Goal: Book appointment/travel/reservation

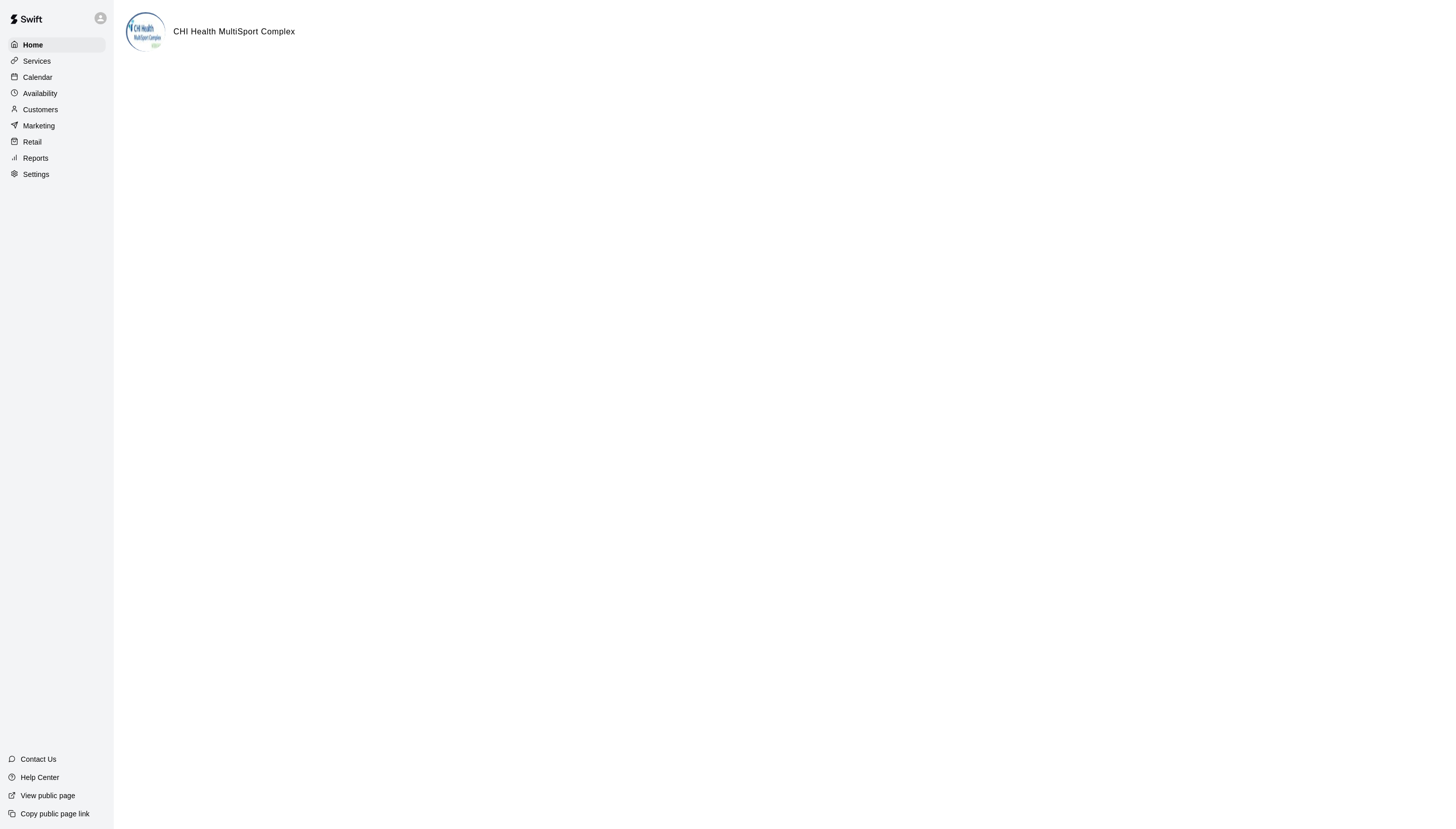
click at [53, 82] on p "Calendar" at bounding box center [38, 77] width 30 height 10
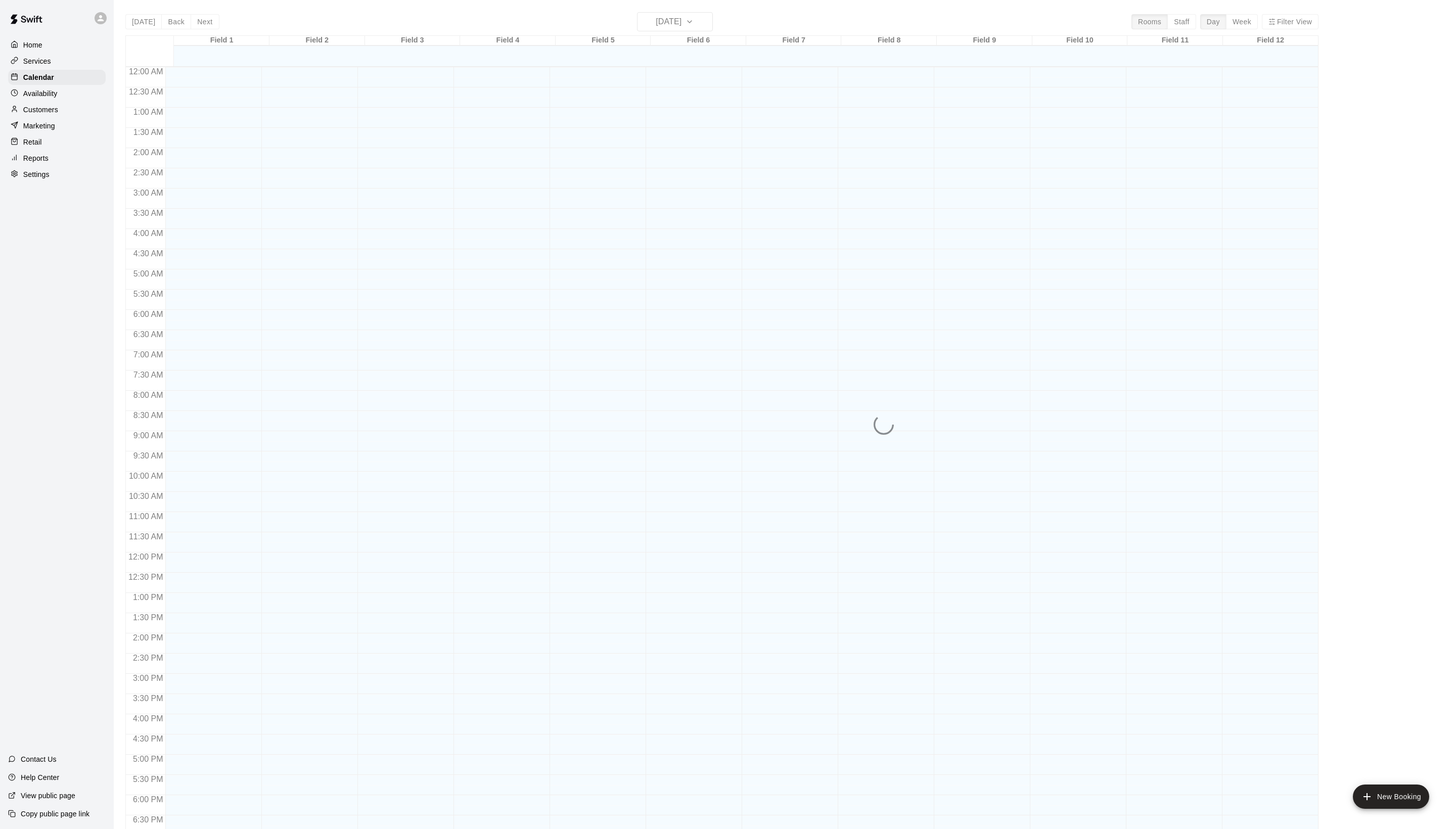
scroll to position [170, 0]
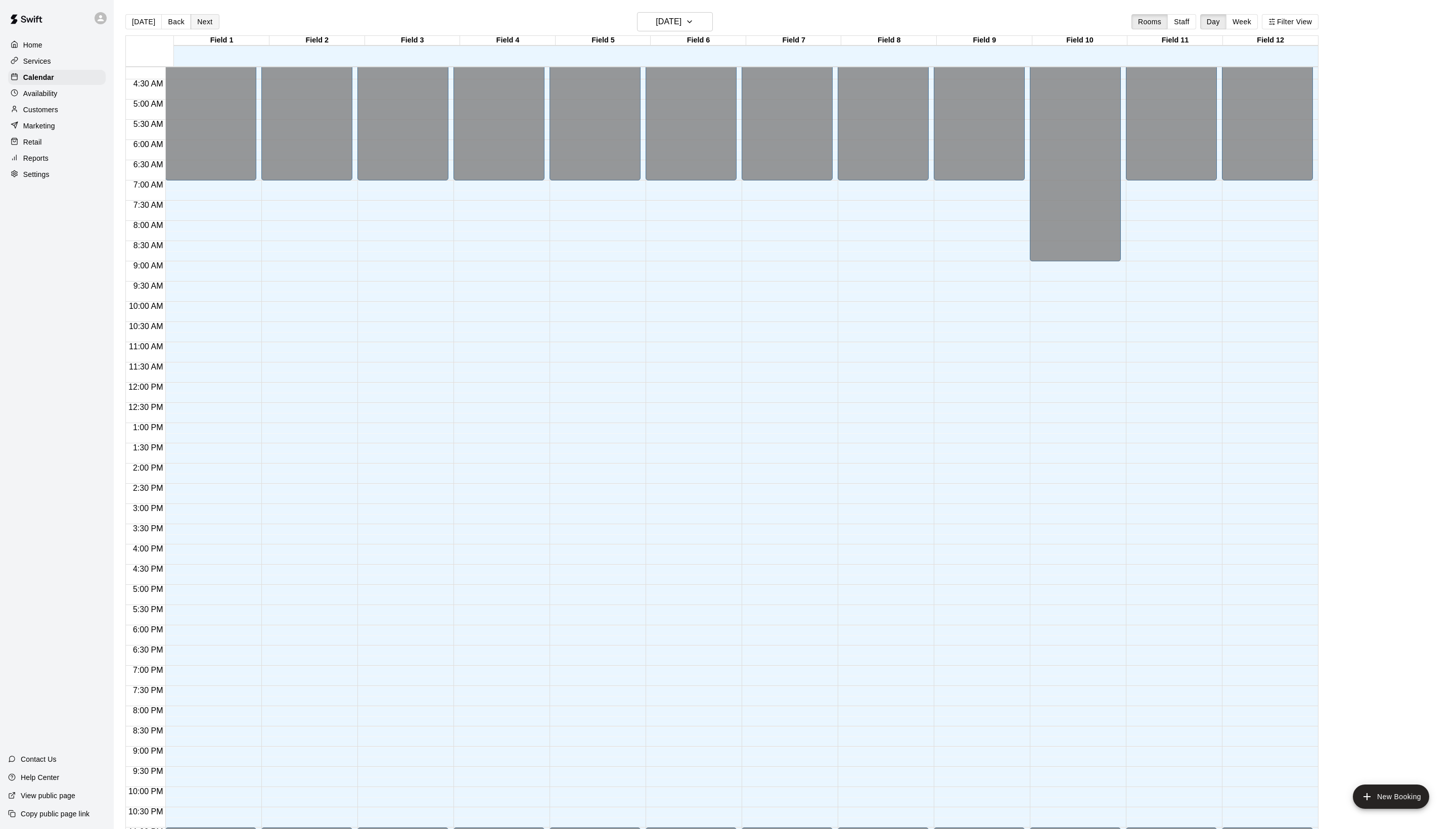
click at [219, 26] on button "Next" at bounding box center [204, 22] width 28 height 15
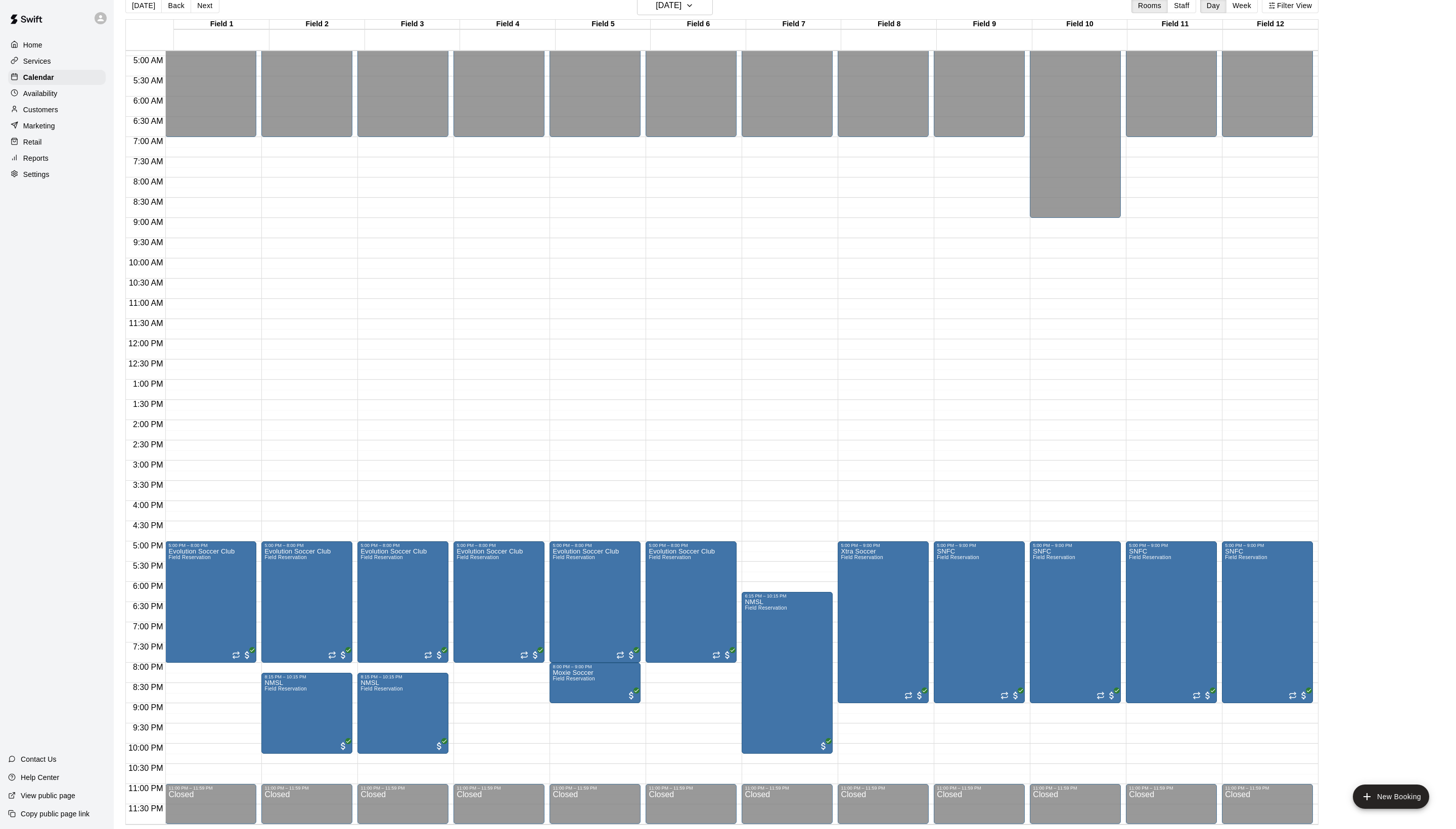
scroll to position [16, 0]
drag, startPoint x: 577, startPoint y: 707, endPoint x: 570, endPoint y: 760, distance: 53.5
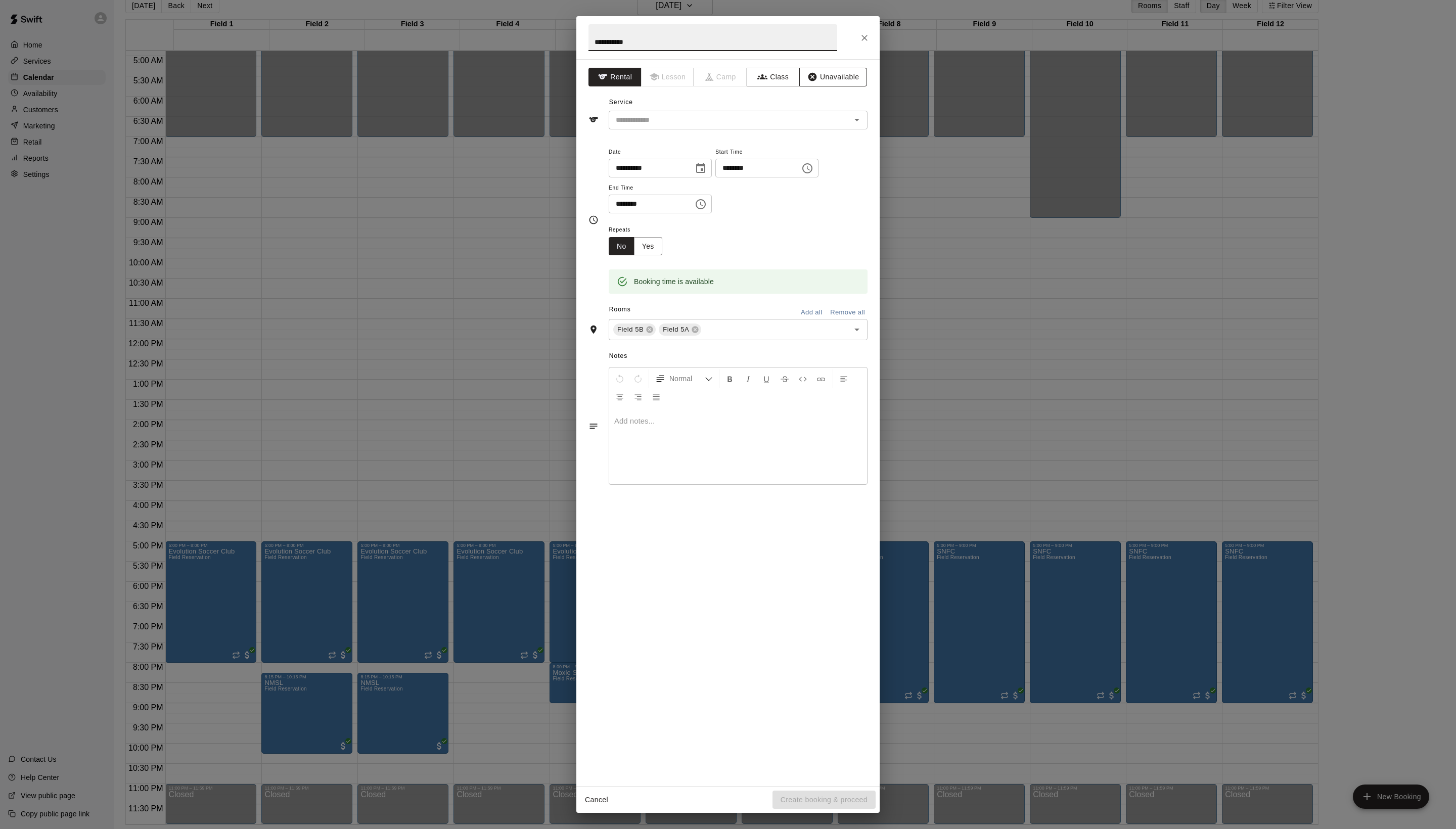
type input "**********"
click at [818, 82] on icon "button" at bounding box center [812, 77] width 10 height 10
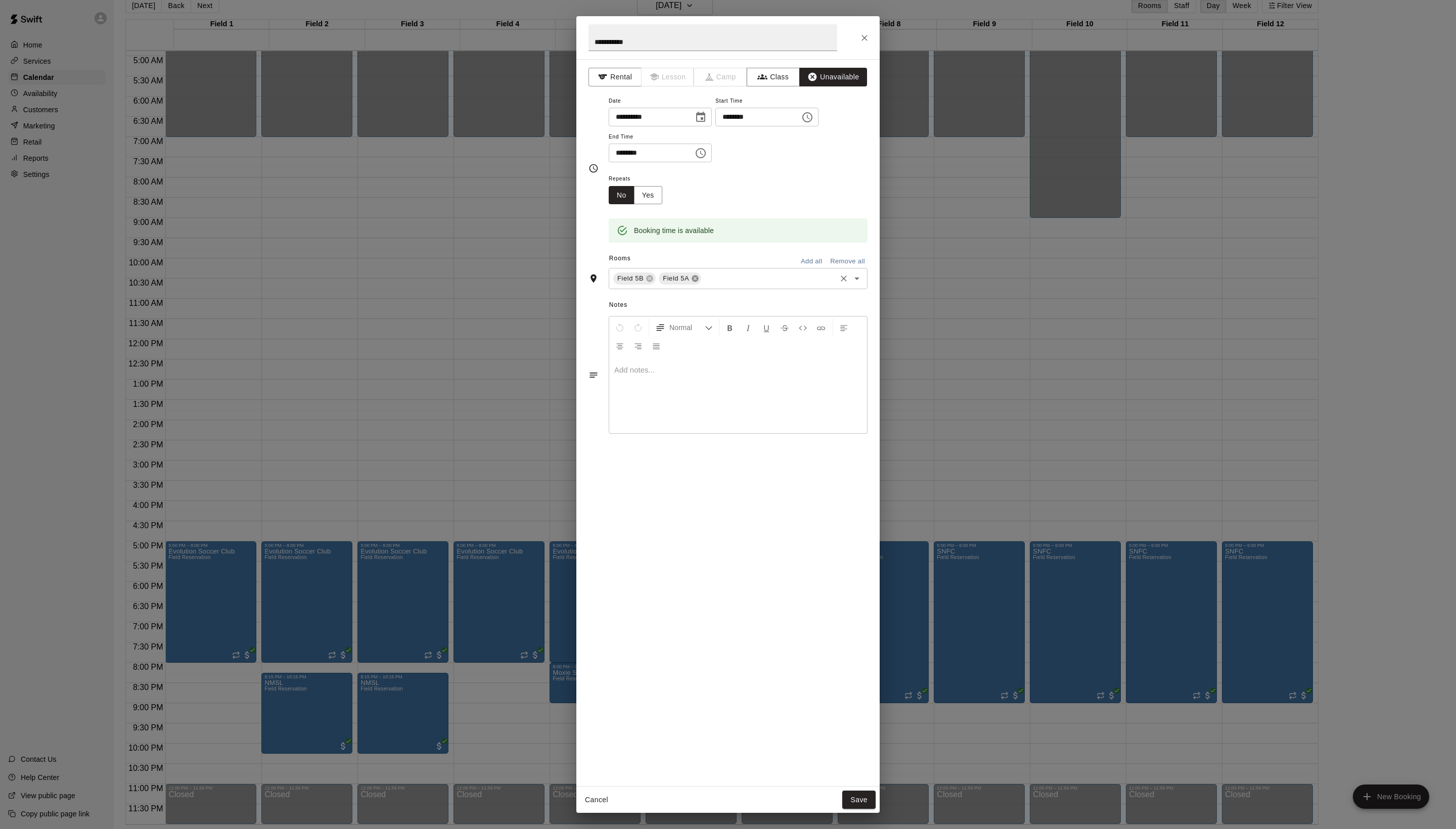
click at [698, 282] on icon at bounding box center [695, 279] width 6 height 6
click at [857, 804] on button "Save" at bounding box center [859, 799] width 34 height 18
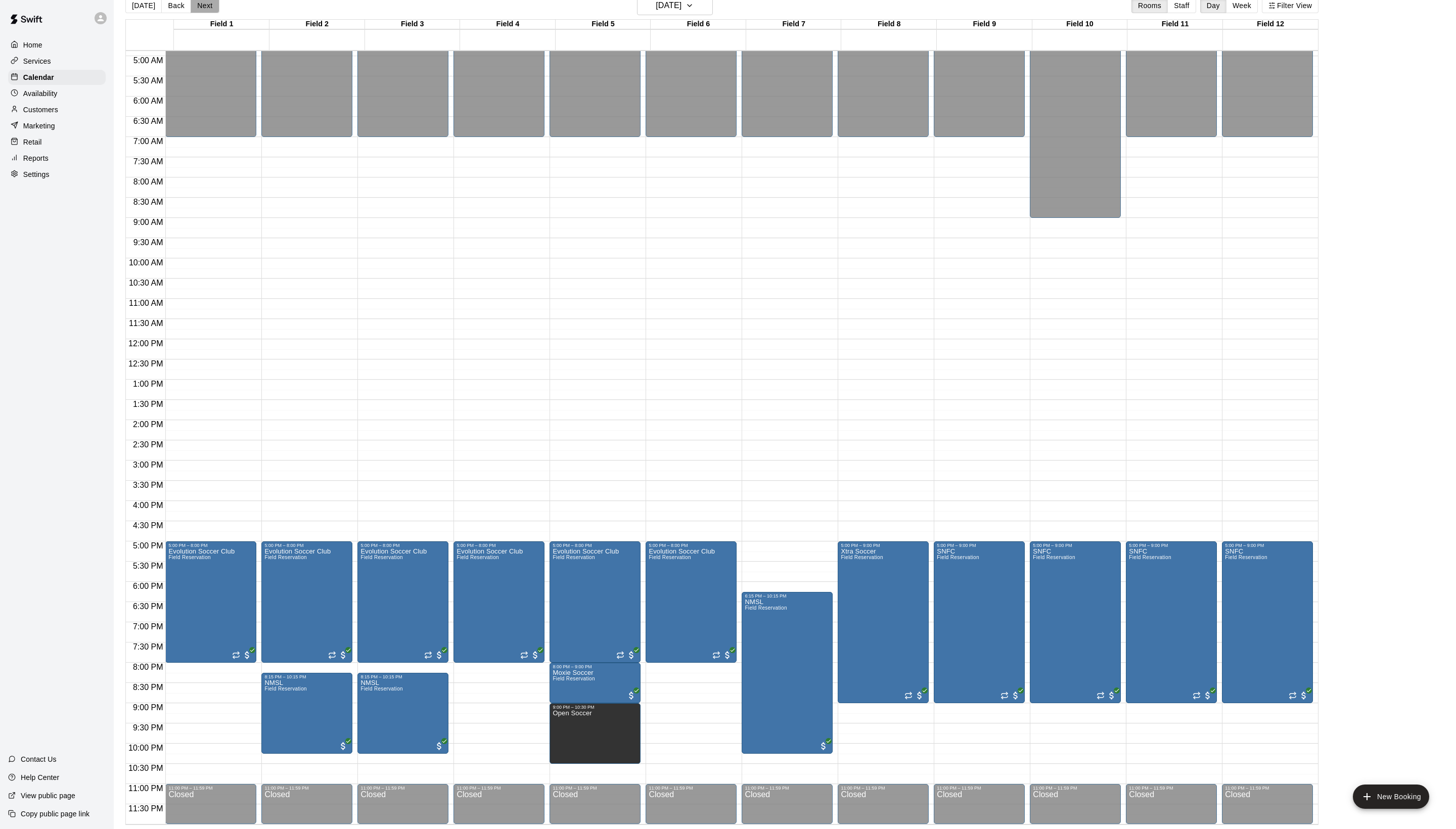
click at [217, 13] on button "Next" at bounding box center [204, 5] width 28 height 15
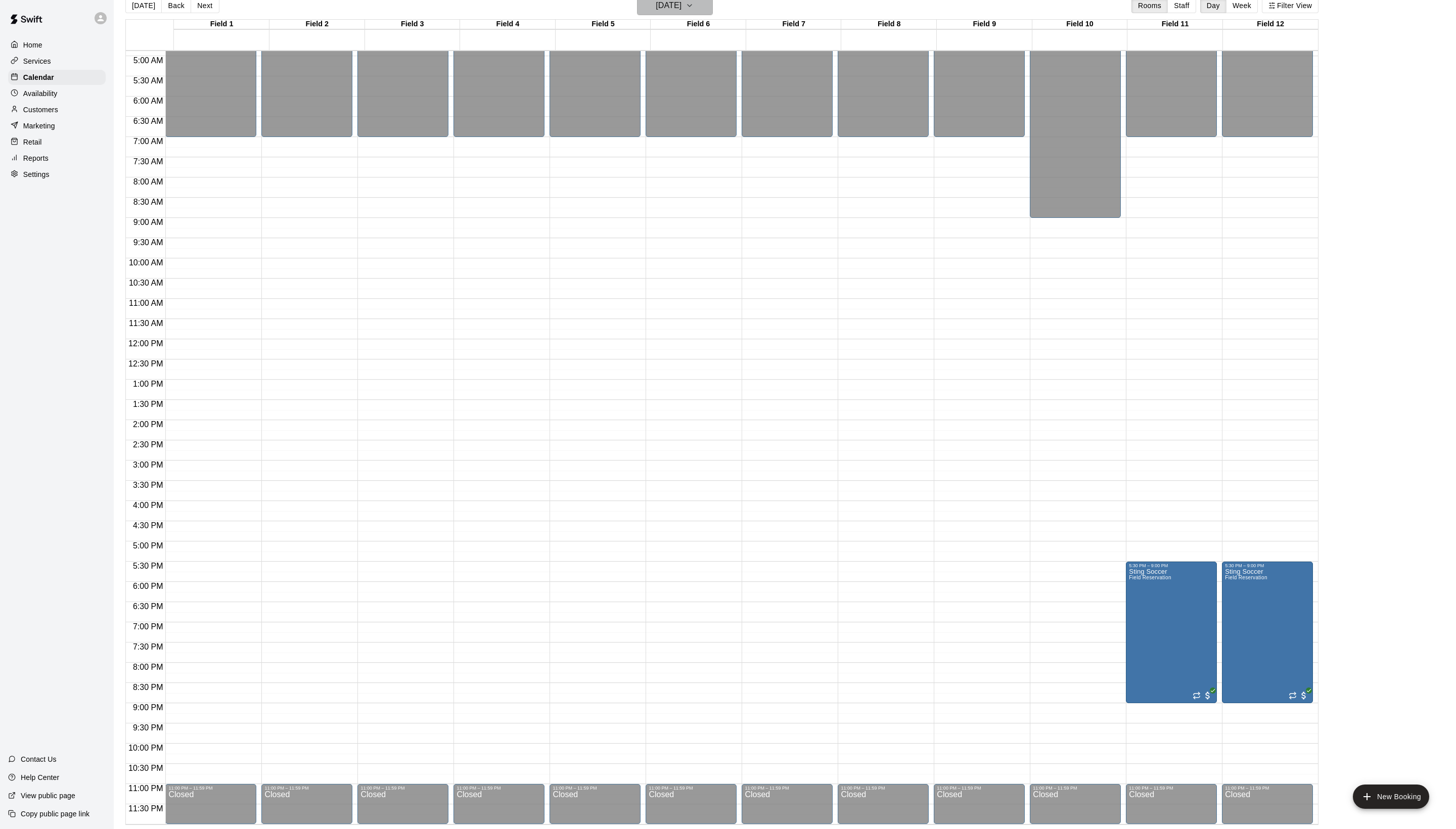
click at [678, 13] on h6 "[DATE]" at bounding box center [668, 6] width 26 height 14
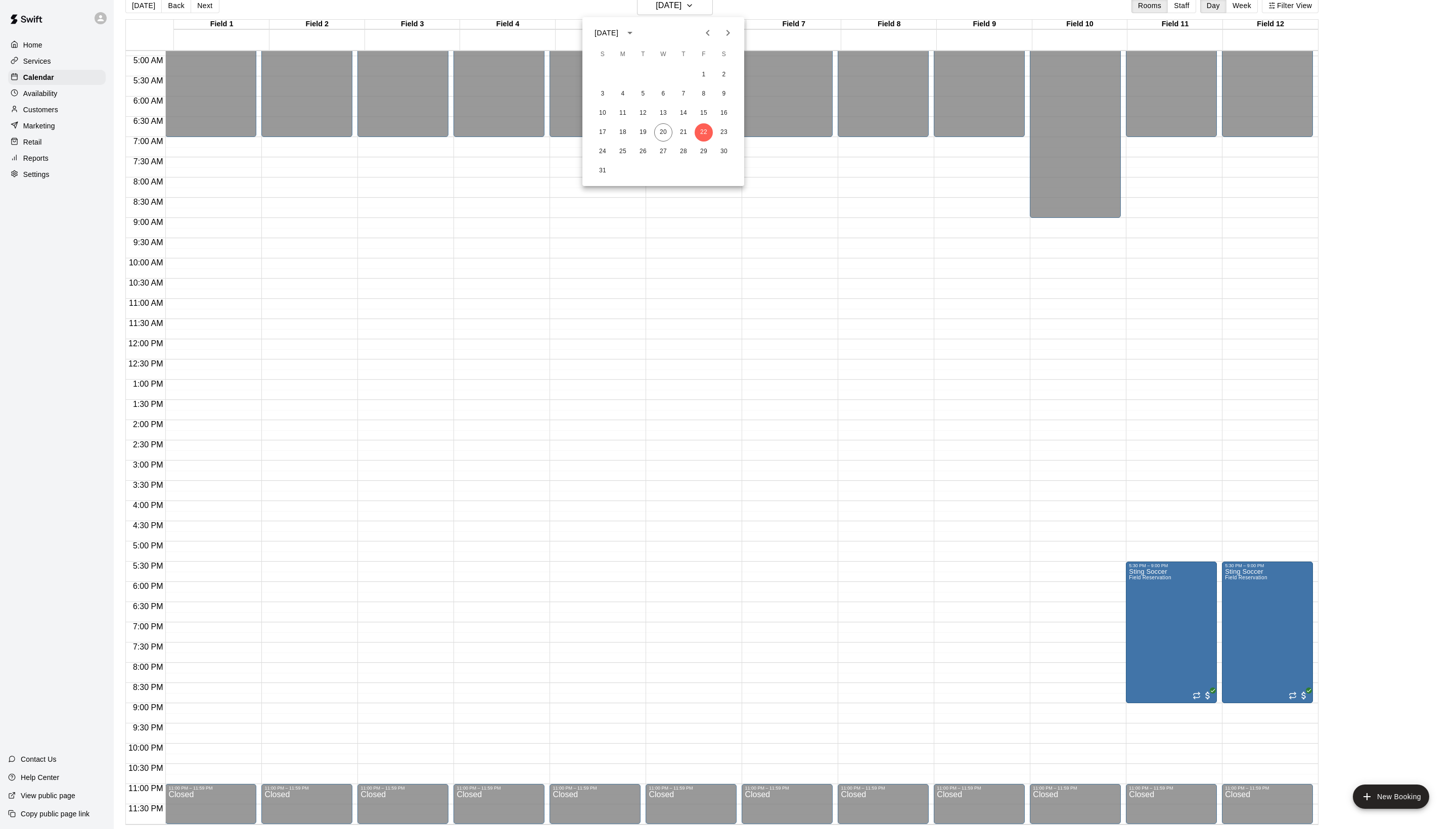
click at [738, 37] on div "[DATE]" at bounding box center [663, 33] width 161 height 15
click at [733, 37] on icon "Next month" at bounding box center [727, 33] width 12 height 12
click at [708, 77] on button "5" at bounding box center [703, 74] width 18 height 18
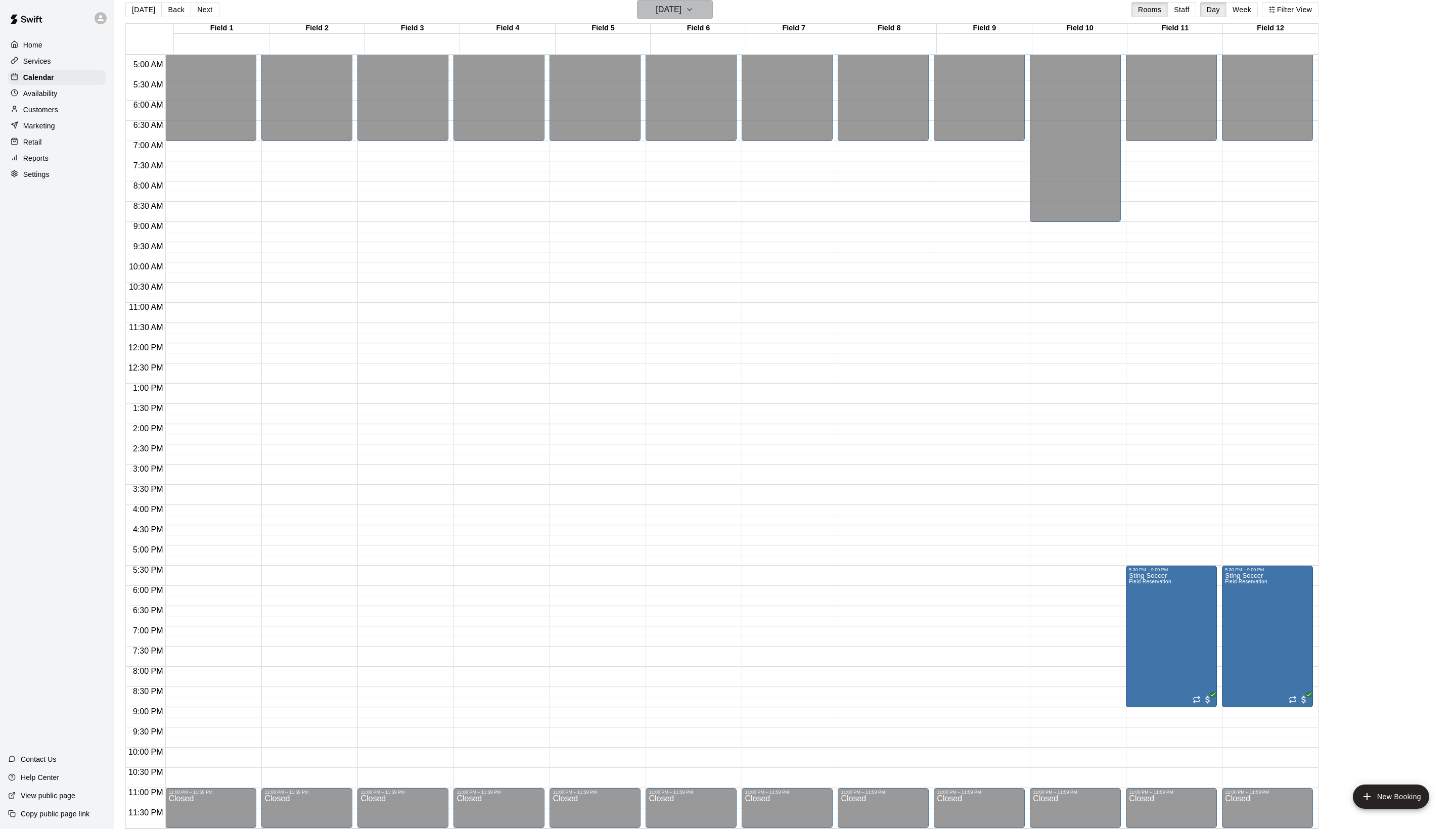
click at [683, 19] on button "[DATE]" at bounding box center [674, 10] width 76 height 19
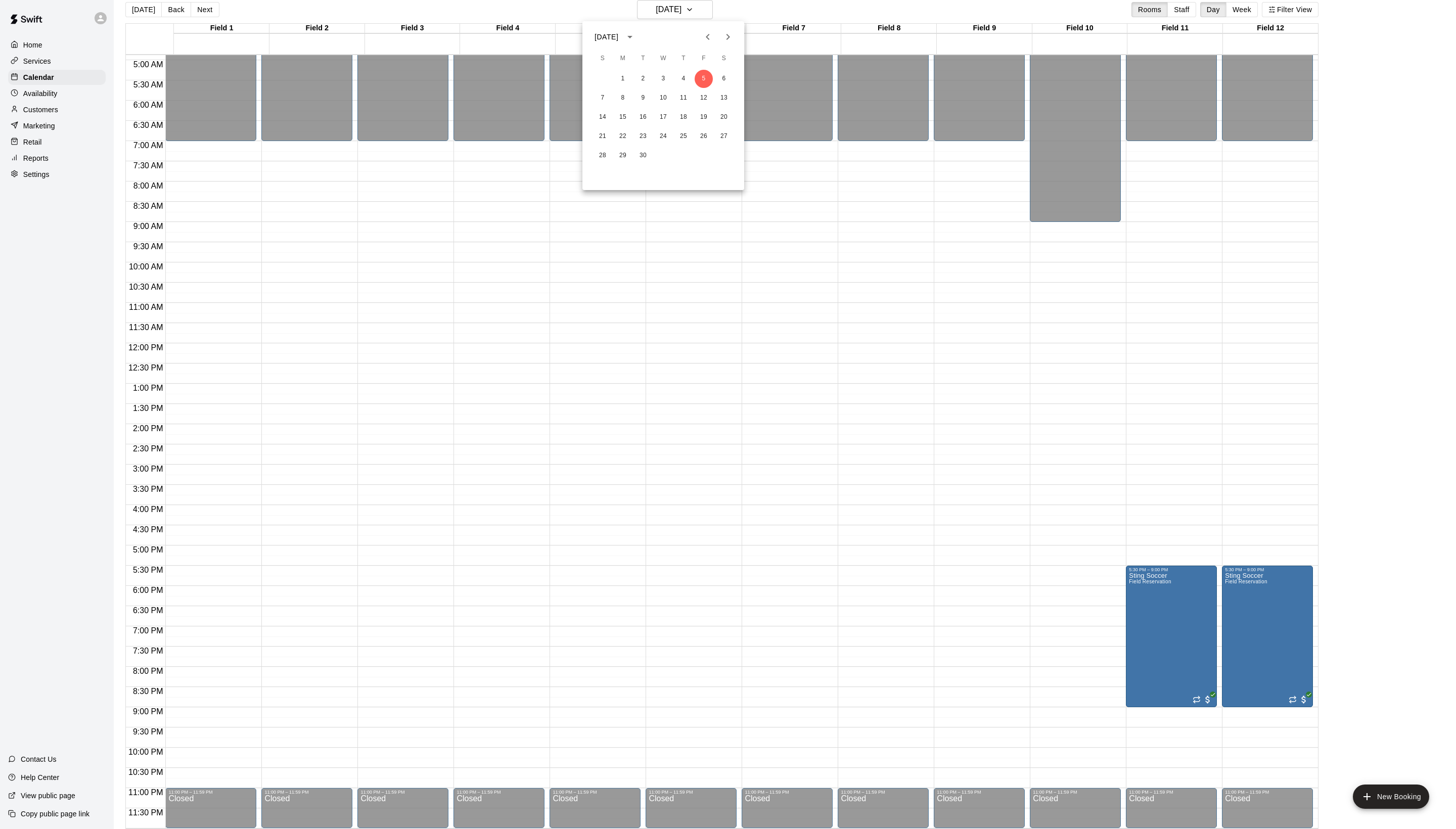
click at [702, 43] on icon "Previous month" at bounding box center [707, 37] width 12 height 12
click at [668, 137] on button "20" at bounding box center [662, 136] width 18 height 18
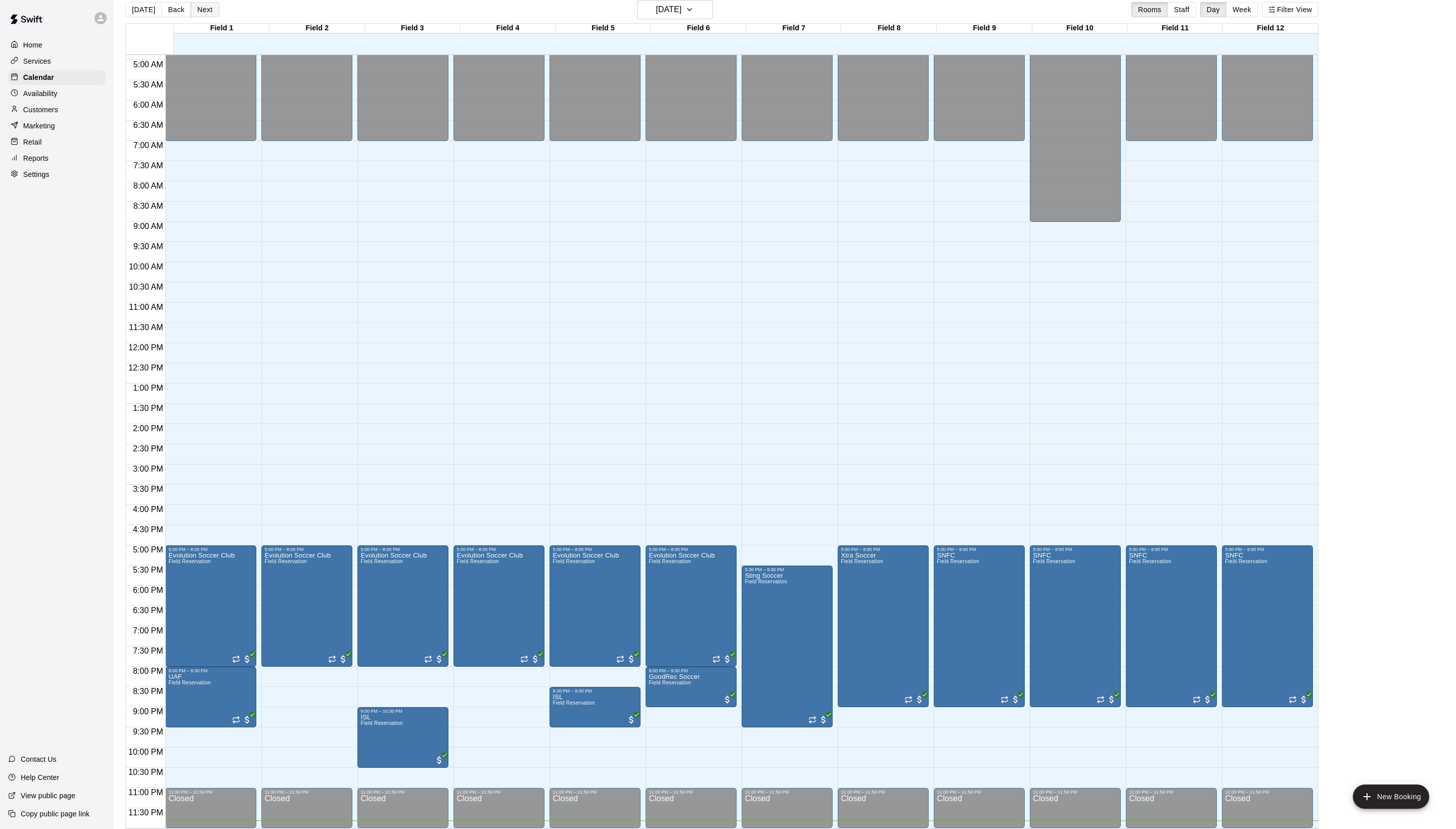
click at [219, 3] on button "Next" at bounding box center [204, 10] width 28 height 15
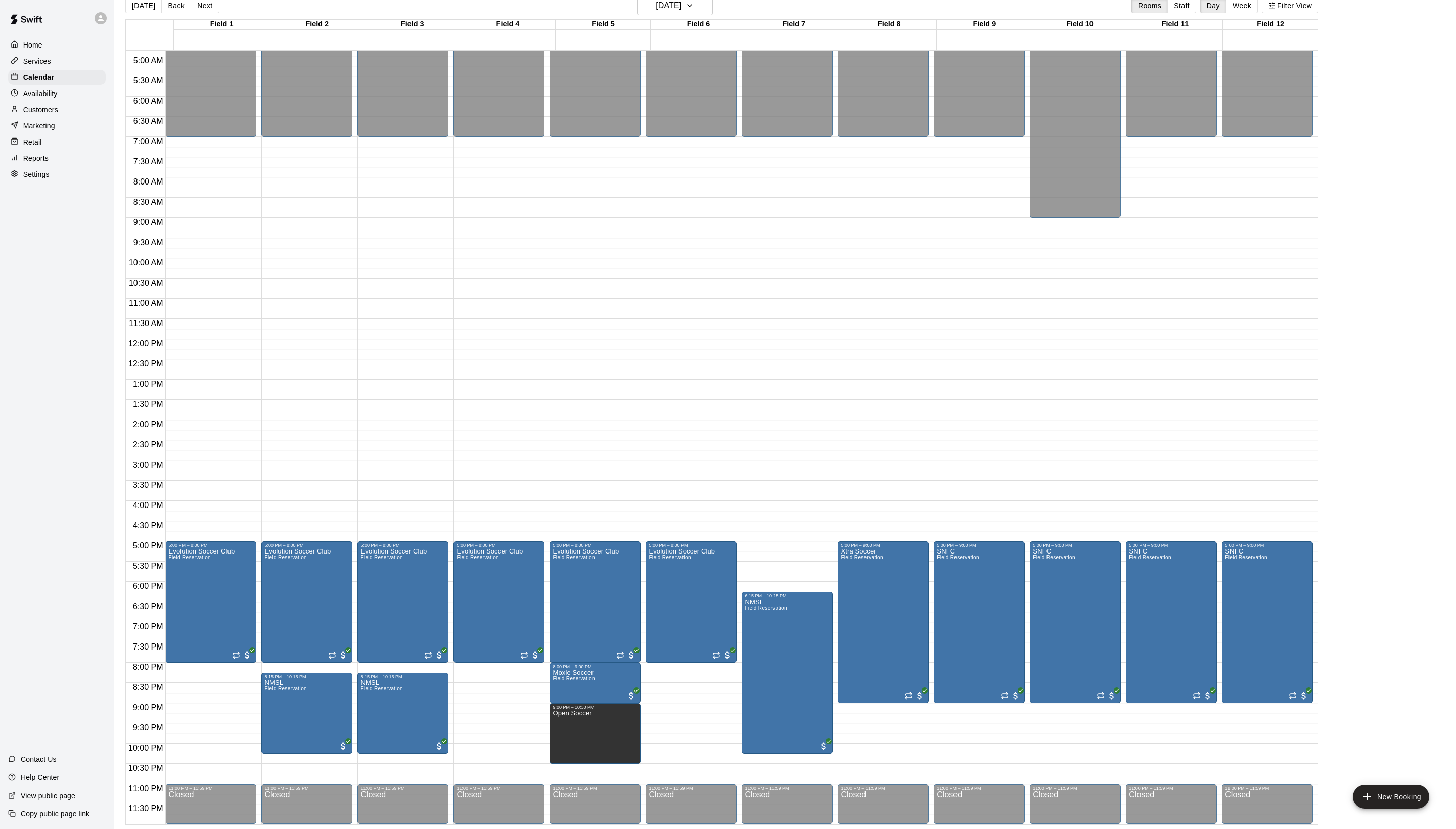
scroll to position [16, 0]
click at [691, 18] on div "[DATE] Back [DATE][DATE] Rooms Staff Day Week Filter View" at bounding box center [722, 7] width 1193 height 23
click at [682, 11] on h6 "[DATE]" at bounding box center [668, 6] width 26 height 14
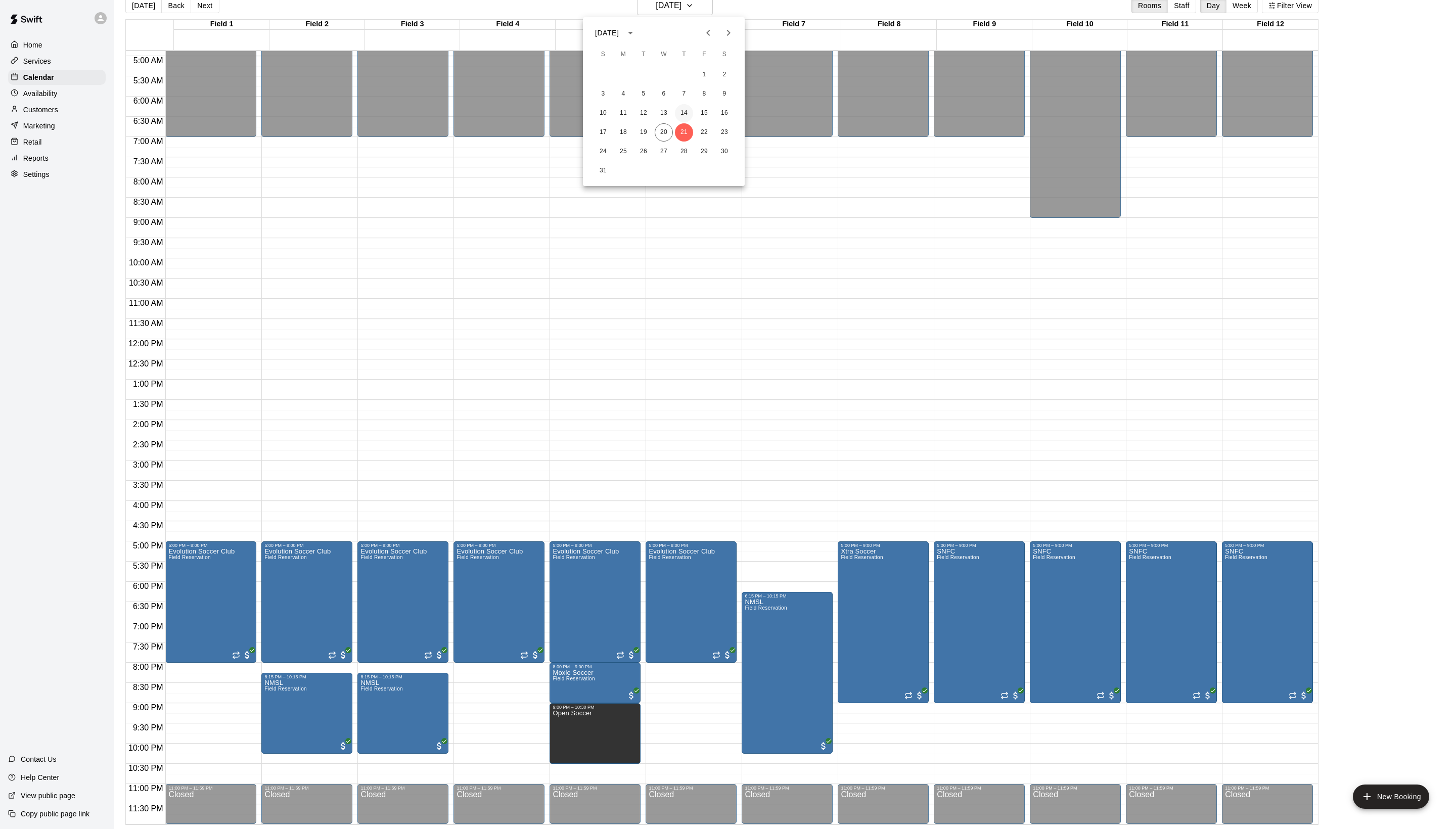
click at [686, 114] on button "14" at bounding box center [683, 113] width 18 height 18
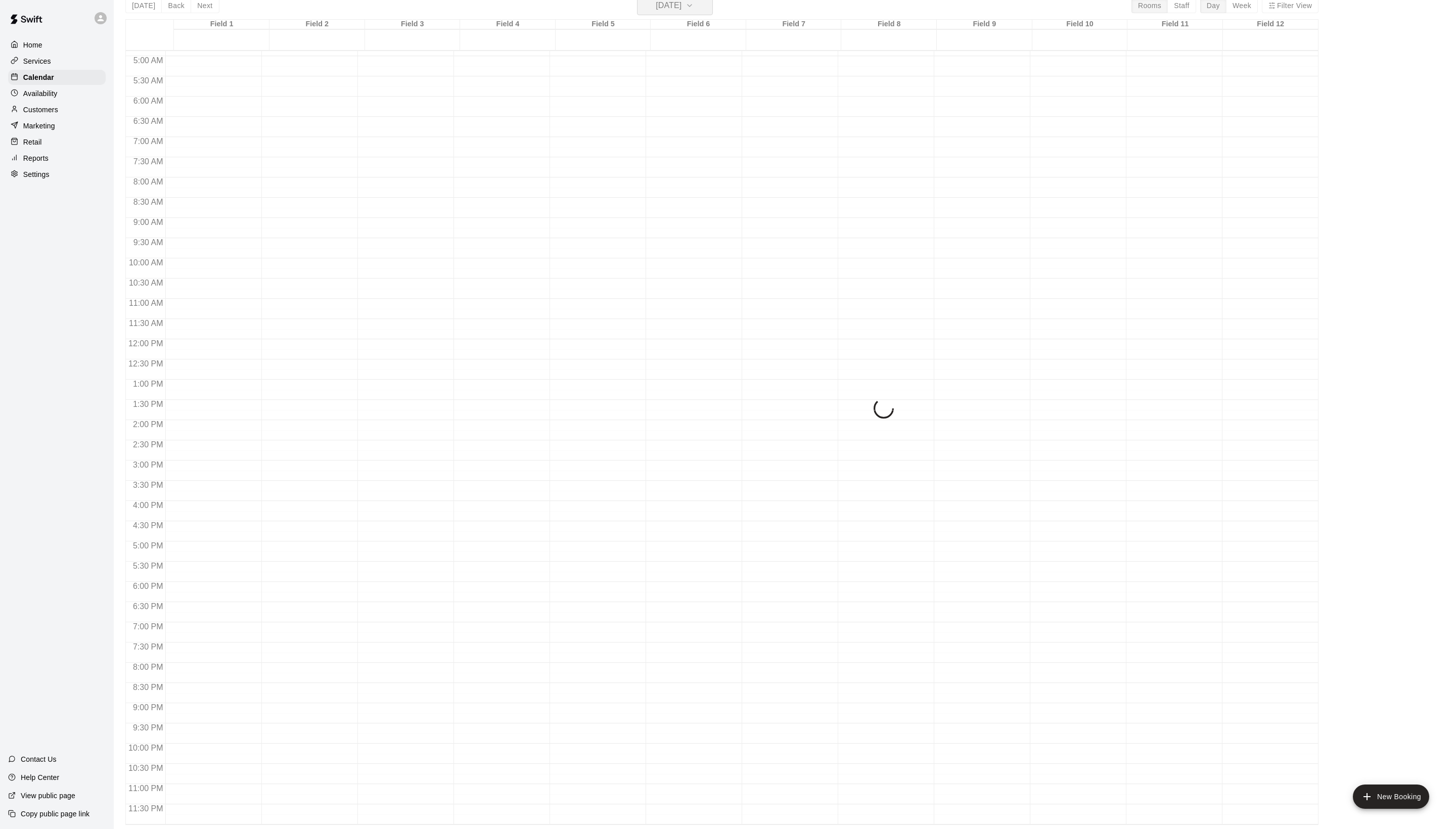
scroll to position [12, 0]
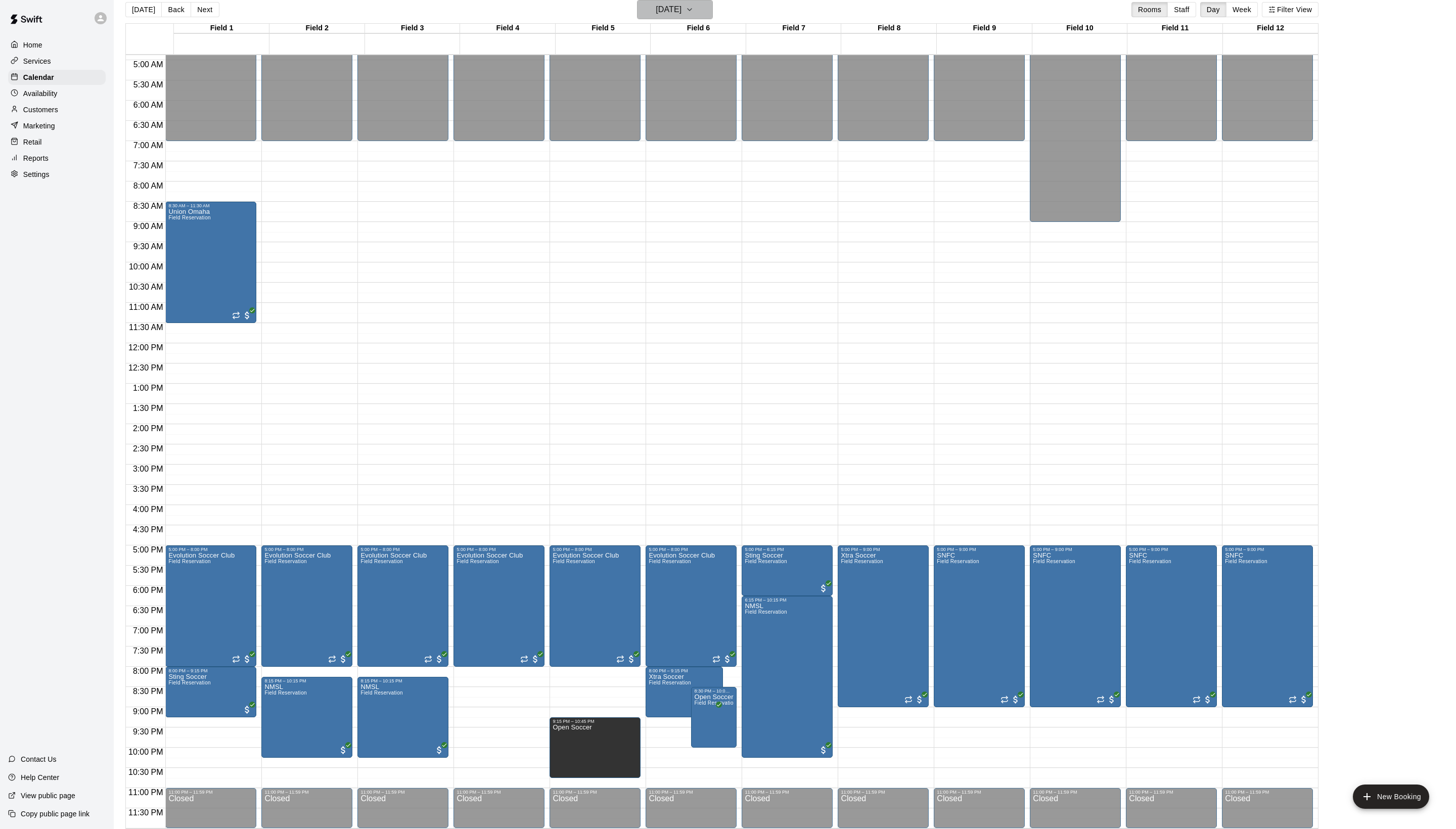
click at [678, 10] on h6 "[DATE]" at bounding box center [668, 10] width 26 height 14
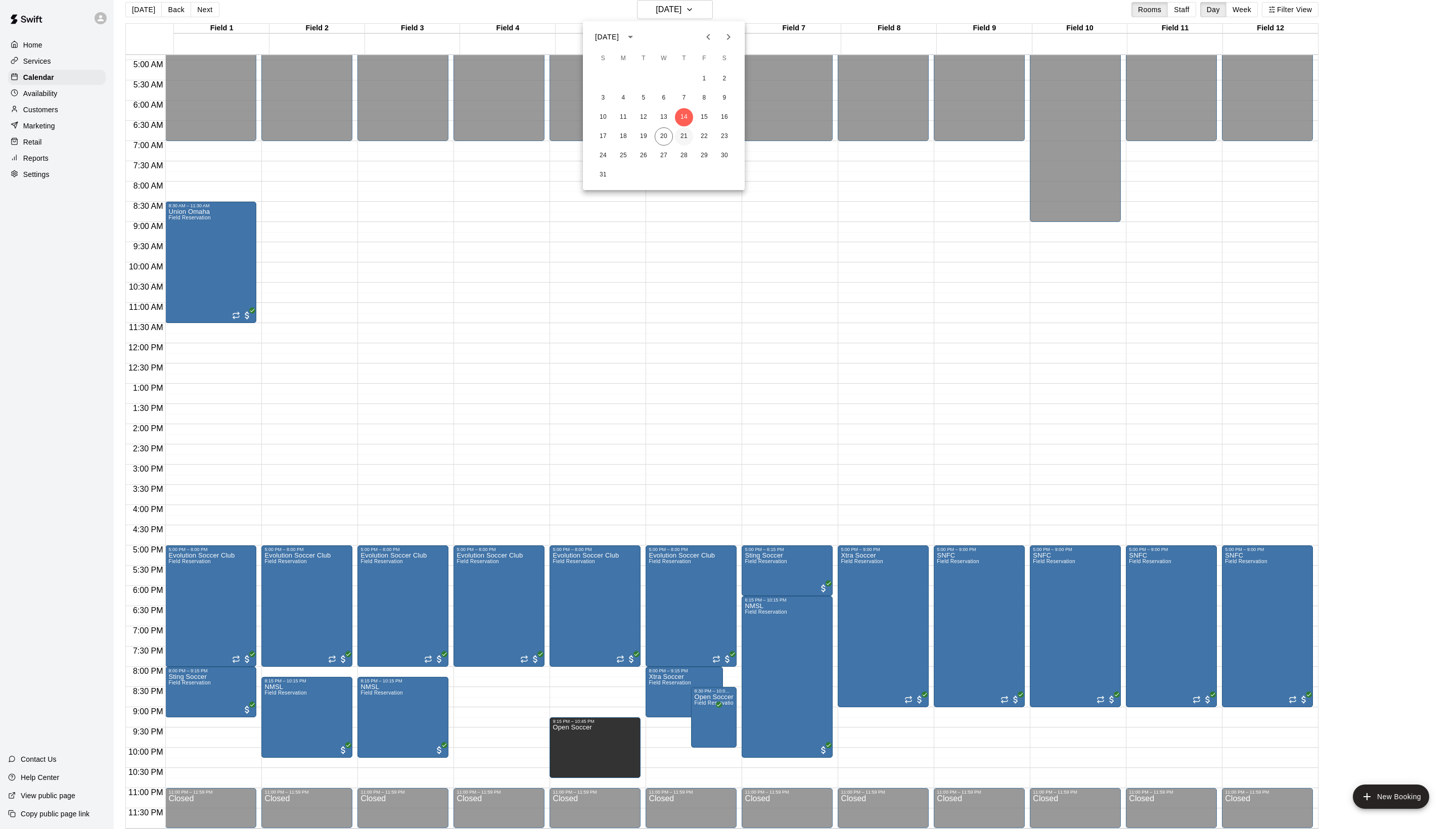
click at [687, 137] on button "21" at bounding box center [683, 136] width 18 height 18
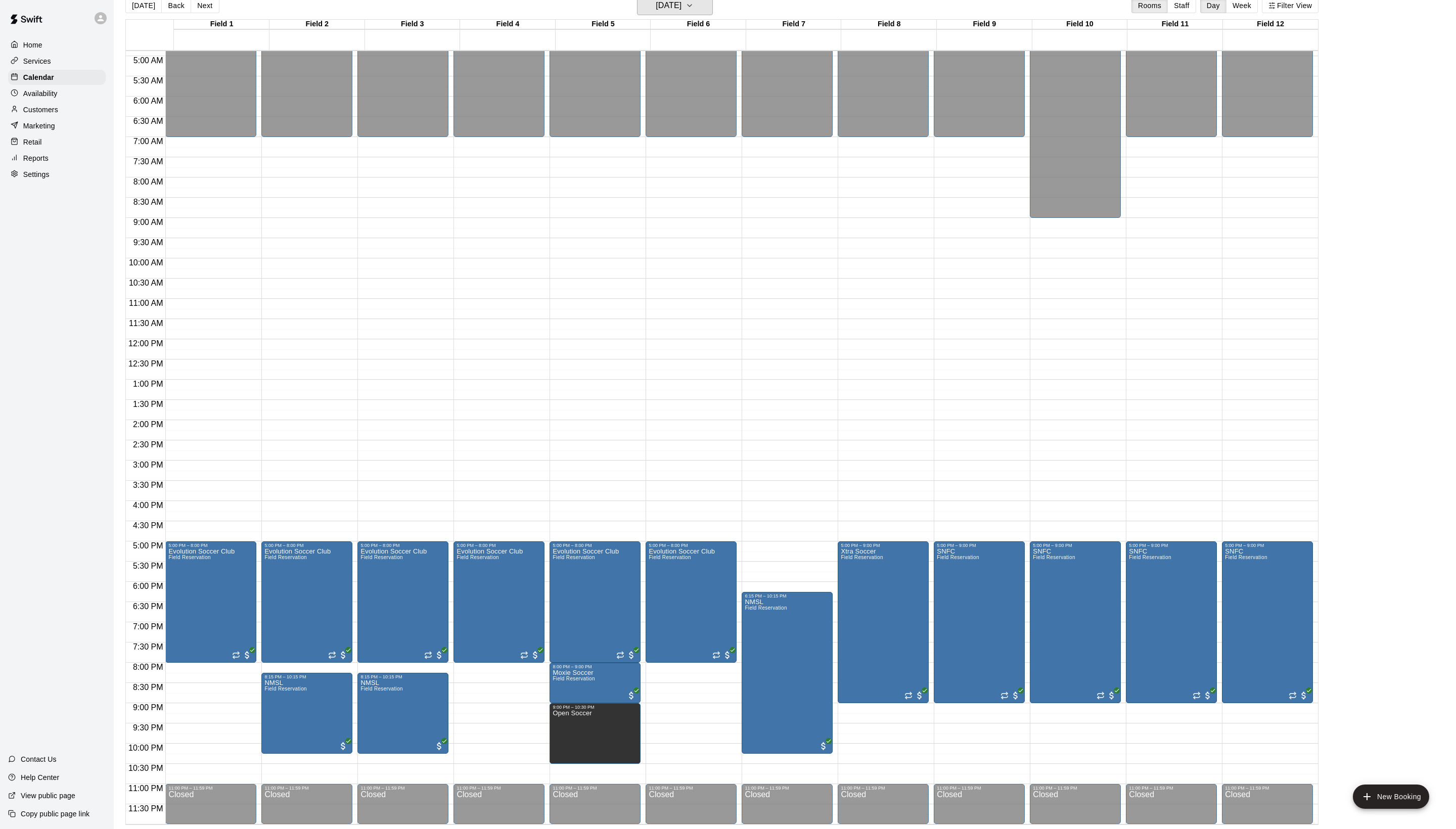
scroll to position [16, 0]
drag, startPoint x: 674, startPoint y: 669, endPoint x: 674, endPoint y: 709, distance: 40.0
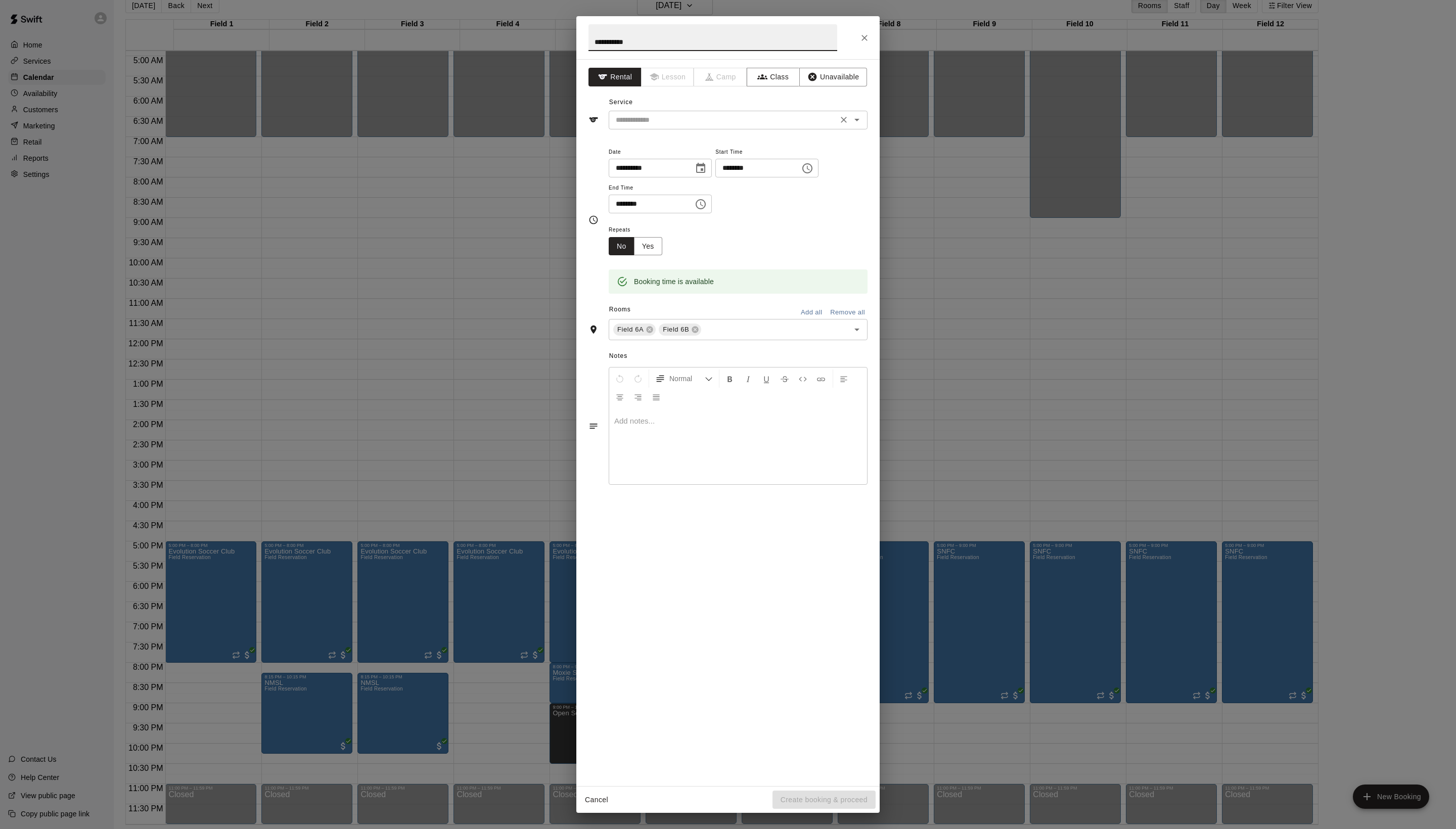
type input "**********"
click at [744, 126] on input "text" at bounding box center [722, 120] width 223 height 13
click at [734, 157] on li "Field Reservation" at bounding box center [748, 165] width 239 height 17
type input "**********"
click at [647, 335] on span "Field 6A" at bounding box center [630, 329] width 34 height 10
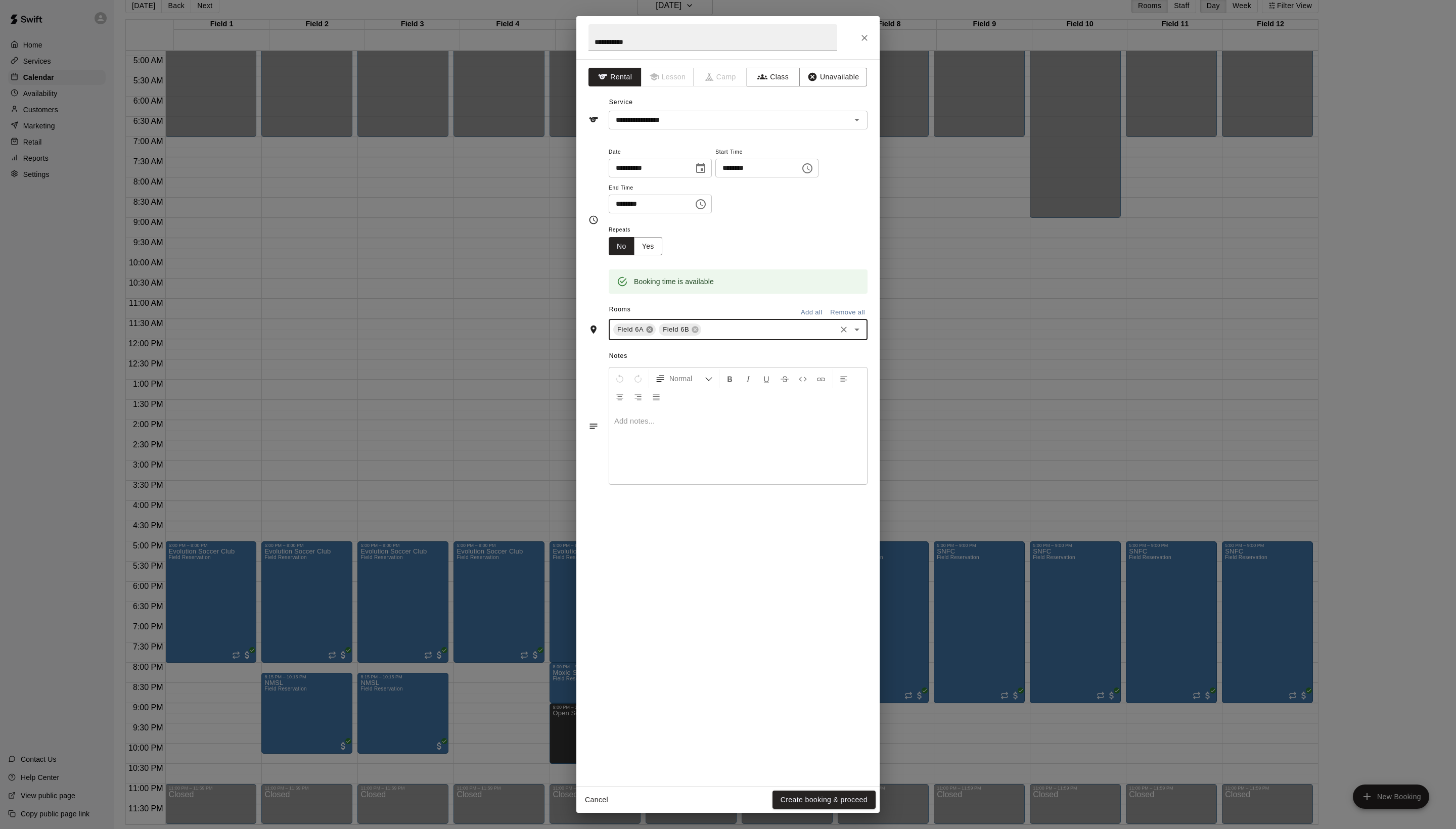
click at [653, 333] on icon at bounding box center [650, 330] width 6 height 6
click at [662, 256] on button "Yes" at bounding box center [647, 246] width 28 height 18
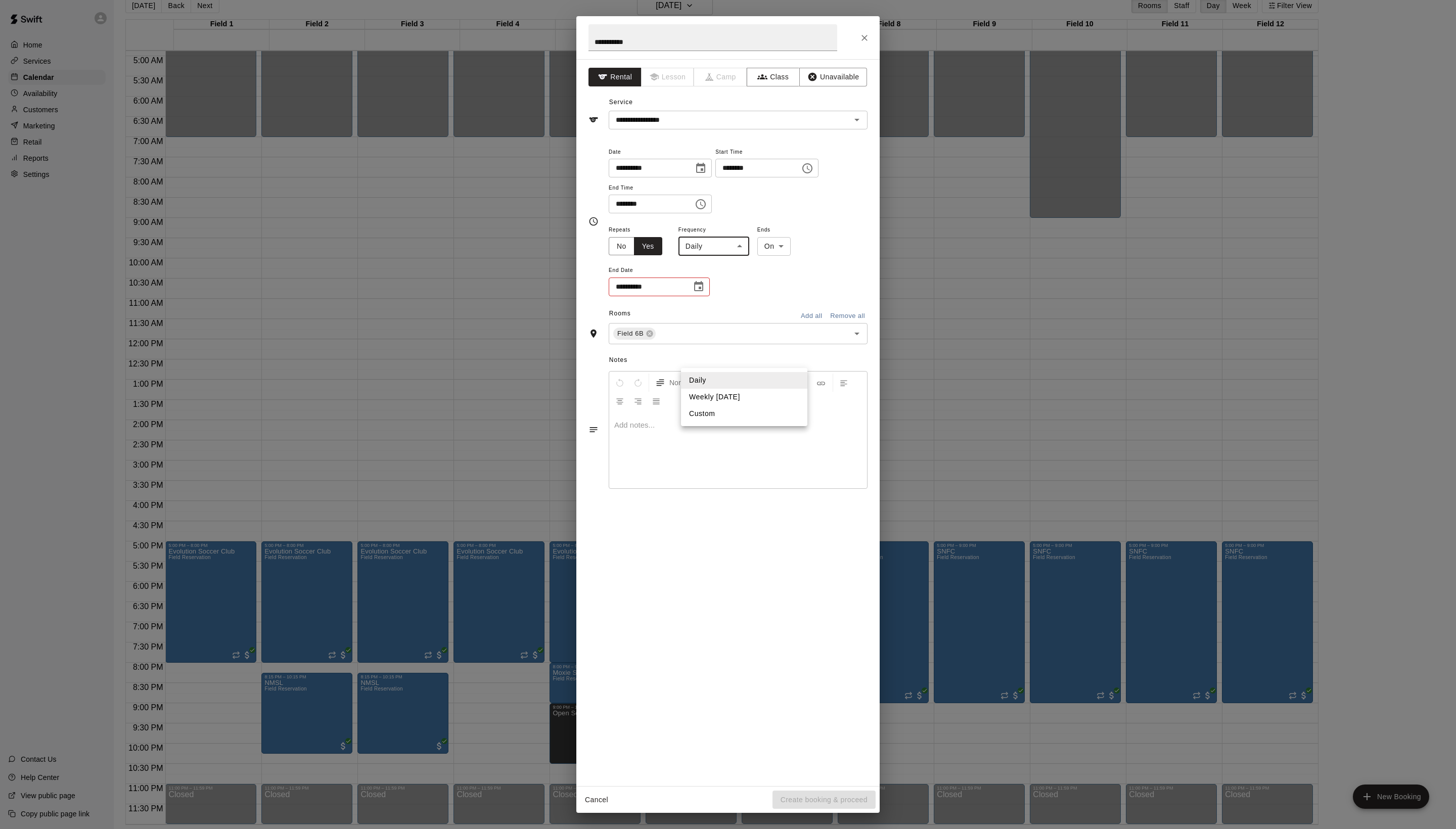
click at [742, 363] on body "Home Services Calendar Availability Customers Marketing Retail Reports Settings…" at bounding box center [728, 407] width 1456 height 846
click at [735, 397] on li "Weekly [DATE]" at bounding box center [744, 397] width 126 height 17
type input "******"
click at [705, 293] on icon "Choose date" at bounding box center [698, 286] width 12 height 12
click at [774, 443] on icon "Next month" at bounding box center [774, 438] width 12 height 12
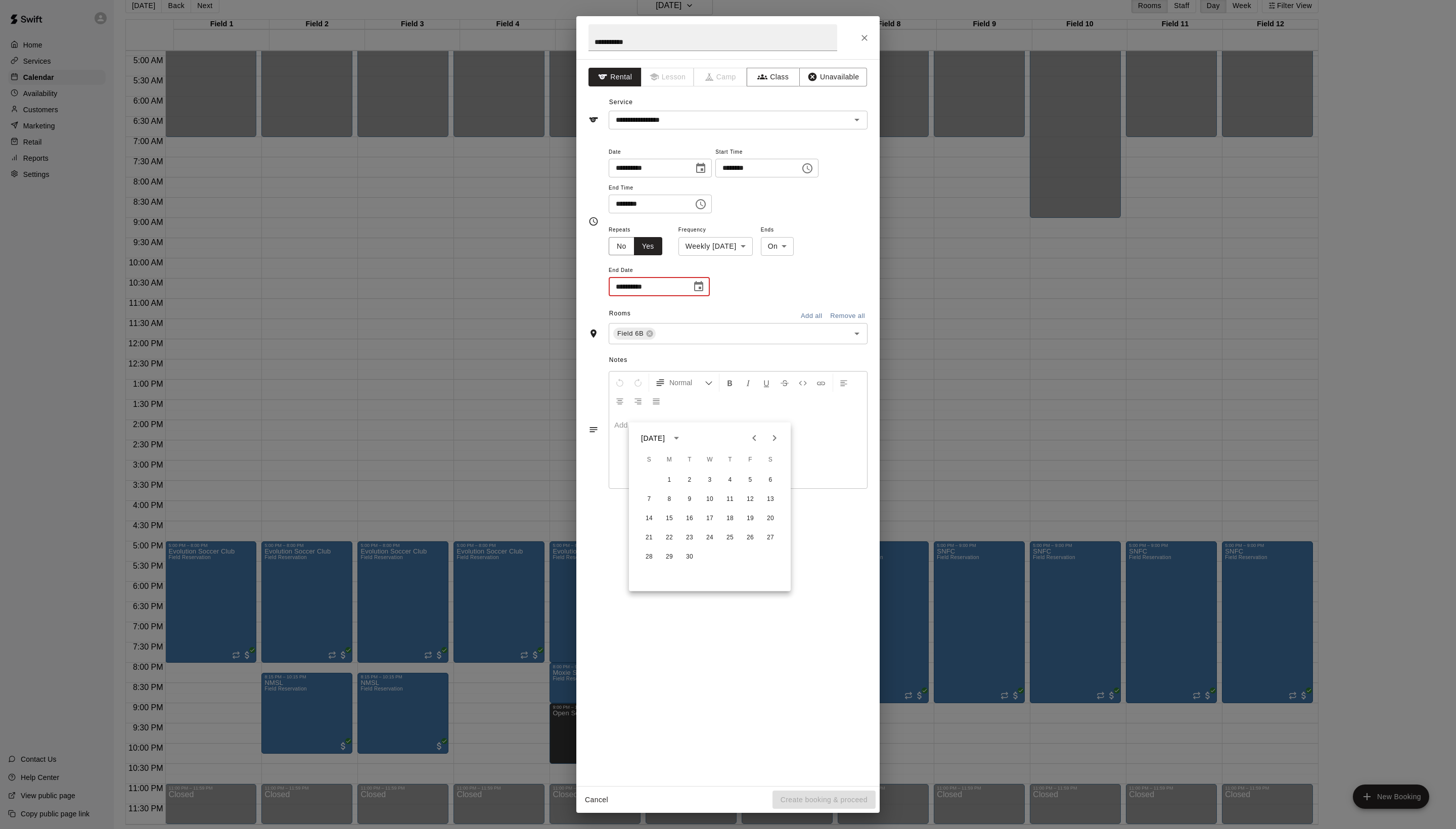
click at [774, 443] on icon "Next month" at bounding box center [774, 438] width 12 height 12
click at [733, 499] on button "6" at bounding box center [730, 500] width 18 height 18
type input "**********"
click at [798, 794] on button "Create booking & proceed" at bounding box center [823, 799] width 103 height 18
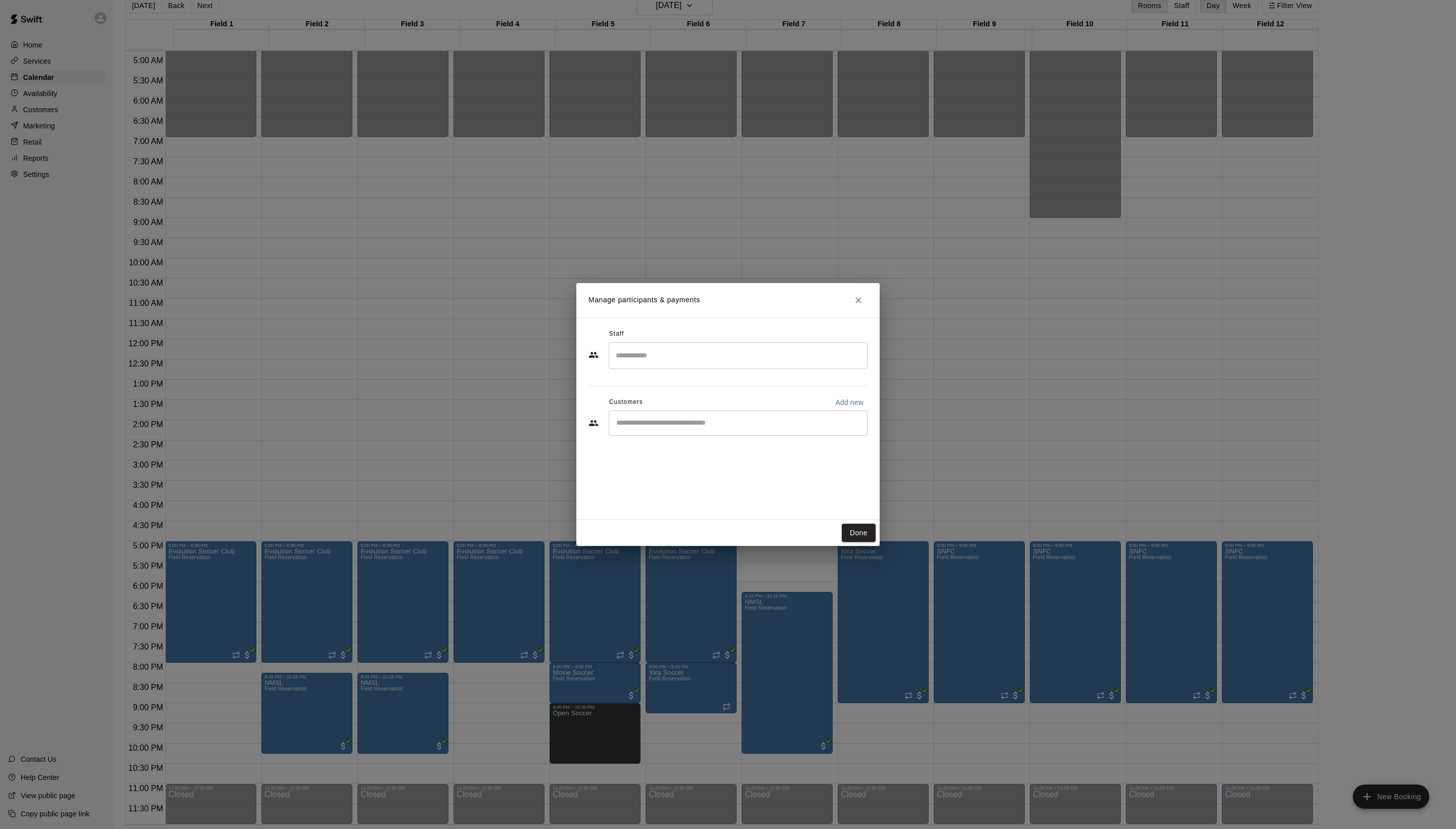
click at [718, 436] on div "​" at bounding box center [738, 424] width 259 height 26
type input "*****"
click at [735, 472] on div "[PERSON_NAME]" at bounding box center [737, 468] width 161 height 10
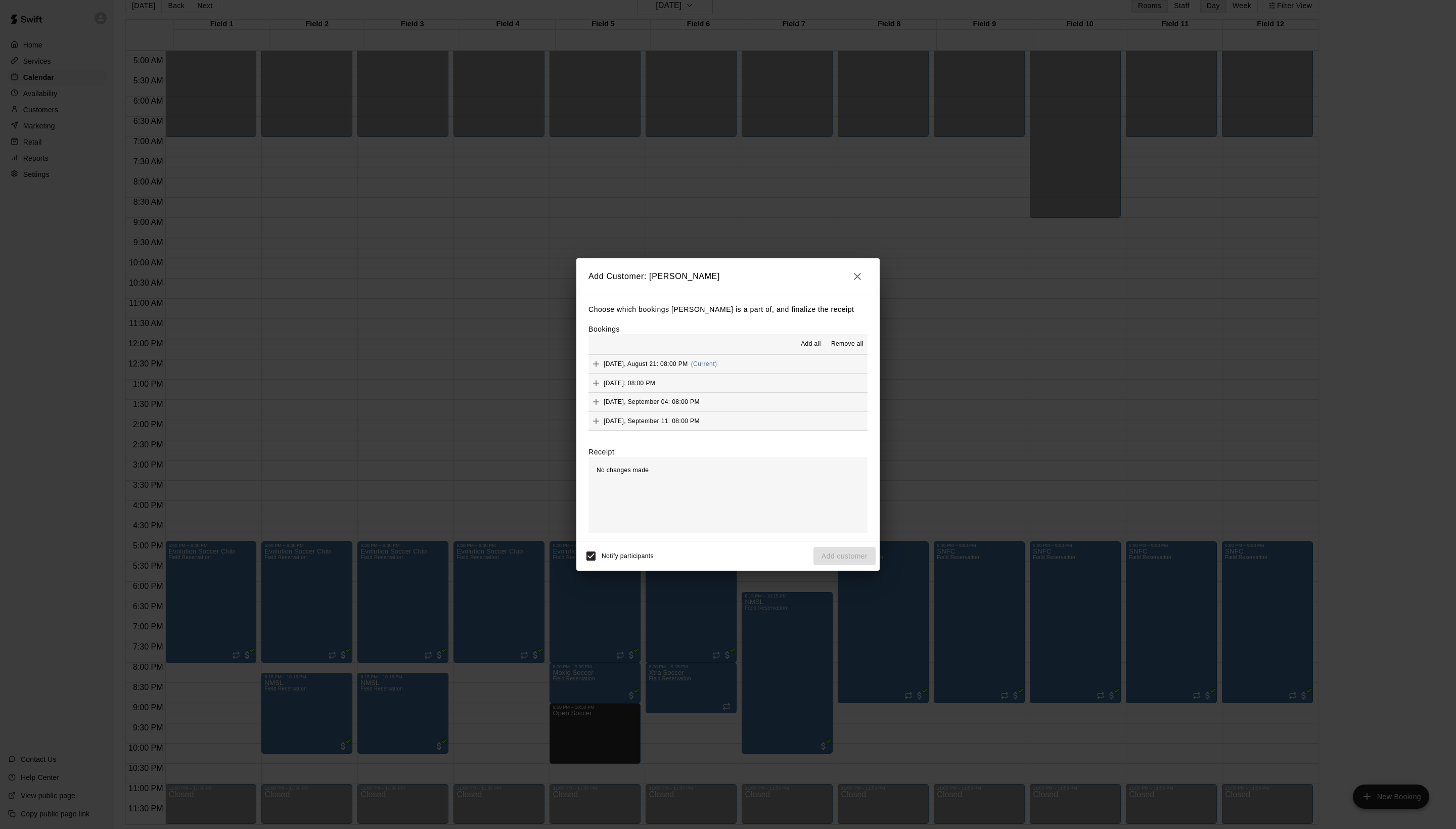
click at [801, 349] on span "Add all" at bounding box center [810, 344] width 20 height 10
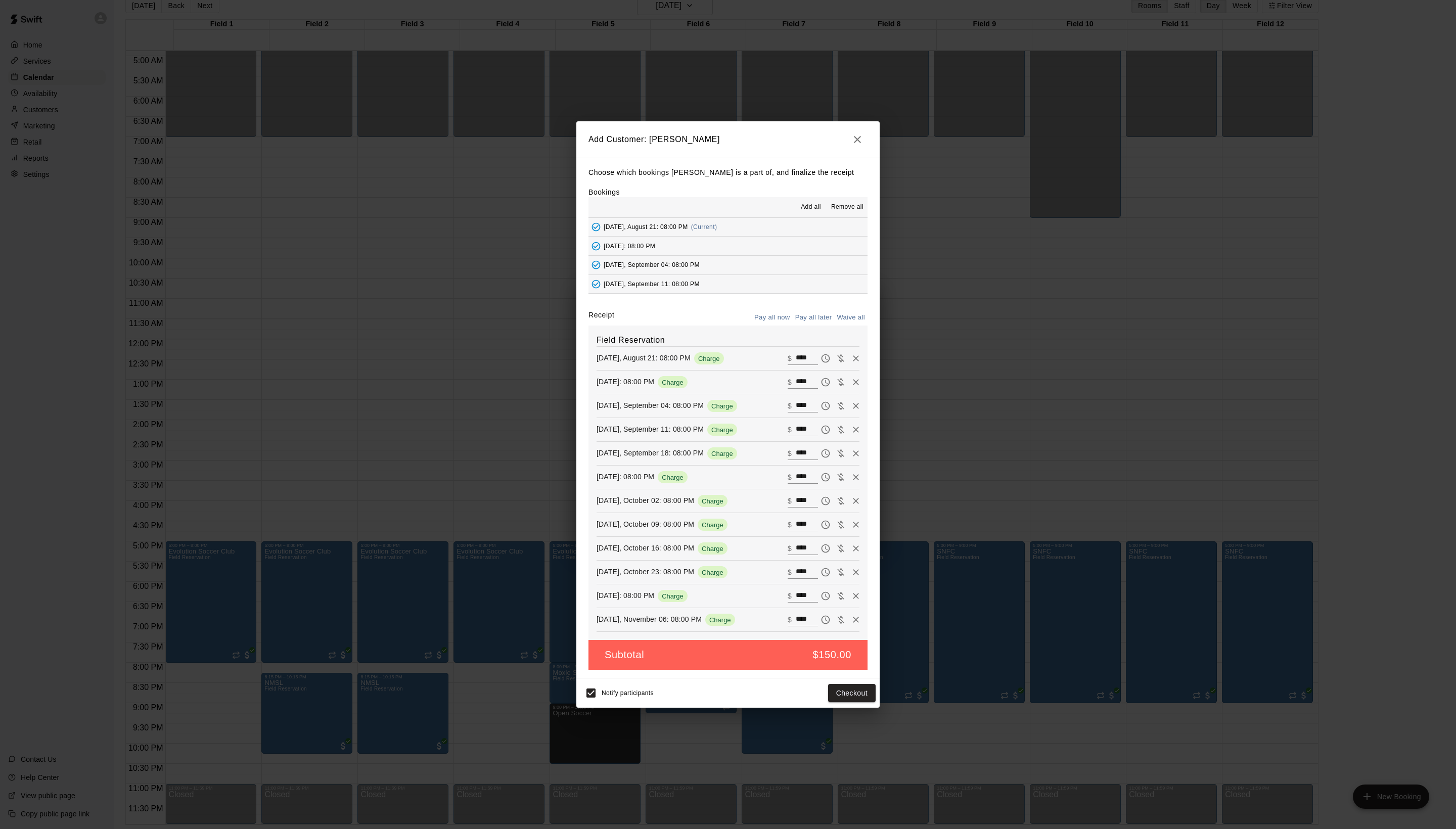
click at [836, 310] on button "Waive all" at bounding box center [851, 318] width 34 height 16
type input "*"
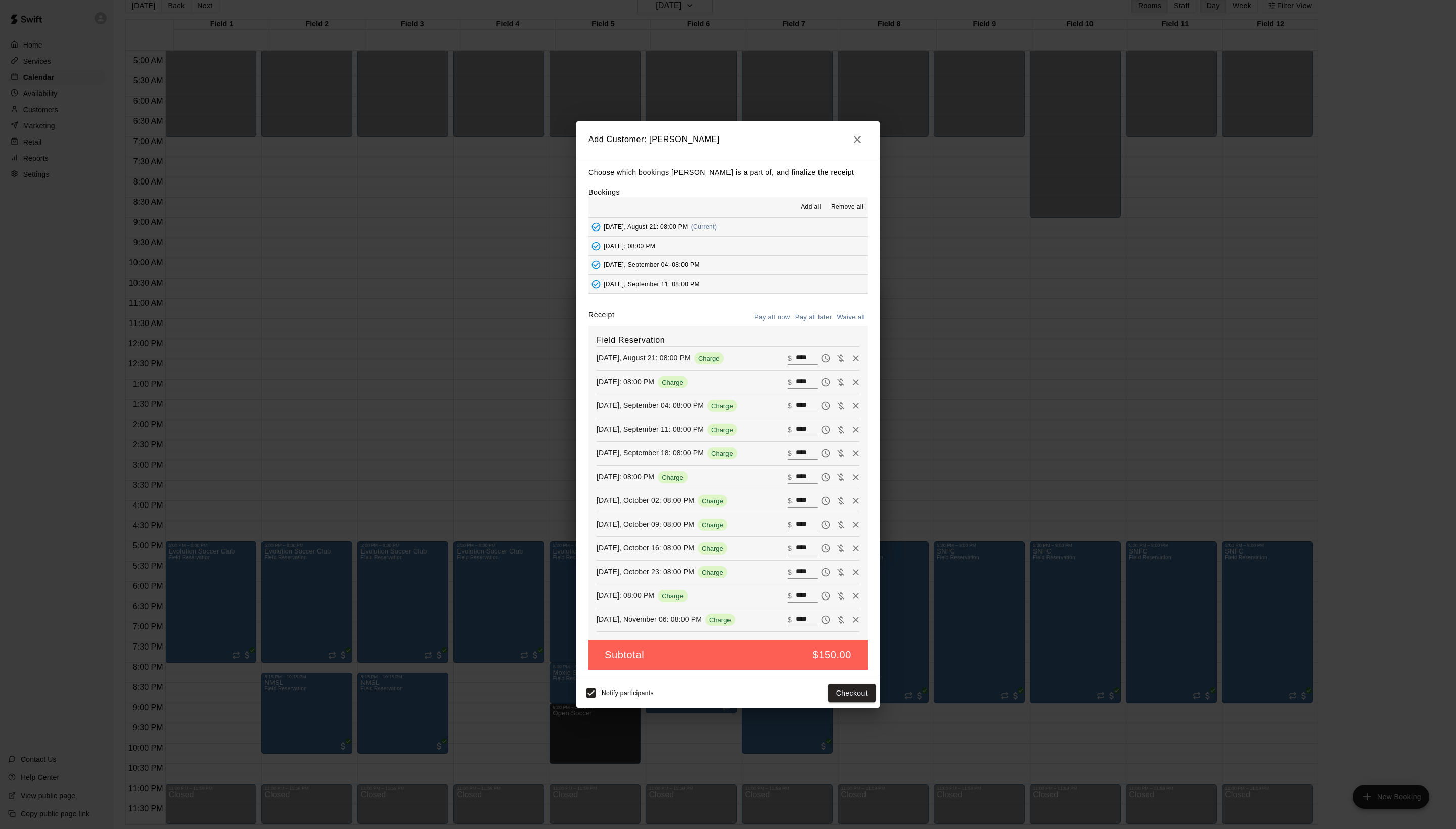
type input "*"
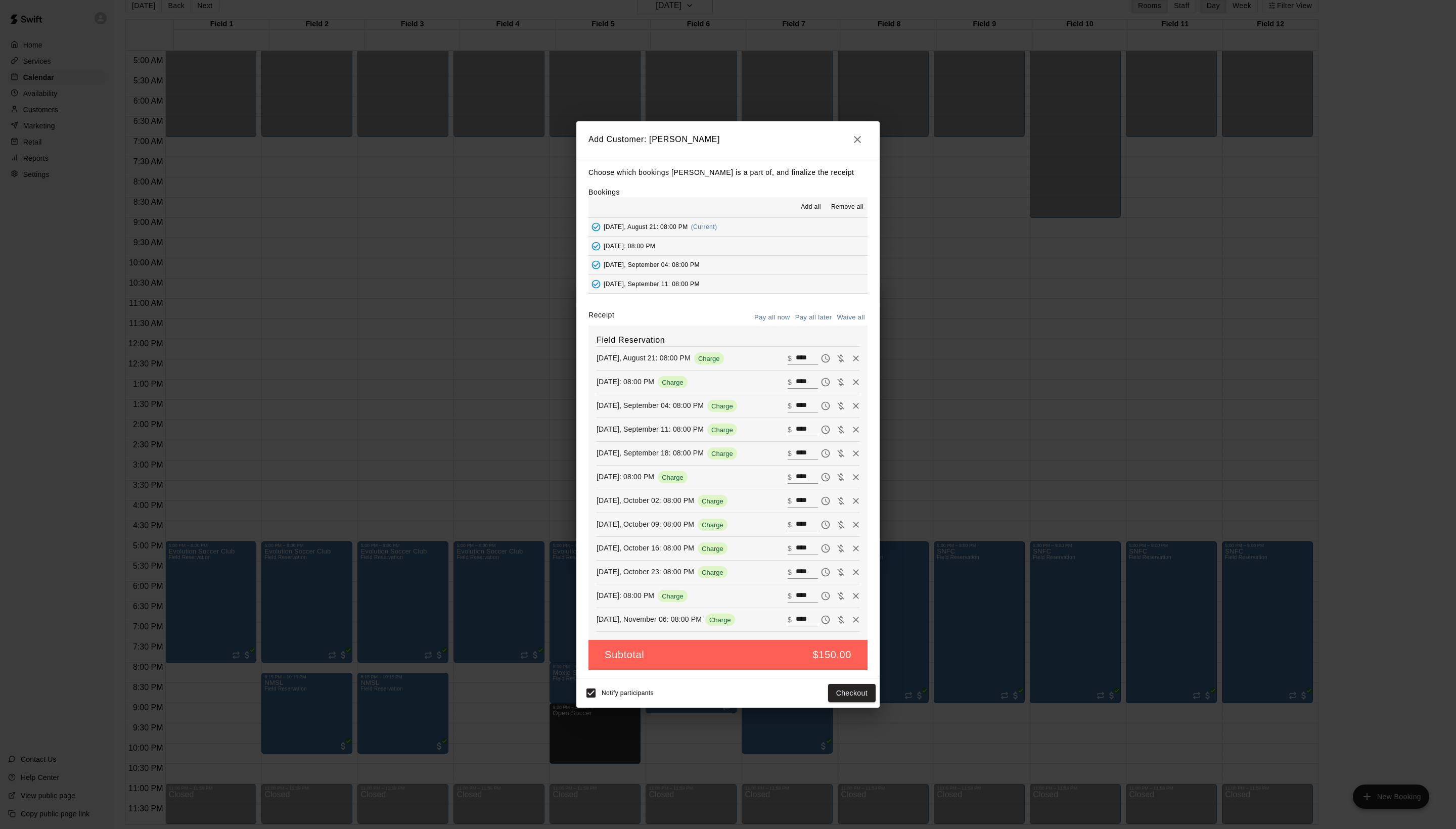
type input "*"
click at [842, 703] on button "Add customer" at bounding box center [845, 693] width 62 height 18
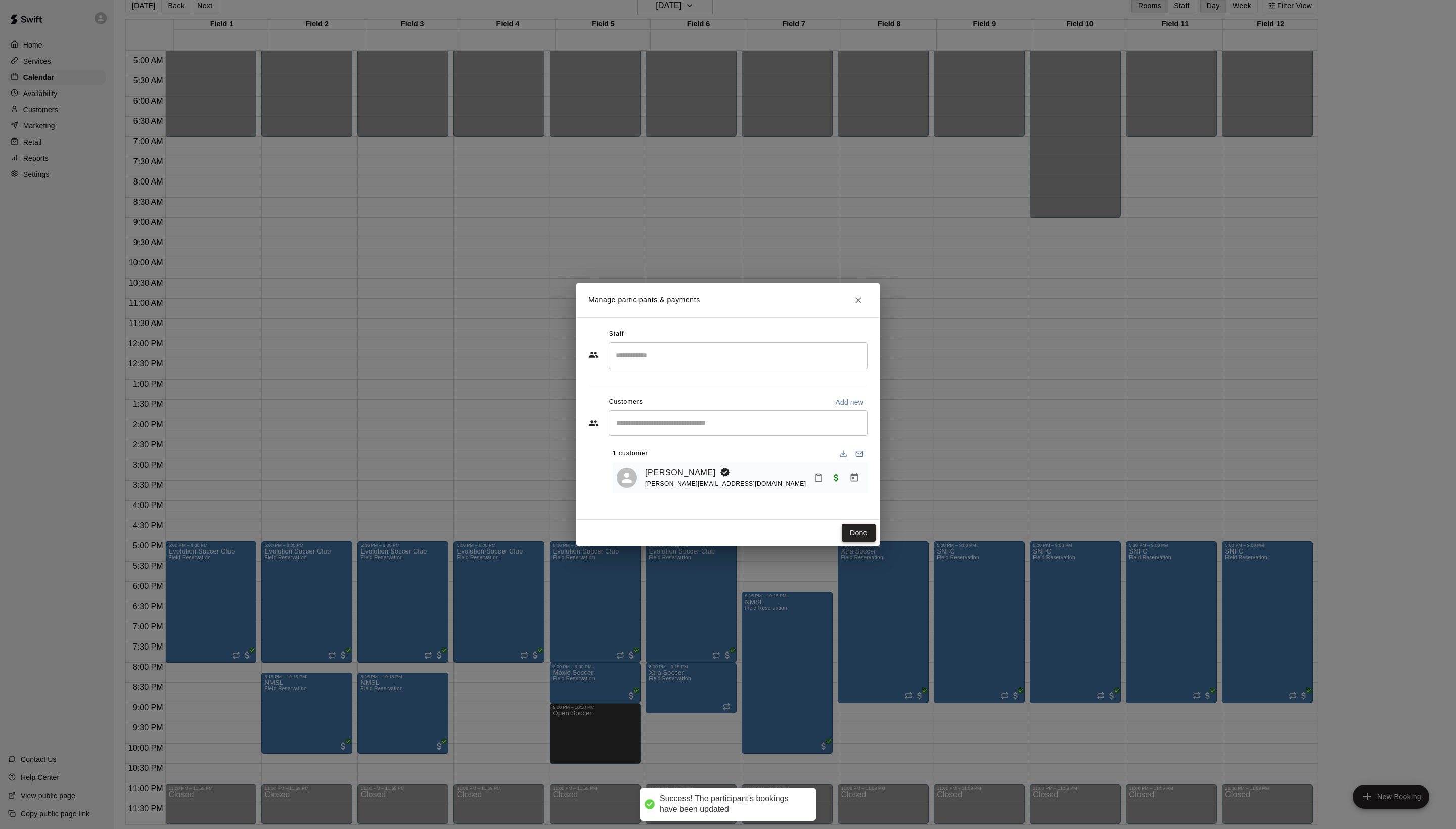
click at [865, 543] on button "Done" at bounding box center [858, 532] width 34 height 18
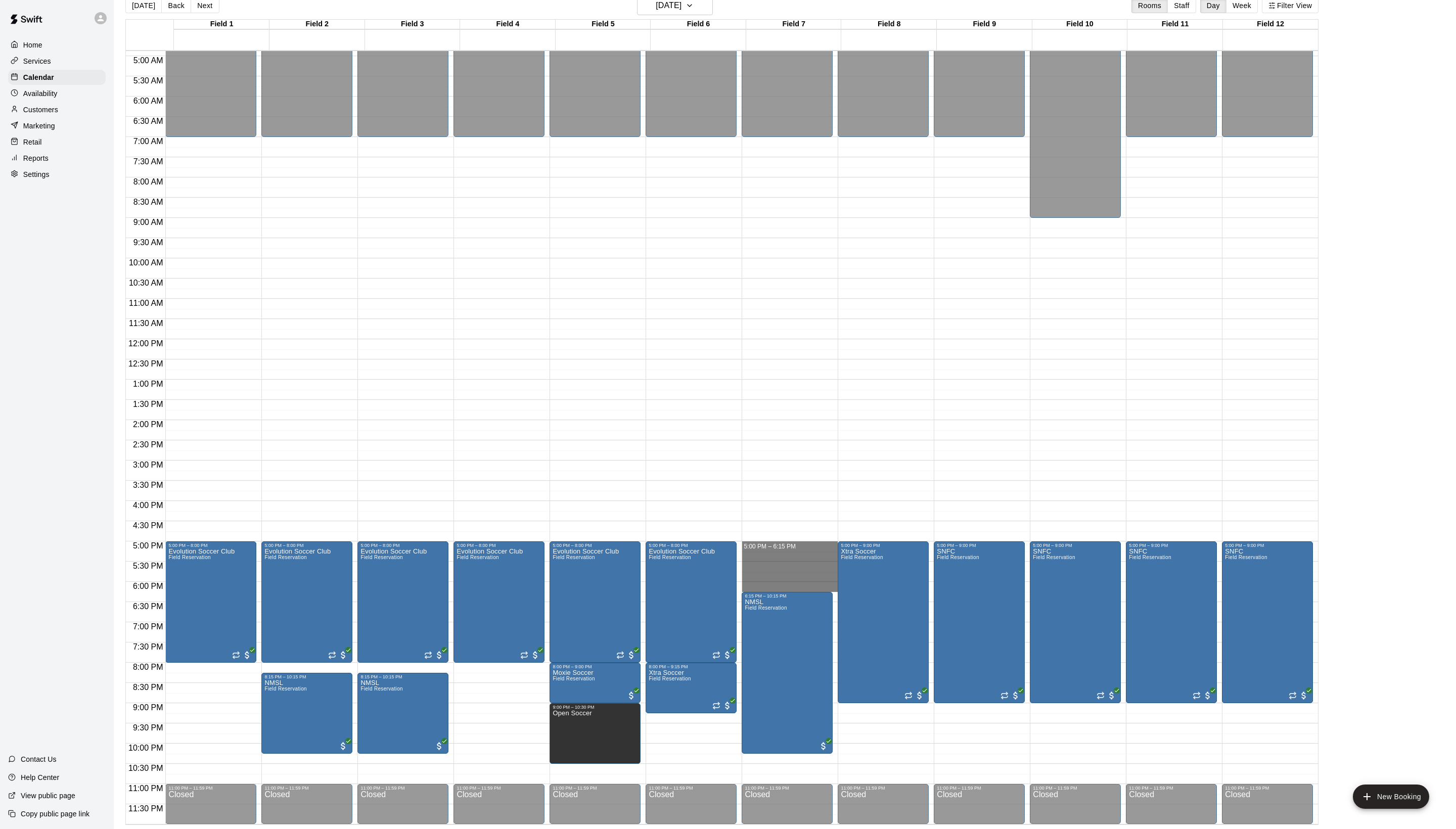
drag, startPoint x: 770, startPoint y: 542, endPoint x: 770, endPoint y: 584, distance: 42.0
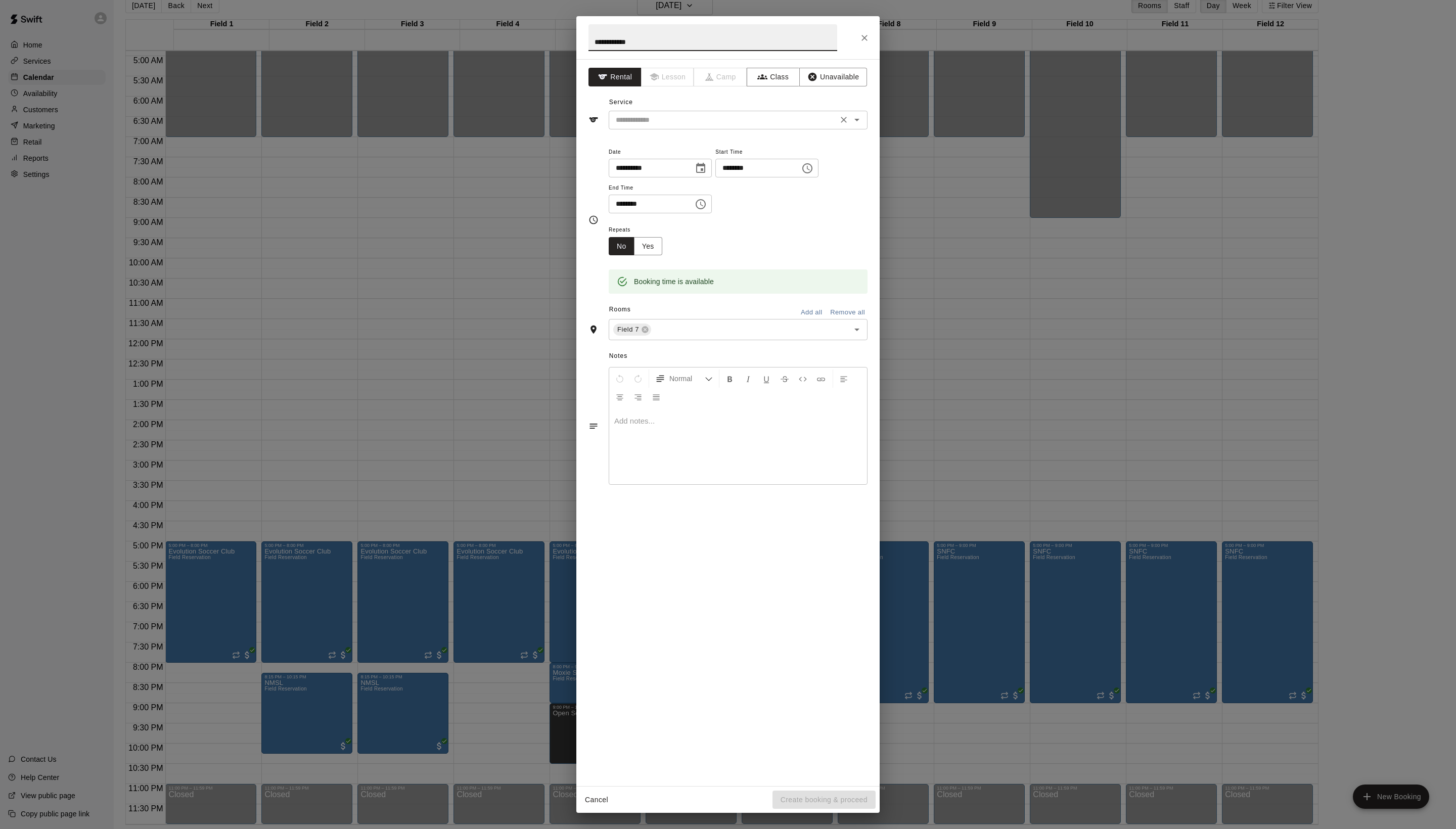
type input "**********"
click at [703, 126] on input "text" at bounding box center [722, 120] width 223 height 13
click at [702, 165] on li "Field Reservation" at bounding box center [748, 165] width 239 height 17
type input "**********"
click at [793, 796] on button "Create booking & proceed" at bounding box center [823, 799] width 103 height 18
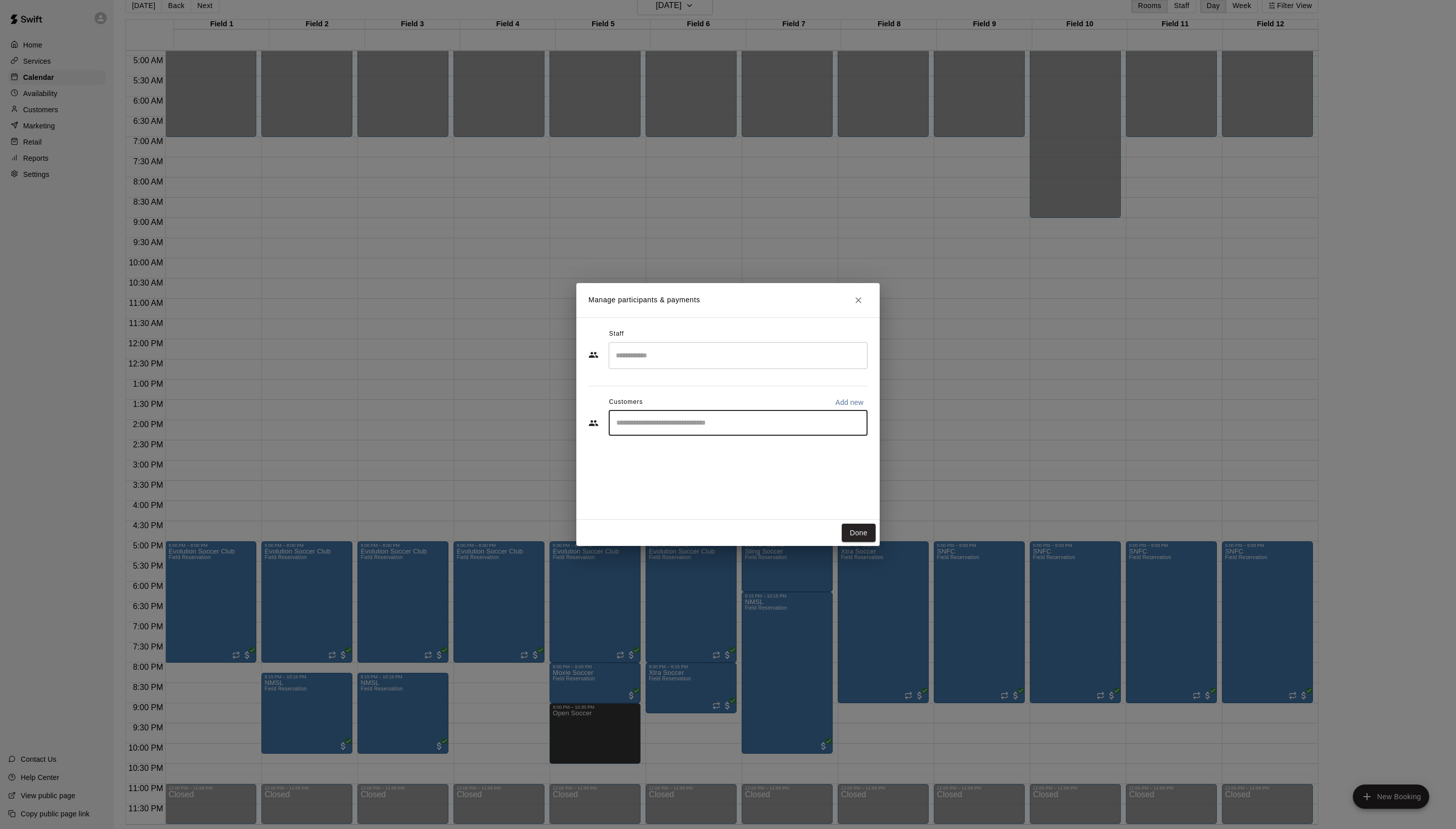
click at [694, 428] on input "Start typing to search customers..." at bounding box center [738, 423] width 249 height 10
type input "****"
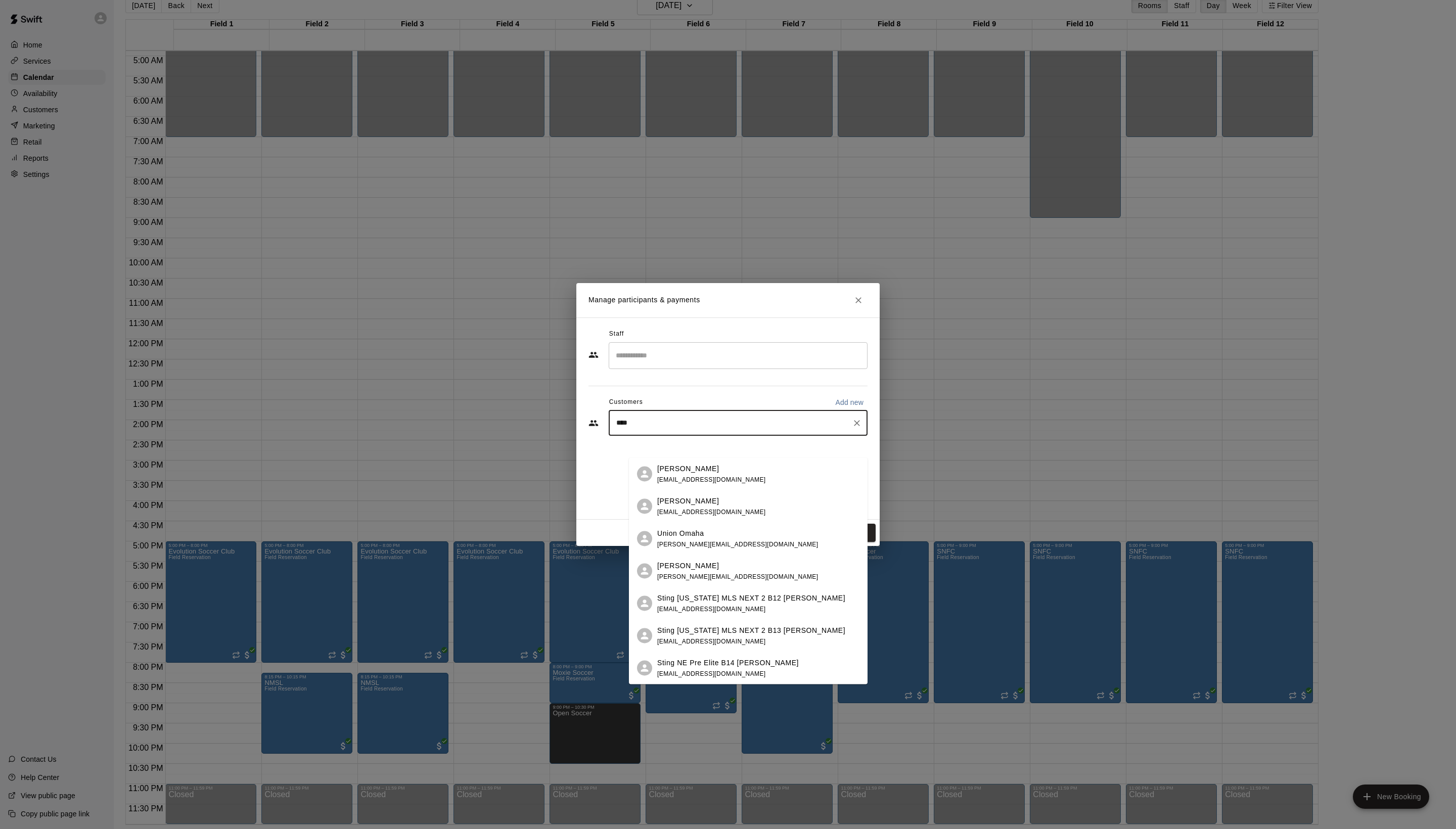
click at [717, 477] on span "[EMAIL_ADDRESS][DOMAIN_NAME]" at bounding box center [711, 479] width 109 height 7
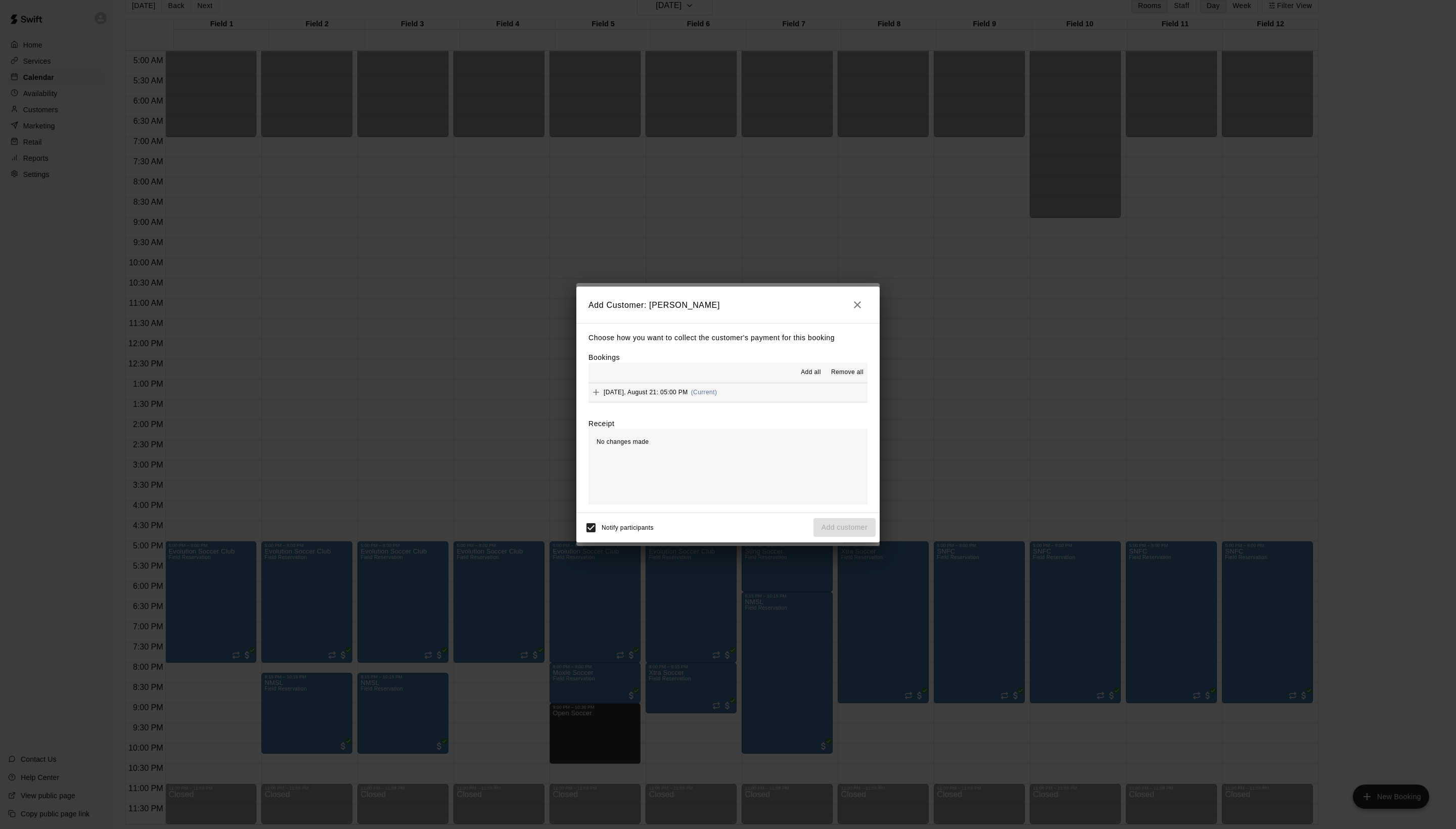
click at [802, 368] on span "Add all" at bounding box center [810, 373] width 20 height 10
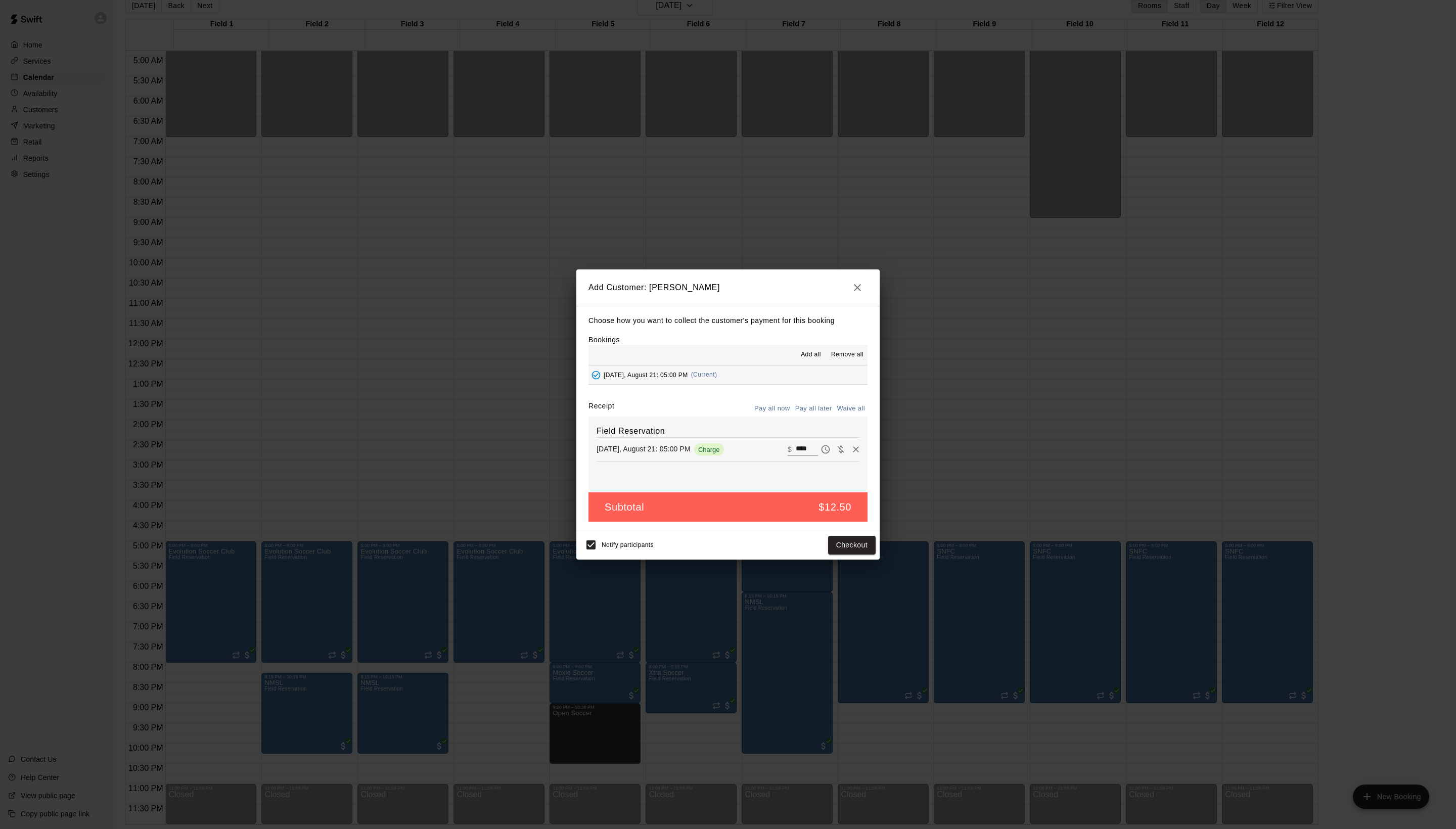
click at [843, 416] on button "Waive all" at bounding box center [851, 409] width 34 height 16
type input "*"
click at [848, 555] on button "Add customer" at bounding box center [845, 544] width 62 height 18
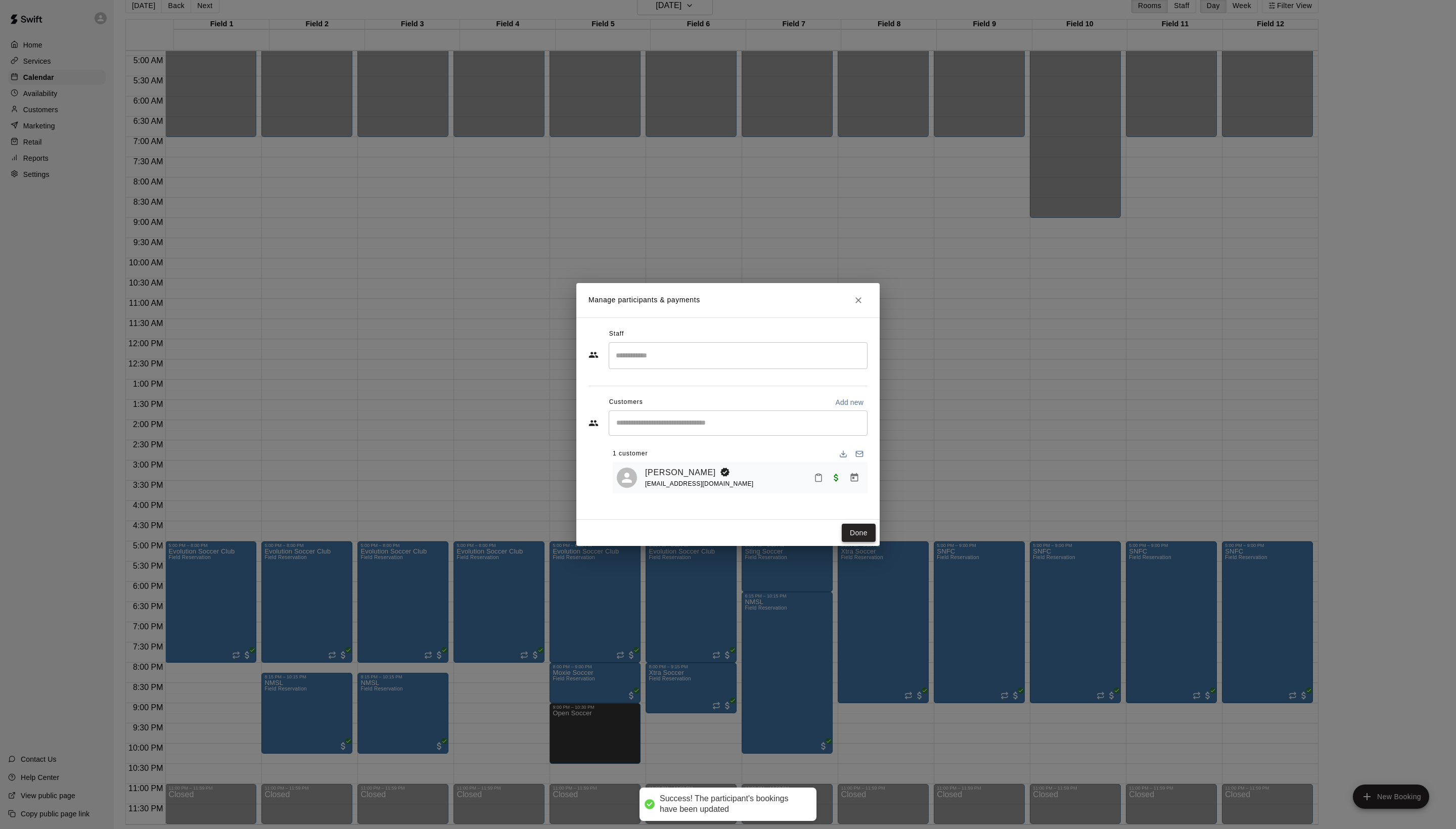
click at [853, 543] on button "Done" at bounding box center [858, 532] width 34 height 18
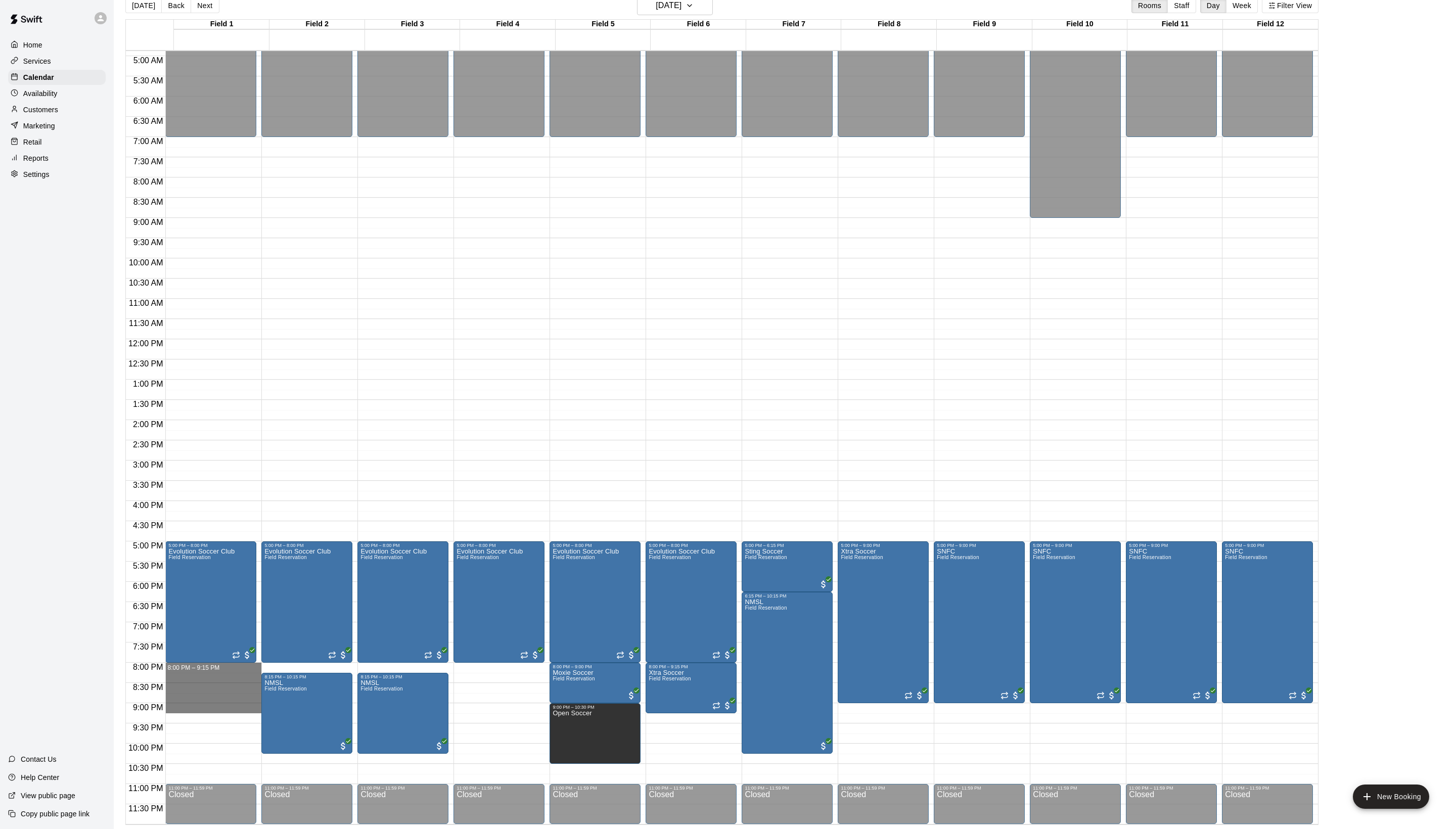
drag, startPoint x: 197, startPoint y: 668, endPoint x: 197, endPoint y: 710, distance: 42.0
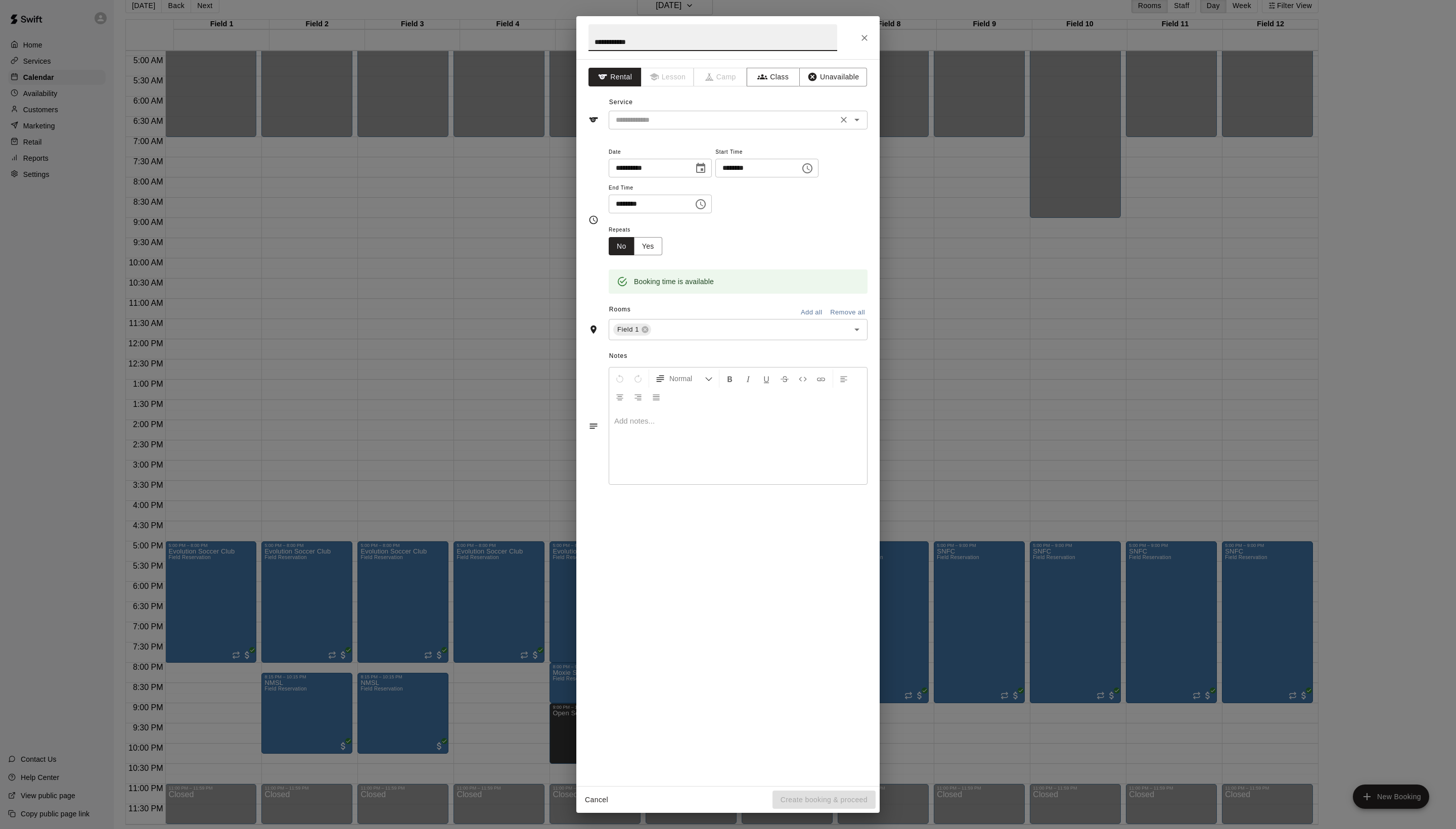
type input "**********"
click at [698, 126] on input "text" at bounding box center [722, 120] width 223 height 13
click at [690, 161] on li "Field Reservation" at bounding box center [748, 165] width 239 height 17
type input "**********"
click at [802, 800] on button "Create booking & proceed" at bounding box center [823, 799] width 103 height 18
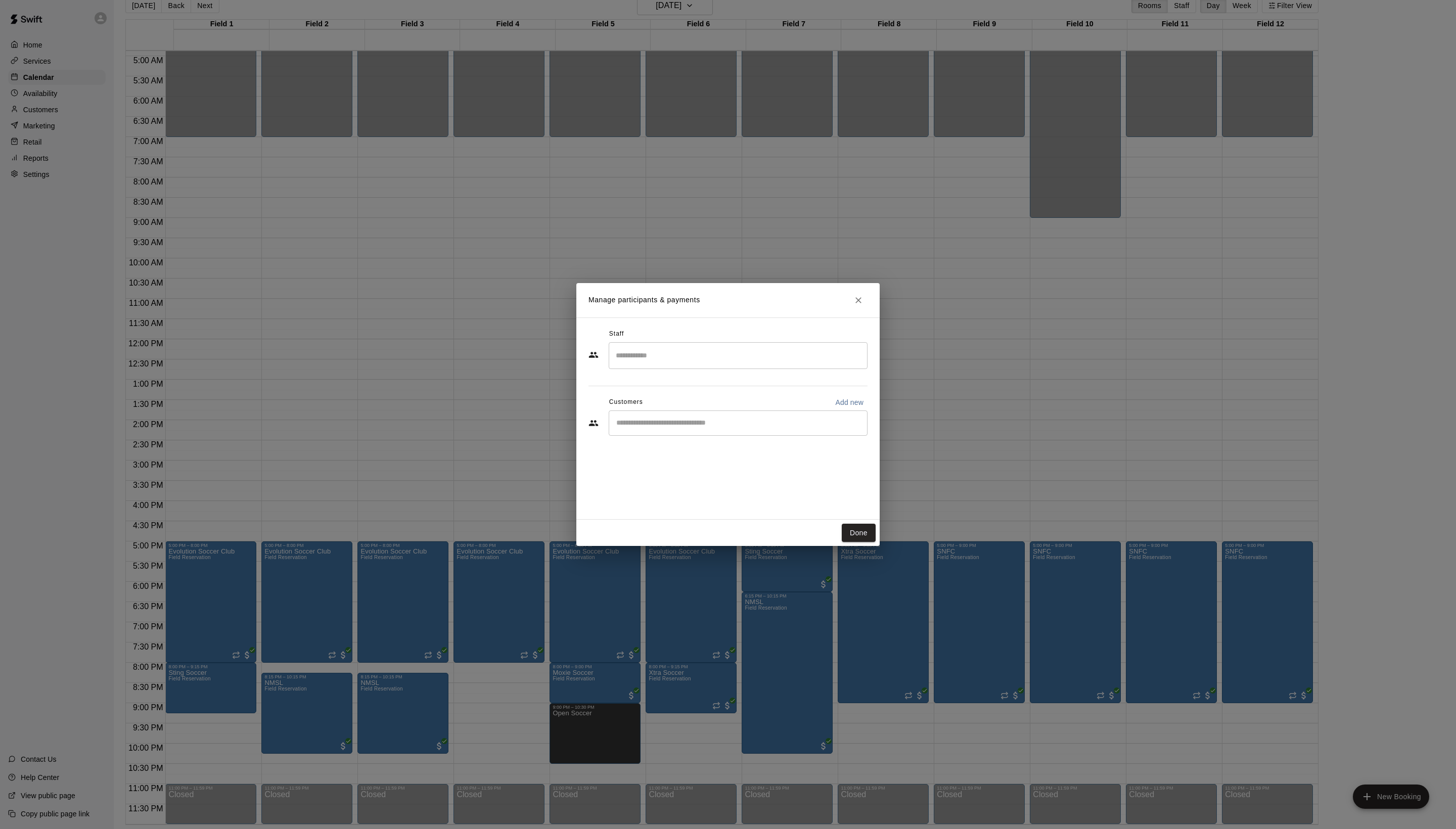
click at [701, 428] on input "Start typing to search customers..." at bounding box center [738, 423] width 249 height 10
type input "****"
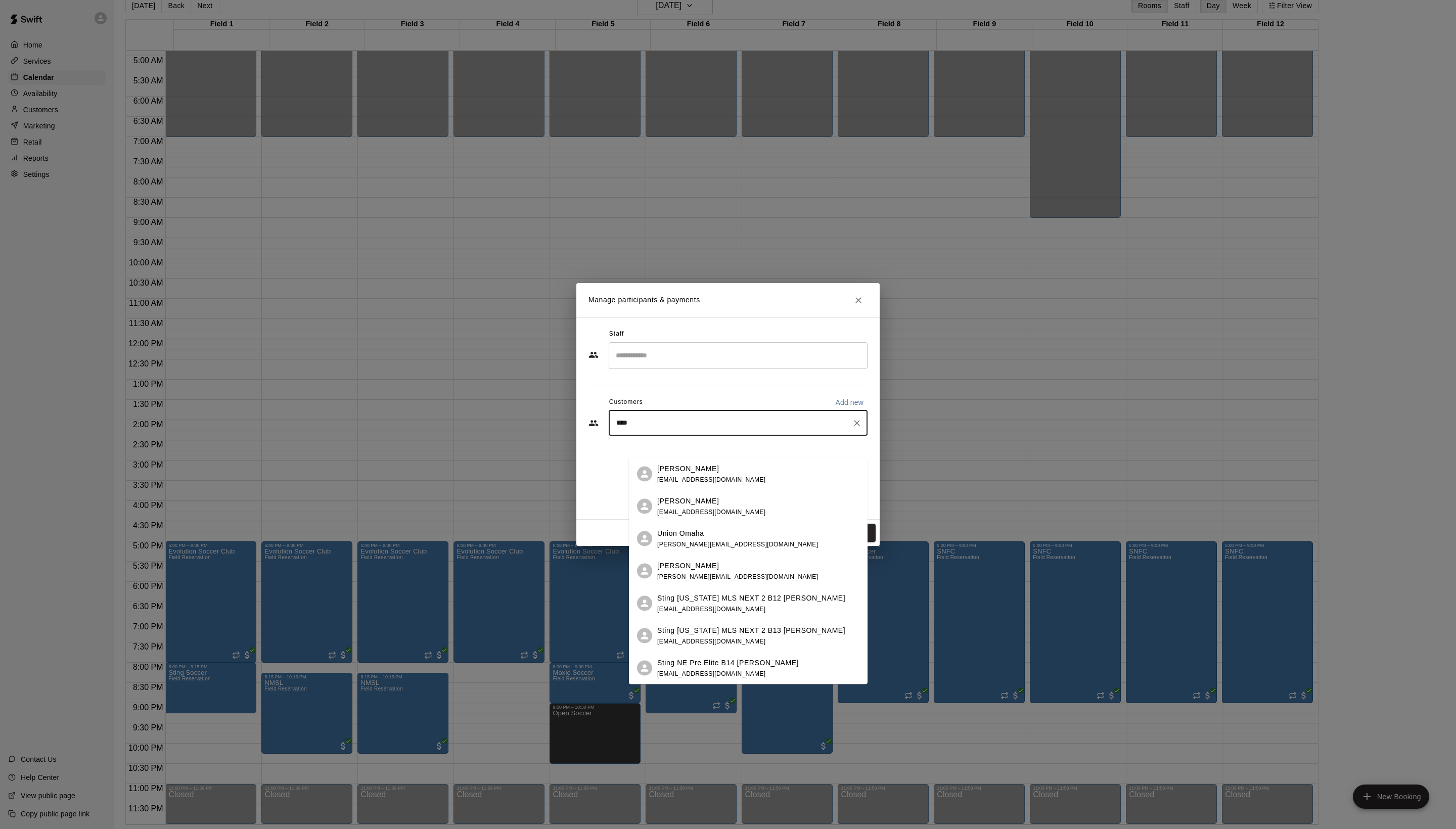
click at [732, 476] on span "[EMAIL_ADDRESS][DOMAIN_NAME]" at bounding box center [711, 479] width 109 height 7
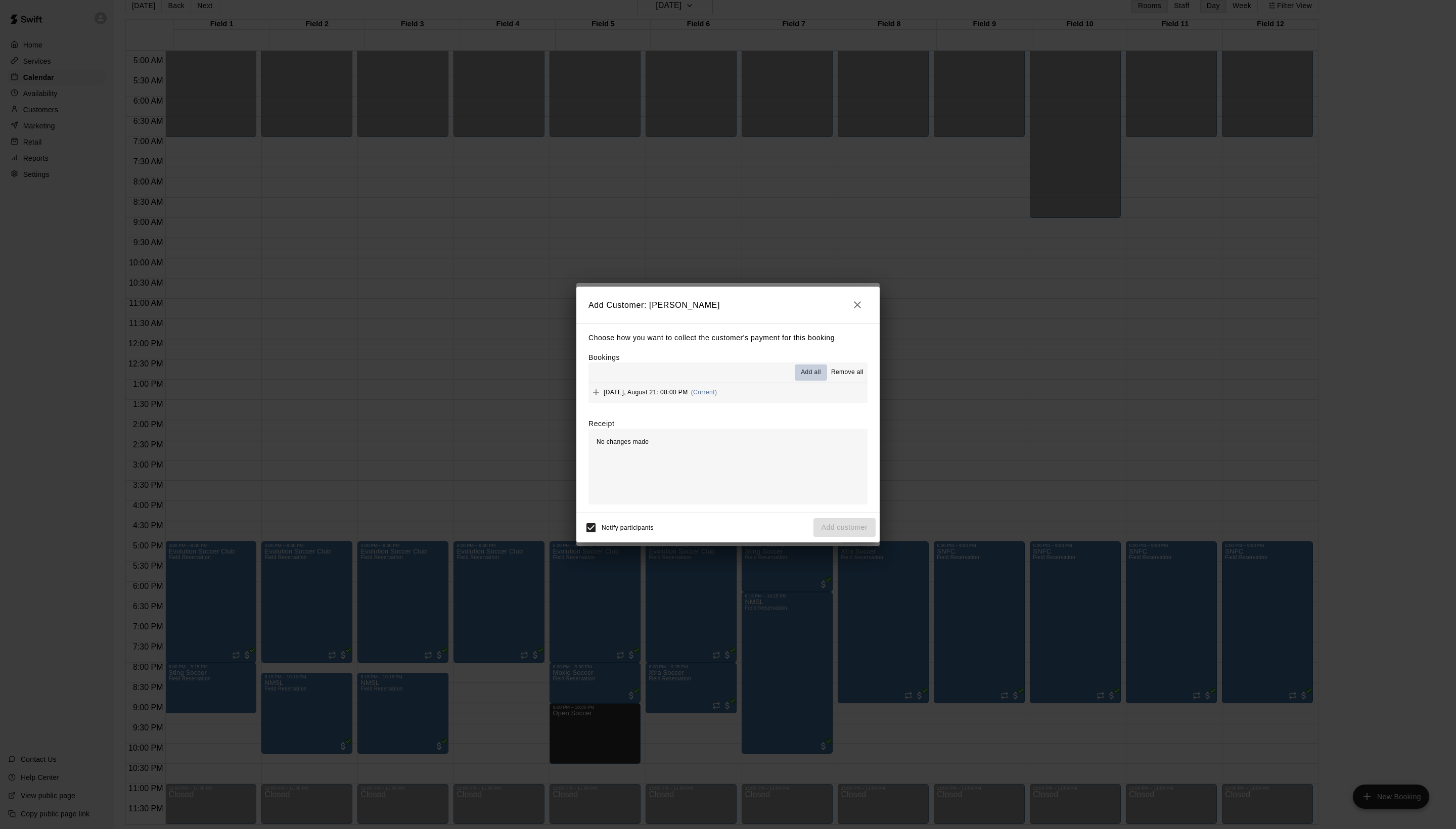
click at [794, 365] on button "Add all" at bounding box center [810, 373] width 32 height 16
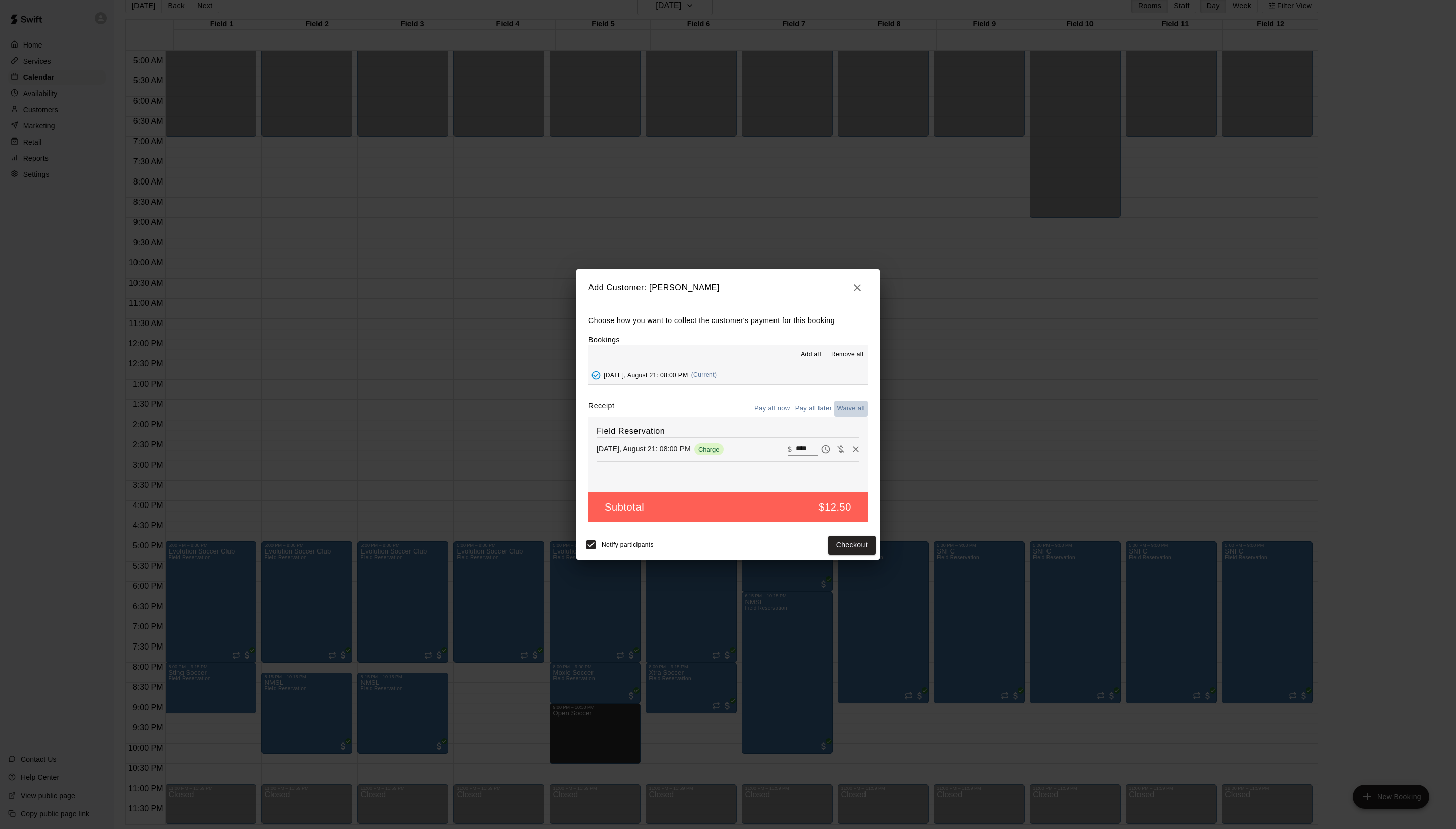
click at [846, 416] on button "Waive all" at bounding box center [851, 409] width 34 height 16
type input "*"
click at [845, 555] on button "Add customer" at bounding box center [845, 544] width 62 height 18
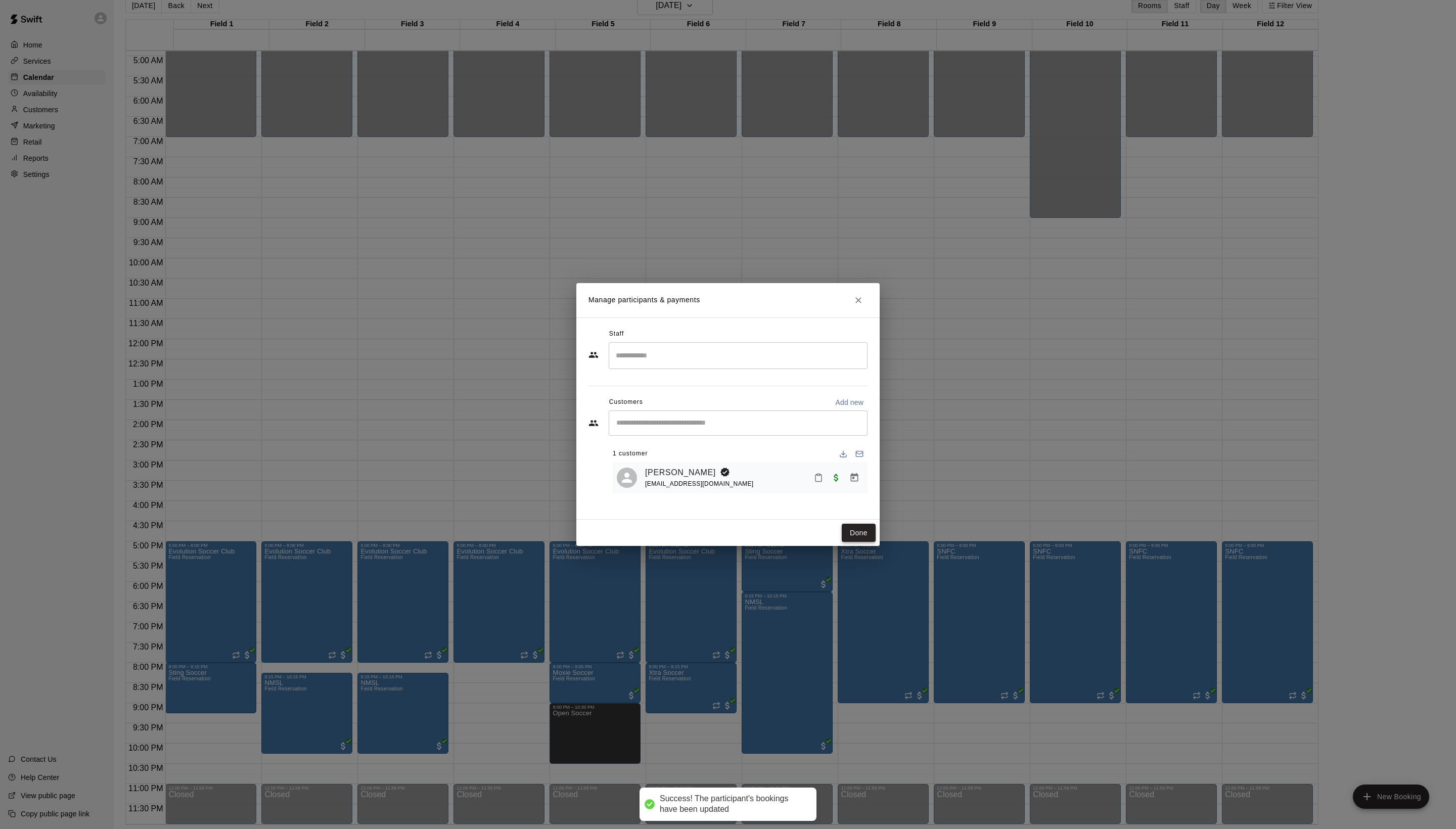
click at [857, 543] on button "Done" at bounding box center [858, 532] width 34 height 18
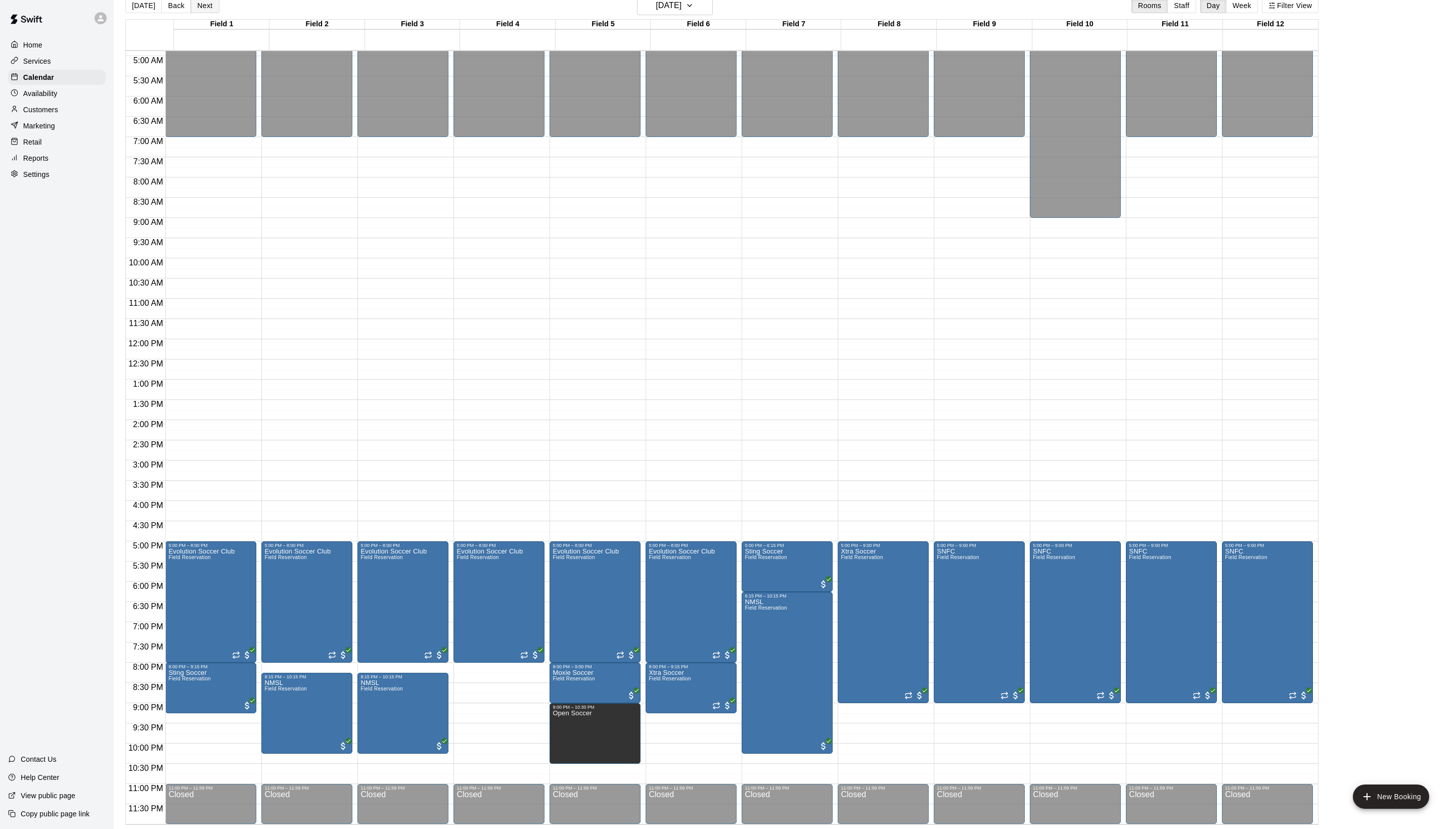
click at [218, 6] on button "Next" at bounding box center [204, 5] width 28 height 15
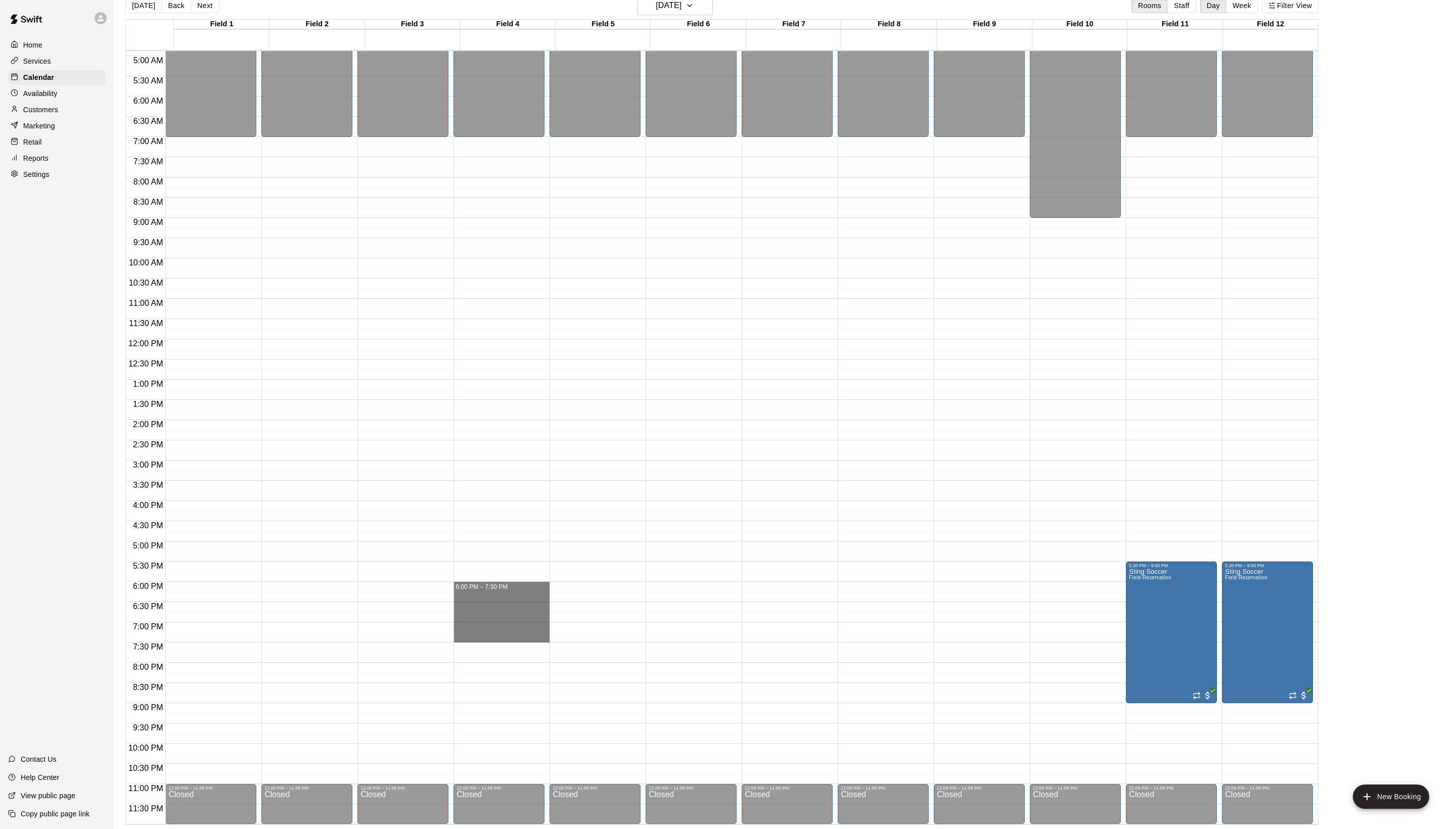
drag, startPoint x: 470, startPoint y: 587, endPoint x: 473, endPoint y: 634, distance: 47.1
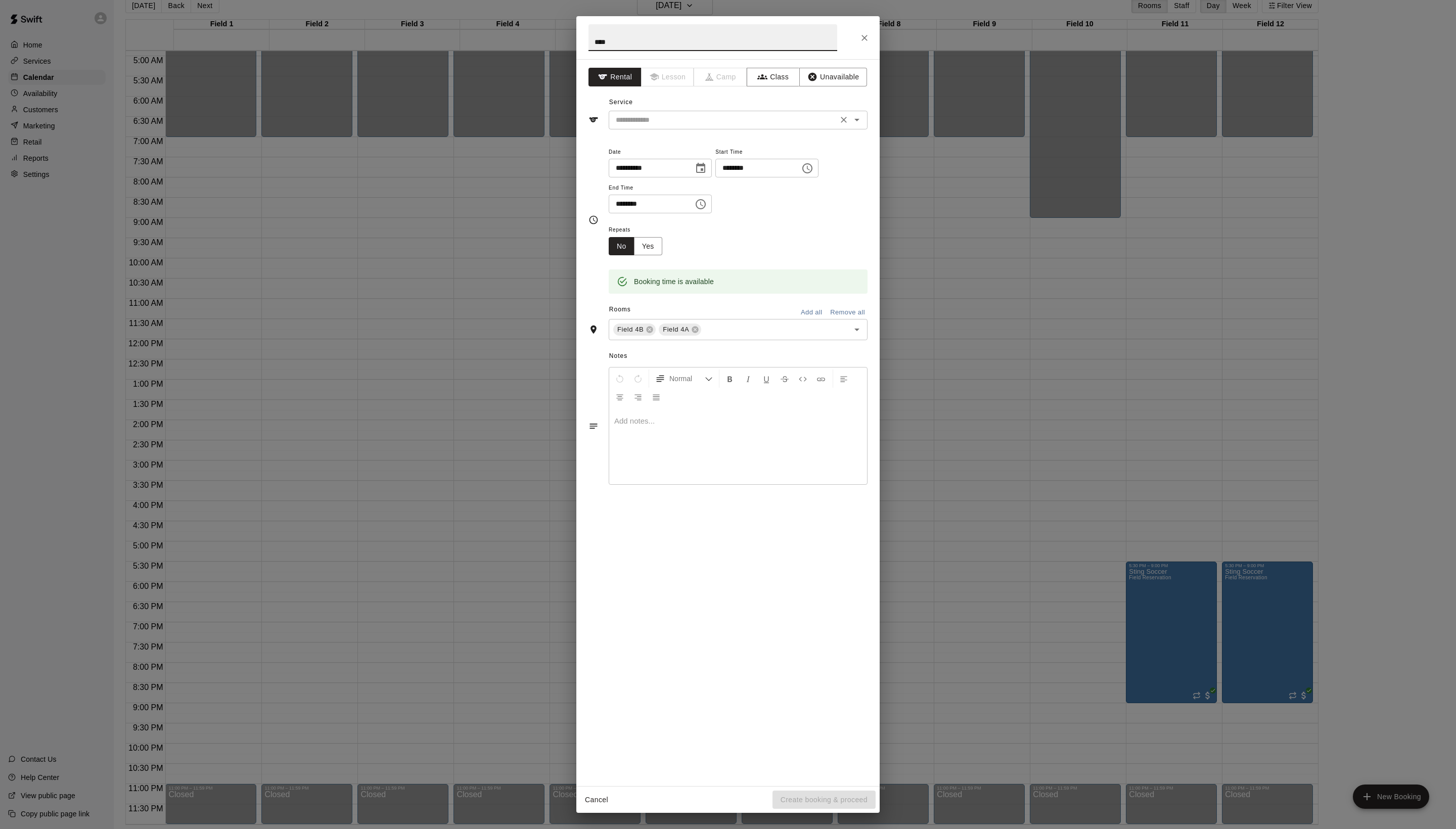
type input "****"
click at [709, 126] on input "text" at bounding box center [722, 120] width 223 height 13
click at [708, 163] on li "Field Reservation" at bounding box center [748, 165] width 239 height 17
type input "**********"
click at [654, 333] on icon at bounding box center [650, 329] width 8 height 8
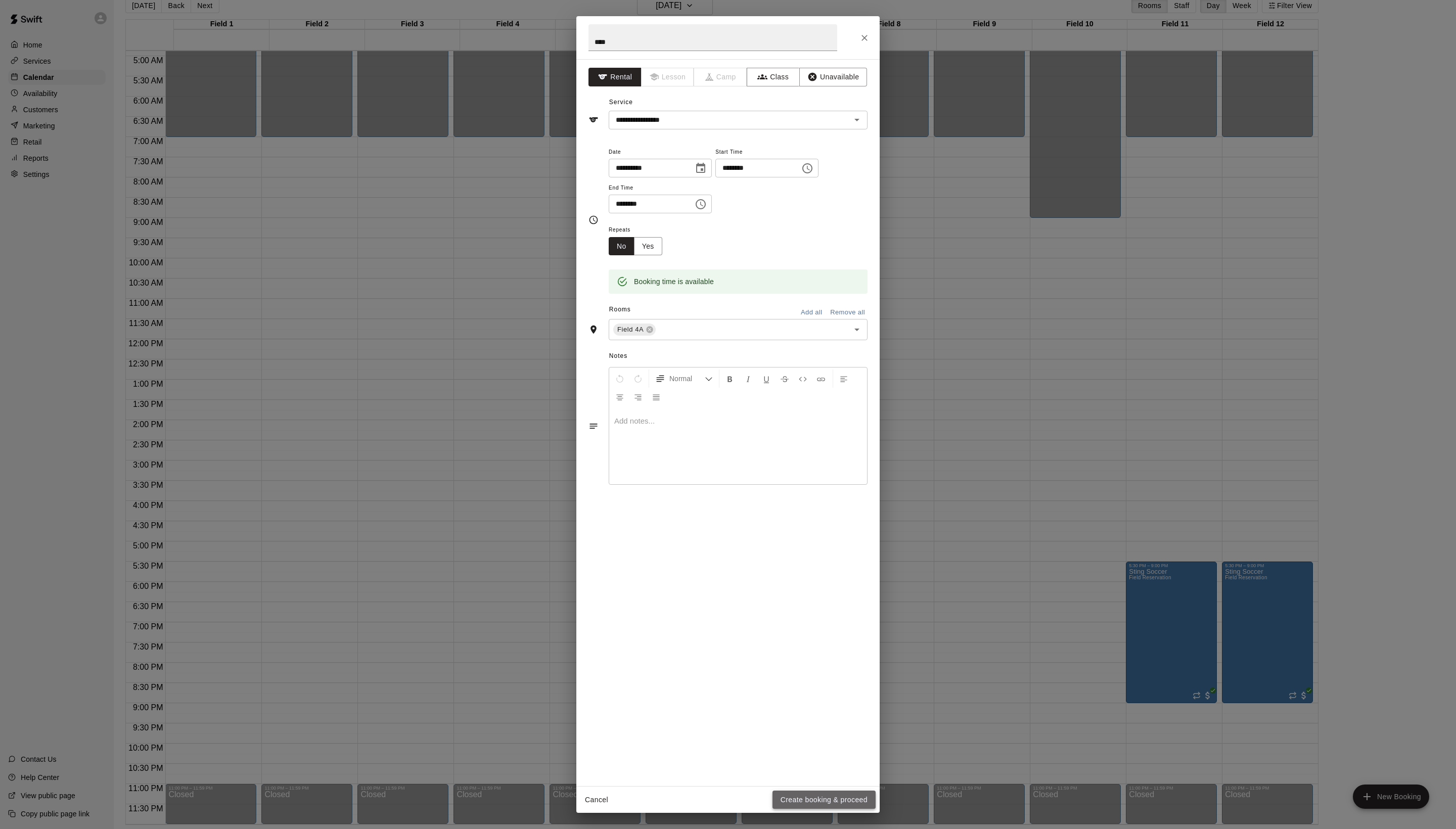
click at [801, 796] on button "Create booking & proceed" at bounding box center [823, 799] width 103 height 18
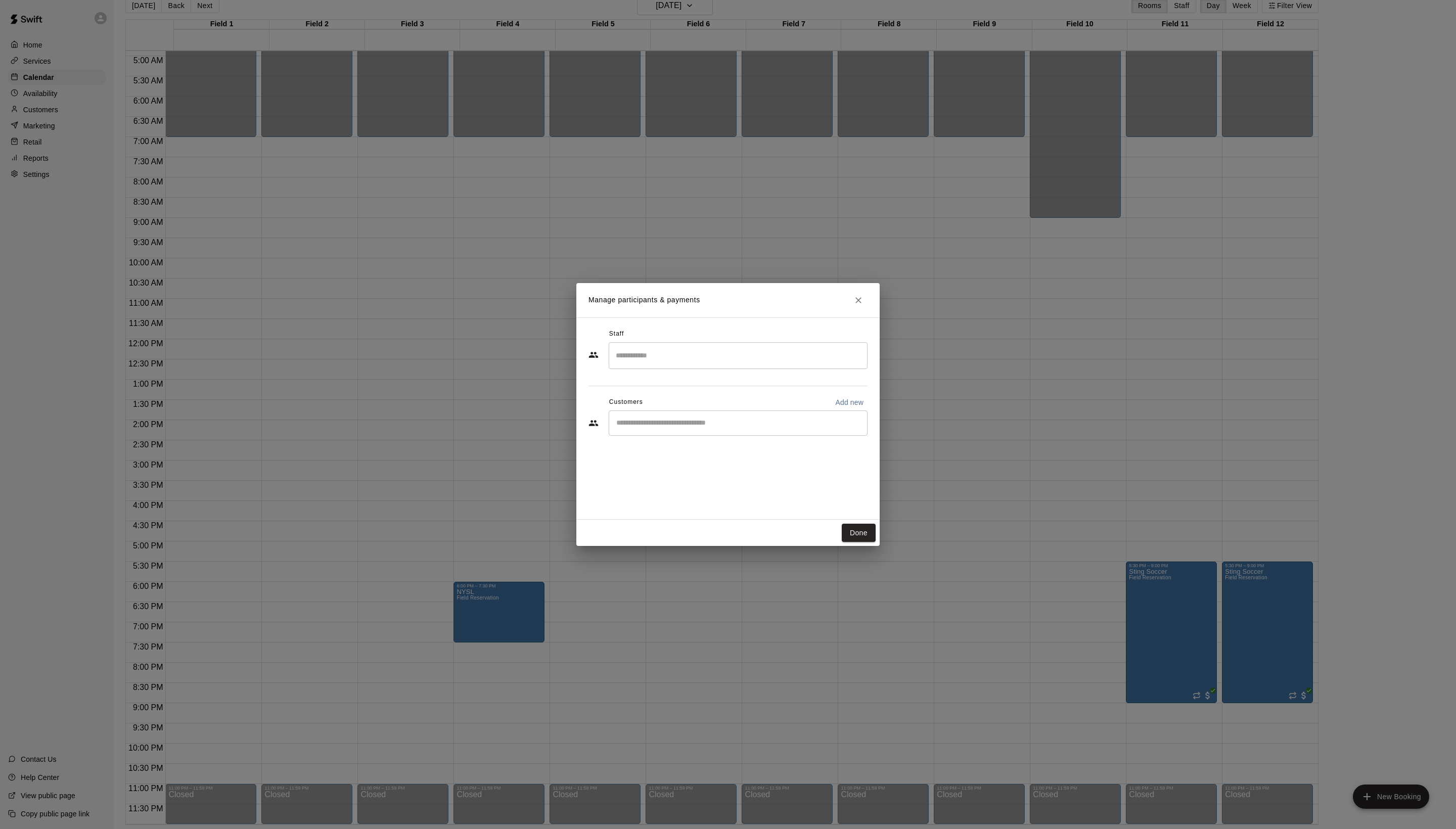
click at [740, 428] on input "Start typing to search customers..." at bounding box center [738, 423] width 249 height 10
click at [862, 538] on button "Done" at bounding box center [858, 532] width 34 height 18
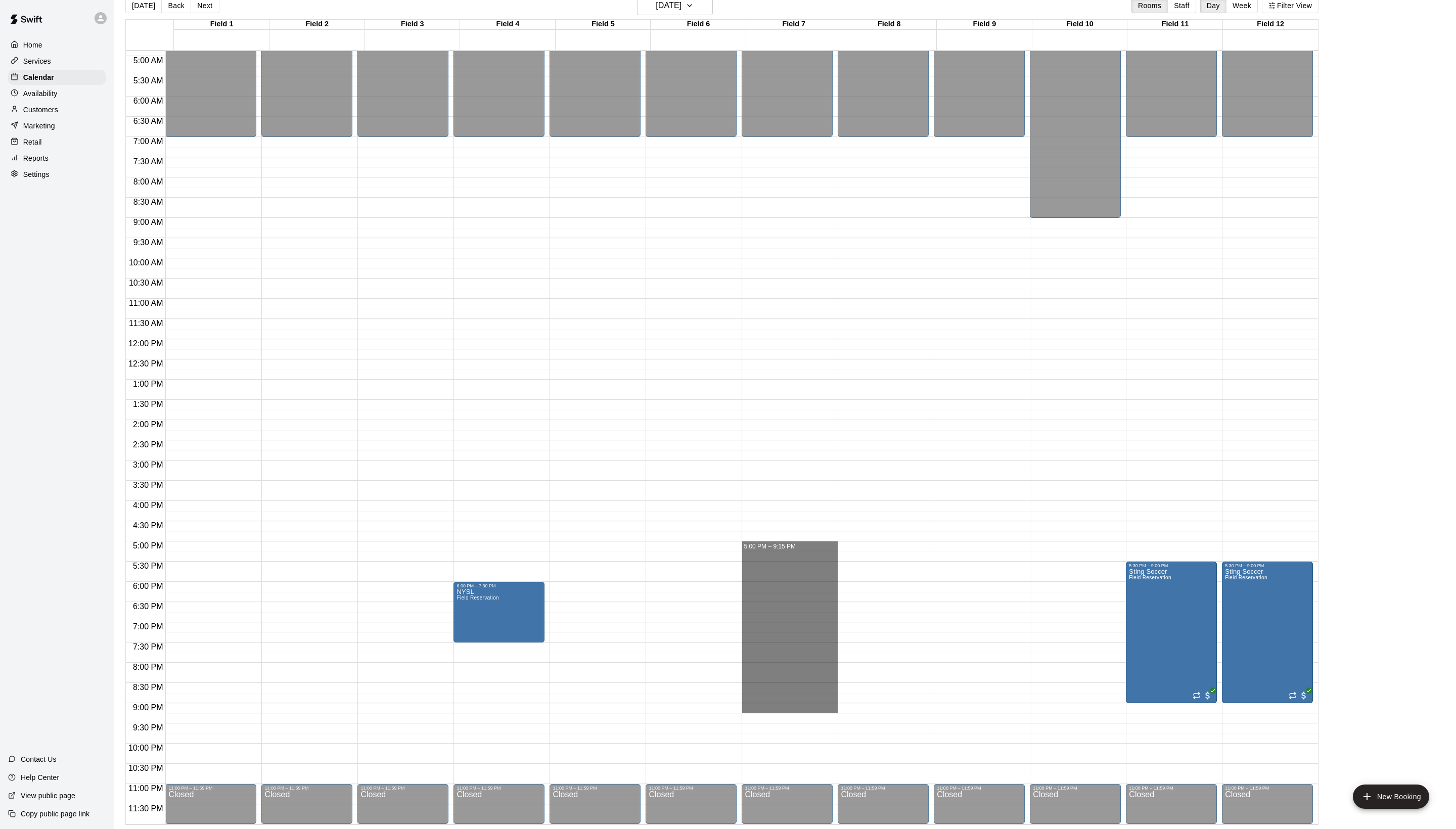
drag, startPoint x: 758, startPoint y: 545, endPoint x: 755, endPoint y: 710, distance: 165.0
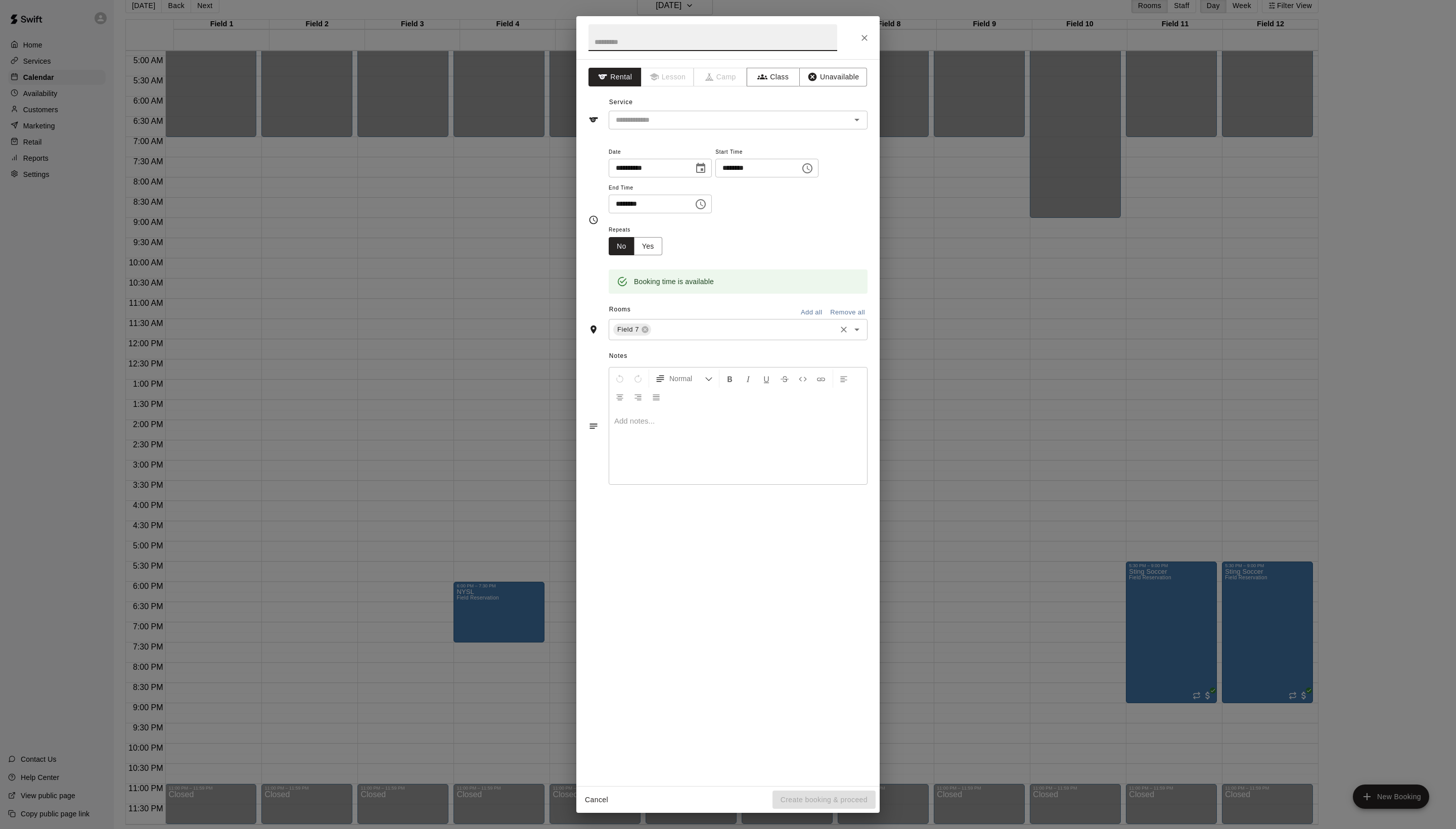
click at [728, 337] on input "text" at bounding box center [744, 330] width 182 height 13
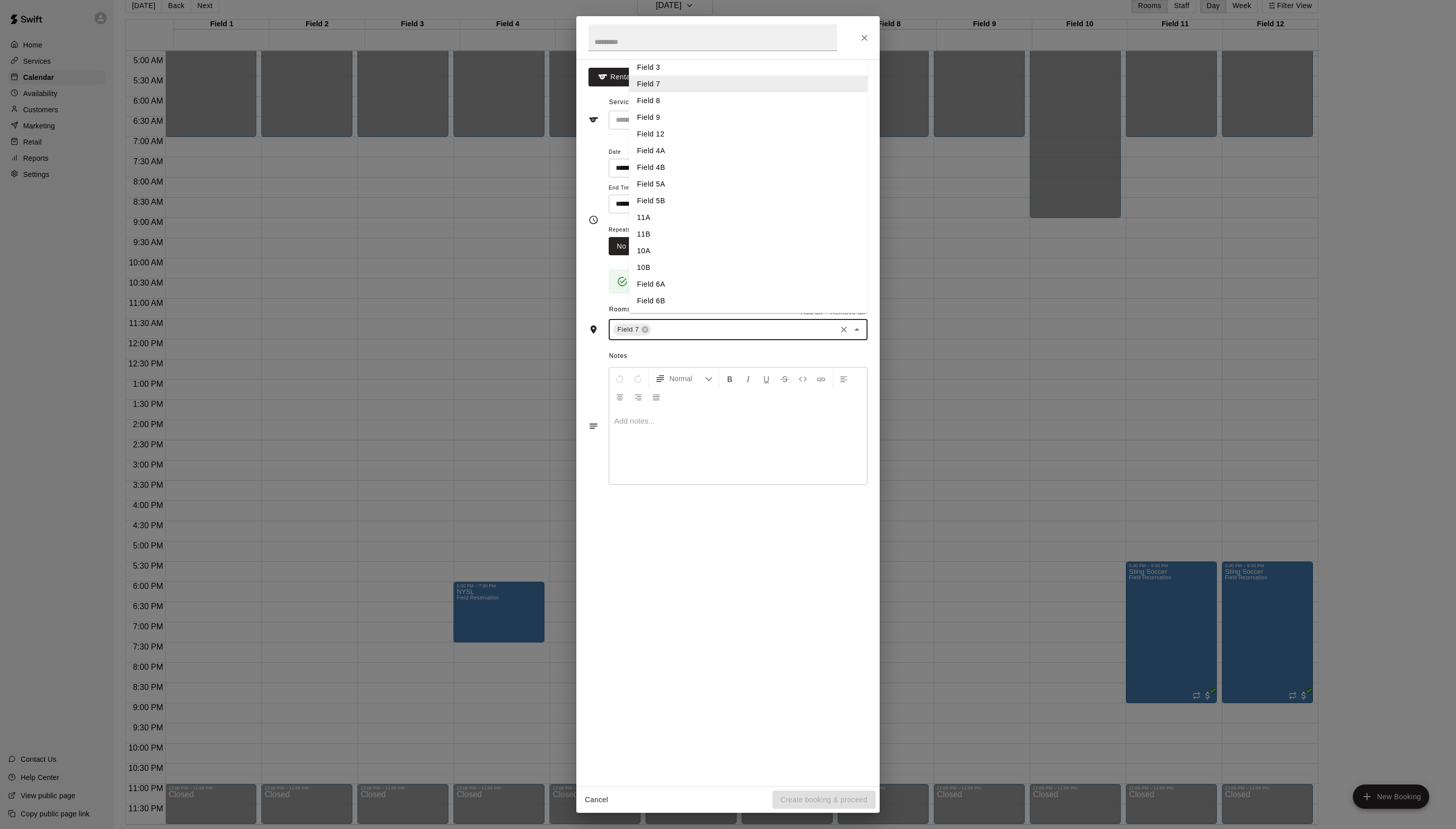
scroll to position [3, 0]
click at [680, 110] on li "Field 8" at bounding box center [748, 101] width 239 height 17
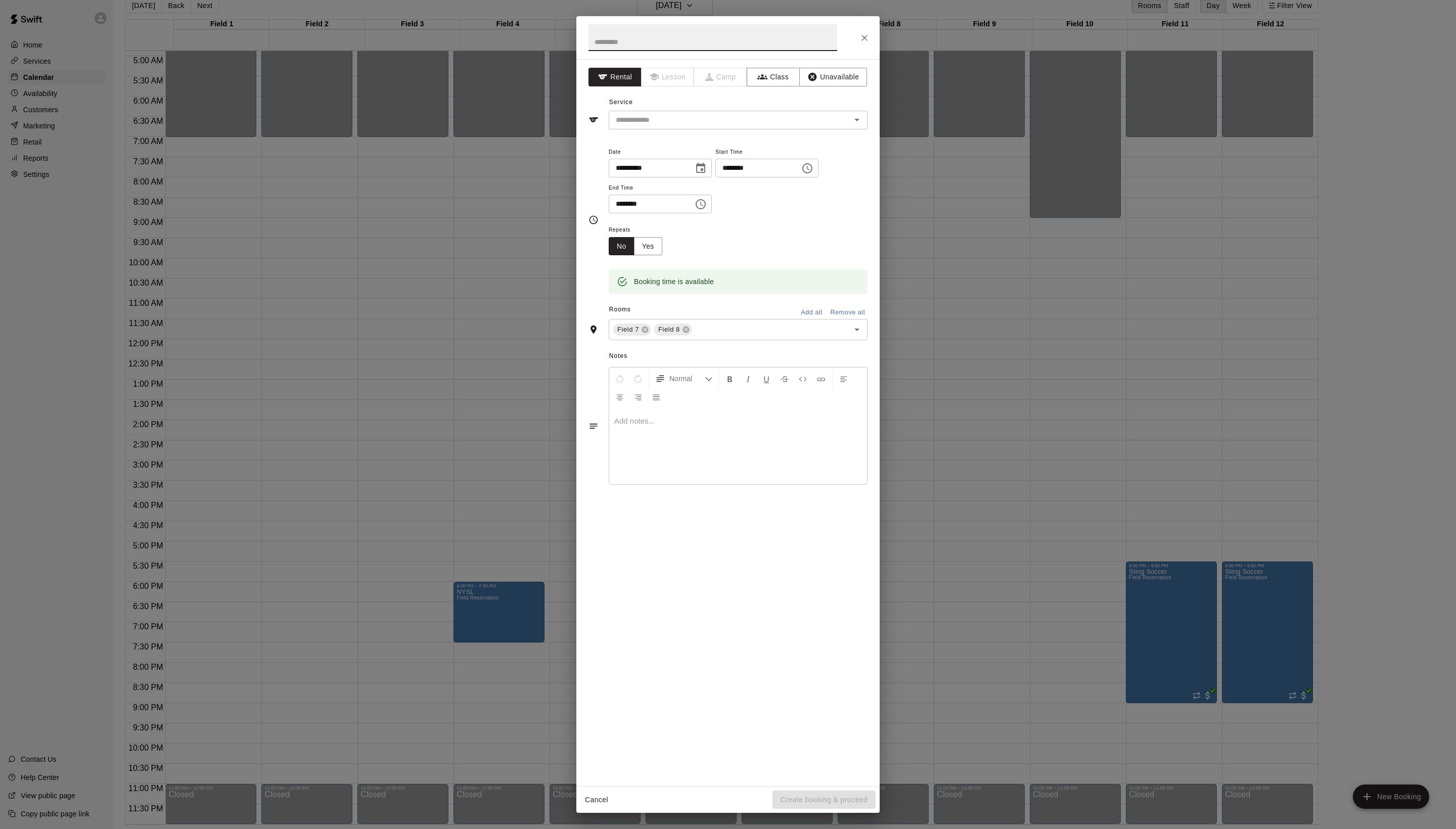
click at [660, 42] on input "text" at bounding box center [712, 38] width 249 height 27
type input "**********"
click at [694, 157] on div "**********" at bounding box center [728, 423] width 304 height 727
click at [693, 126] on input "text" at bounding box center [722, 120] width 223 height 13
click at [691, 165] on li "Field Reservation" at bounding box center [748, 165] width 239 height 17
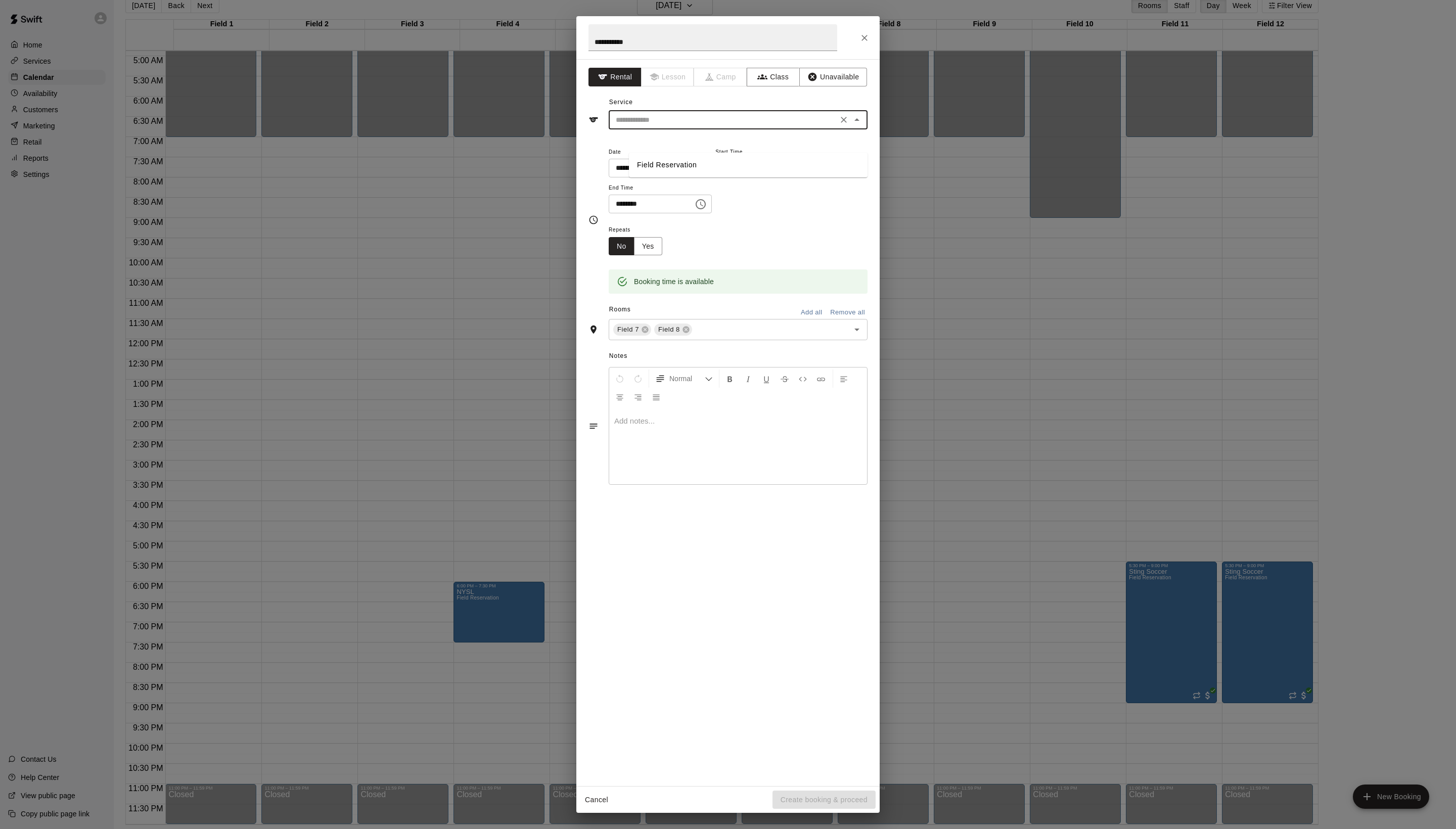
type input "**********"
click at [792, 800] on button "Create booking & proceed" at bounding box center [823, 799] width 103 height 18
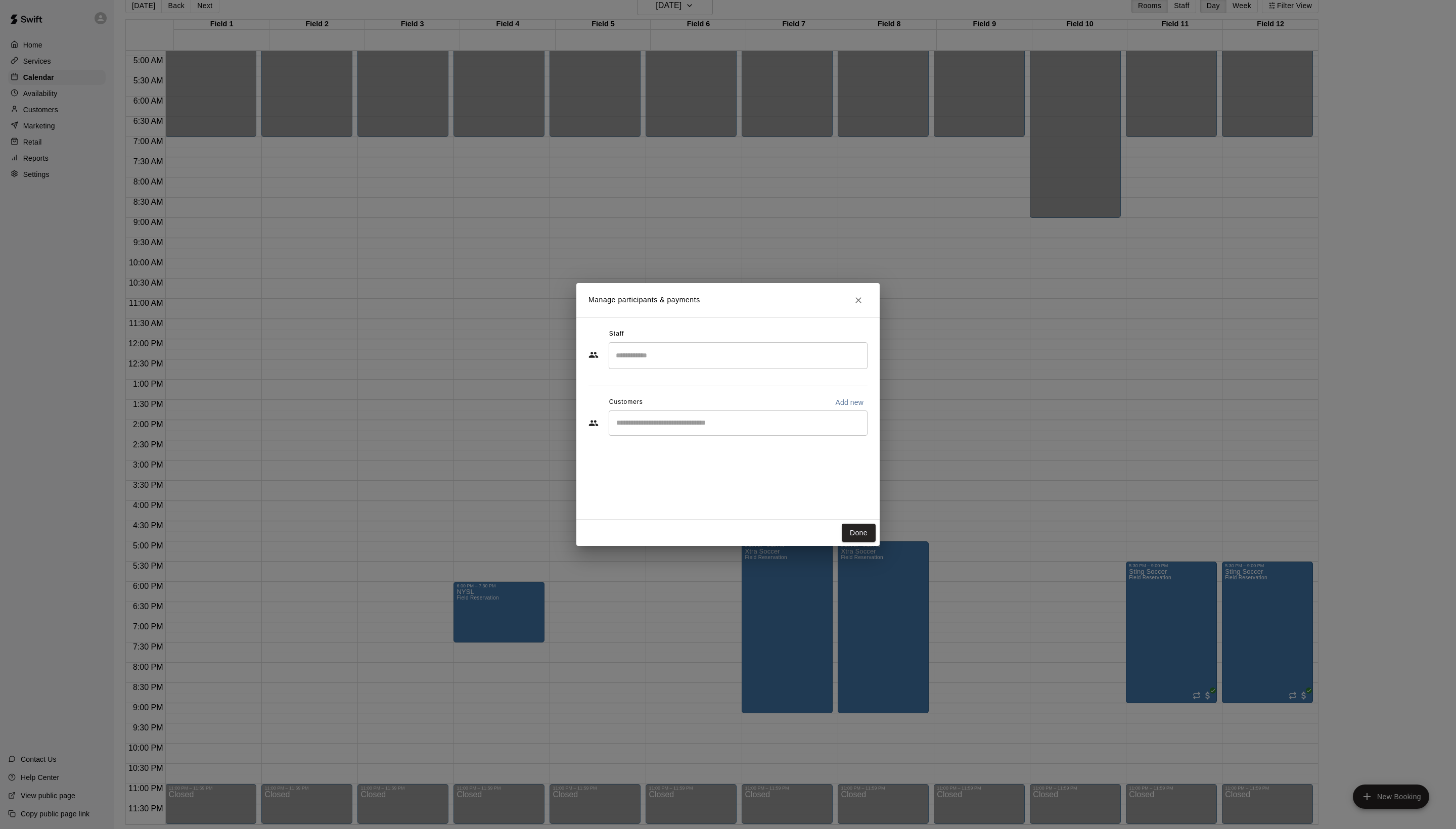
click at [683, 411] on div "Customers Add new" at bounding box center [727, 402] width 279 height 16
click at [679, 428] on input "Start typing to search customers..." at bounding box center [738, 423] width 249 height 10
type input "*****"
click at [699, 463] on p "[PERSON_NAME]" at bounding box center [687, 468] width 62 height 10
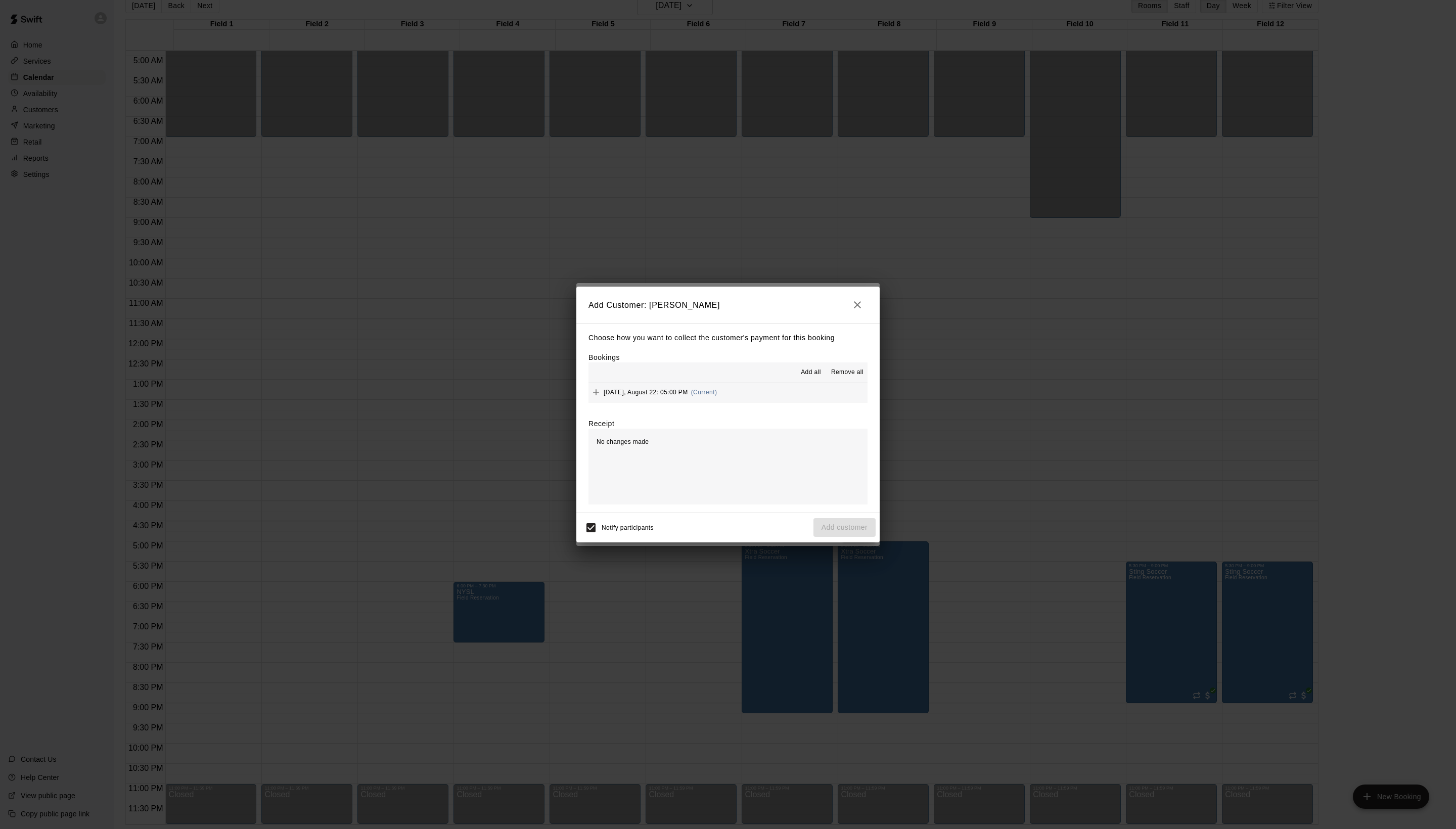
click at [801, 377] on span "Add all" at bounding box center [810, 373] width 20 height 10
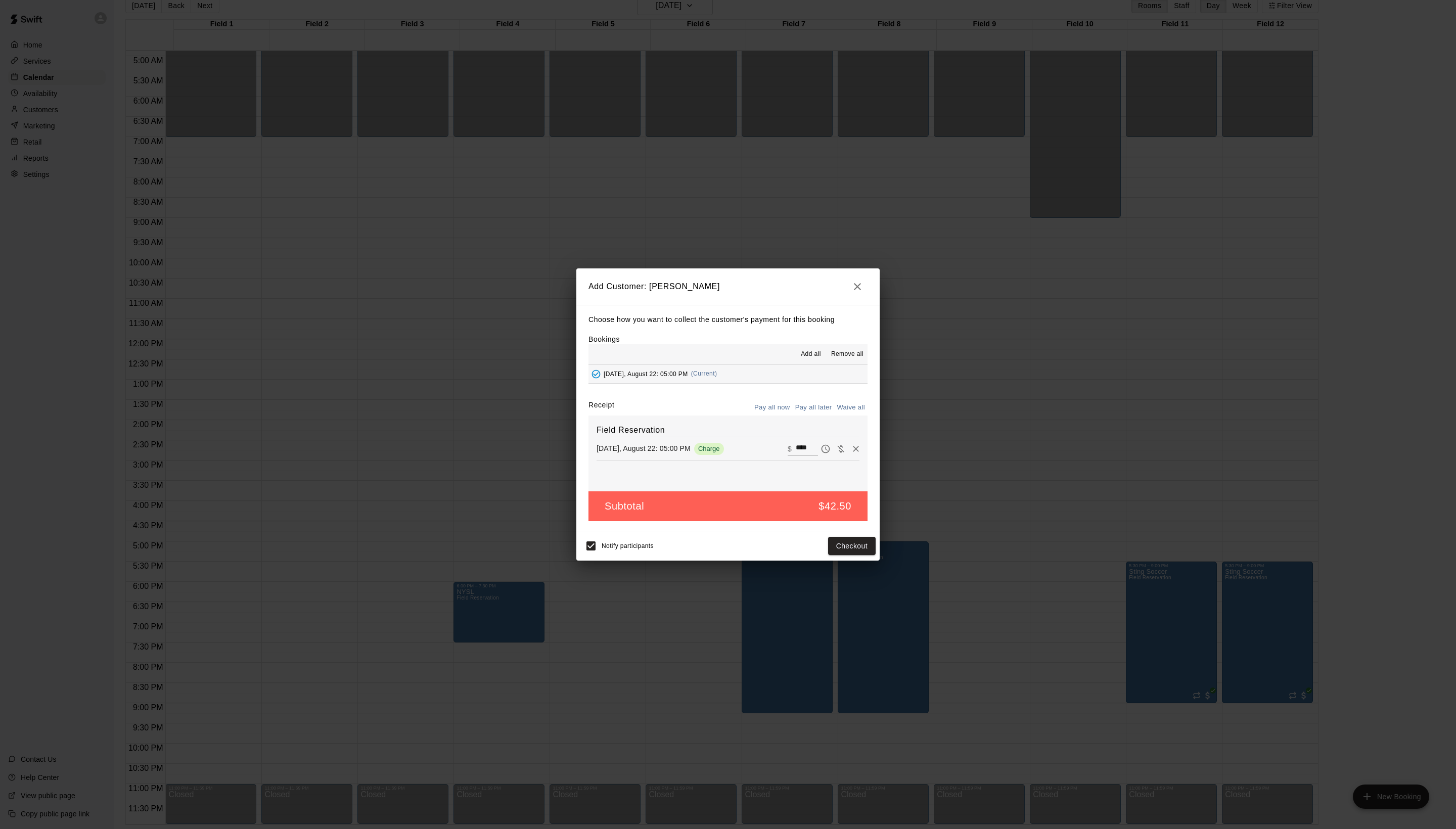
click at [839, 409] on button "Waive all" at bounding box center [851, 408] width 34 height 16
type input "*"
click at [844, 555] on button "Add customer" at bounding box center [845, 544] width 62 height 18
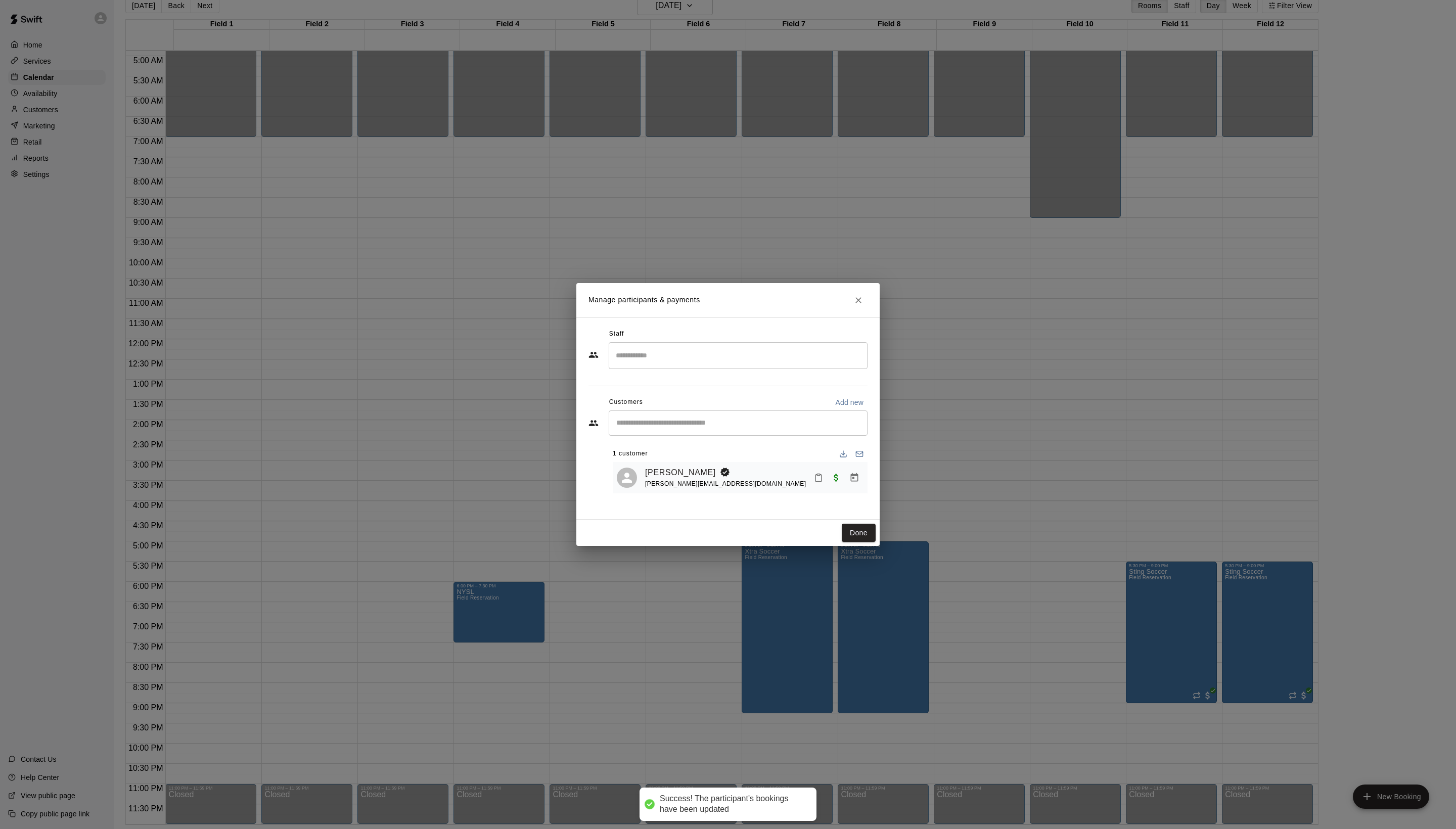
click at [862, 547] on div "Done" at bounding box center [728, 533] width 304 height 27
click at [862, 543] on button "Done" at bounding box center [858, 532] width 34 height 18
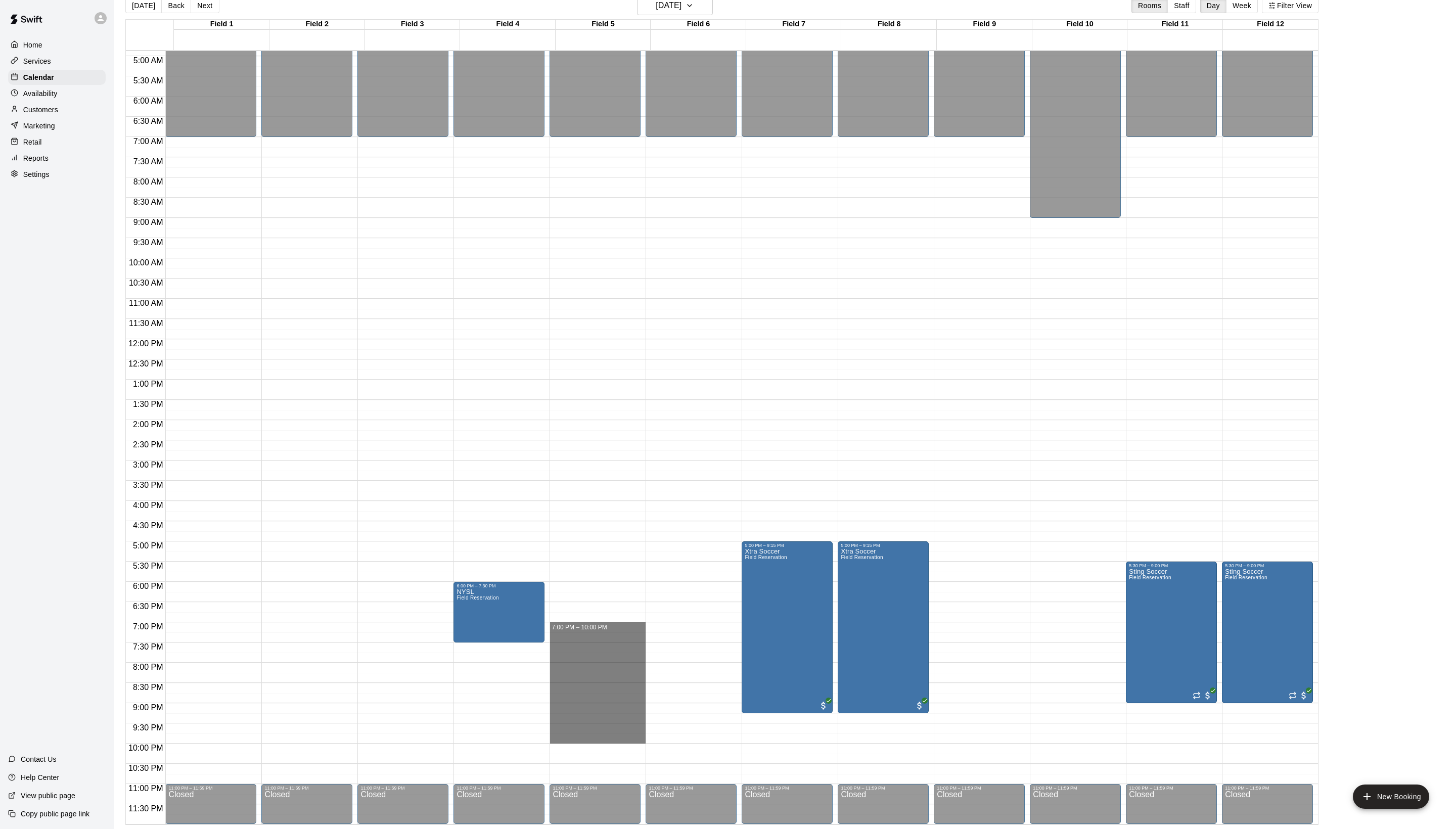
drag, startPoint x: 570, startPoint y: 630, endPoint x: 570, endPoint y: 739, distance: 109.0
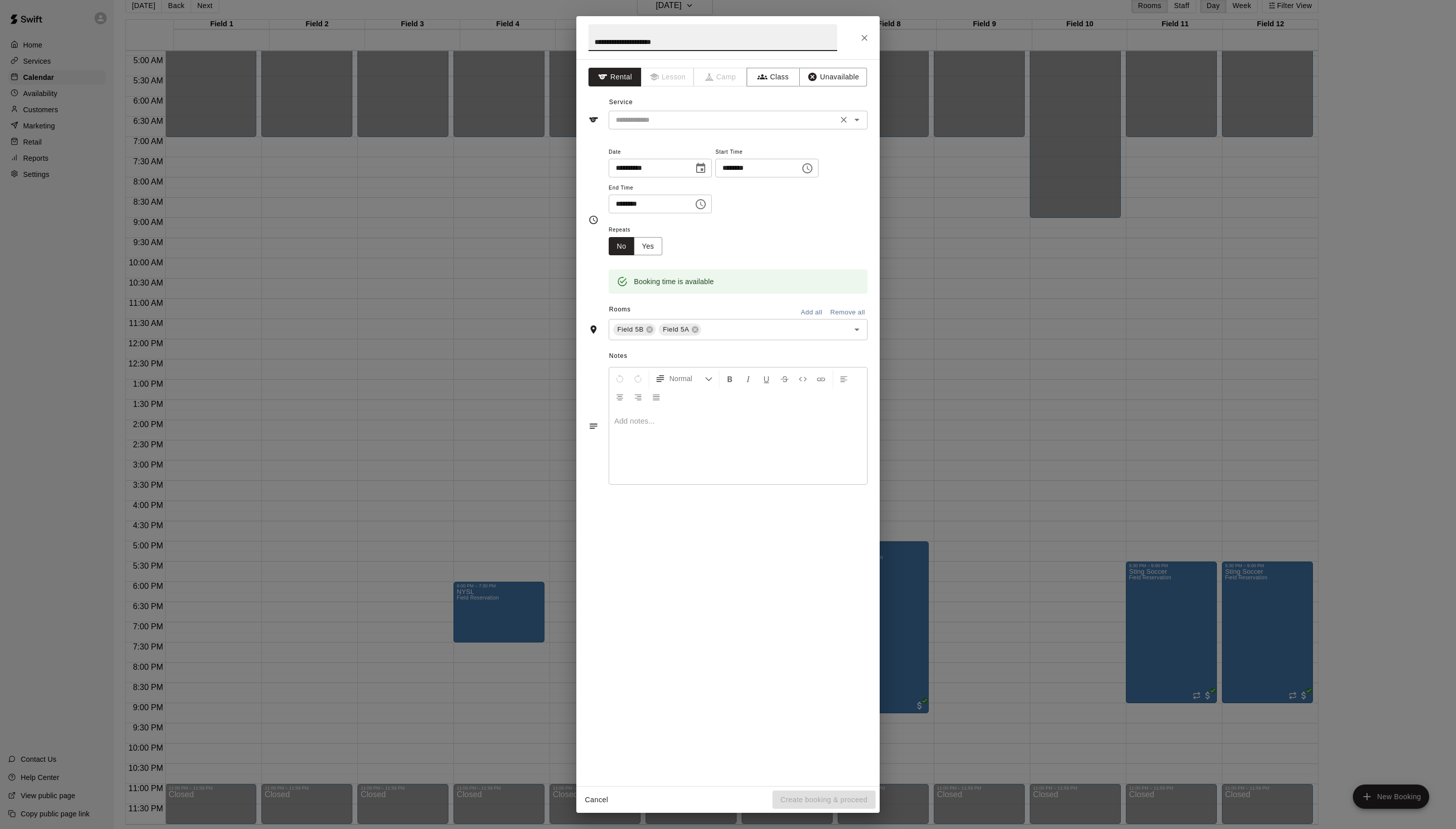
type input "**********"
click at [688, 126] on input "text" at bounding box center [722, 120] width 223 height 13
click at [688, 172] on li "Field Reservation" at bounding box center [748, 165] width 239 height 17
type input "**********"
click at [806, 791] on button "Create booking & proceed" at bounding box center [823, 799] width 103 height 18
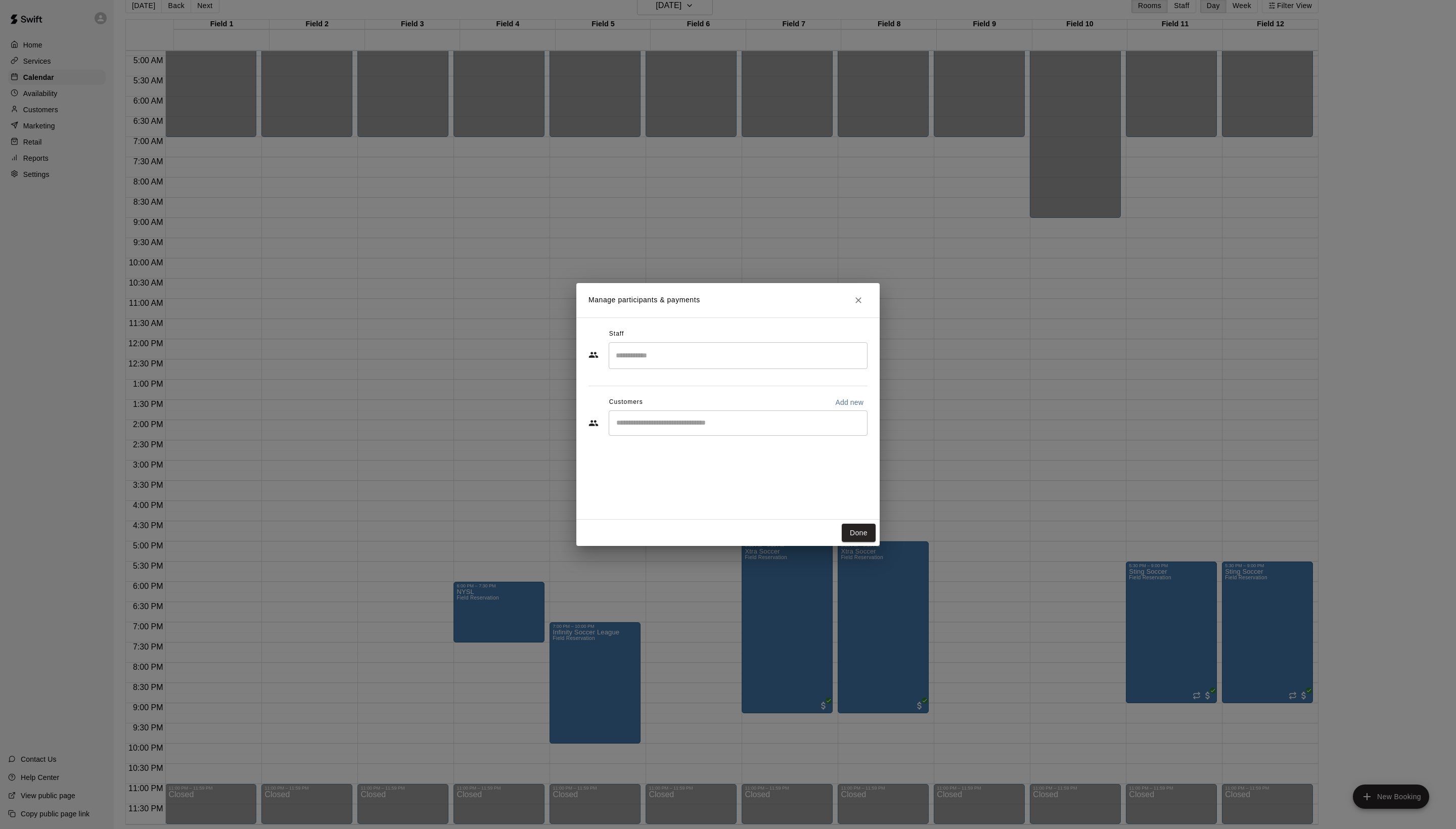
click at [726, 411] on div "Customers Add new" at bounding box center [727, 402] width 279 height 16
click at [718, 428] on input "Start typing to search customers..." at bounding box center [738, 423] width 249 height 10
type input "*****"
click at [722, 472] on div "[PERSON_NAME]" at bounding box center [711, 468] width 109 height 10
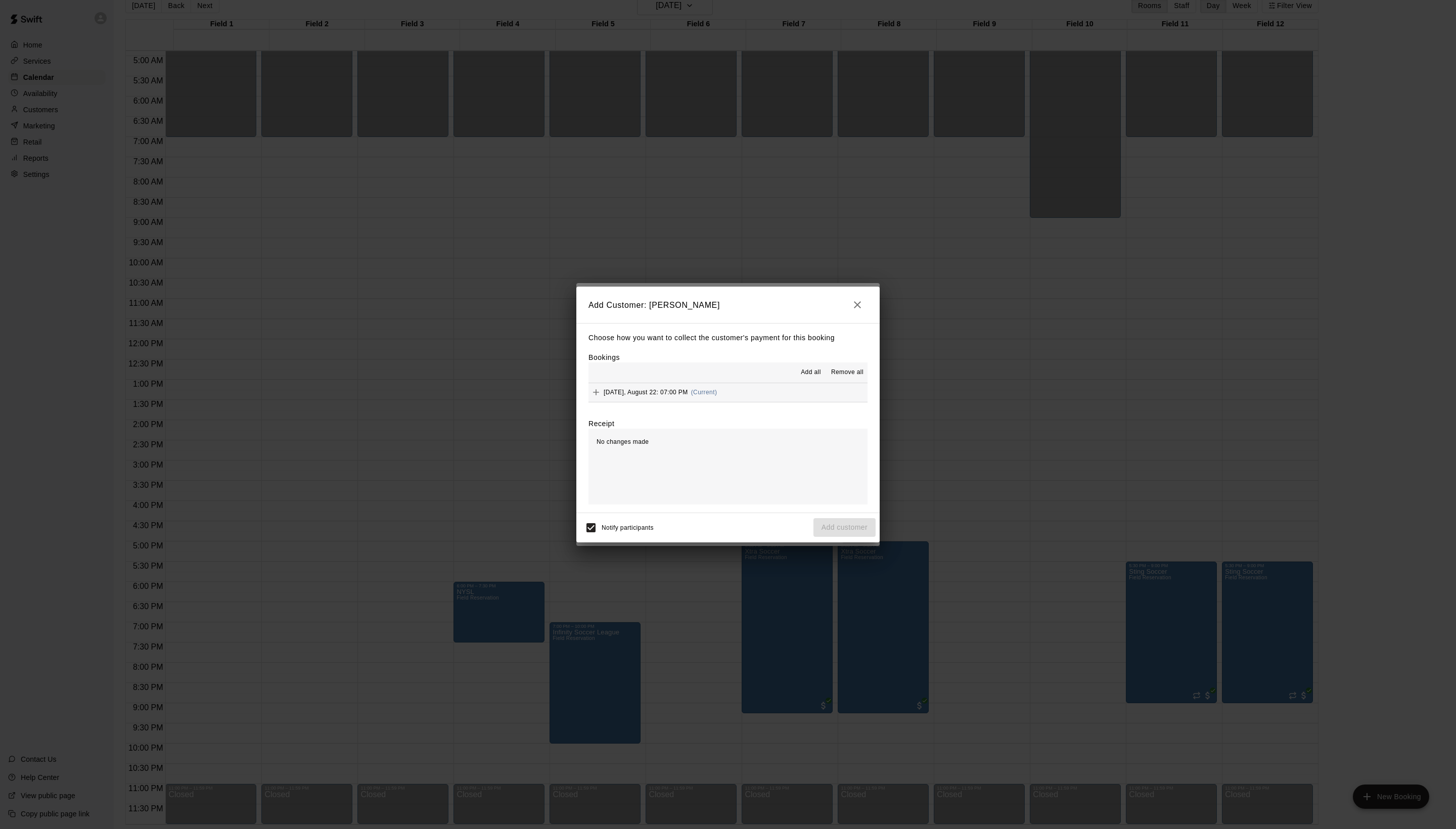
click at [801, 374] on span "Add all" at bounding box center [810, 373] width 20 height 10
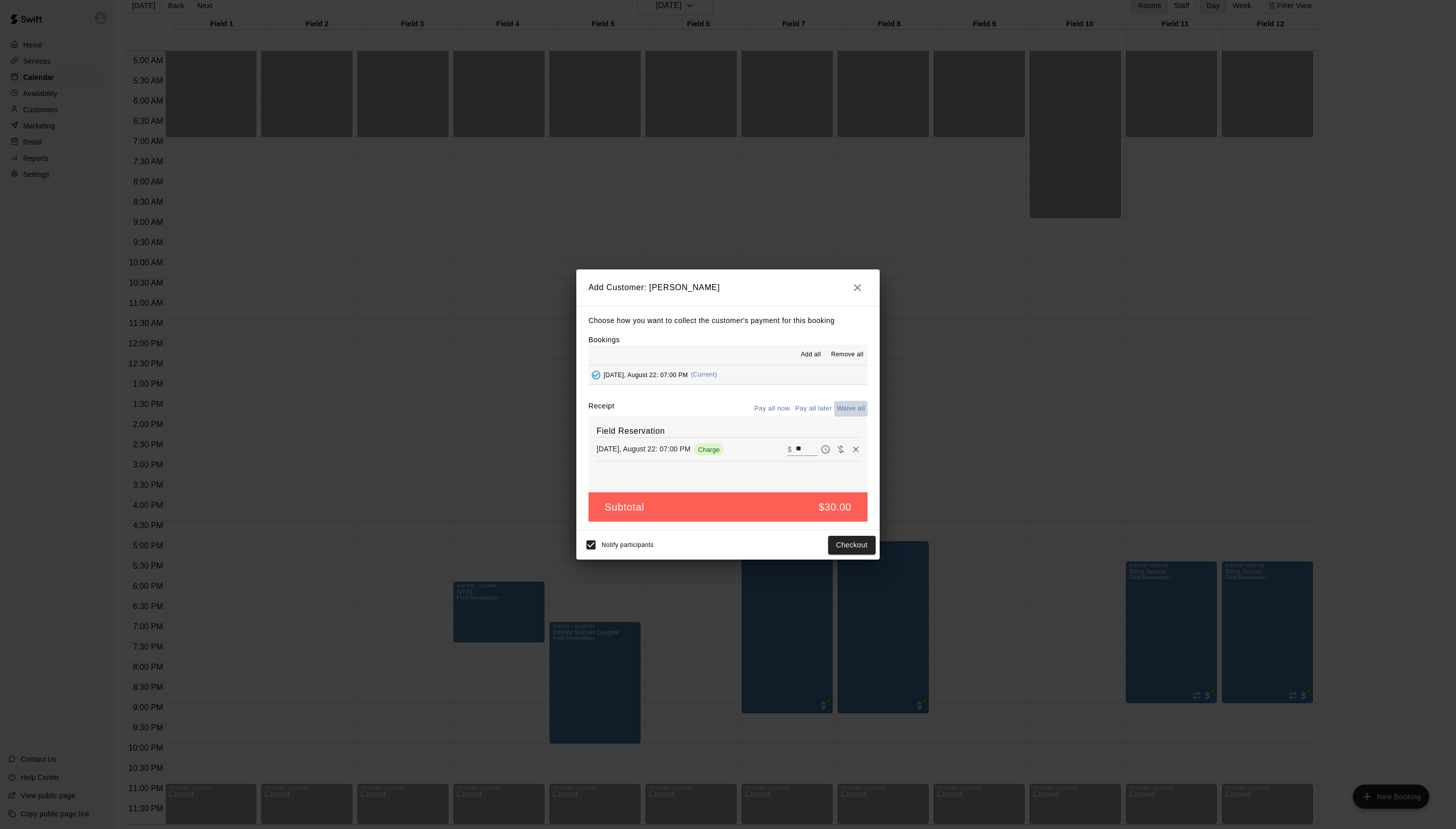
click at [840, 412] on button "Waive all" at bounding box center [851, 409] width 34 height 16
type input "*"
click at [850, 555] on button "Add customer" at bounding box center [845, 544] width 62 height 18
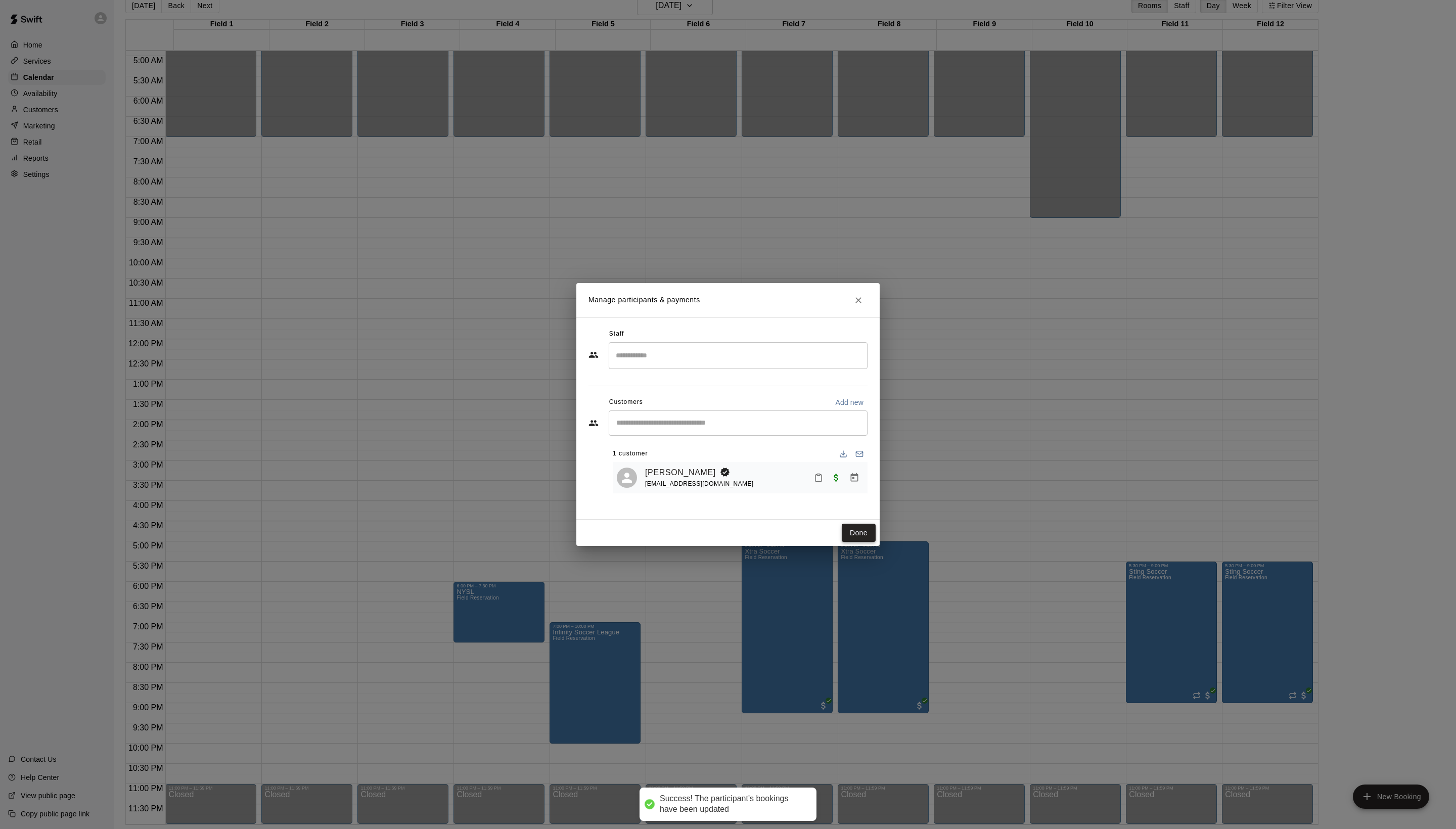
click at [851, 543] on button "Done" at bounding box center [858, 532] width 34 height 18
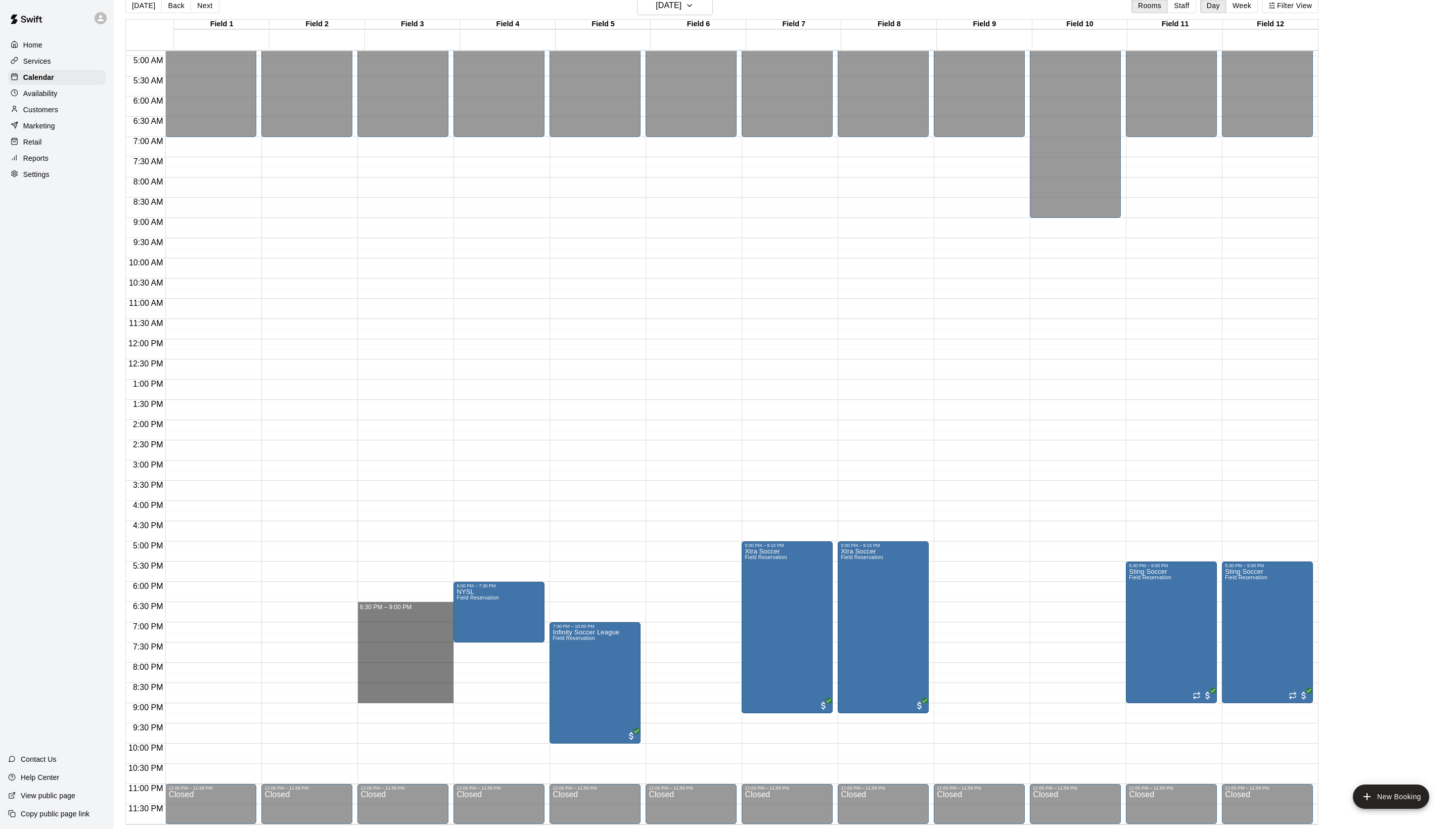
drag, startPoint x: 389, startPoint y: 606, endPoint x: 385, endPoint y: 701, distance: 95.1
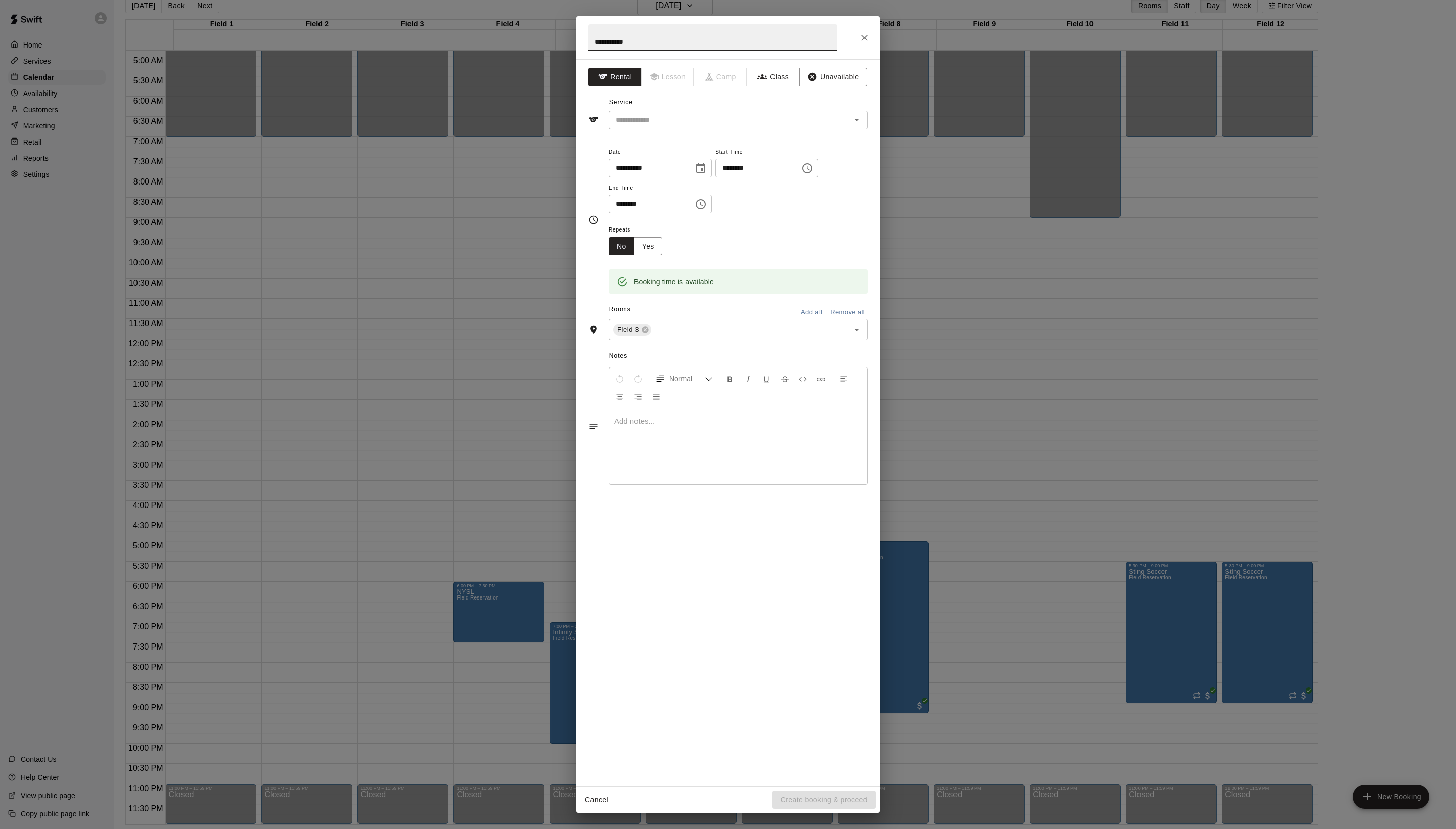
type input "**********"
drag, startPoint x: 385, startPoint y: 701, endPoint x: 684, endPoint y: 149, distance: 627.8
click at [684, 126] on input "text" at bounding box center [722, 120] width 223 height 13
click at [684, 167] on li "Field Reservation" at bounding box center [748, 165] width 239 height 17
type input "**********"
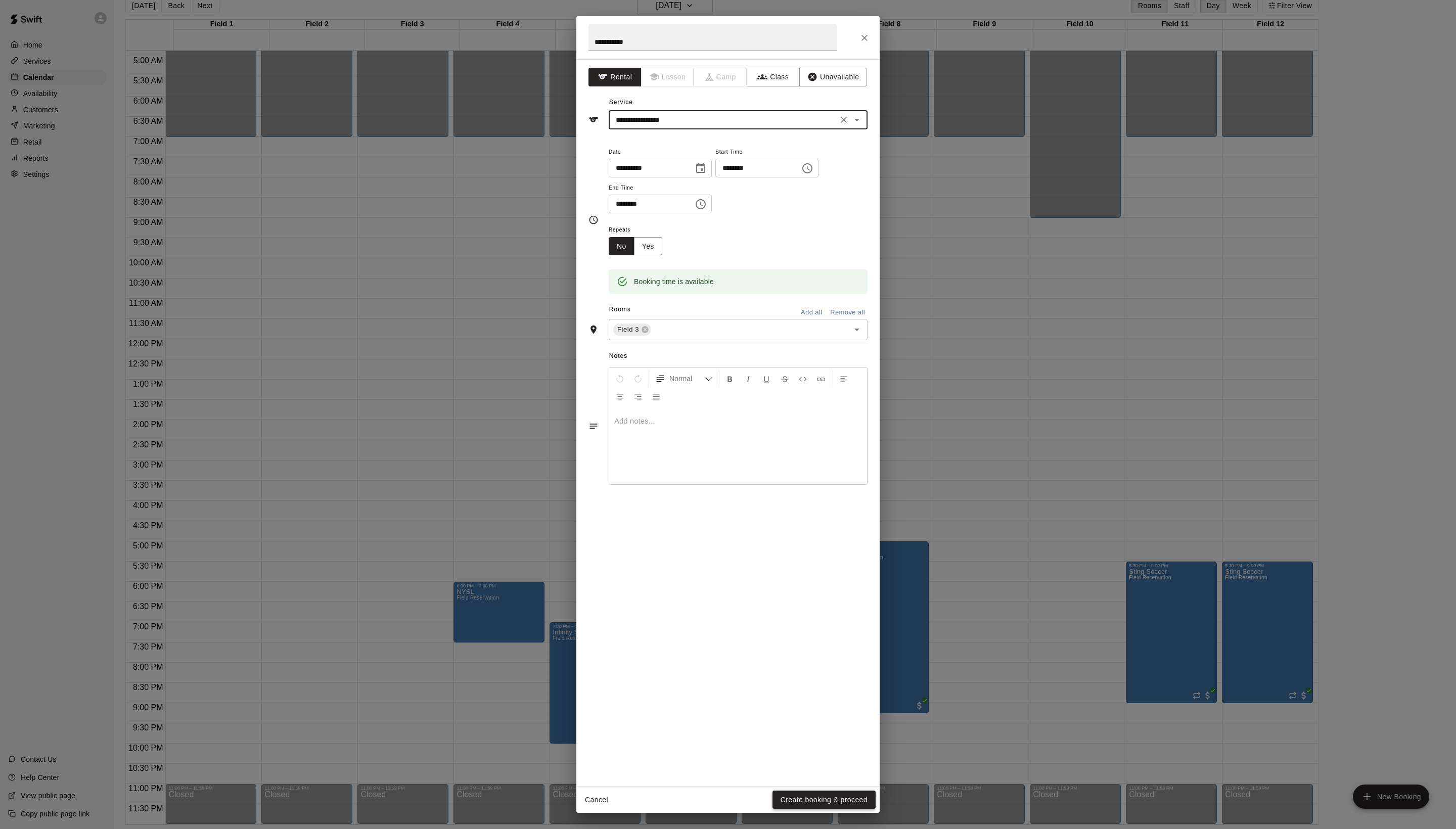
click at [792, 796] on button "Create booking & proceed" at bounding box center [823, 799] width 103 height 18
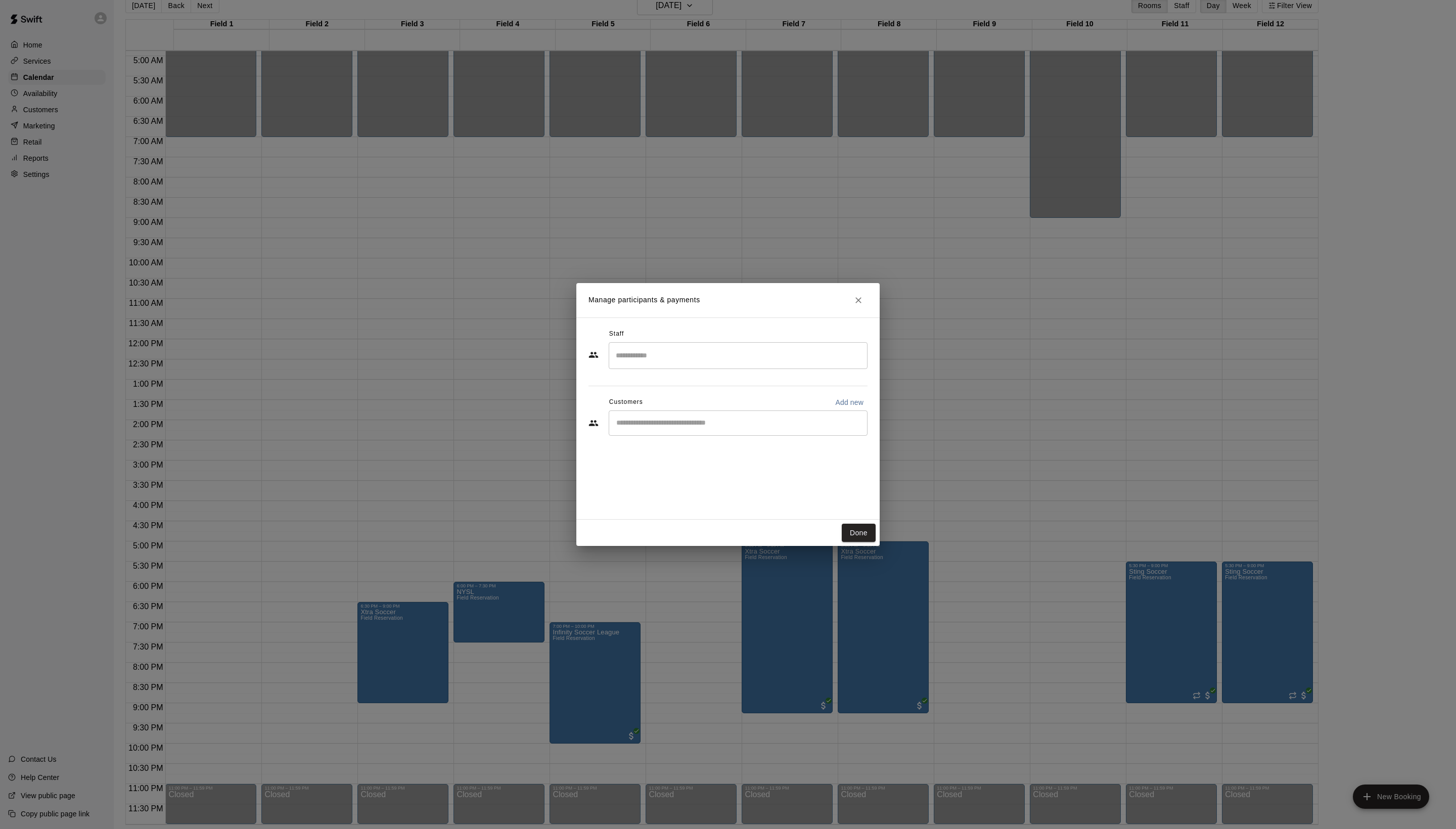
click at [698, 436] on div "​" at bounding box center [738, 424] width 259 height 26
type input "*****"
click at [690, 476] on span "[PERSON_NAME][EMAIL_ADDRESS][DOMAIN_NAME]" at bounding box center [737, 479] width 161 height 7
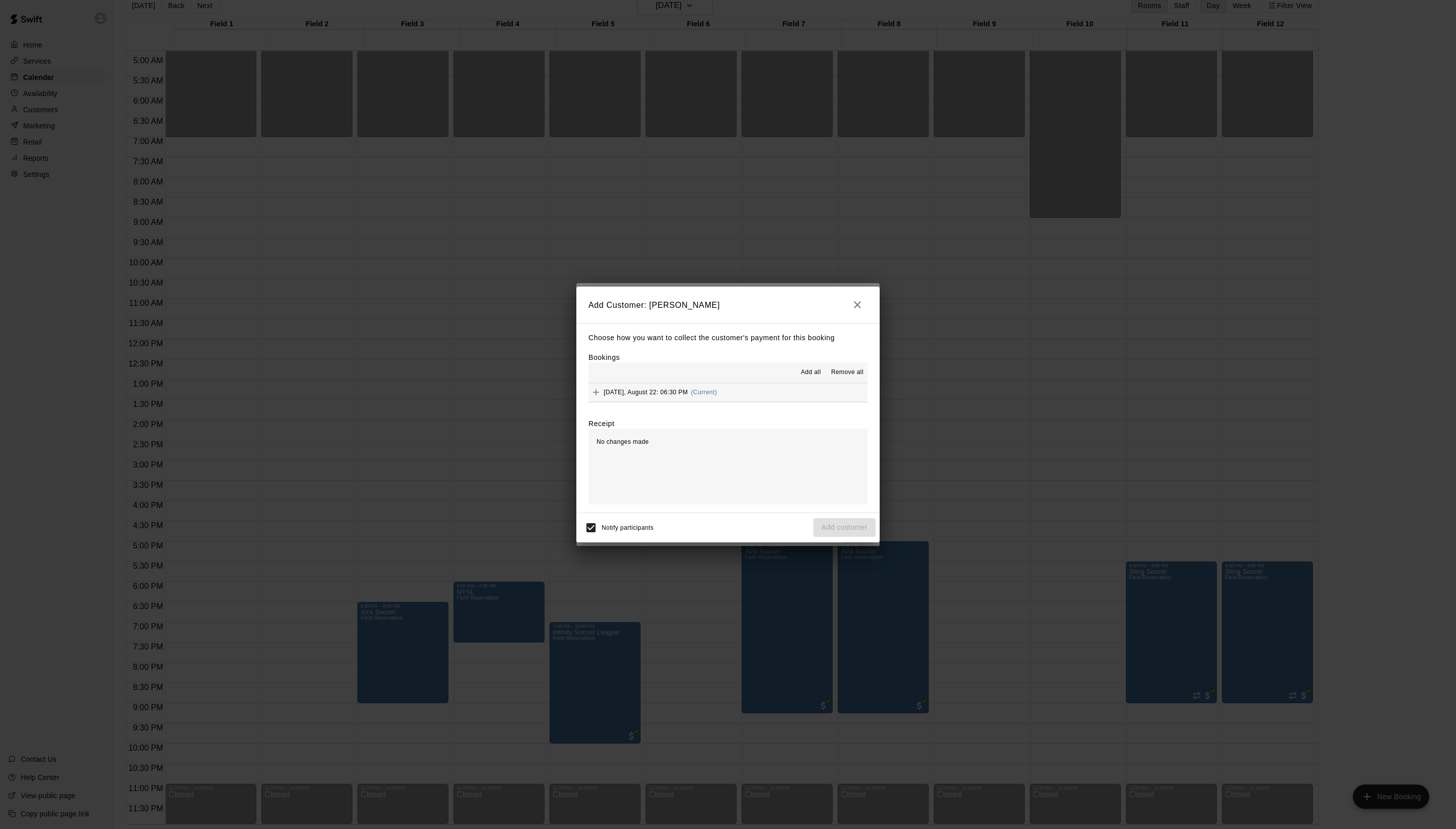
click at [802, 370] on span "Add all" at bounding box center [810, 373] width 20 height 10
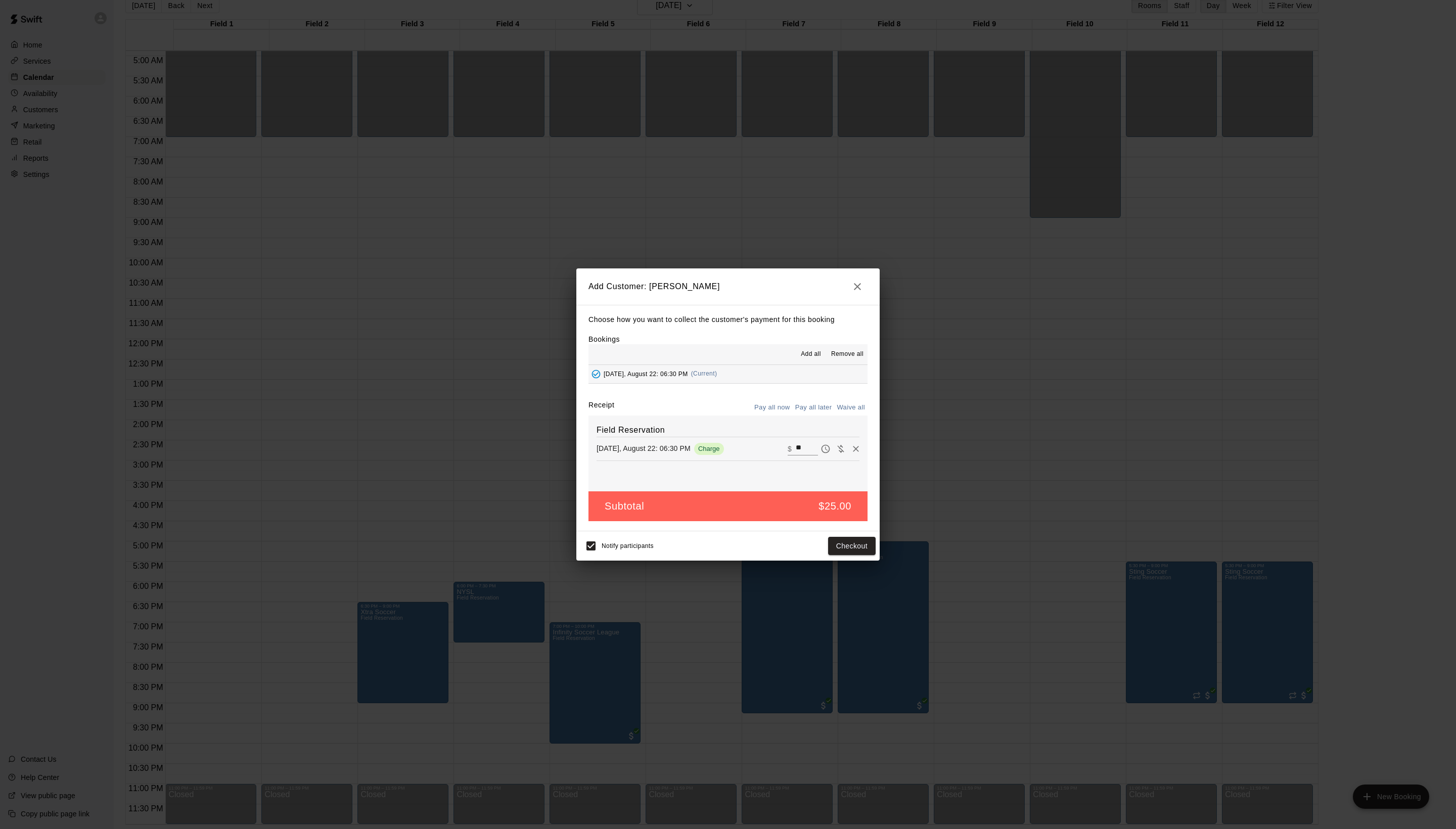
click at [837, 412] on button "Waive all" at bounding box center [851, 408] width 34 height 16
type input "*"
click at [839, 555] on button "Add customer" at bounding box center [845, 544] width 62 height 18
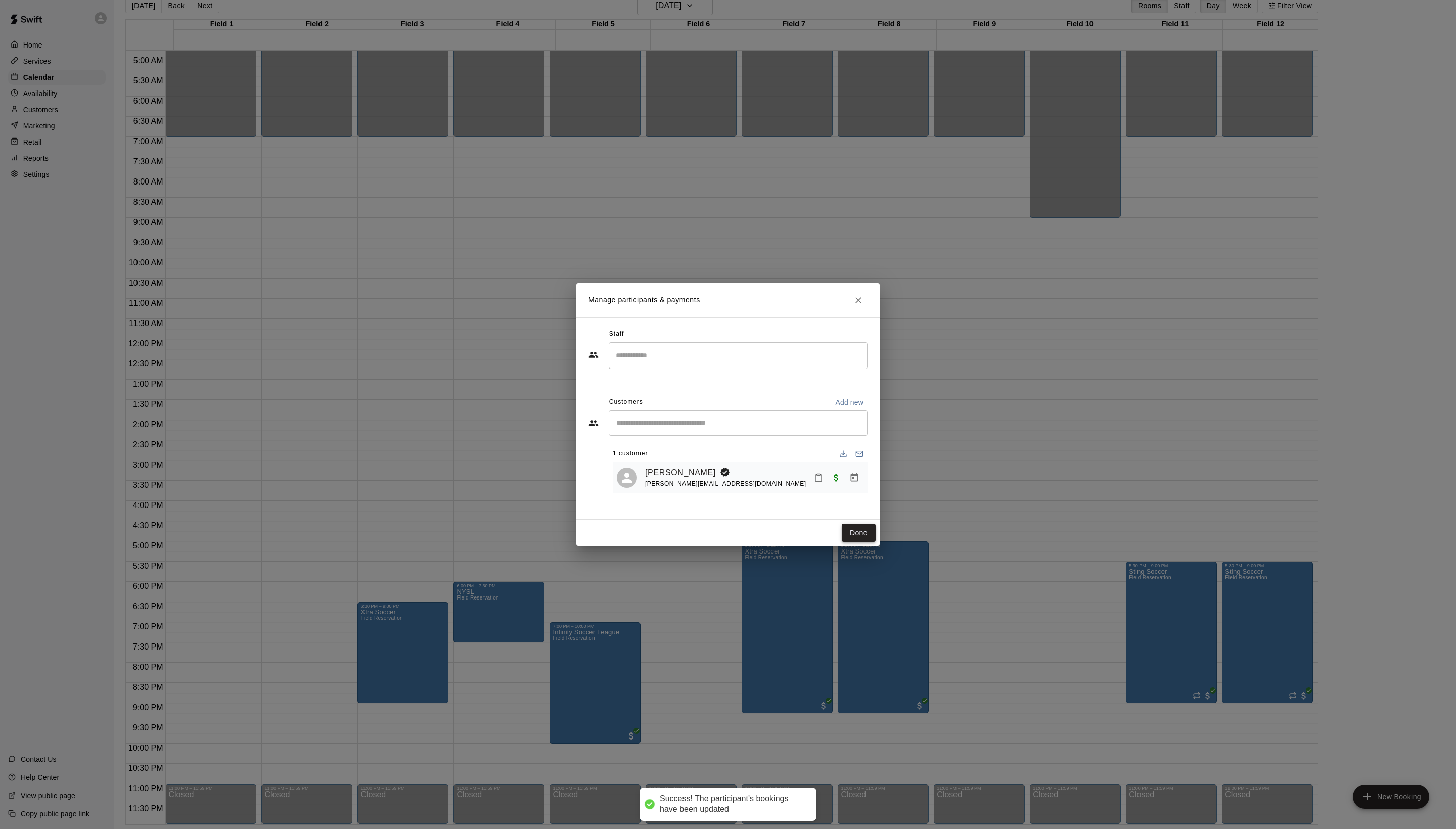
click at [855, 543] on button "Done" at bounding box center [858, 532] width 34 height 18
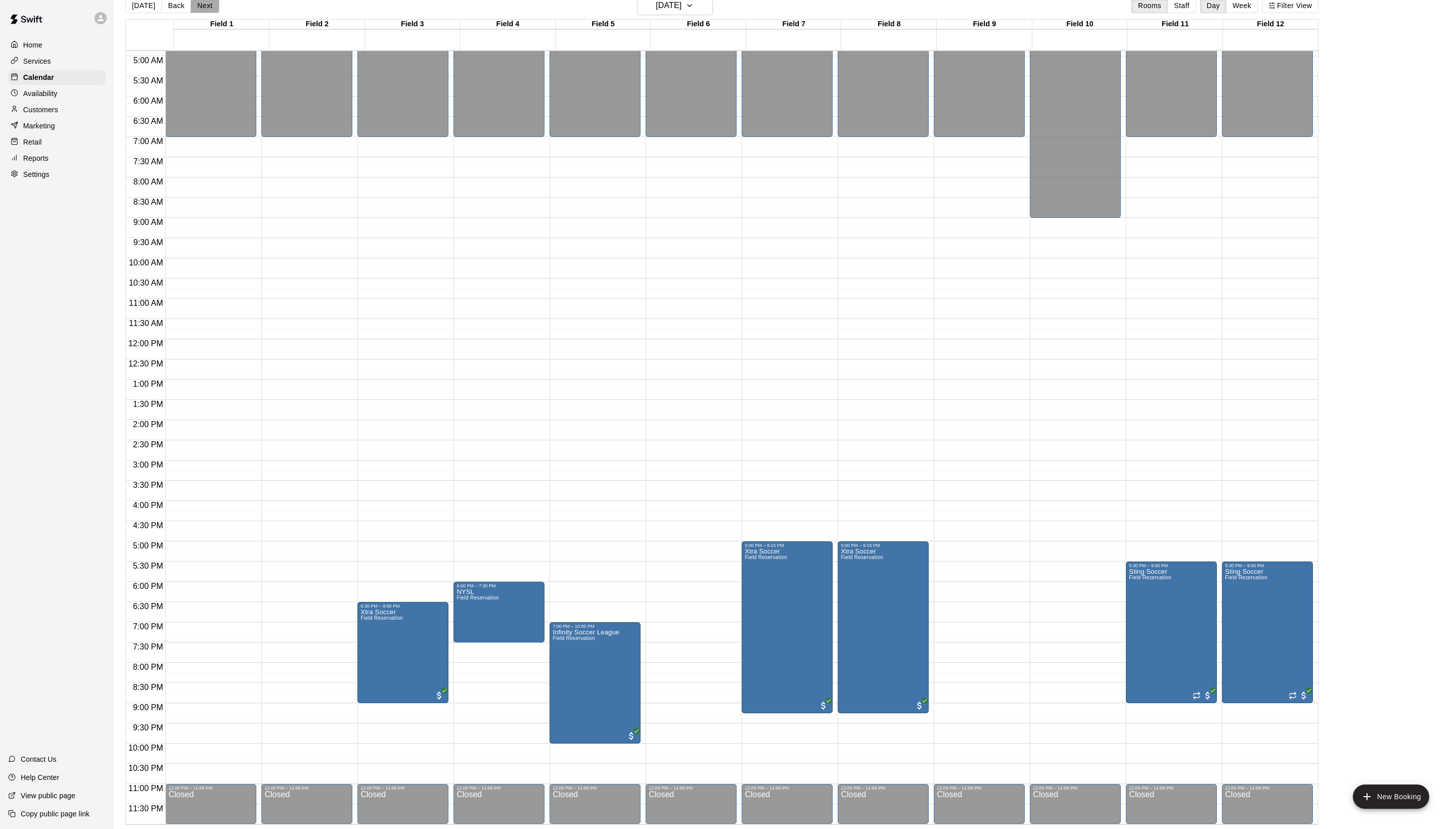
click at [219, 13] on button "Next" at bounding box center [204, 5] width 28 height 15
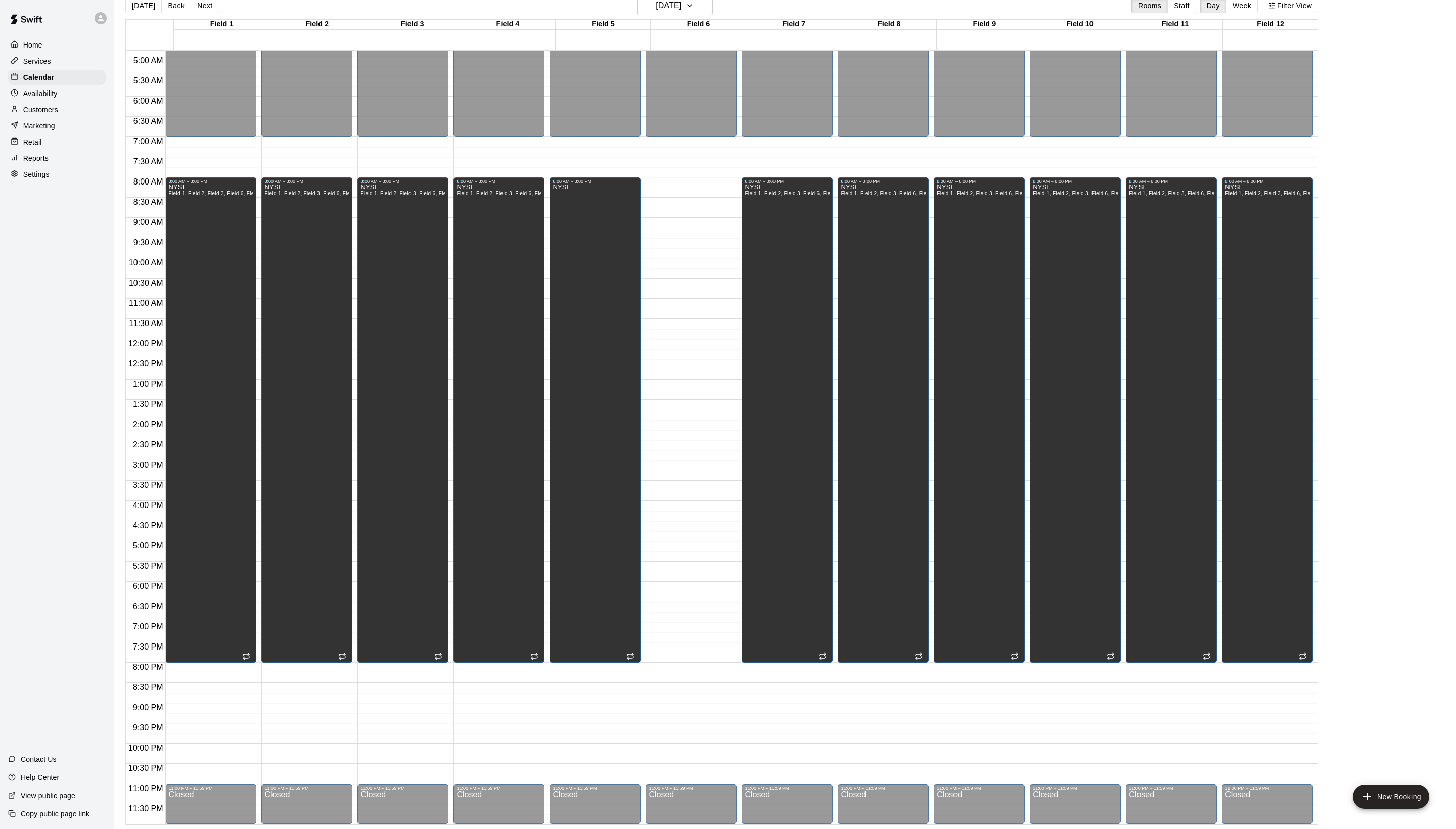
click at [600, 356] on div "NYSL" at bounding box center [595, 598] width 85 height 829
click at [572, 229] on icon "delete" at bounding box center [568, 224] width 7 height 9
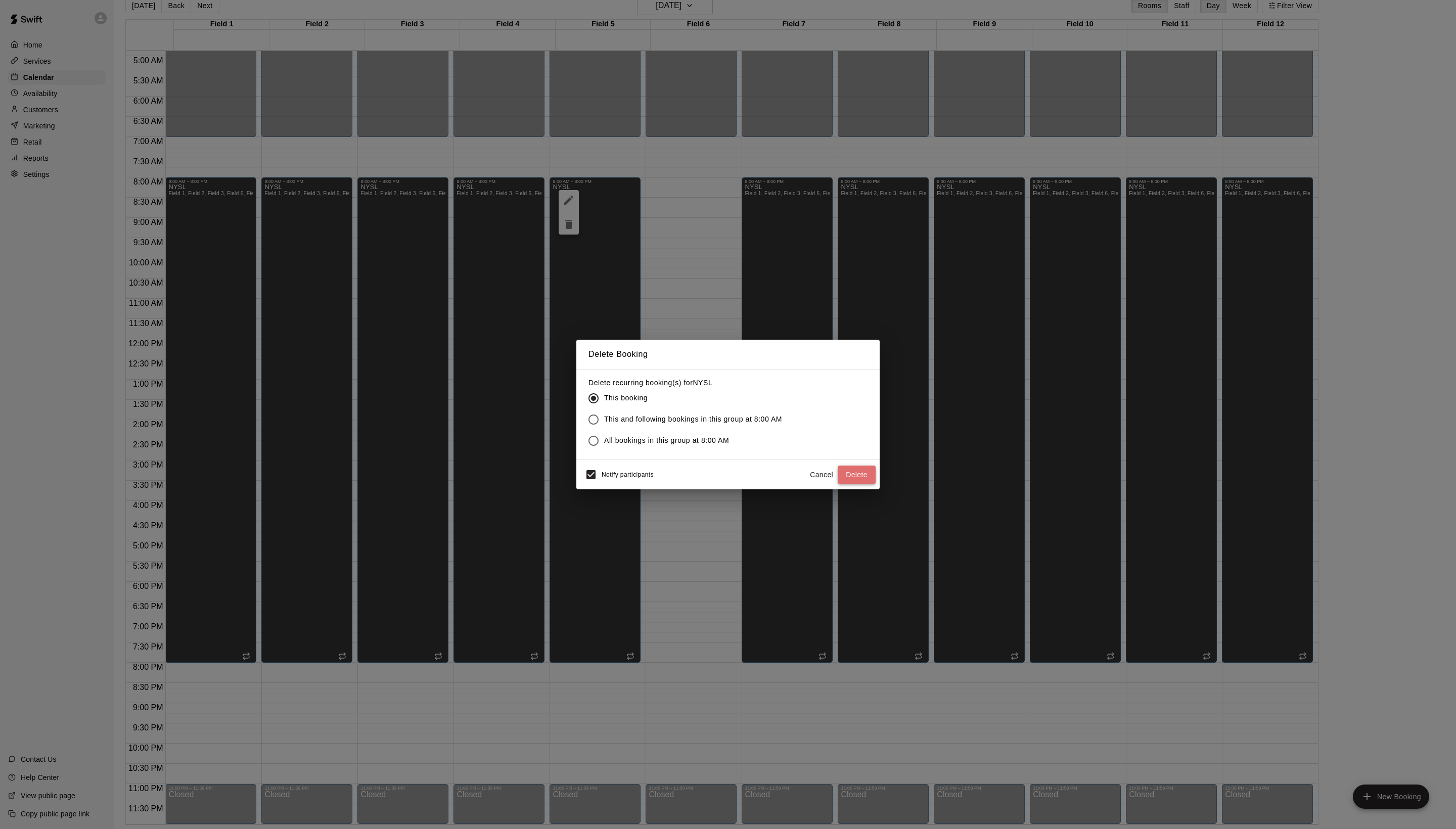
click at [852, 484] on button "Delete" at bounding box center [856, 475] width 38 height 18
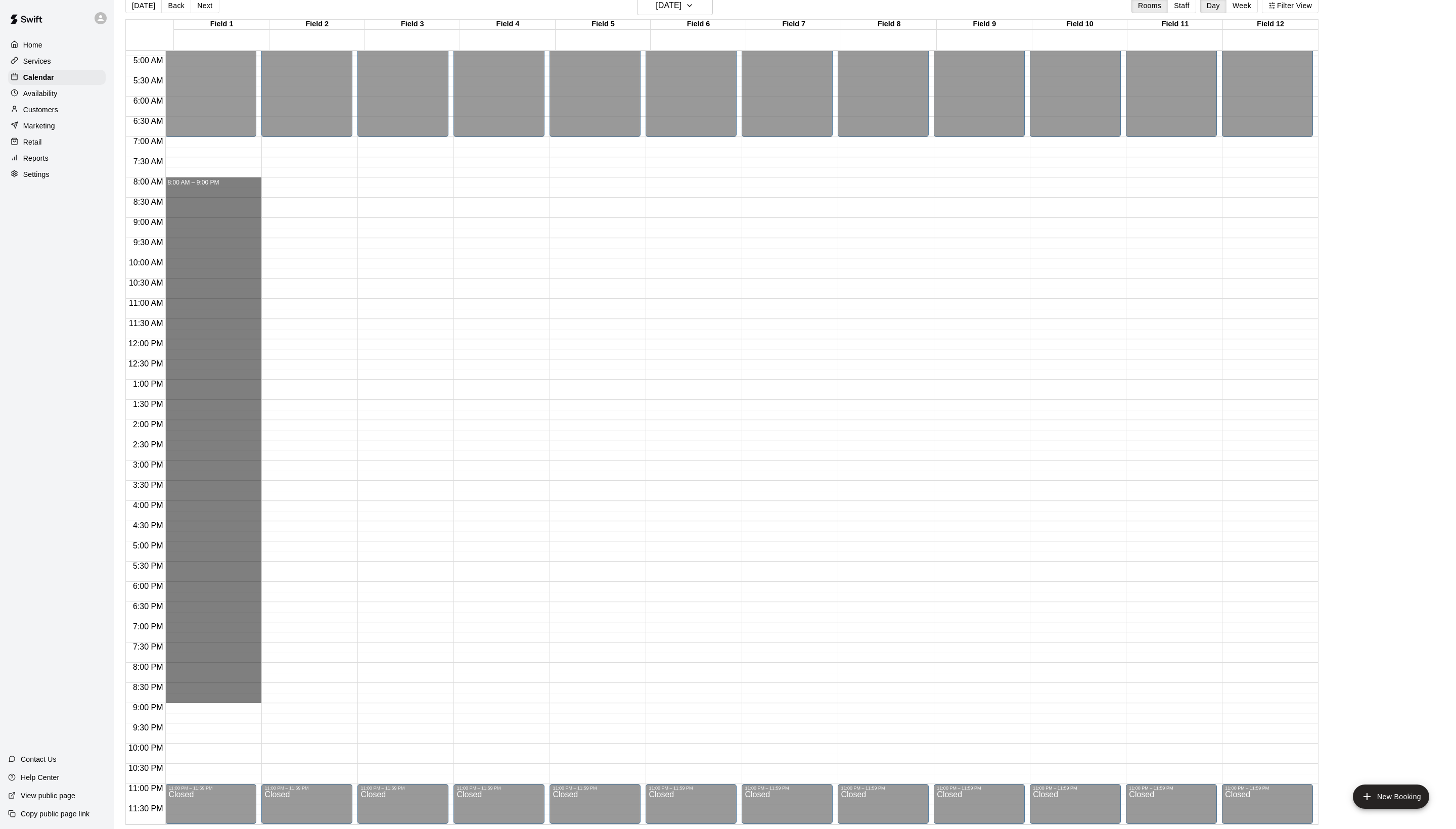
drag, startPoint x: 209, startPoint y: 181, endPoint x: 206, endPoint y: 694, distance: 513.0
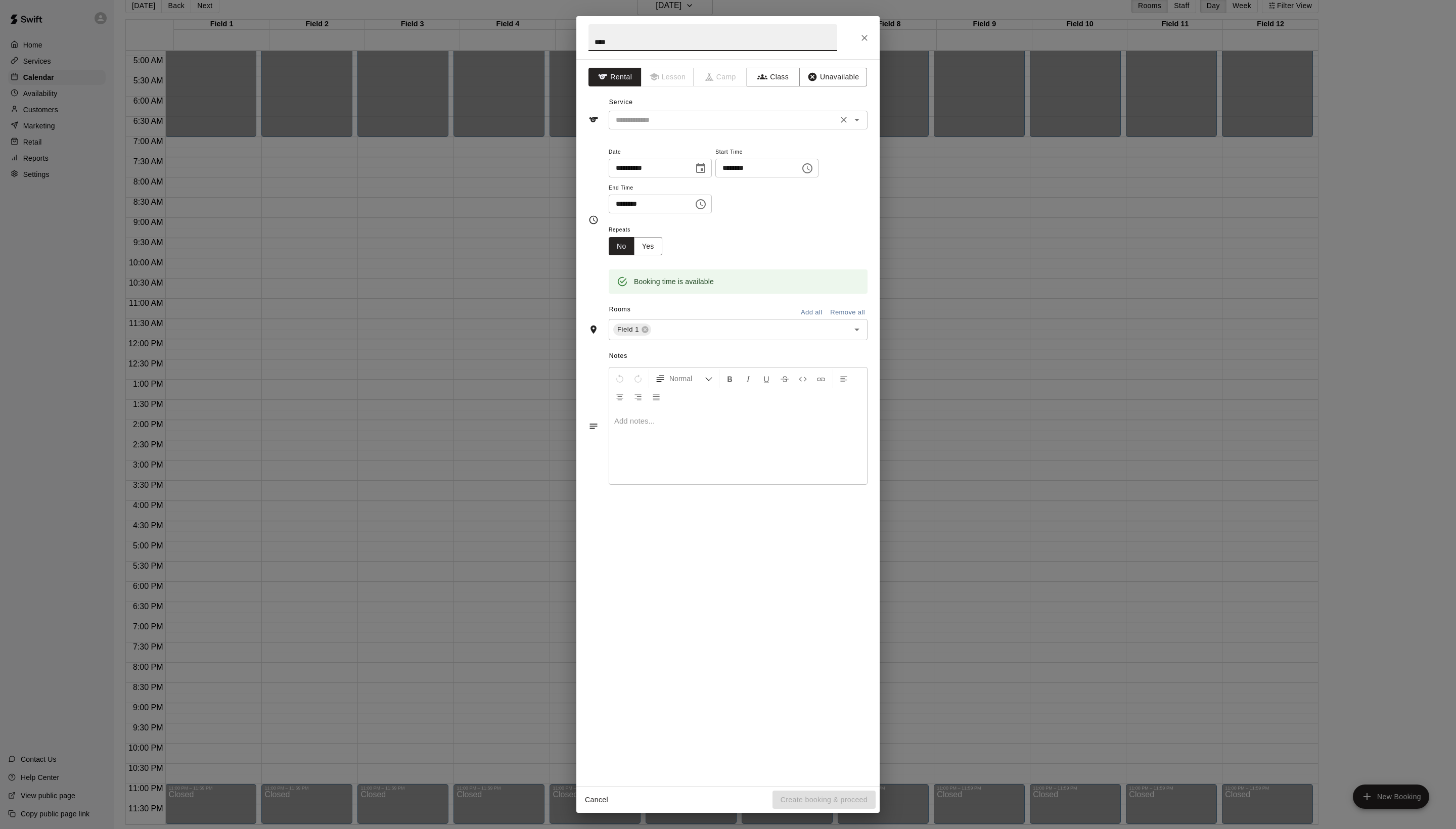
type input "****"
click at [691, 126] on input "text" at bounding box center [722, 120] width 223 height 13
click at [691, 163] on li "Field Reservation" at bounding box center [748, 165] width 239 height 17
type input "**********"
click at [648, 46] on input "****" at bounding box center [712, 38] width 249 height 27
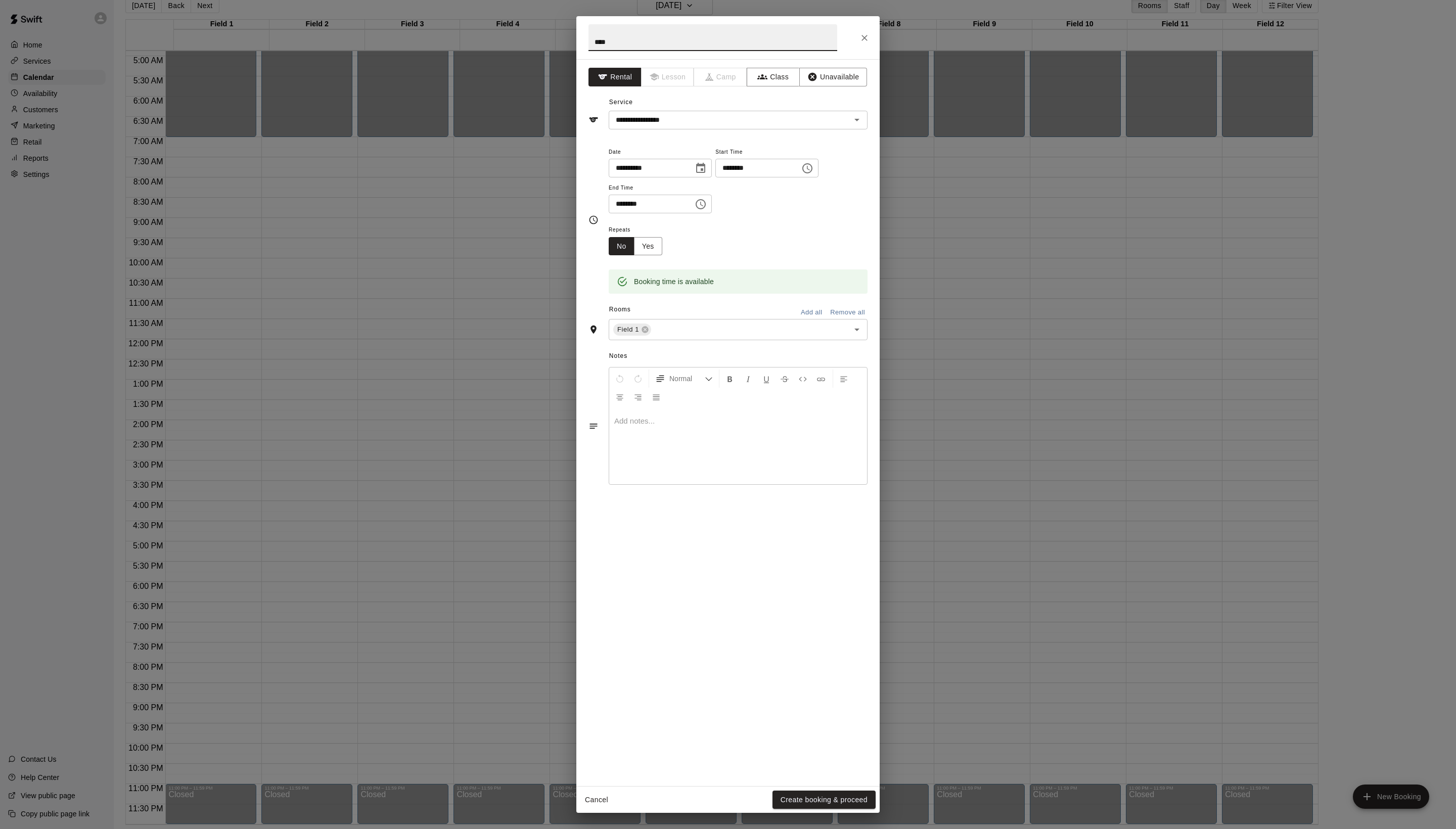
click at [648, 46] on input "****" at bounding box center [712, 38] width 249 height 27
click at [819, 800] on button "Create booking & proceed" at bounding box center [823, 799] width 103 height 18
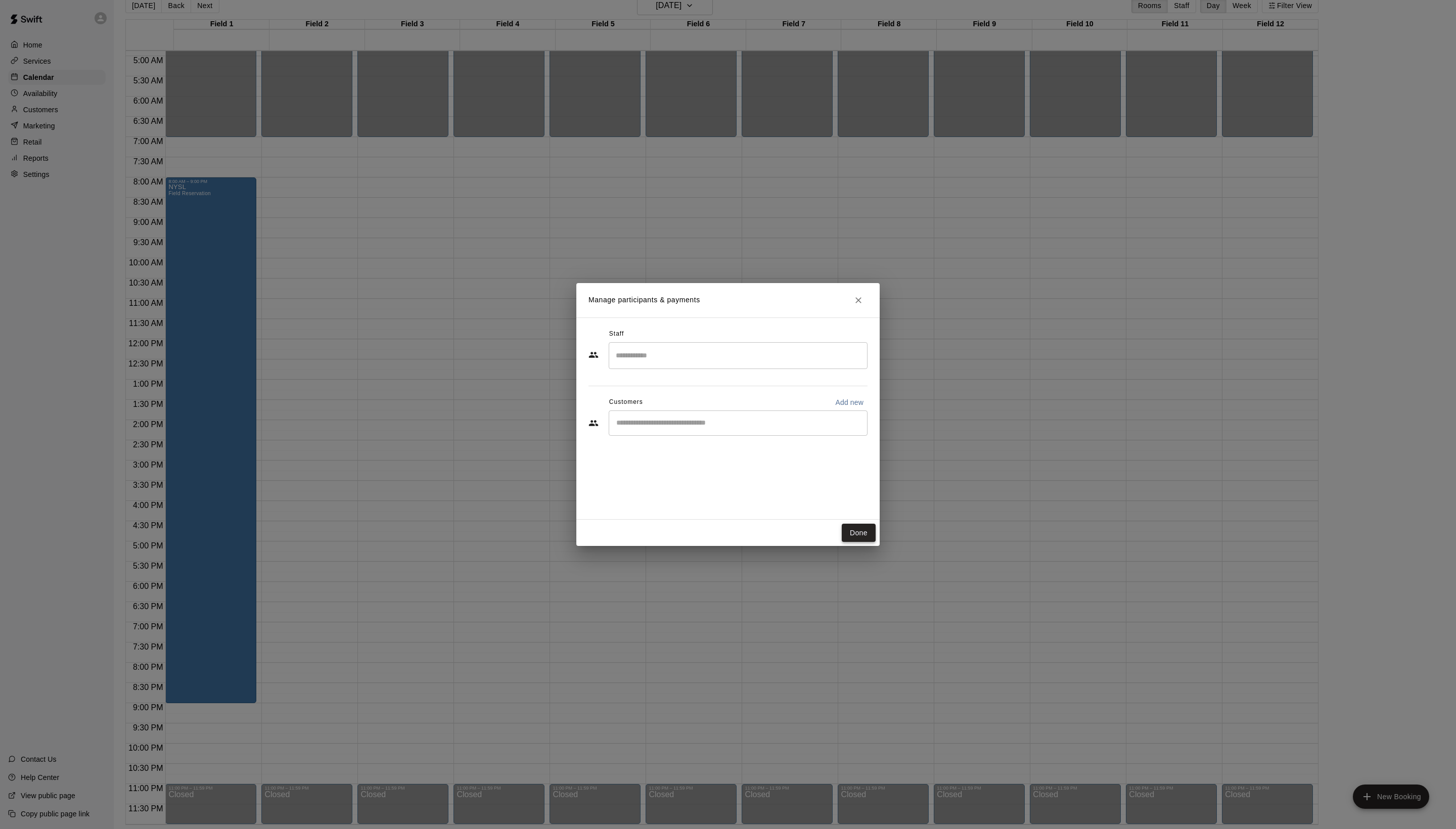
click at [847, 538] on button "Done" at bounding box center [858, 532] width 34 height 18
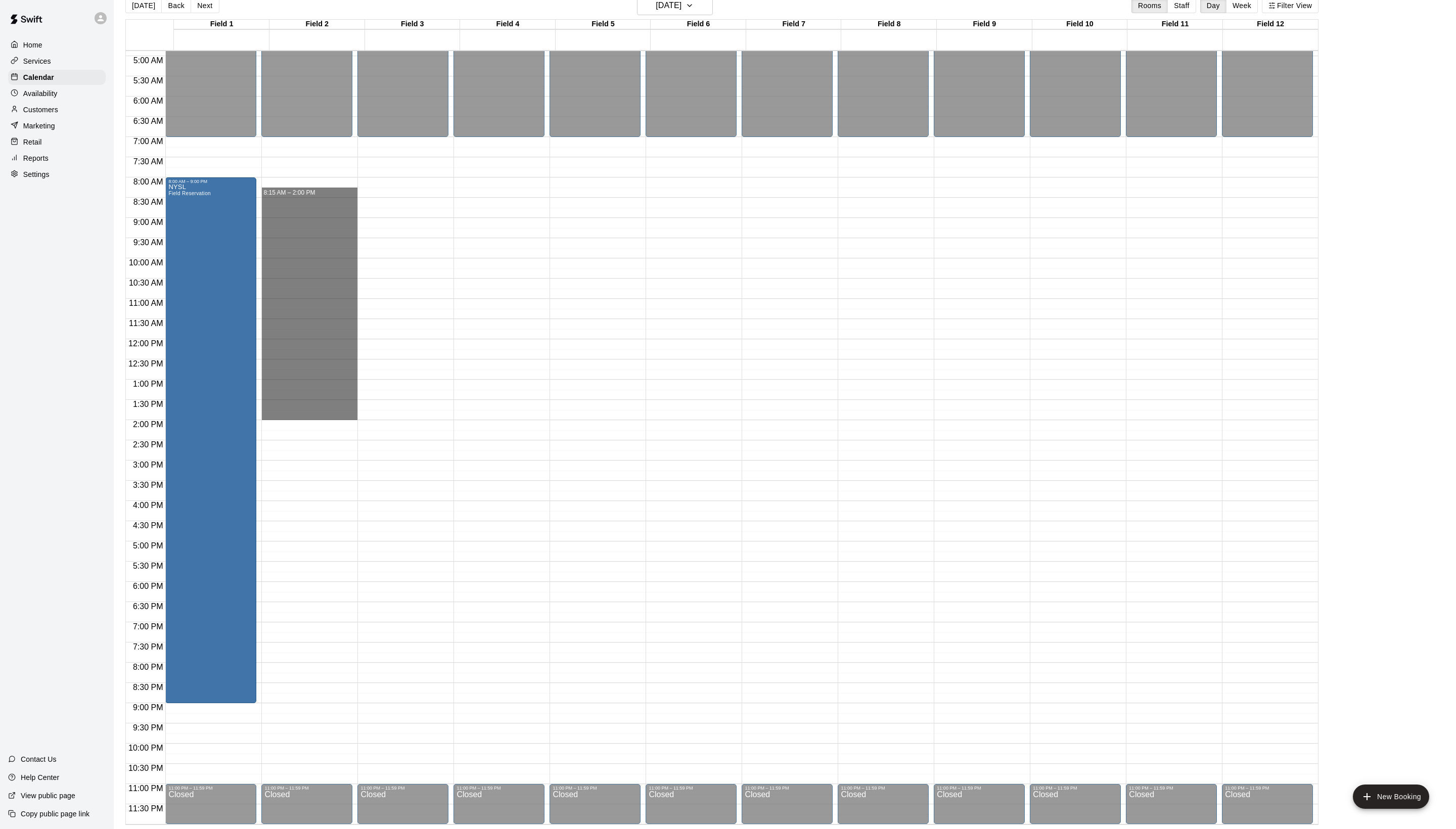
drag, startPoint x: 312, startPoint y: 185, endPoint x: 318, endPoint y: 413, distance: 228.1
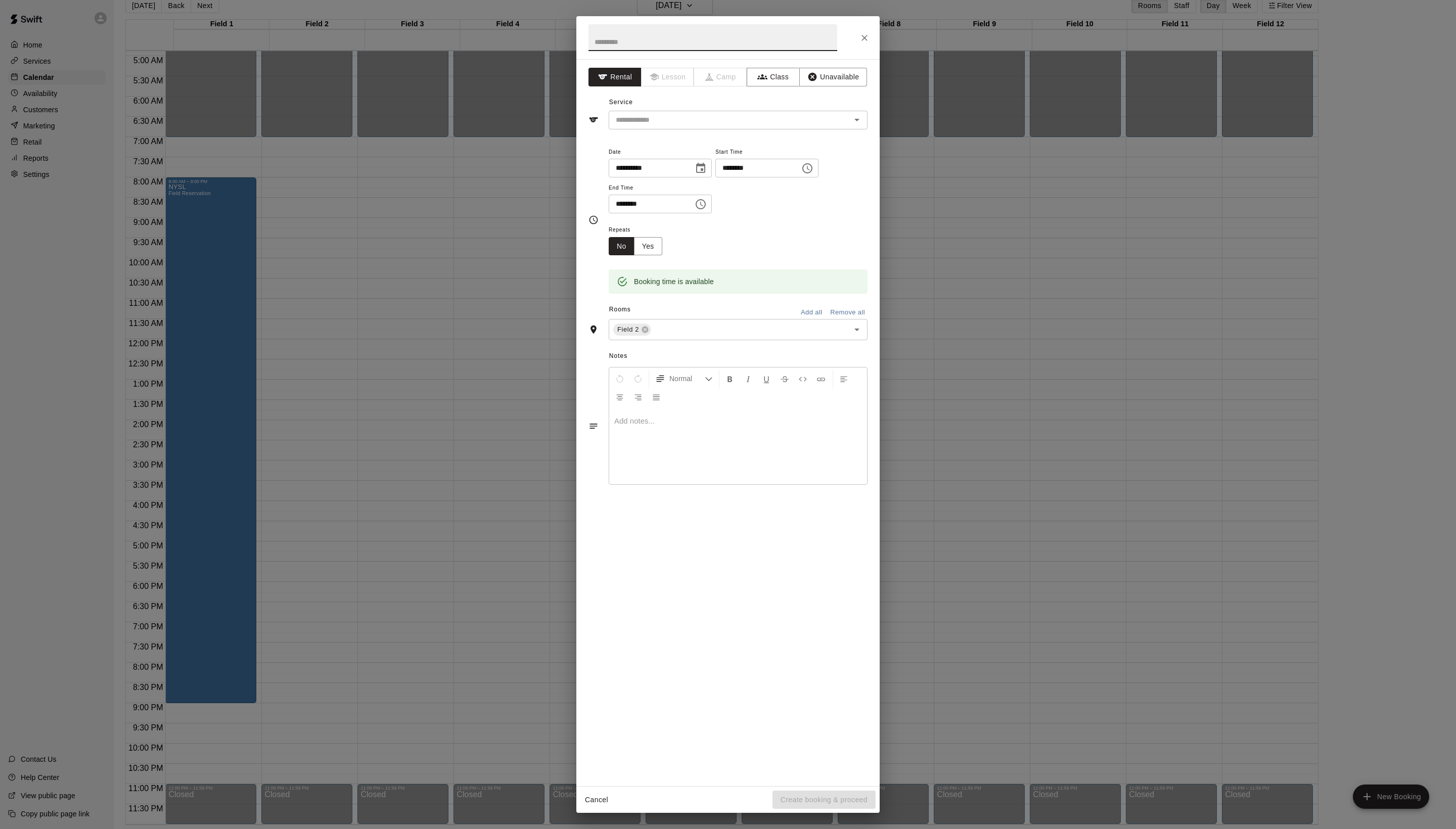
click at [859, 43] on icon "Close" at bounding box center [864, 38] width 10 height 10
click at [876, 30] on div at bounding box center [728, 38] width 304 height 43
click at [867, 34] on icon "Close" at bounding box center [864, 38] width 10 height 10
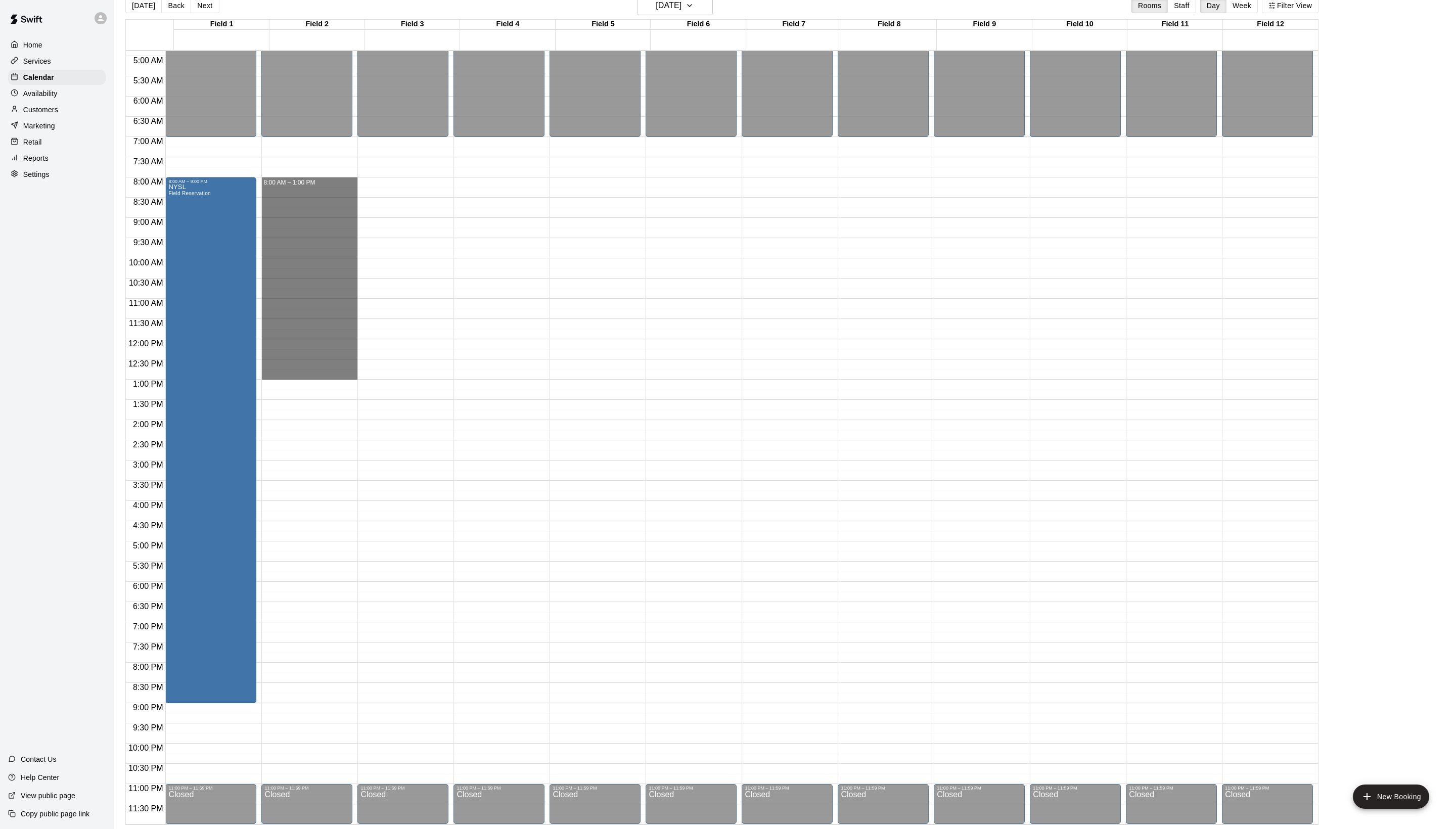
drag, startPoint x: 292, startPoint y: 180, endPoint x: 308, endPoint y: 371, distance: 191.7
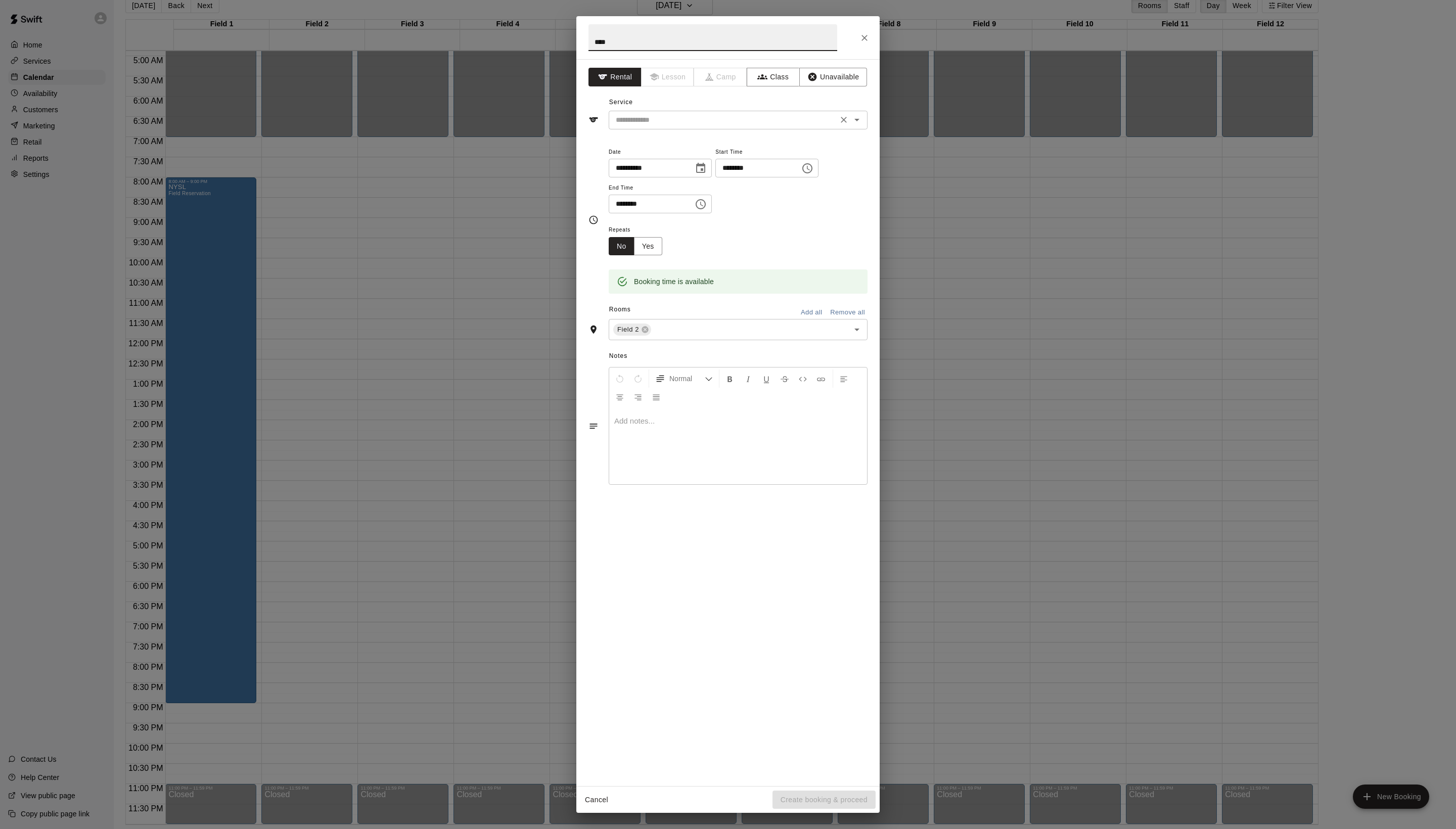
type input "****"
click at [701, 126] on input "text" at bounding box center [722, 120] width 223 height 13
click at [683, 163] on li "Field Reservation" at bounding box center [748, 165] width 239 height 17
type input "**********"
click at [844, 799] on button "Create booking & proceed" at bounding box center [823, 799] width 103 height 18
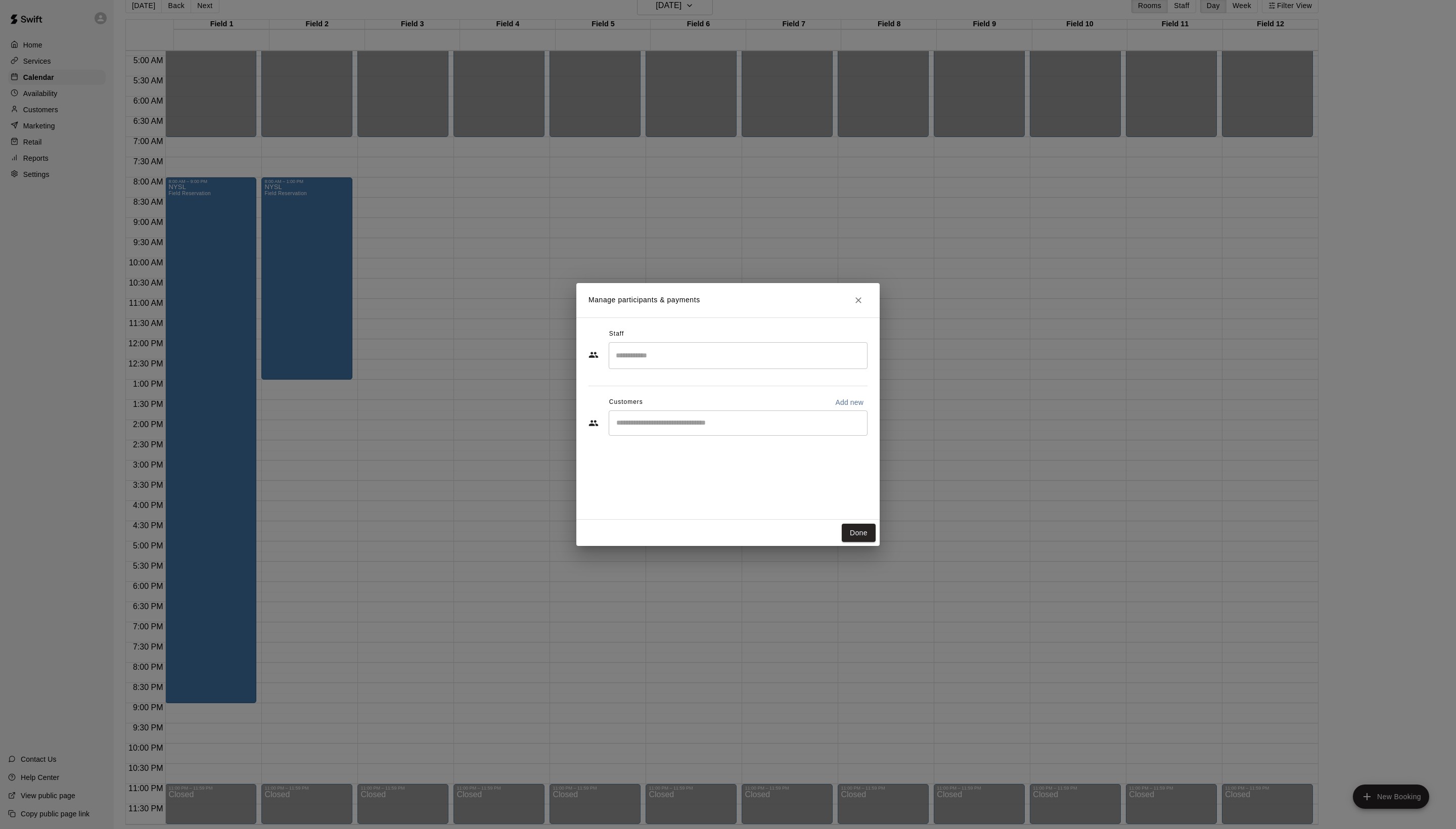
click at [863, 554] on div "Manage participants & payments Staff ​ Customers Add new ​ Done" at bounding box center [728, 414] width 1456 height 829
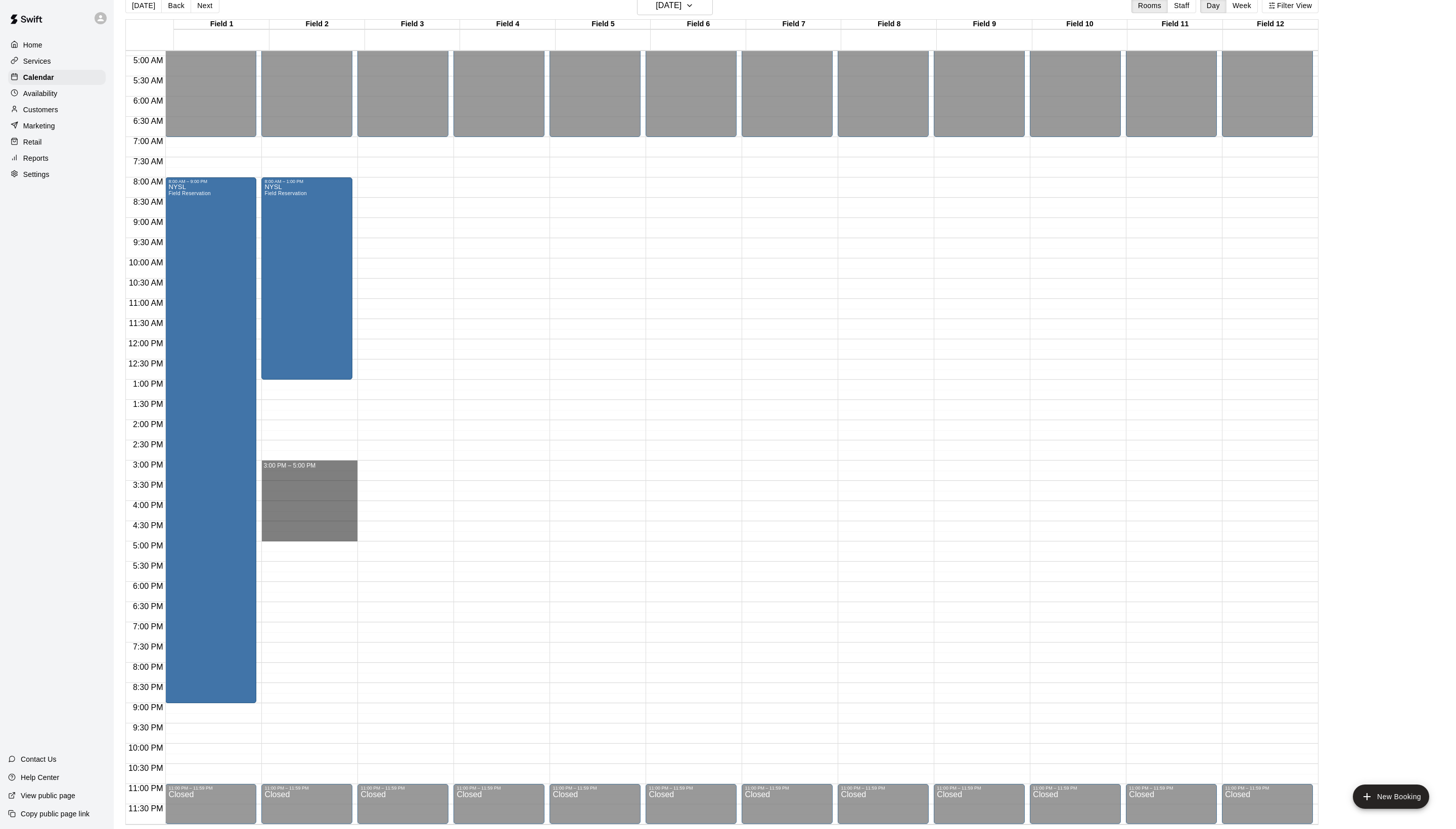
drag, startPoint x: 304, startPoint y: 465, endPoint x: 301, endPoint y: 540, distance: 75.1
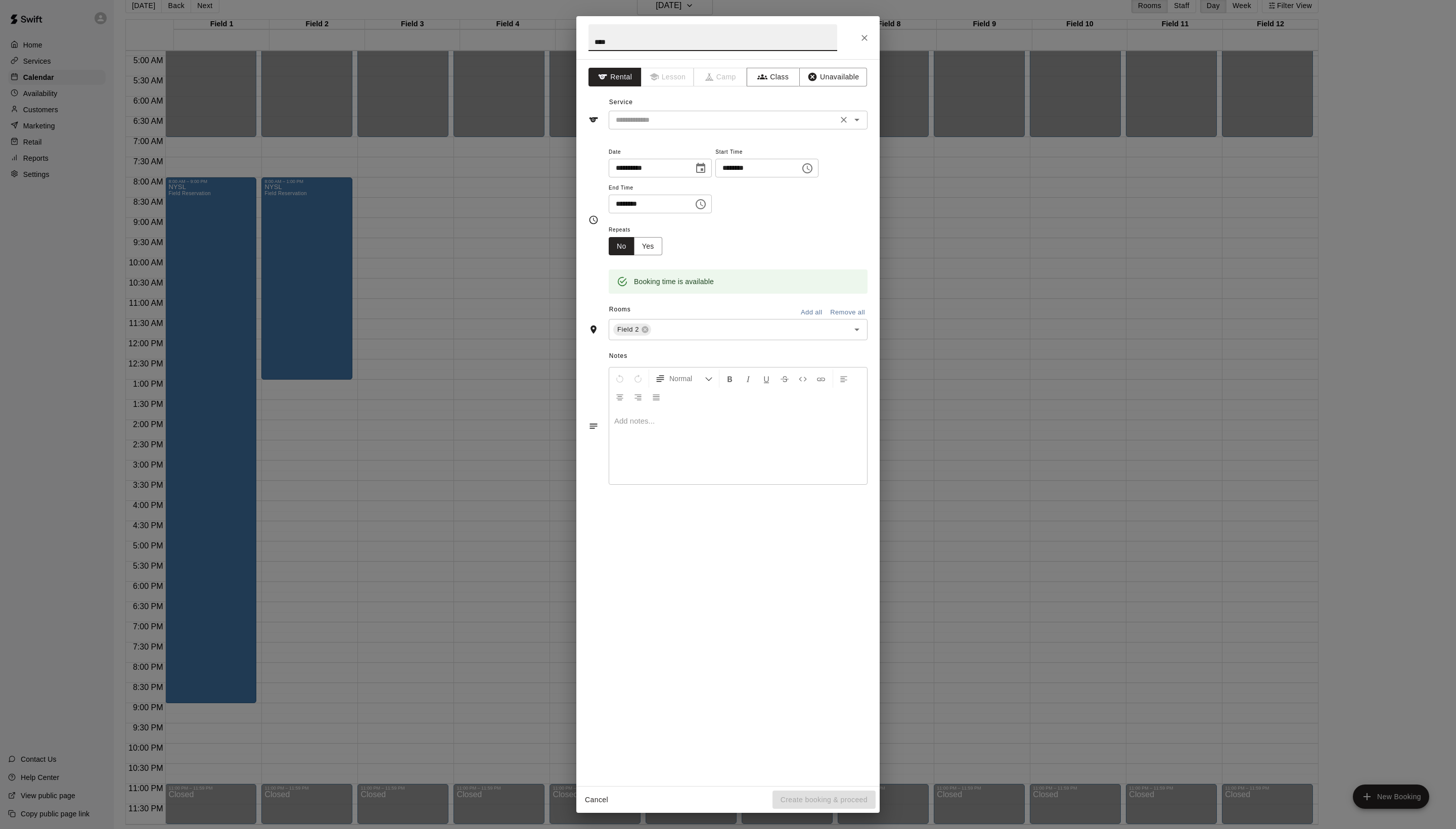
type input "****"
drag, startPoint x: 732, startPoint y: 141, endPoint x: 732, endPoint y: 149, distance: 8.0
click at [732, 126] on input "text" at bounding box center [722, 120] width 223 height 13
click at [725, 157] on li "Field Reservation" at bounding box center [748, 165] width 239 height 17
type input "**********"
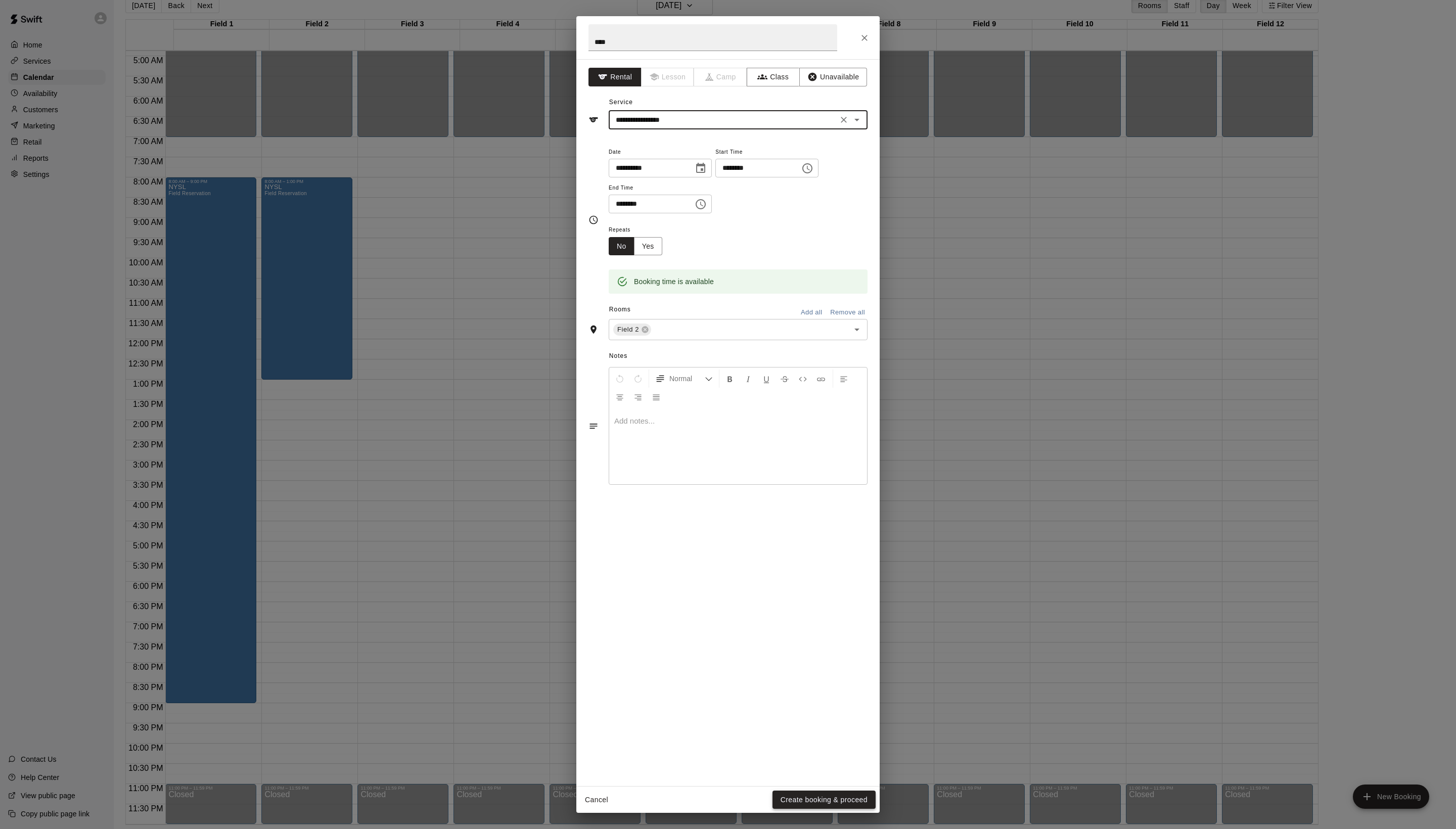
click at [815, 801] on button "Create booking & proceed" at bounding box center [823, 799] width 103 height 18
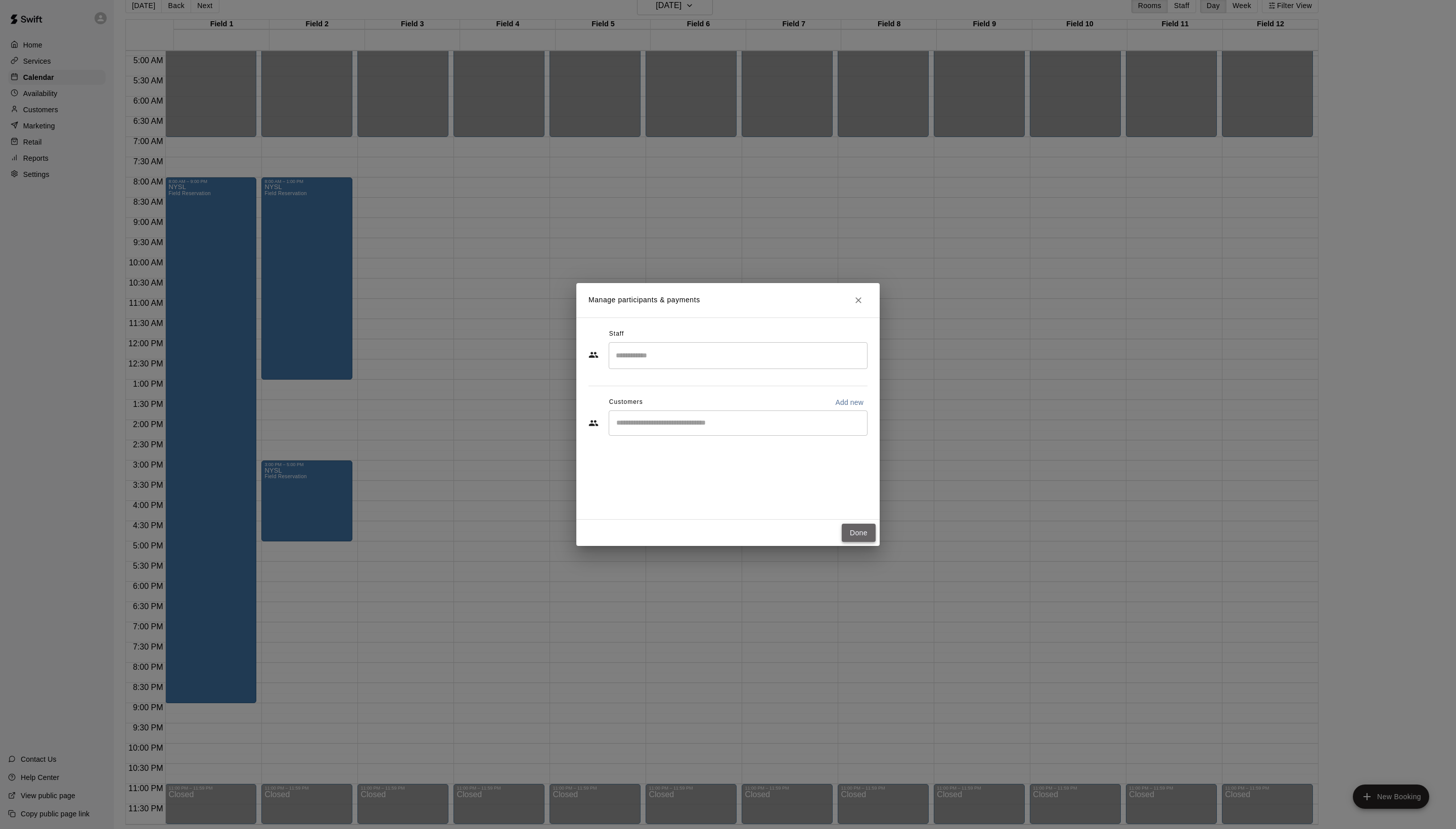
click at [861, 533] on button "Done" at bounding box center [858, 532] width 34 height 18
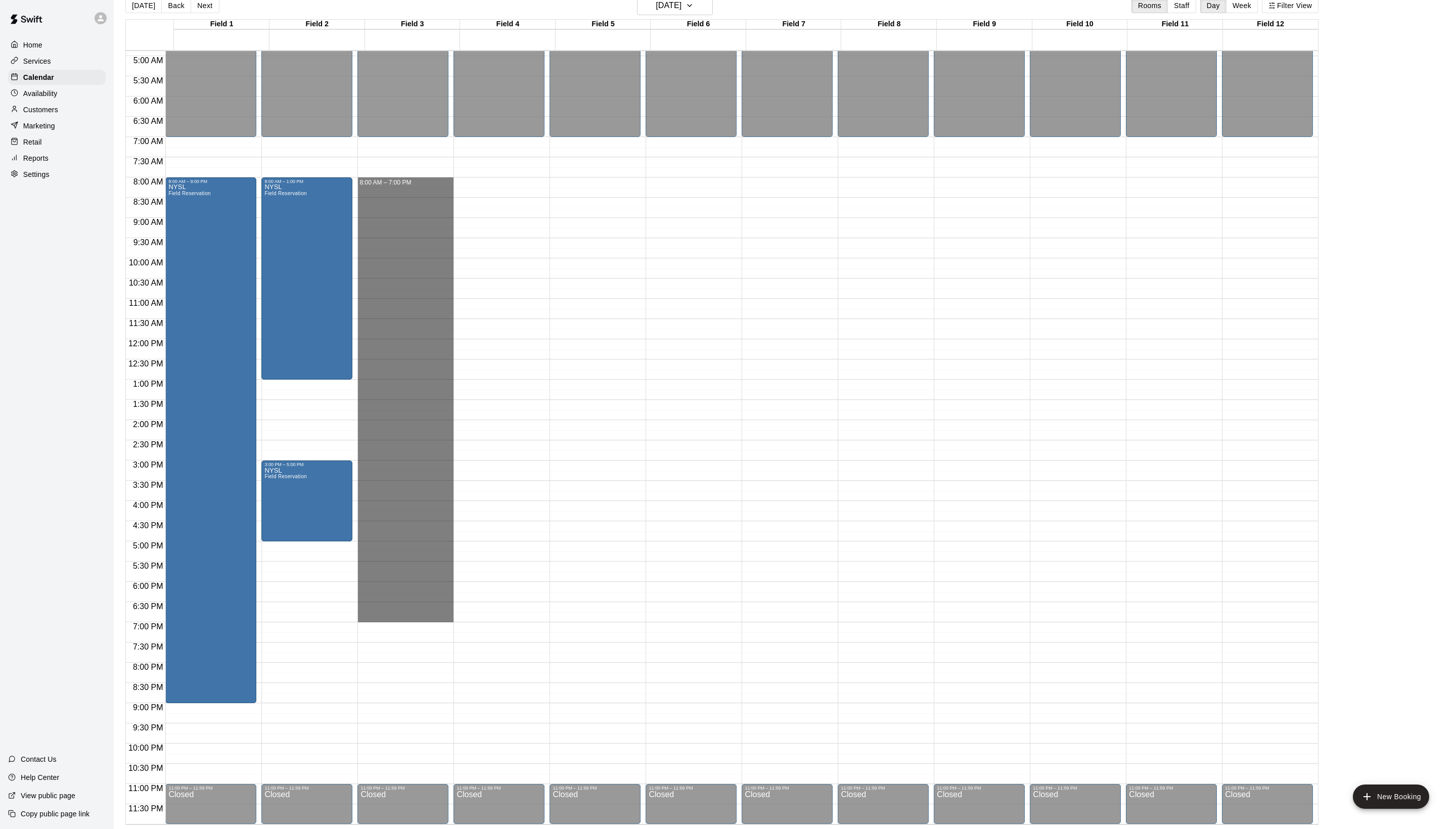
drag, startPoint x: 408, startPoint y: 182, endPoint x: 396, endPoint y: 619, distance: 437.2
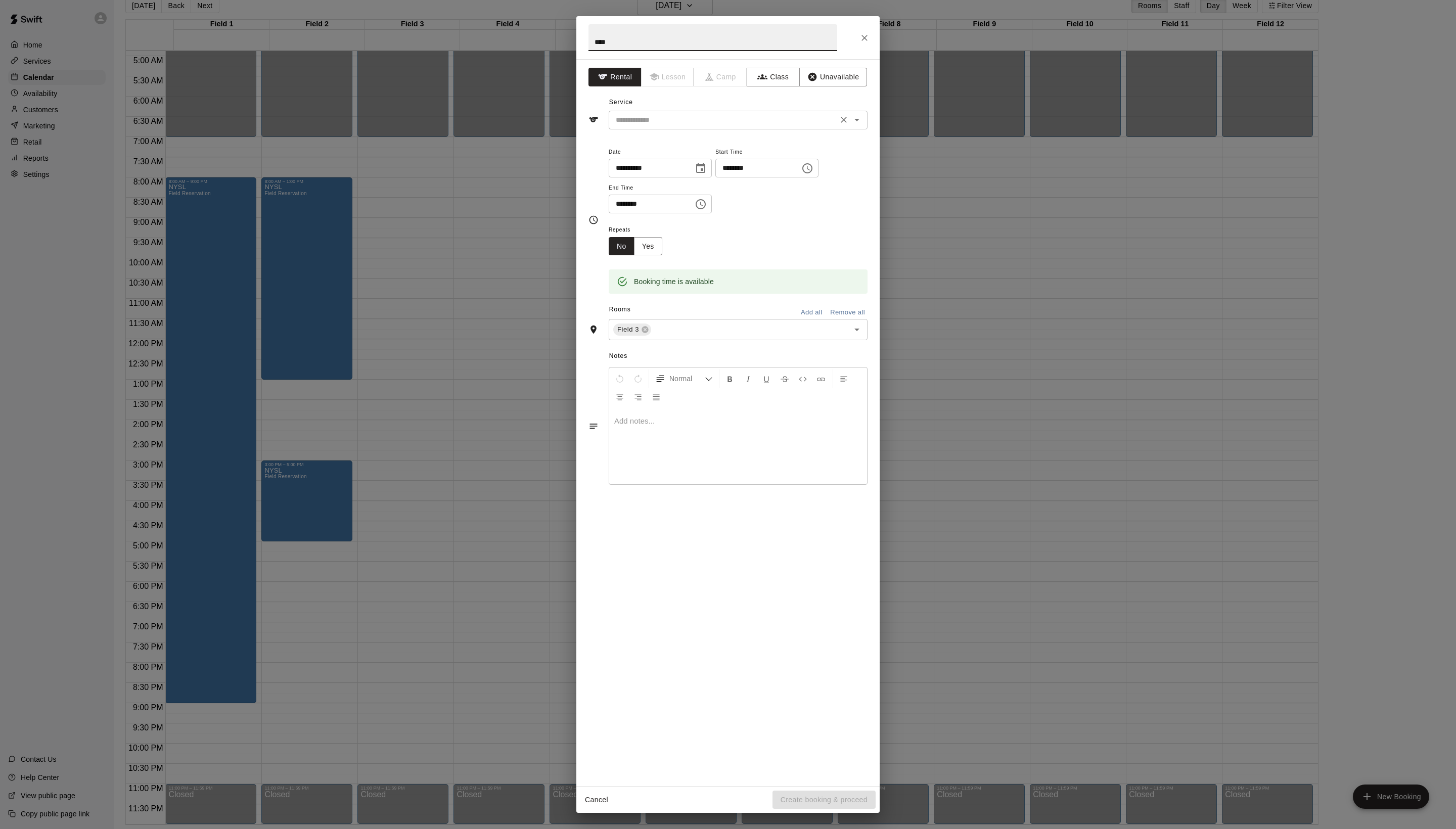
type input "****"
click at [686, 126] on input "text" at bounding box center [722, 120] width 223 height 13
click at [686, 153] on ul "Field Reservation" at bounding box center [748, 165] width 239 height 25
click at [678, 167] on li "Field Reservation" at bounding box center [748, 165] width 239 height 17
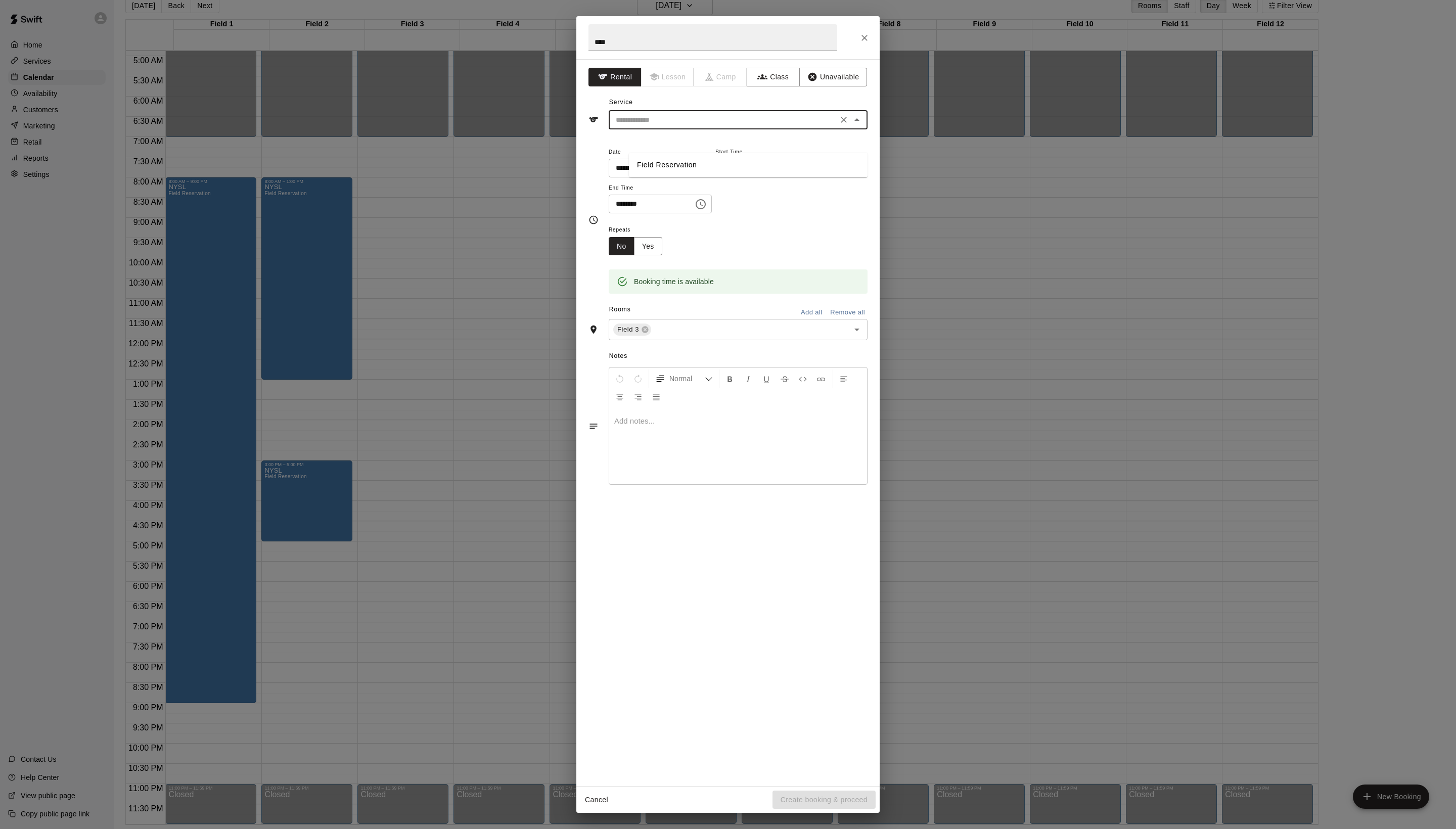
type input "**********"
click at [821, 791] on button "Create booking & proceed" at bounding box center [823, 799] width 103 height 18
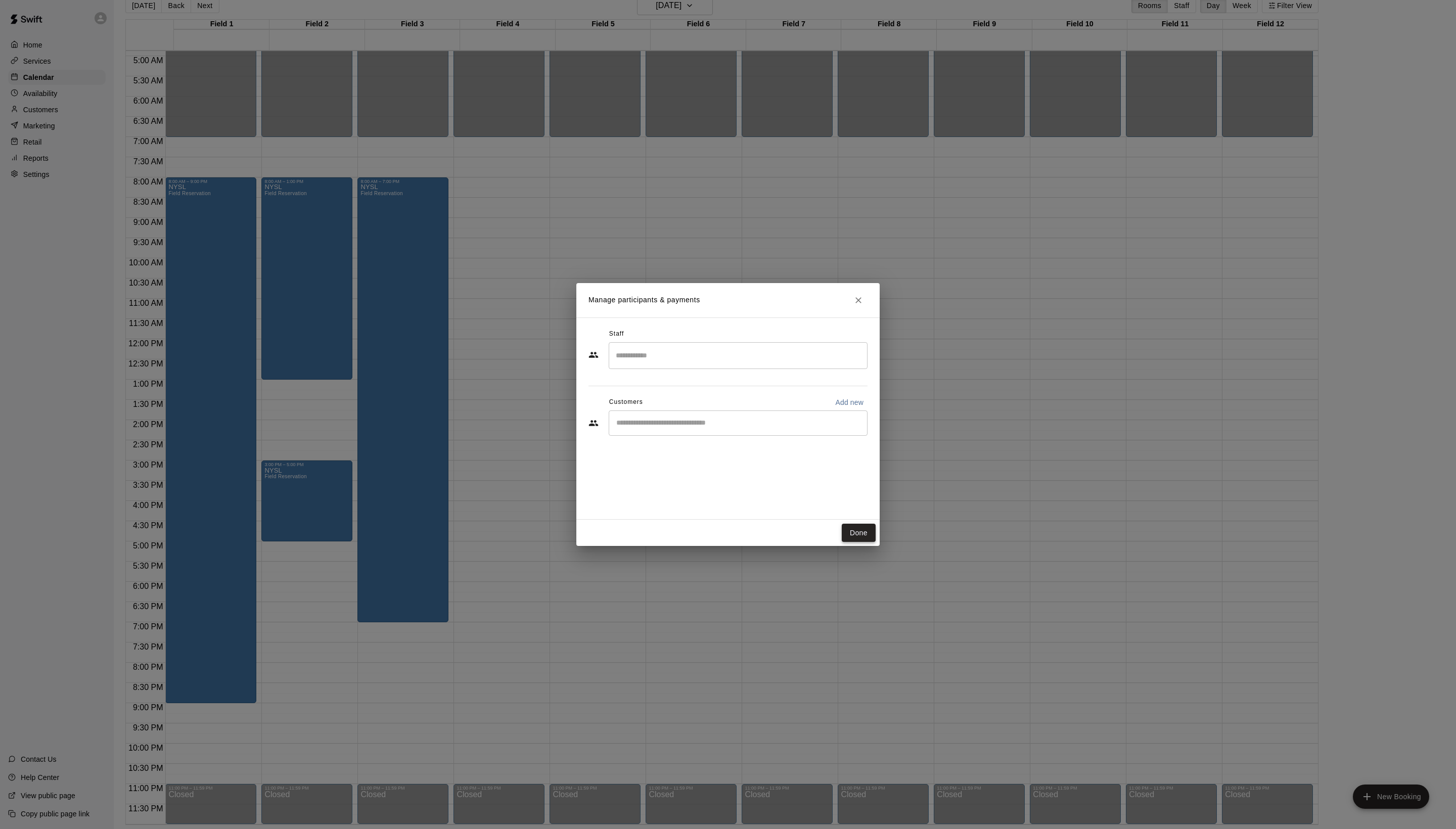
click at [848, 541] on button "Done" at bounding box center [858, 532] width 34 height 18
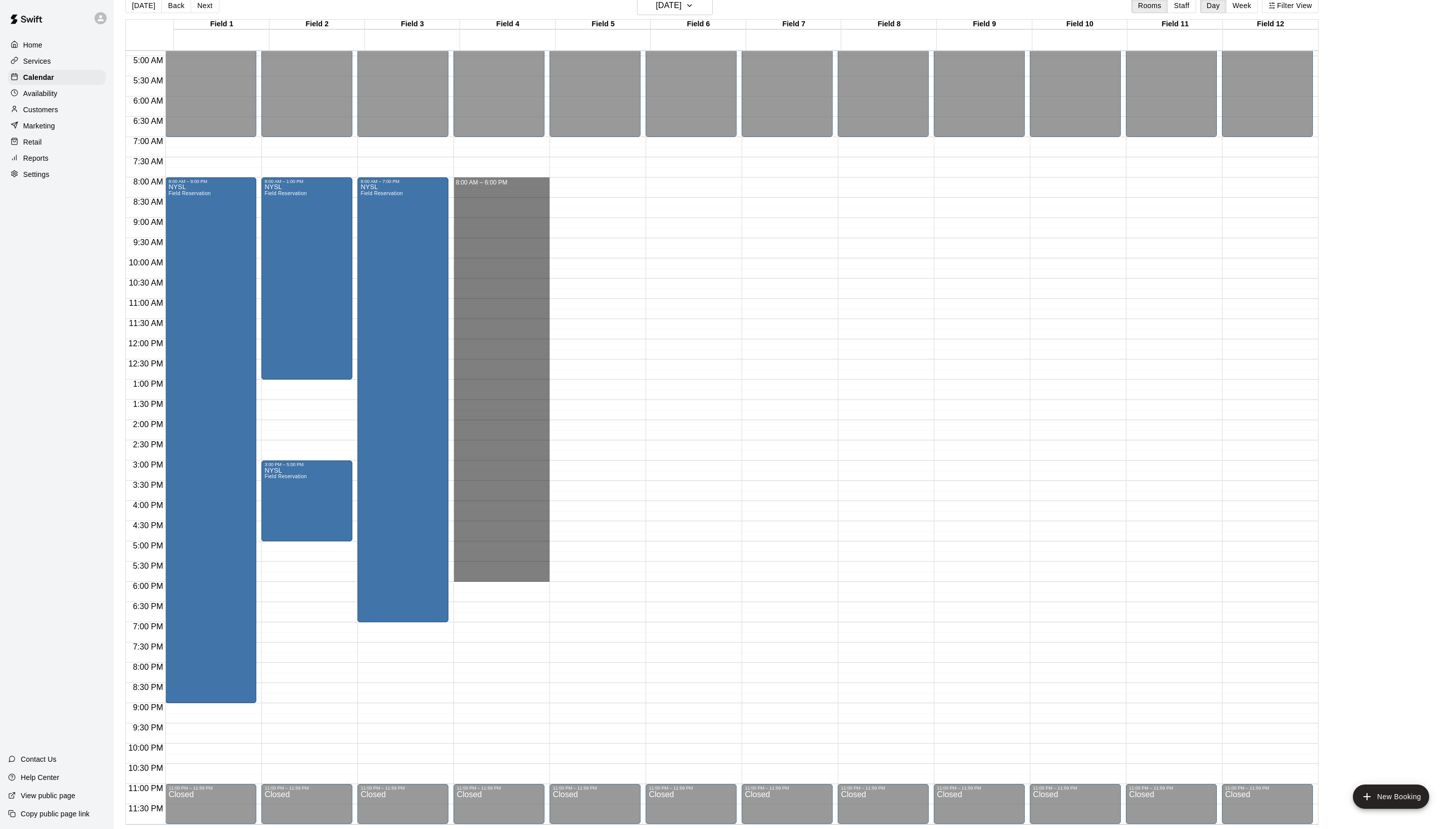
drag, startPoint x: 484, startPoint y: 180, endPoint x: 479, endPoint y: 580, distance: 400.0
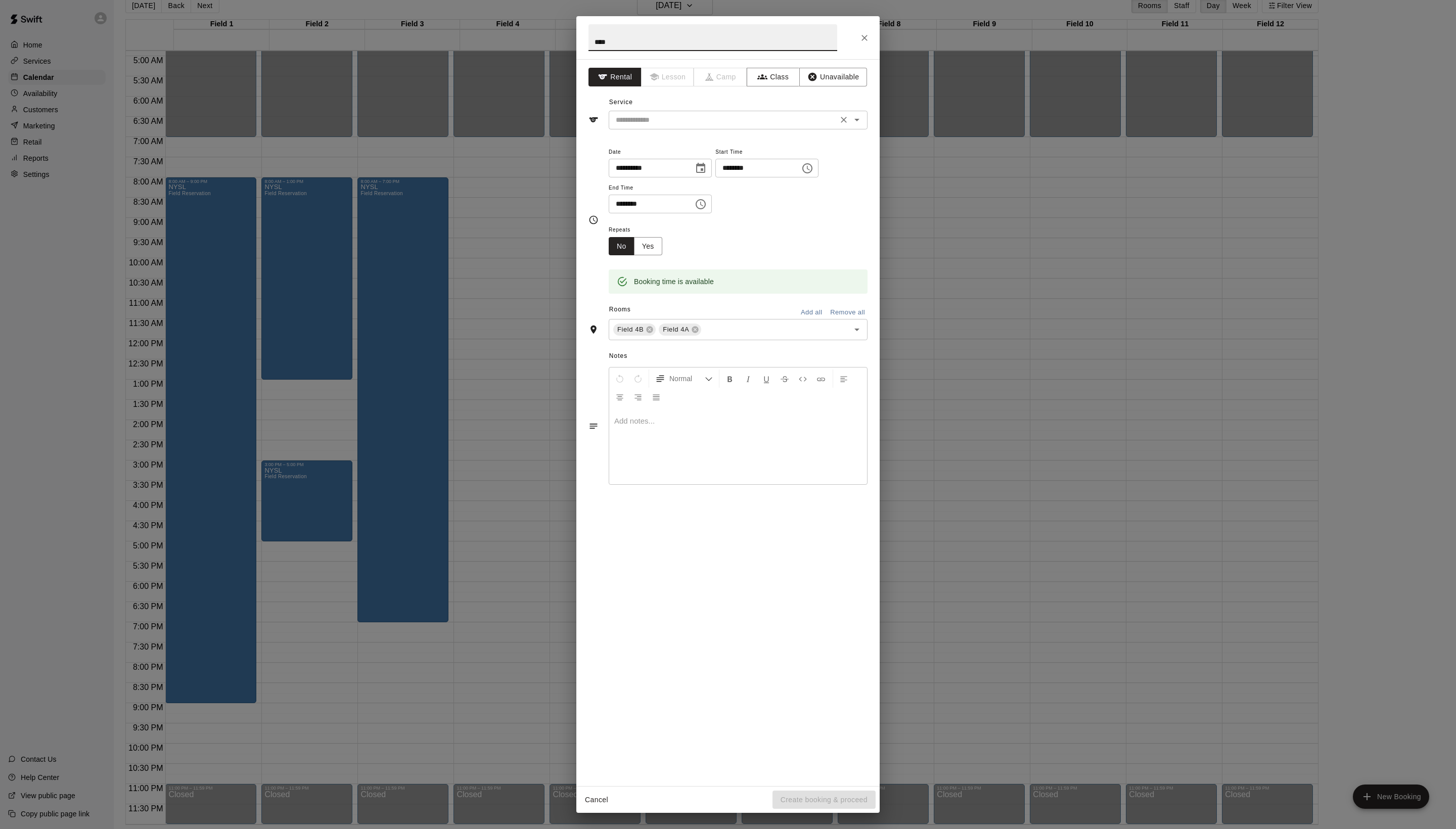
click at [702, 130] on div "​" at bounding box center [738, 120] width 259 height 18
type input "****"
click at [686, 161] on li "Field Reservation" at bounding box center [748, 165] width 239 height 17
type input "**********"
click at [654, 333] on icon at bounding box center [650, 329] width 8 height 8
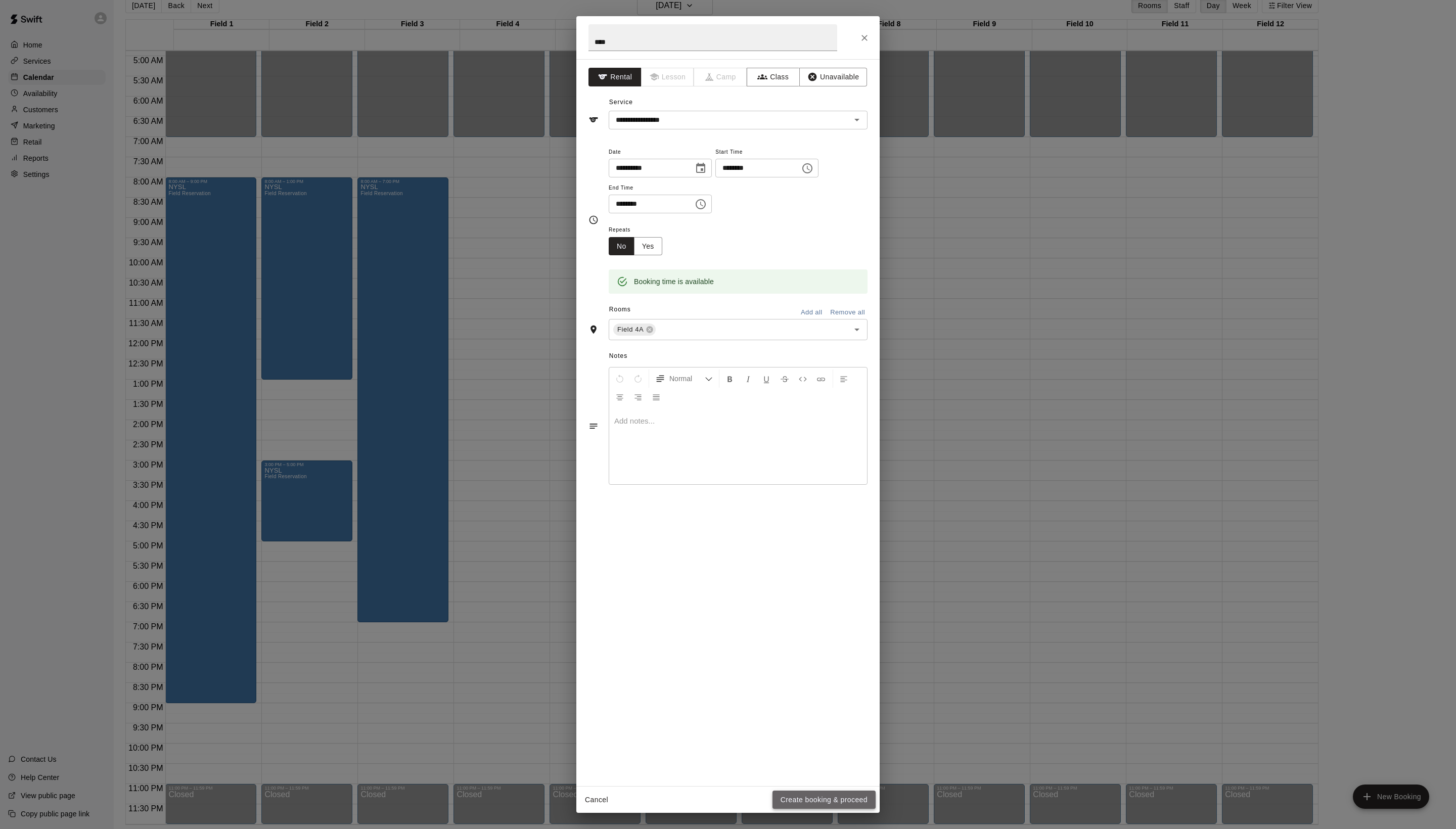
click at [785, 798] on button "Create booking & proceed" at bounding box center [823, 799] width 103 height 18
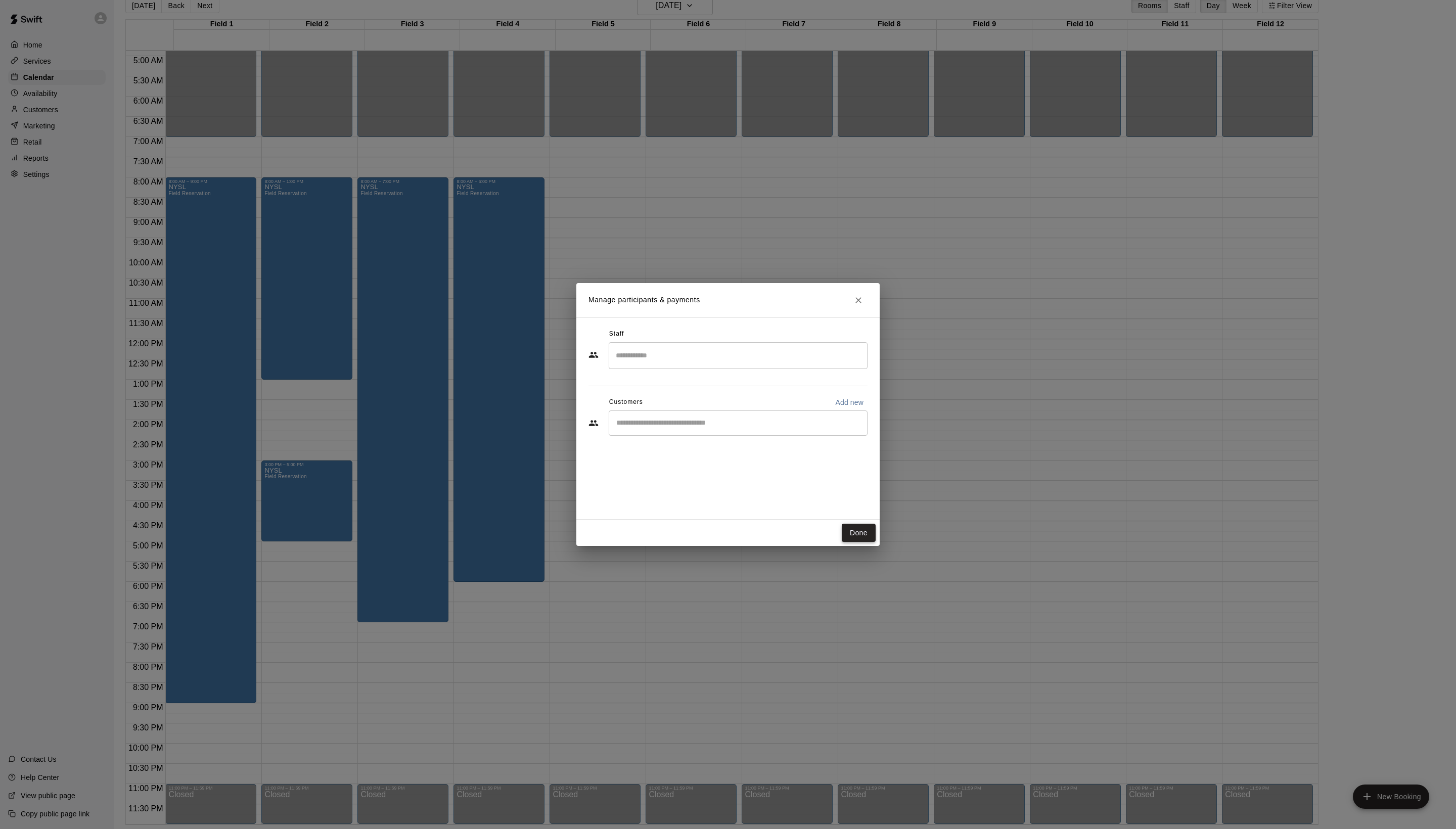
click at [855, 530] on button "Done" at bounding box center [858, 532] width 34 height 18
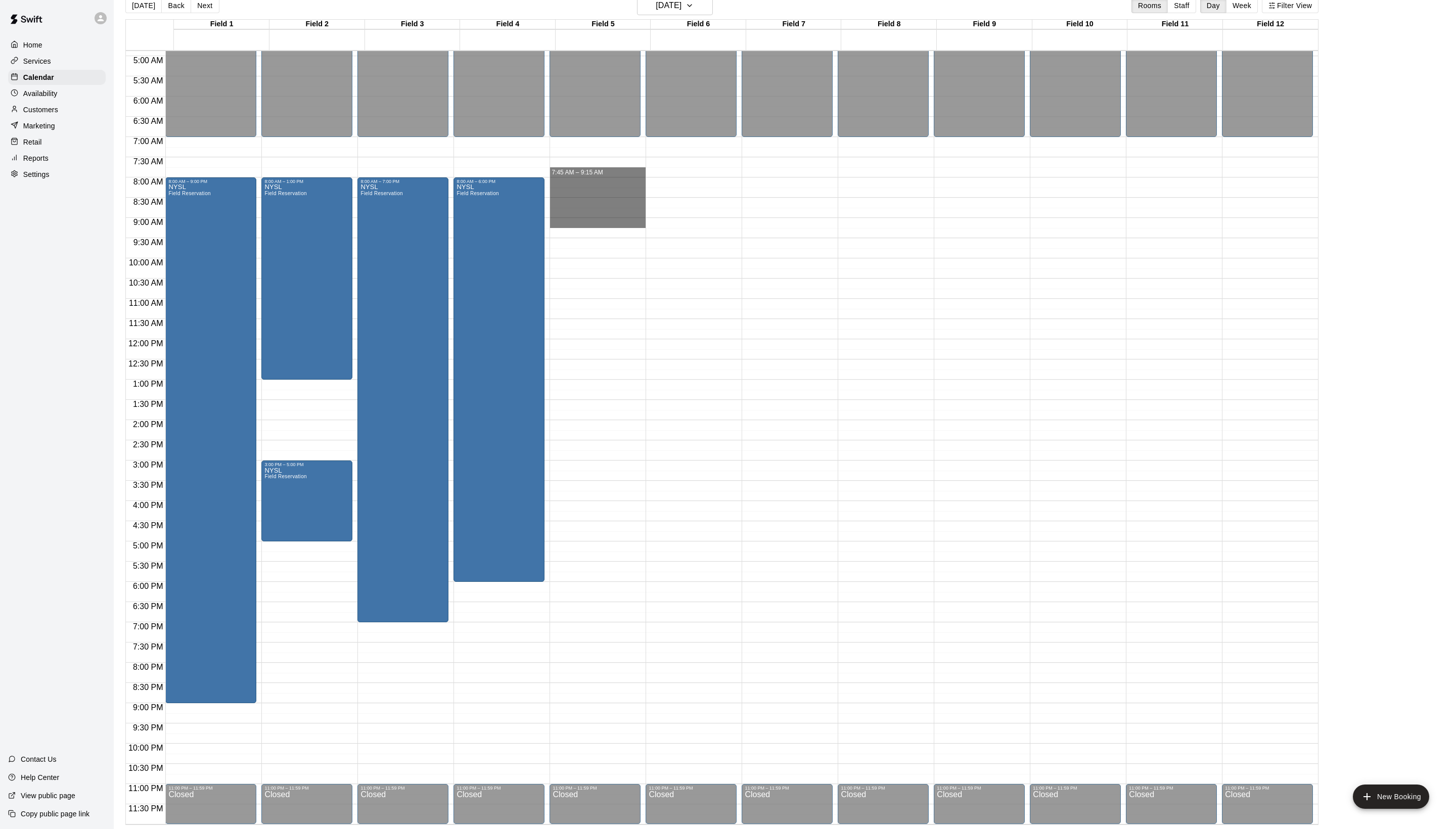
drag, startPoint x: 567, startPoint y: 176, endPoint x: 568, endPoint y: 225, distance: 49.0
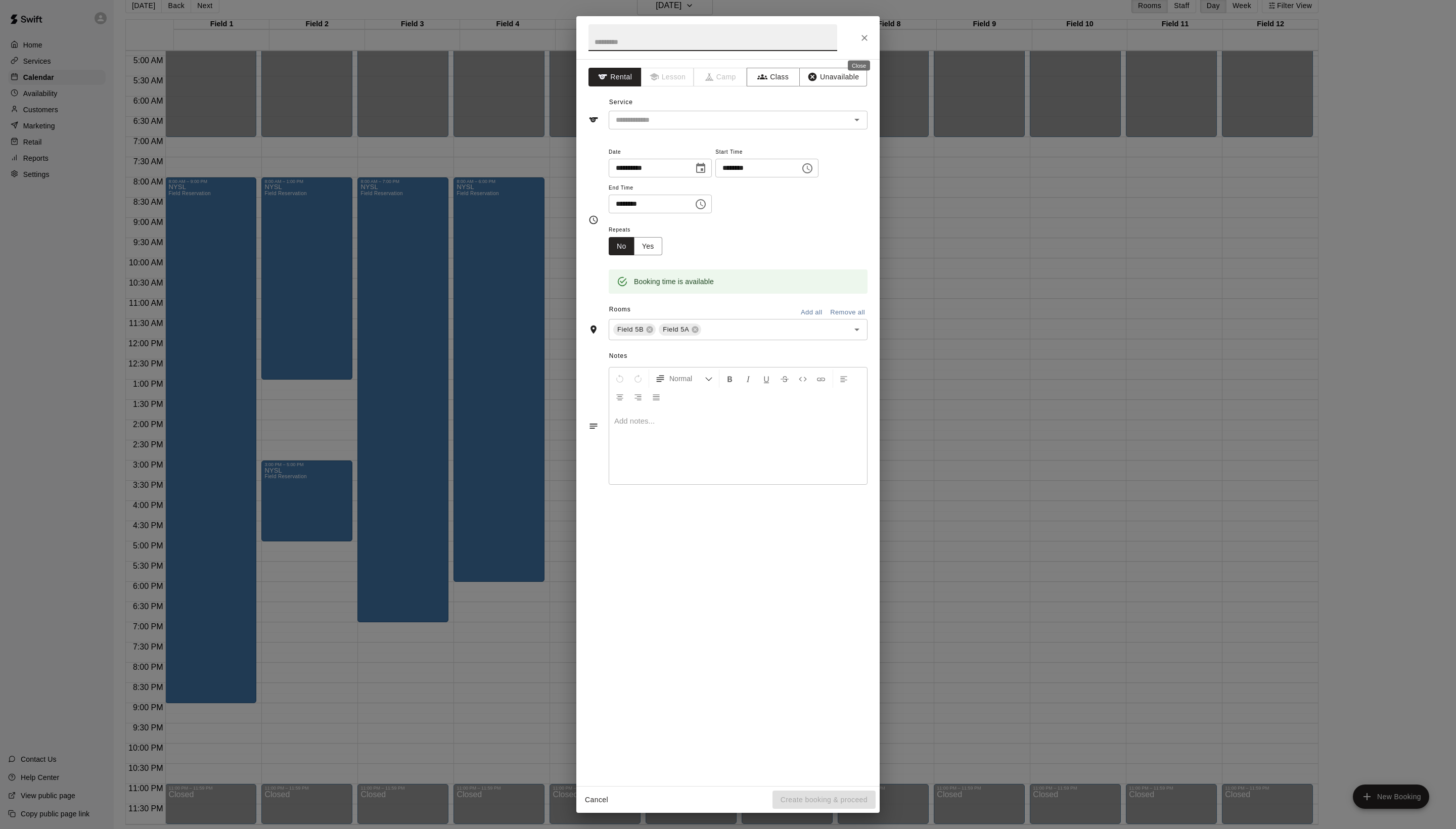
click at [863, 43] on icon "Close" at bounding box center [864, 38] width 10 height 10
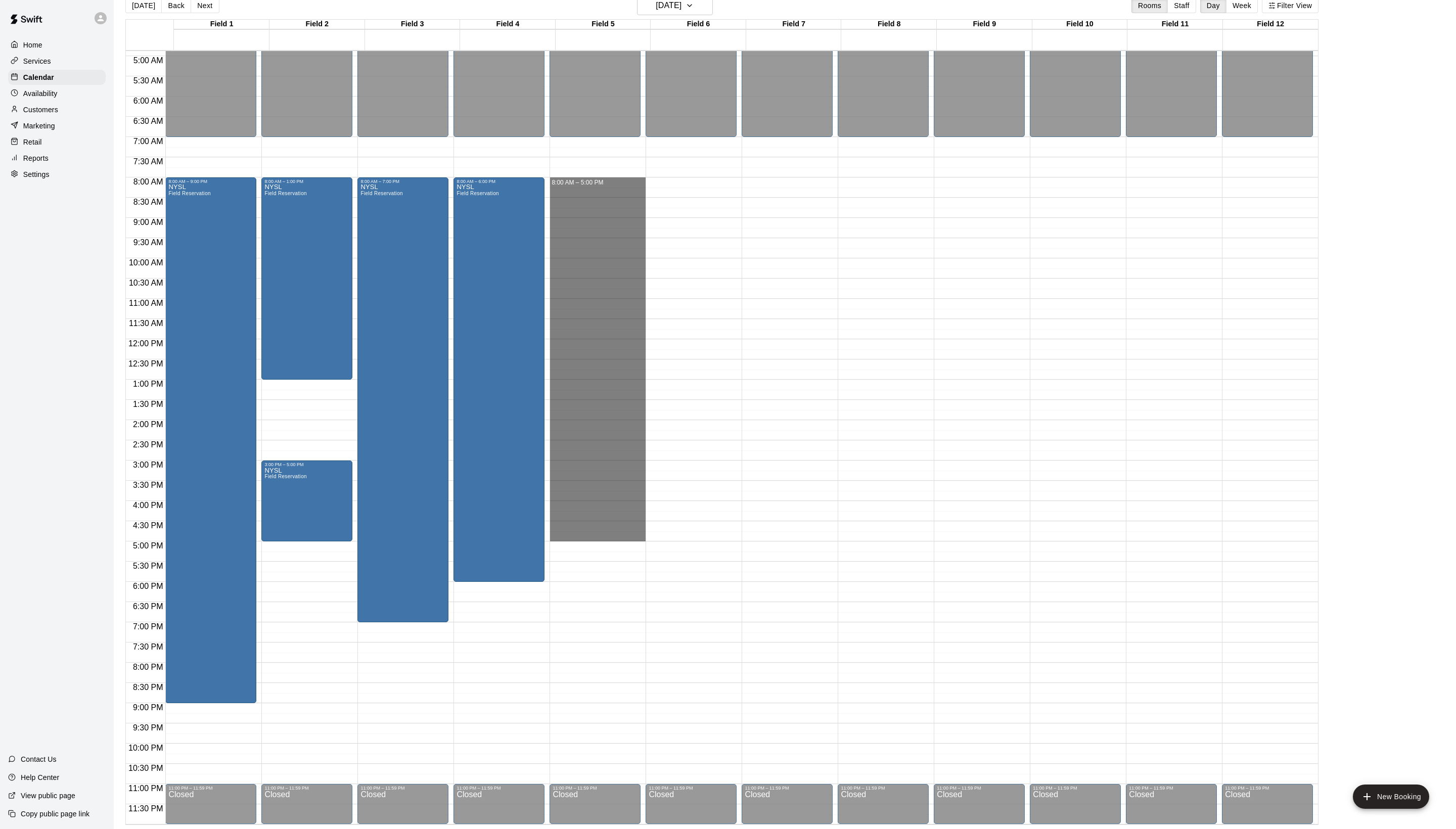
drag, startPoint x: 565, startPoint y: 181, endPoint x: 573, endPoint y: 535, distance: 354.1
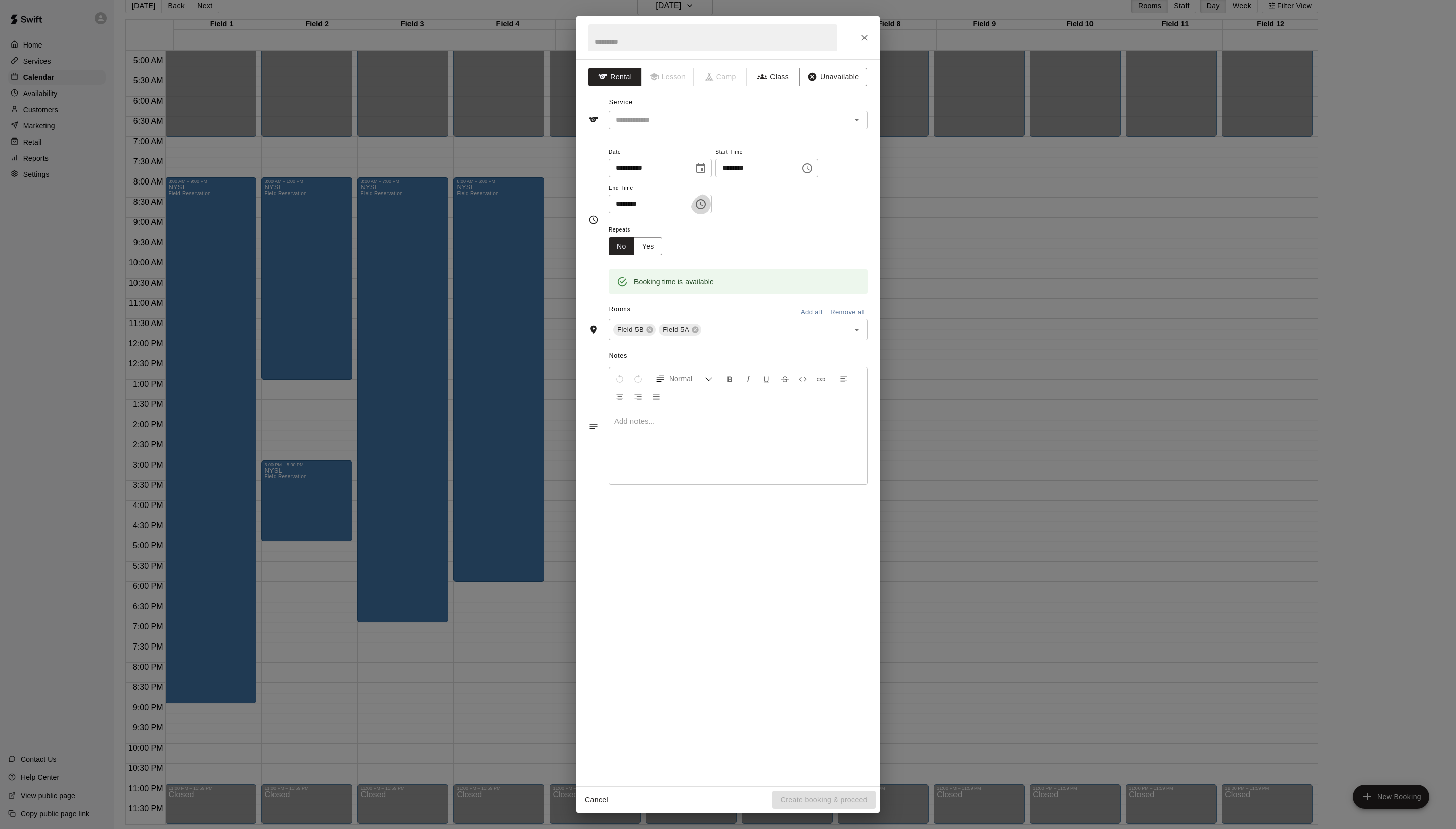
click at [706, 210] on icon "Choose time, selected time is 5:00 PM" at bounding box center [700, 204] width 12 height 12
click at [637, 342] on li "04" at bounding box center [642, 332] width 24 height 18
click at [667, 401] on li "30" at bounding box center [671, 392] width 24 height 18
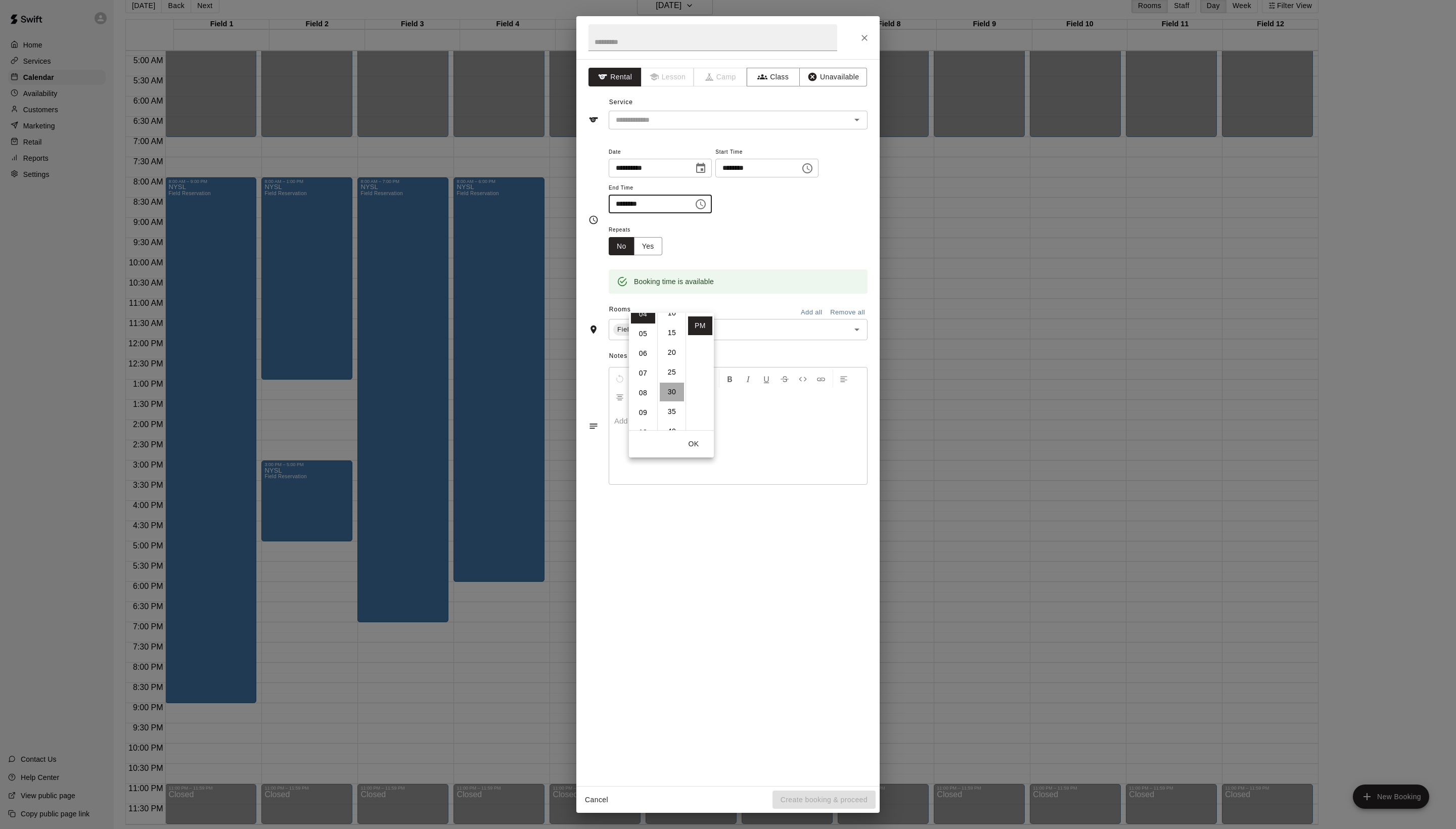
type input "********"
click at [809, 255] on div "Repeats No Yes" at bounding box center [738, 240] width 259 height 32
click at [653, 333] on icon at bounding box center [650, 330] width 6 height 6
click at [666, 39] on input "text" at bounding box center [712, 38] width 249 height 27
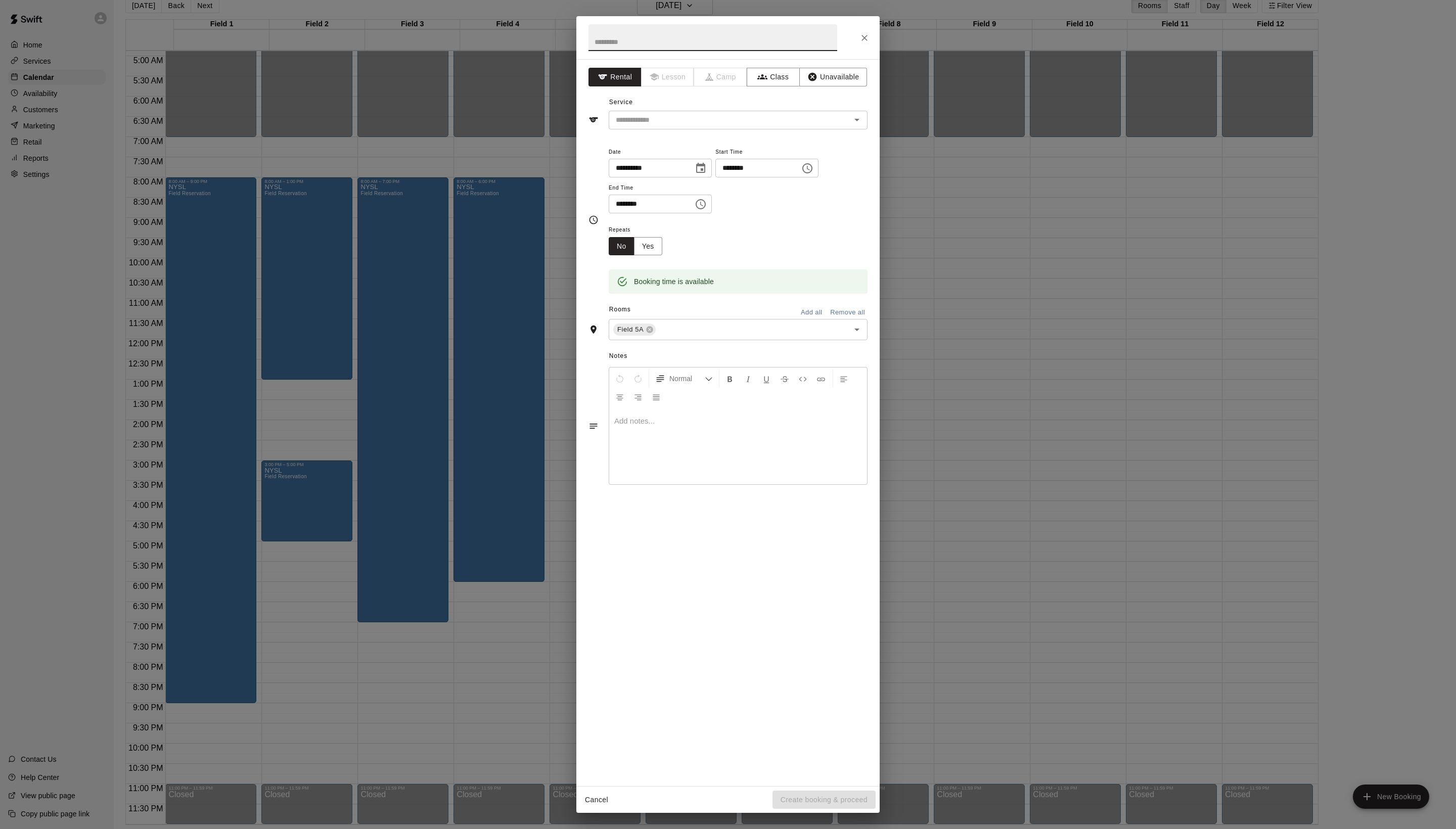
paste input "****"
type input "****"
click at [698, 130] on div "Service ​" at bounding box center [727, 112] width 279 height 35
click at [694, 126] on input "text" at bounding box center [722, 120] width 223 height 13
click at [694, 164] on li "Field Reservation" at bounding box center [748, 165] width 239 height 17
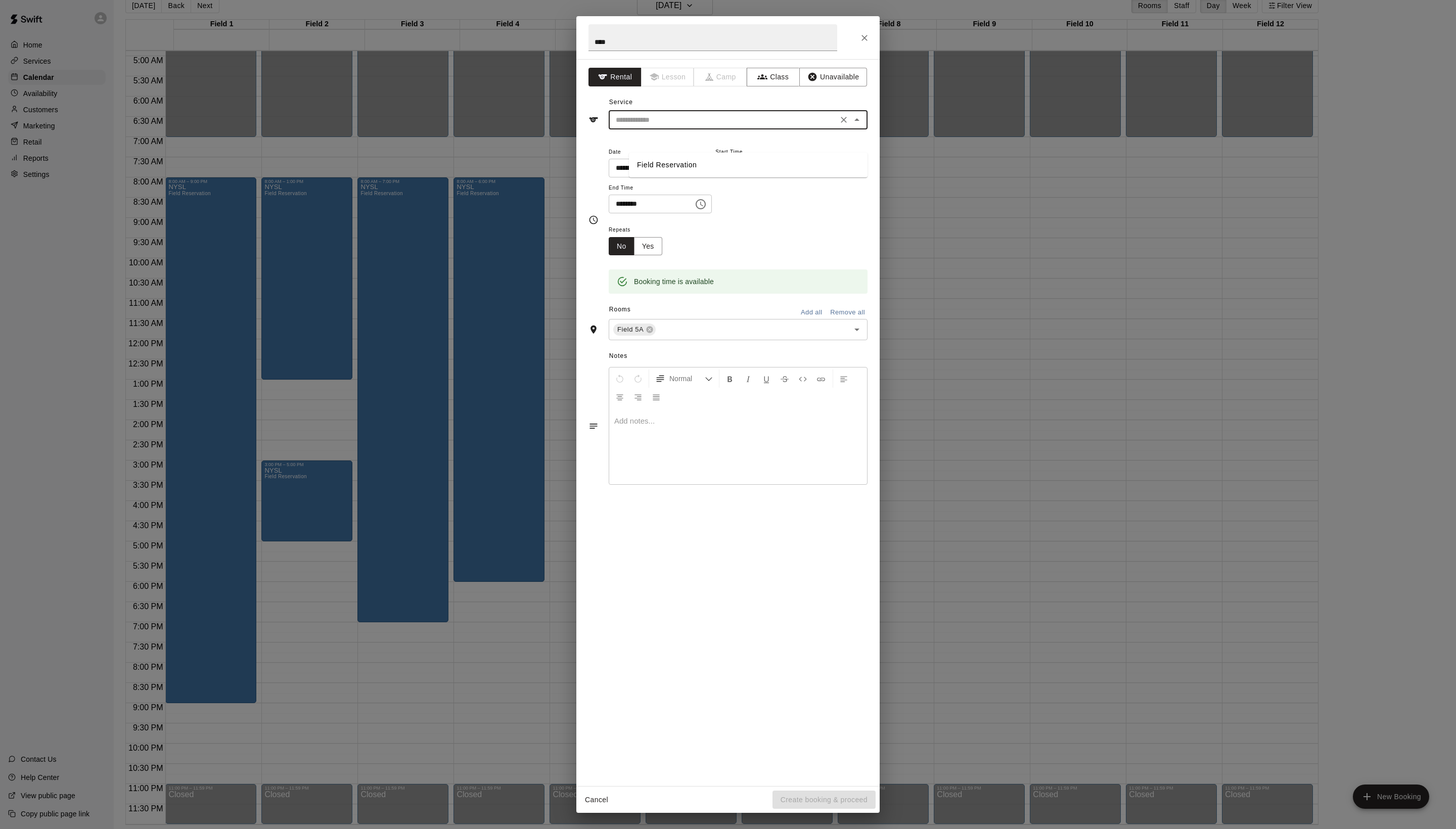
type input "**********"
click at [843, 800] on button "Create booking & proceed" at bounding box center [823, 799] width 103 height 18
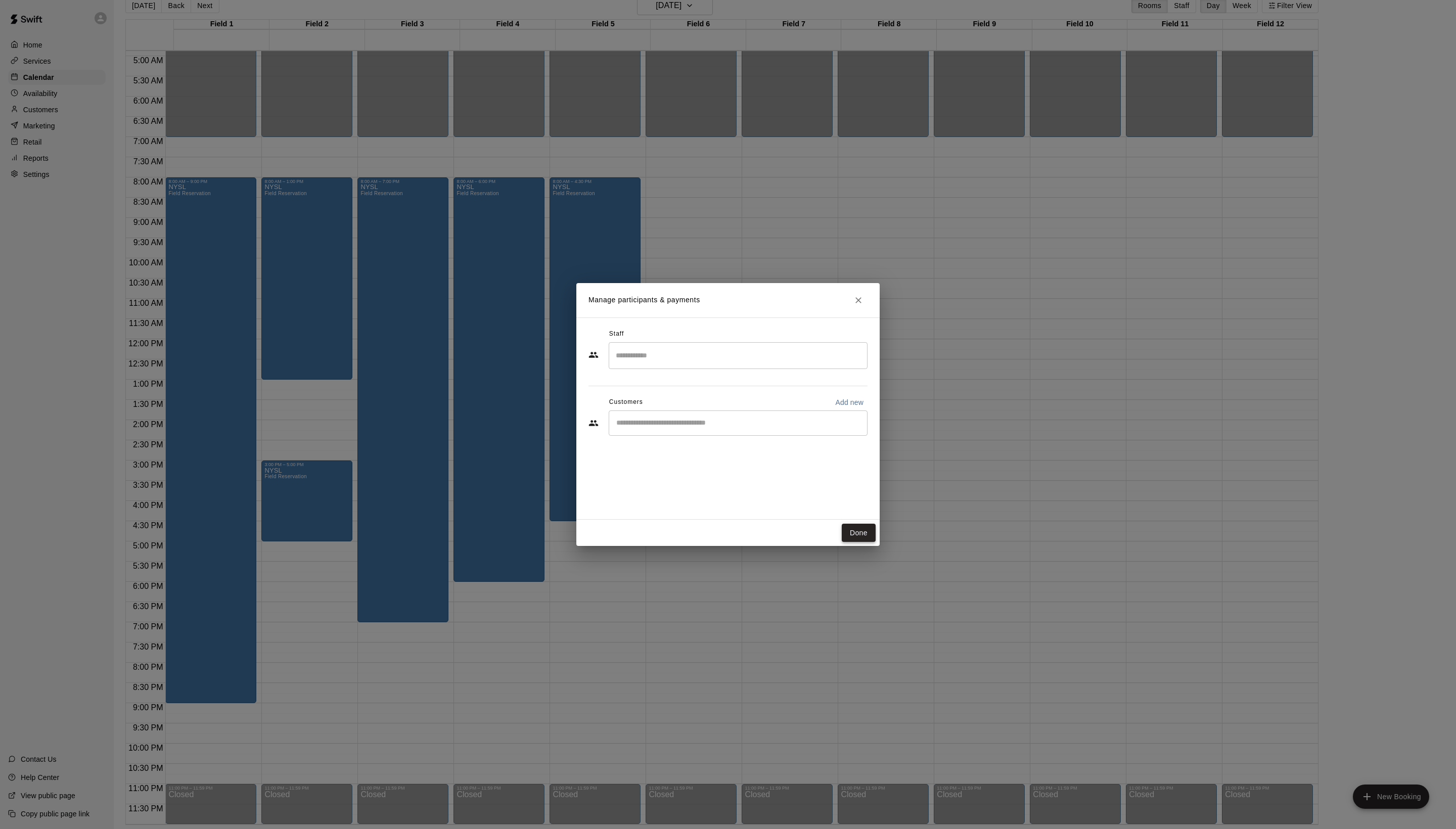
click at [859, 536] on button "Done" at bounding box center [858, 532] width 34 height 18
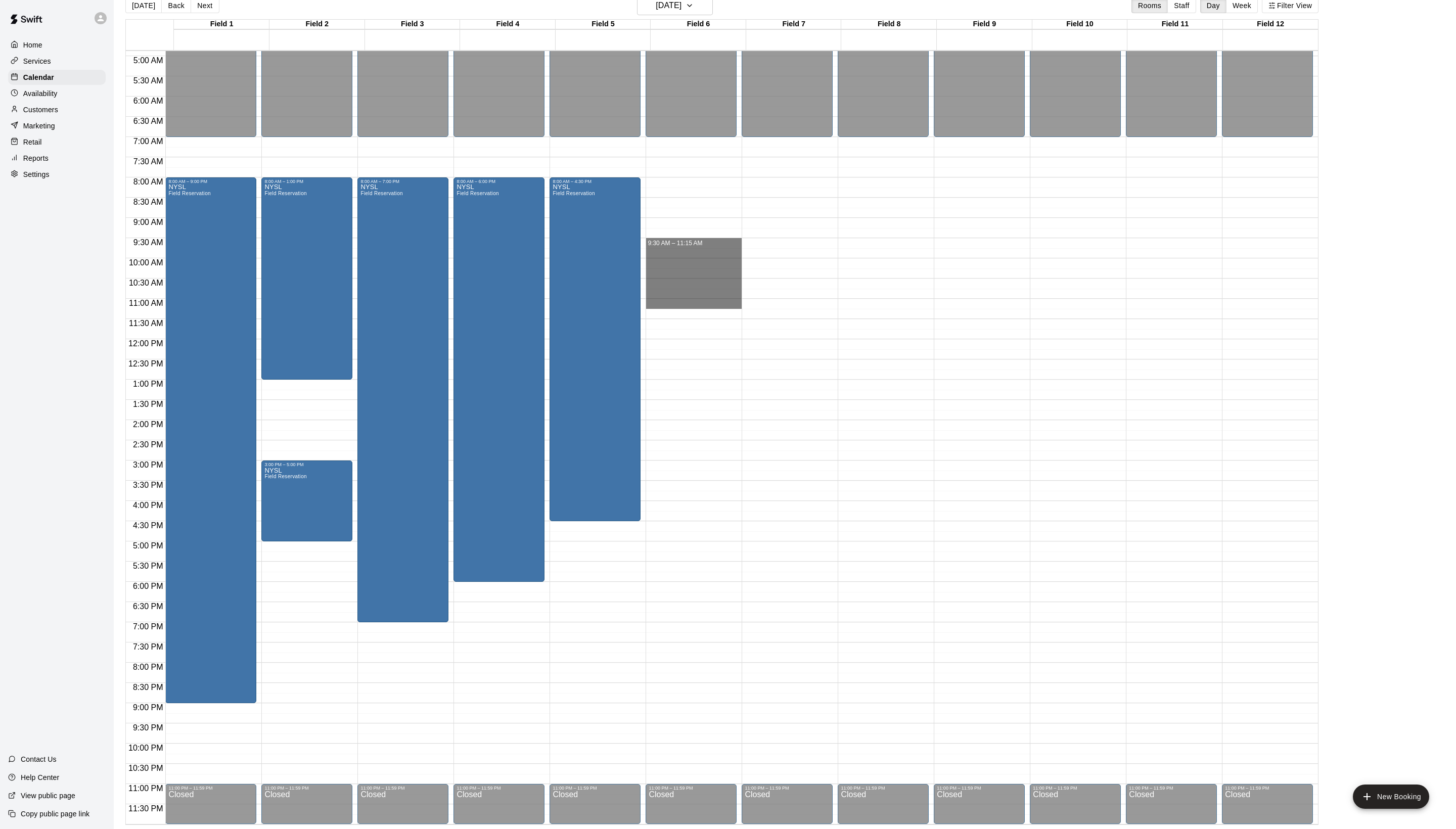
drag, startPoint x: 674, startPoint y: 240, endPoint x: 674, endPoint y: 298, distance: 58.0
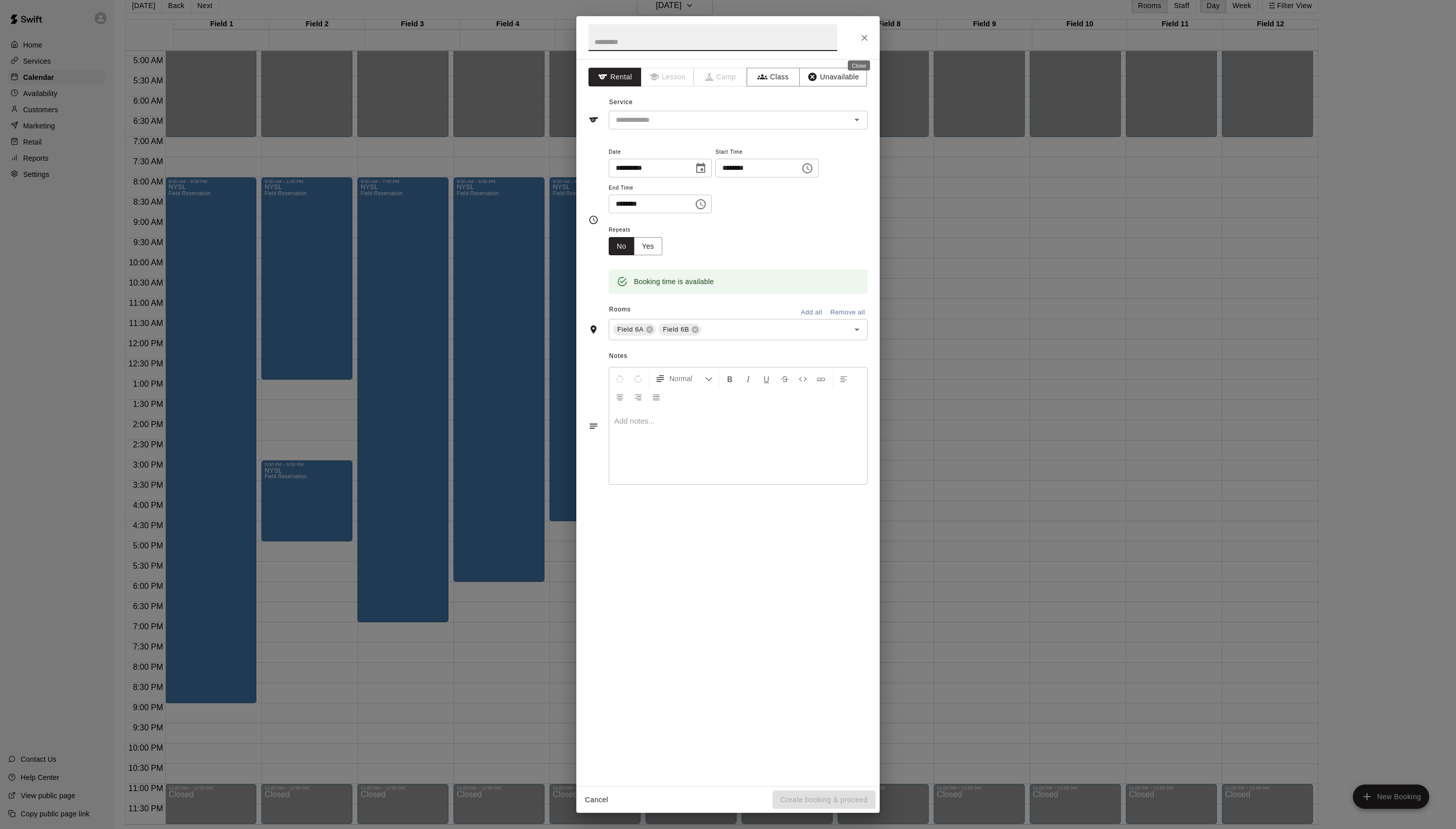
click at [865, 41] on icon "Close" at bounding box center [864, 38] width 10 height 10
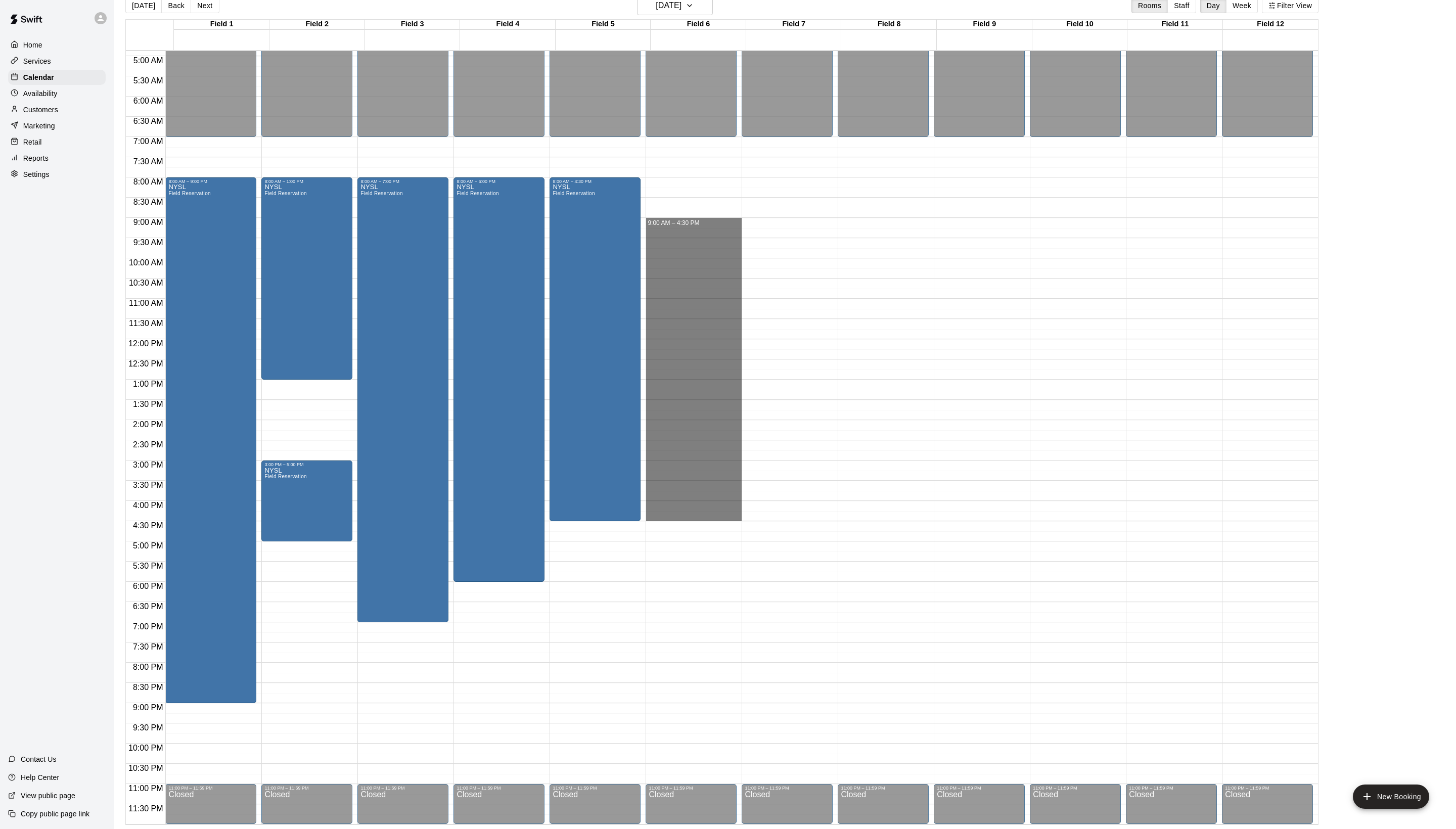
drag, startPoint x: 678, startPoint y: 221, endPoint x: 684, endPoint y: 514, distance: 293.1
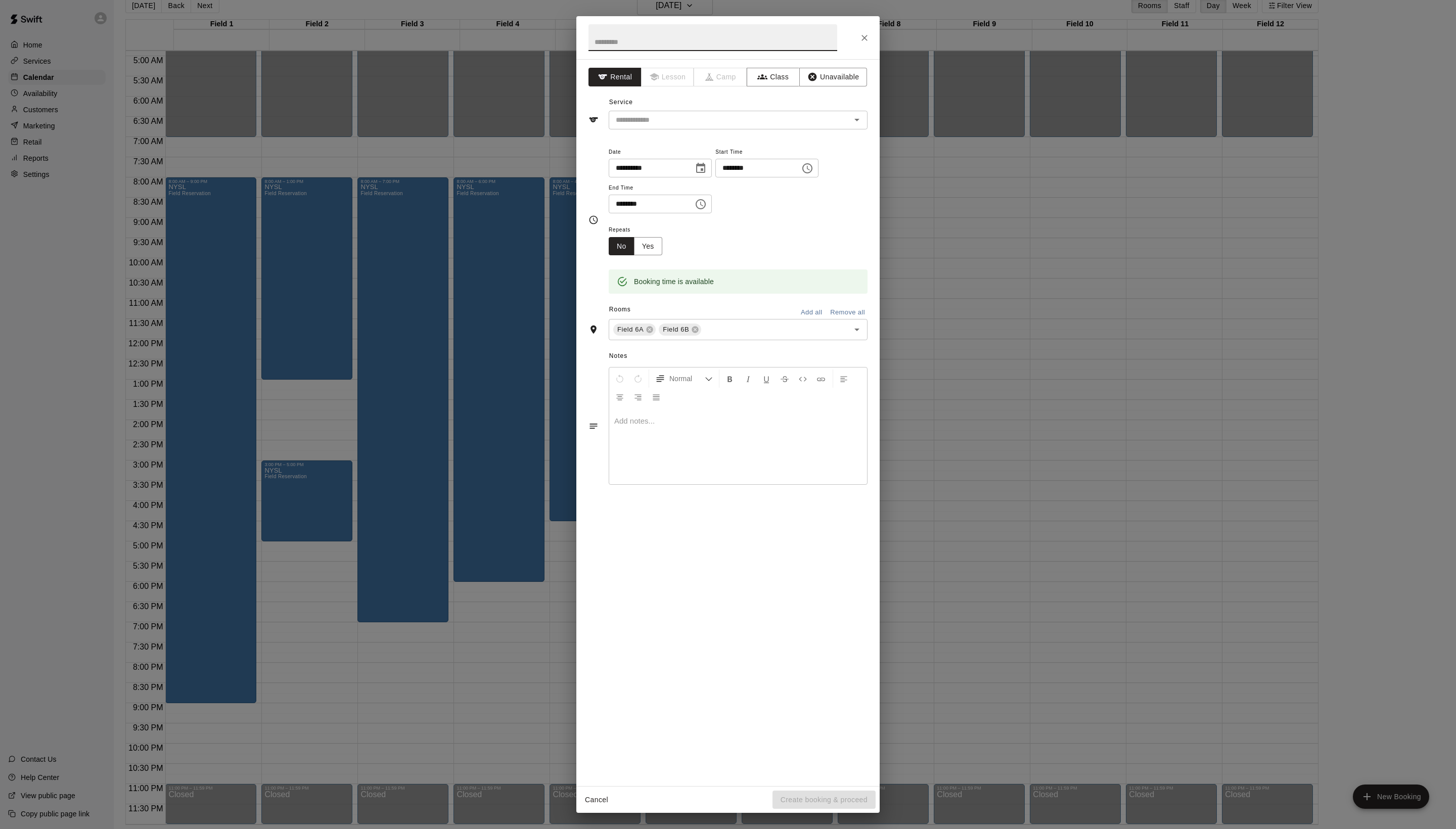
paste input "****"
type input "****"
click at [698, 126] on input "text" at bounding box center [722, 120] width 223 height 13
click at [684, 160] on li "Field Reservation" at bounding box center [748, 165] width 239 height 17
type input "**********"
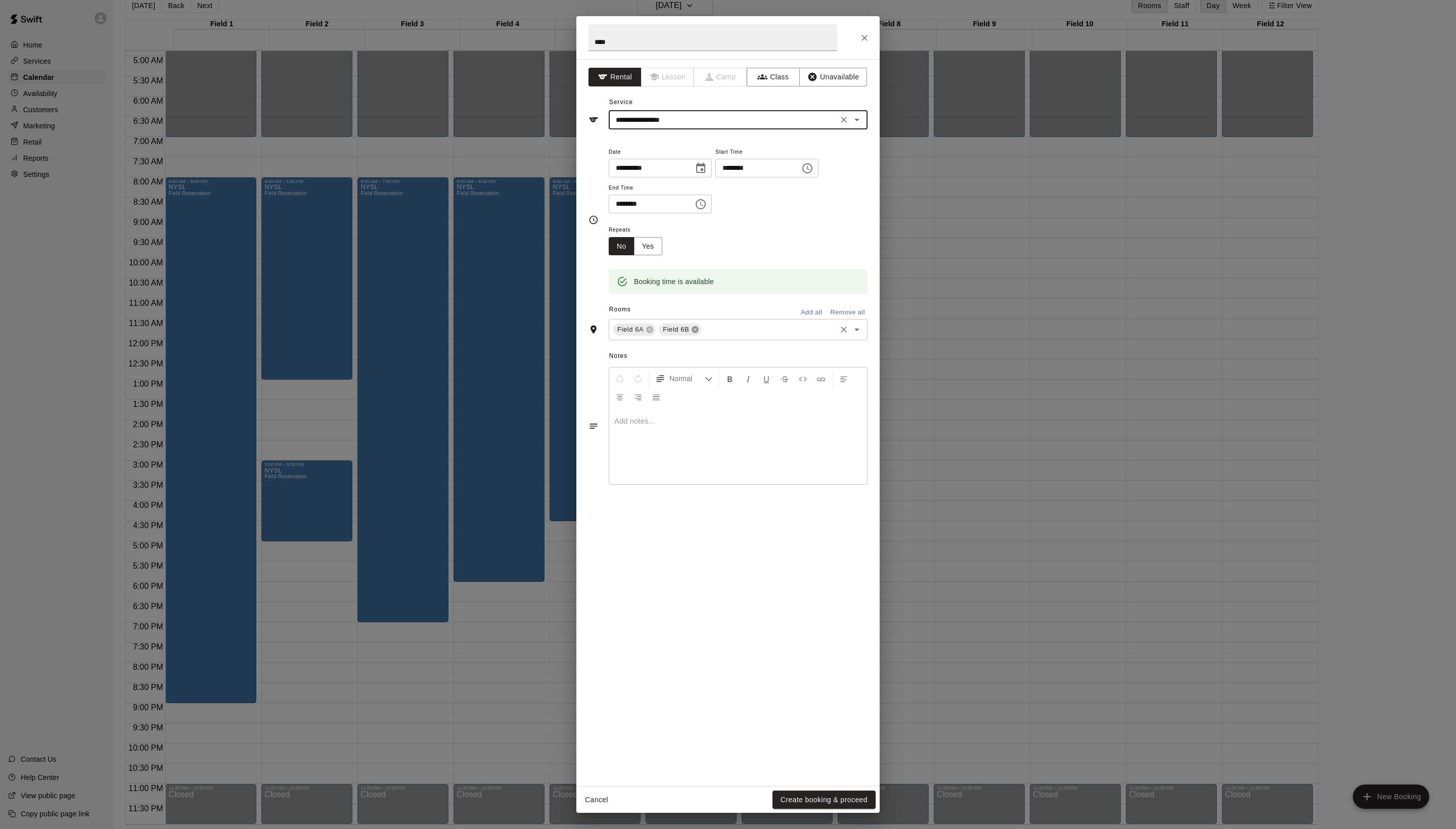
click at [698, 333] on icon at bounding box center [695, 330] width 6 height 6
click at [830, 791] on button "Create booking & proceed" at bounding box center [823, 799] width 103 height 18
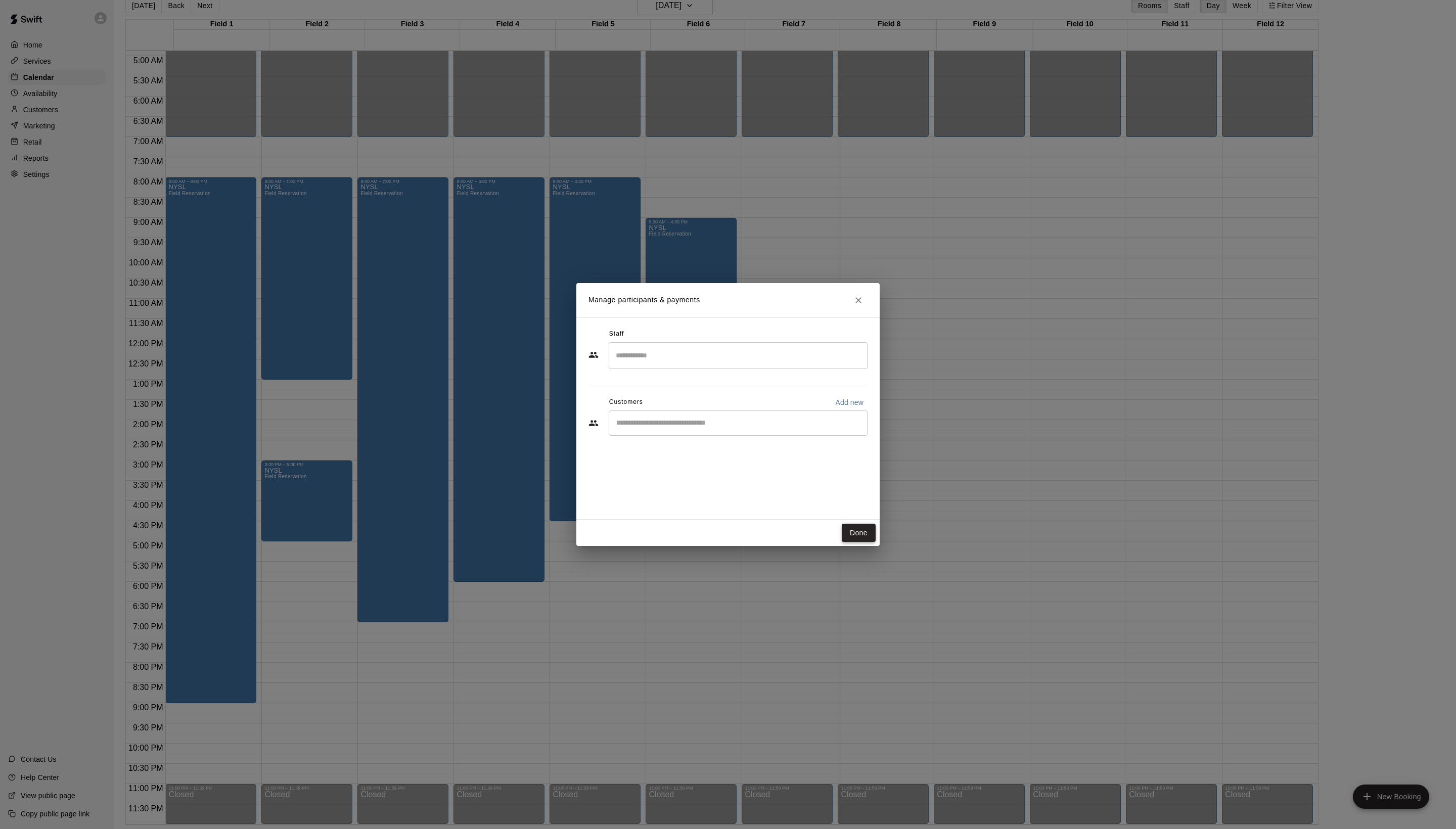
click at [859, 537] on button "Done" at bounding box center [858, 532] width 34 height 18
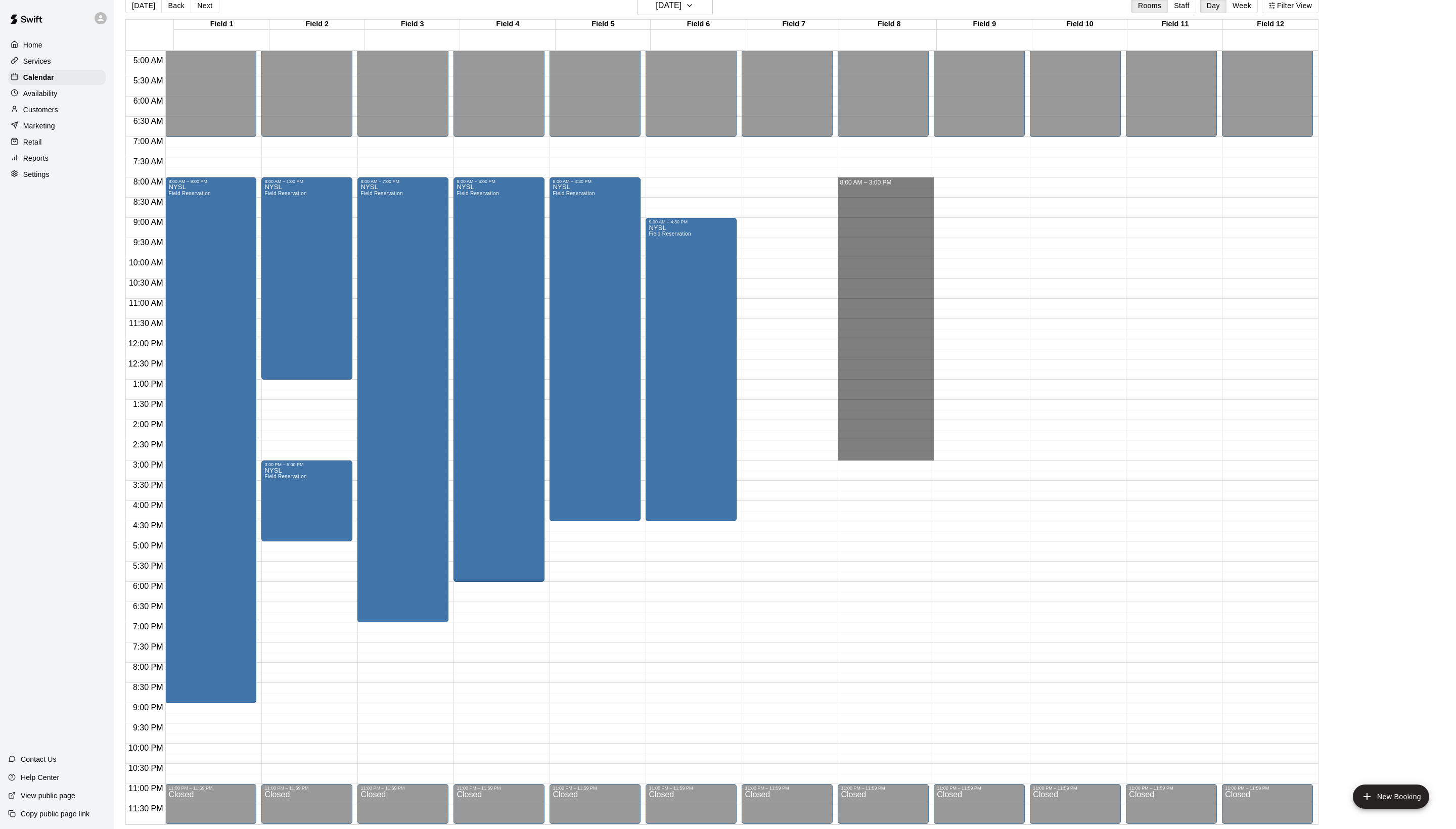
drag, startPoint x: 858, startPoint y: 180, endPoint x: 861, endPoint y: 458, distance: 278.0
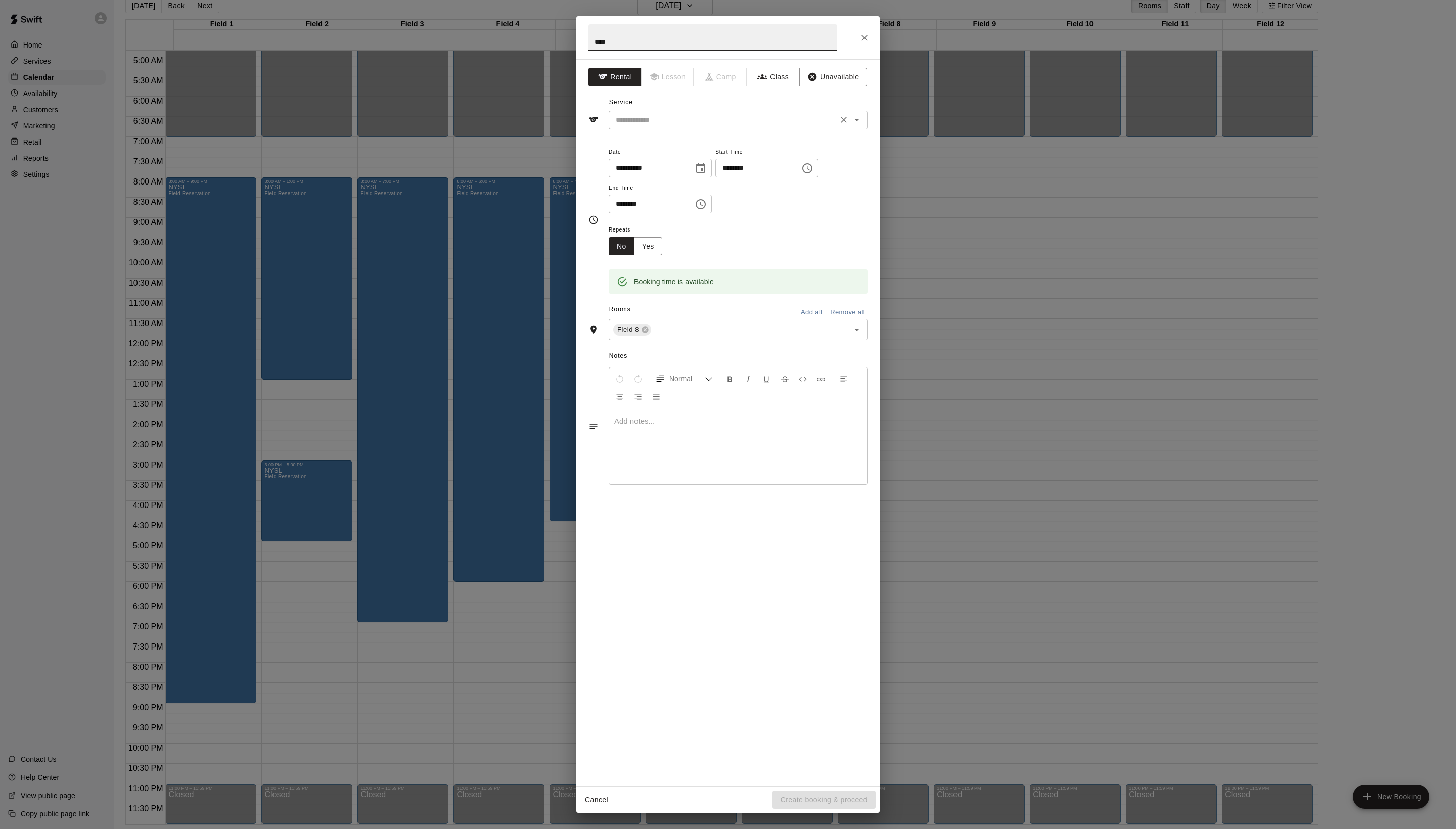
type input "****"
click at [702, 126] on input "text" at bounding box center [722, 120] width 223 height 13
click at [694, 170] on li "Field Reservation" at bounding box center [748, 165] width 239 height 17
type input "**********"
click at [832, 804] on button "Create booking & proceed" at bounding box center [823, 799] width 103 height 18
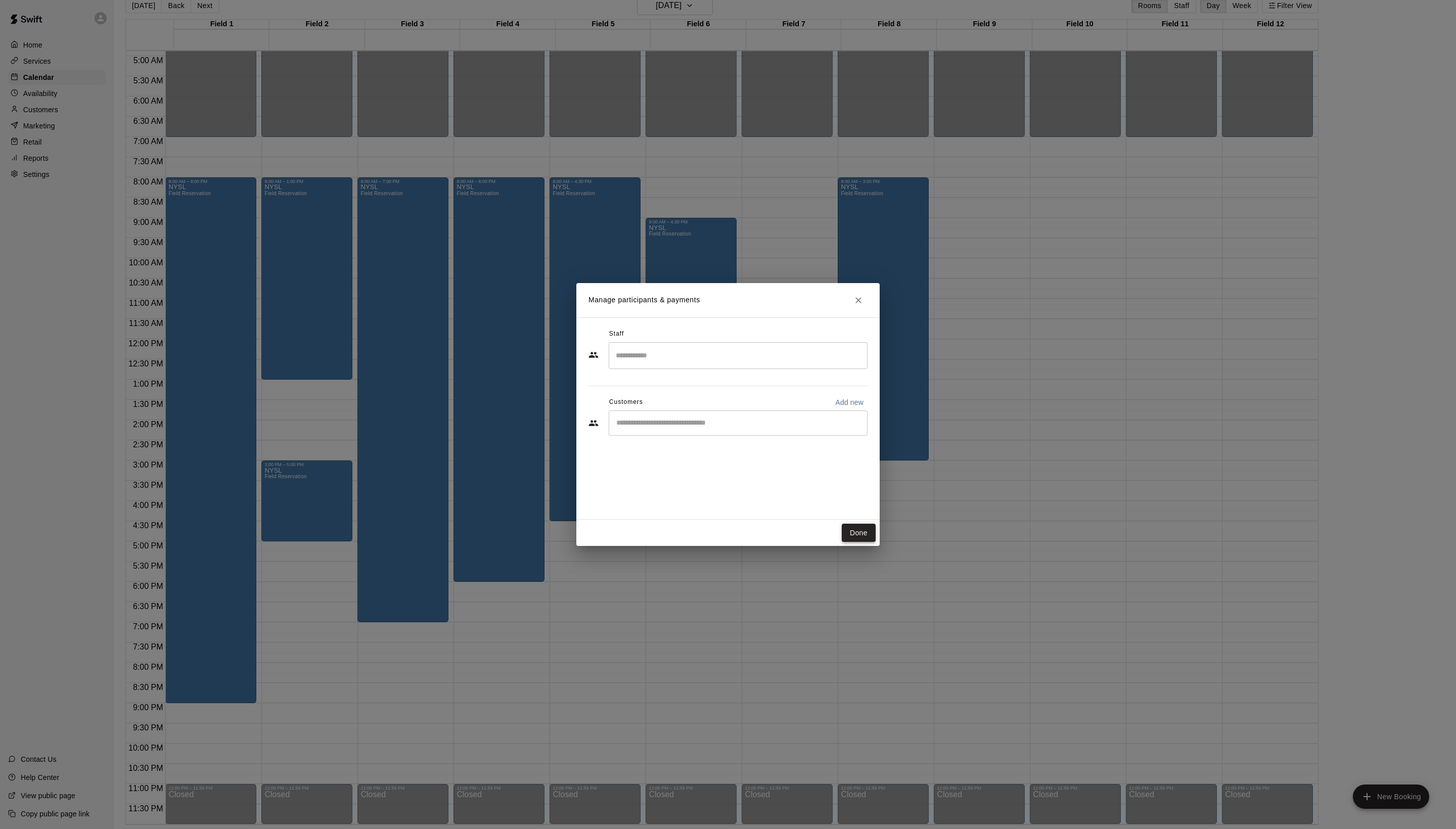
click at [859, 534] on button "Done" at bounding box center [858, 532] width 34 height 18
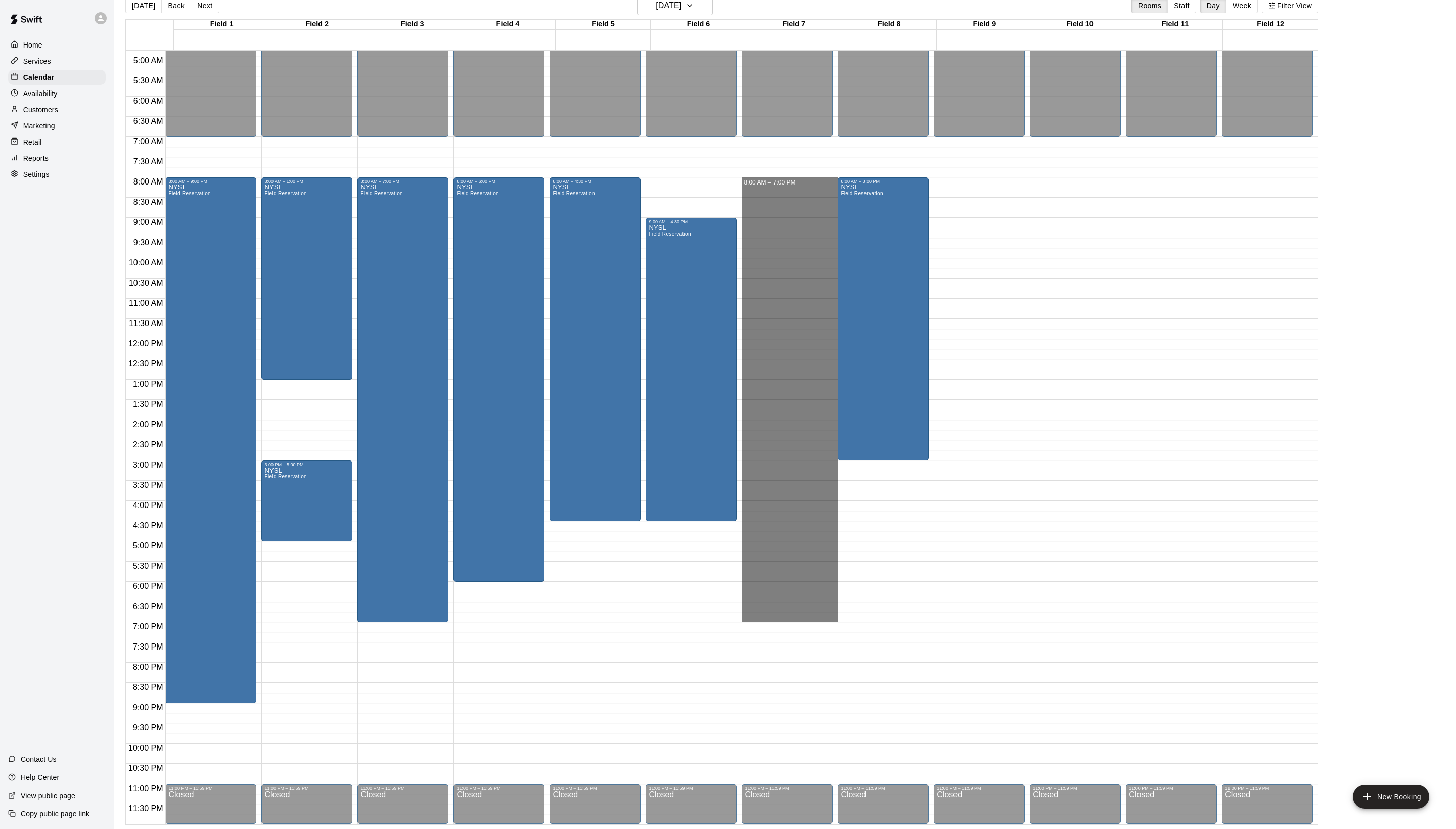
drag, startPoint x: 770, startPoint y: 179, endPoint x: 767, endPoint y: 616, distance: 437.0
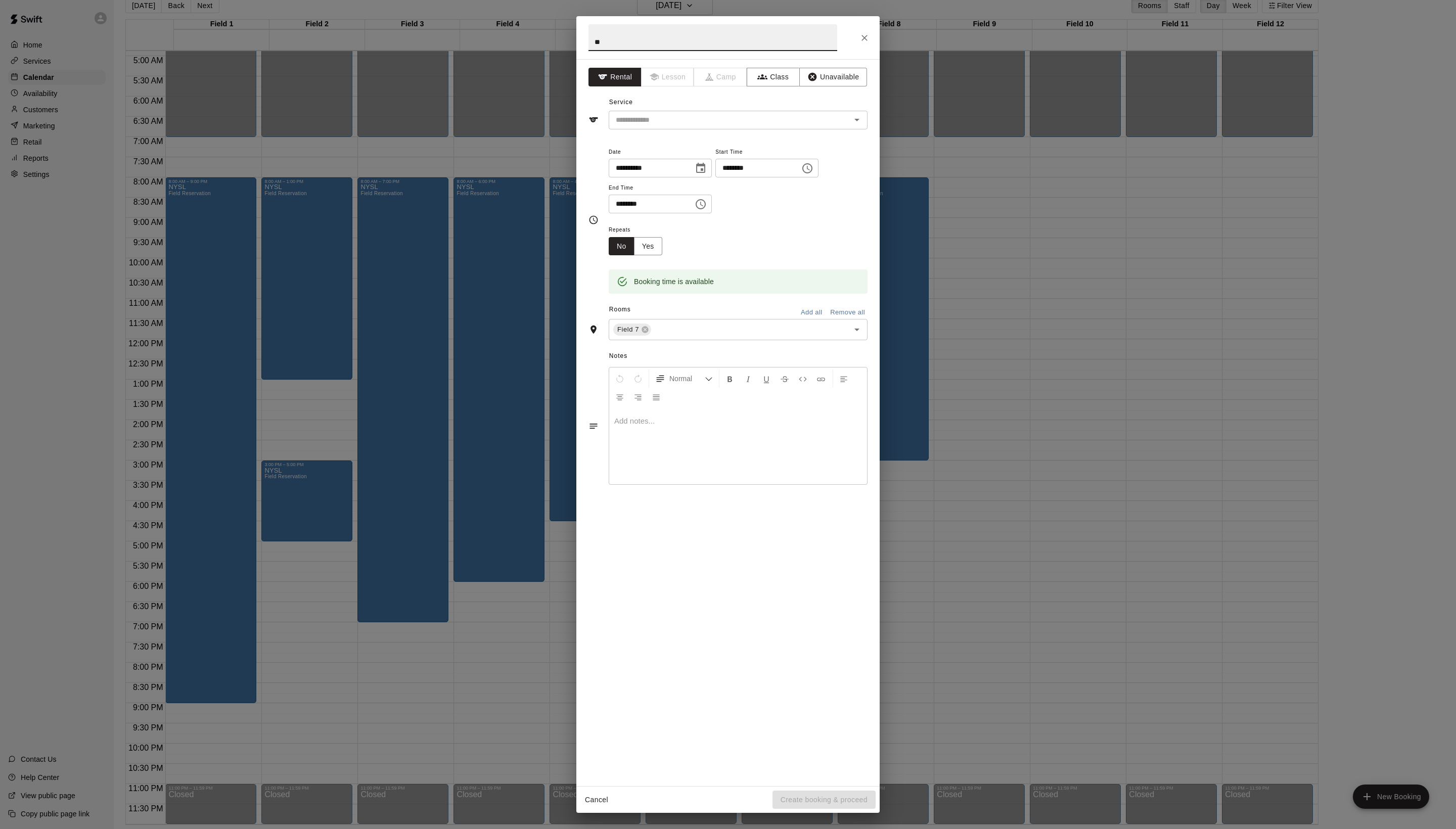
type input "*"
type input "****"
click at [670, 126] on input "text" at bounding box center [722, 120] width 223 height 13
click at [670, 159] on li "Field Reservation" at bounding box center [748, 165] width 239 height 17
type input "**********"
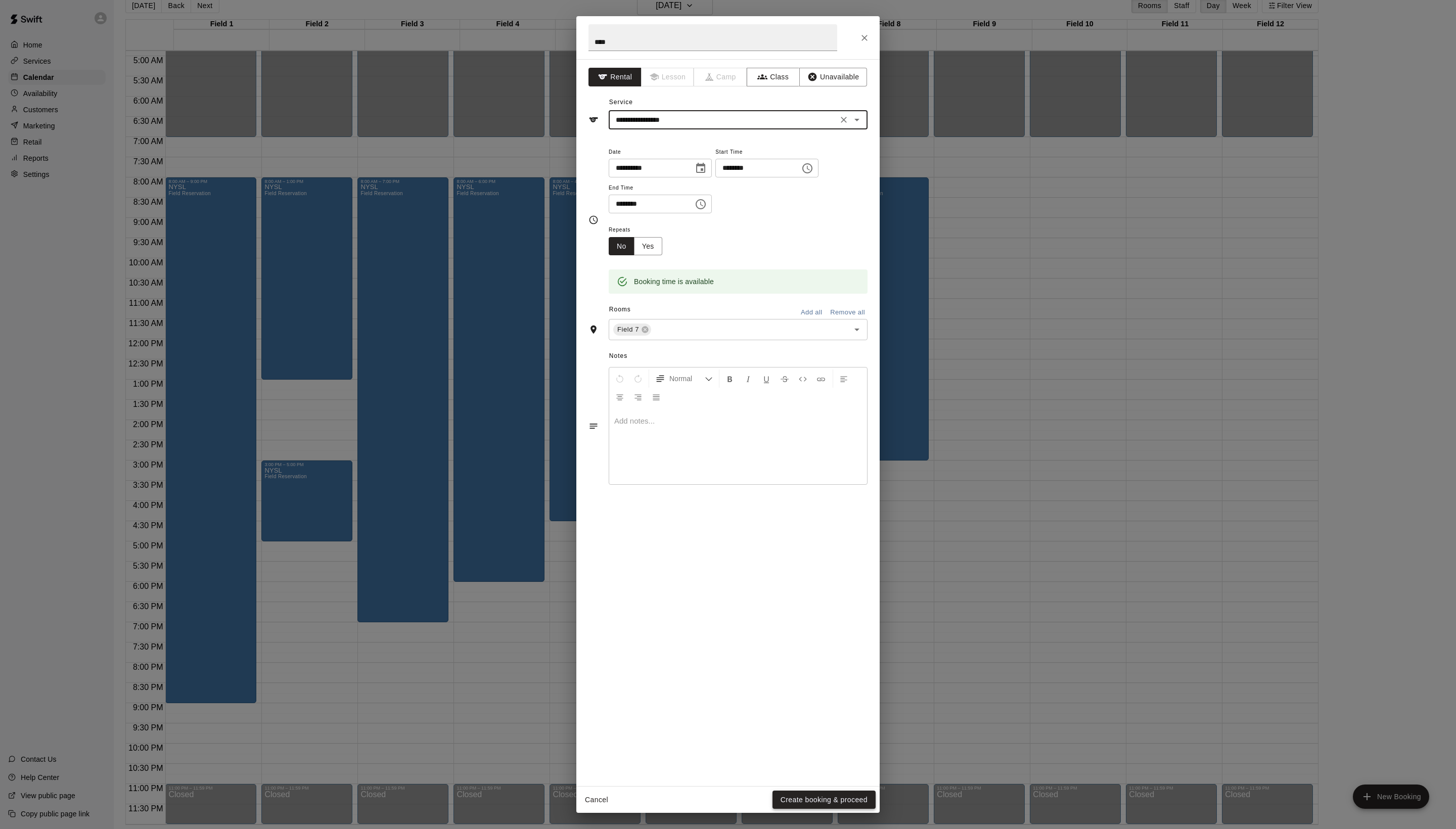
click at [817, 793] on button "Create booking & proceed" at bounding box center [823, 799] width 103 height 18
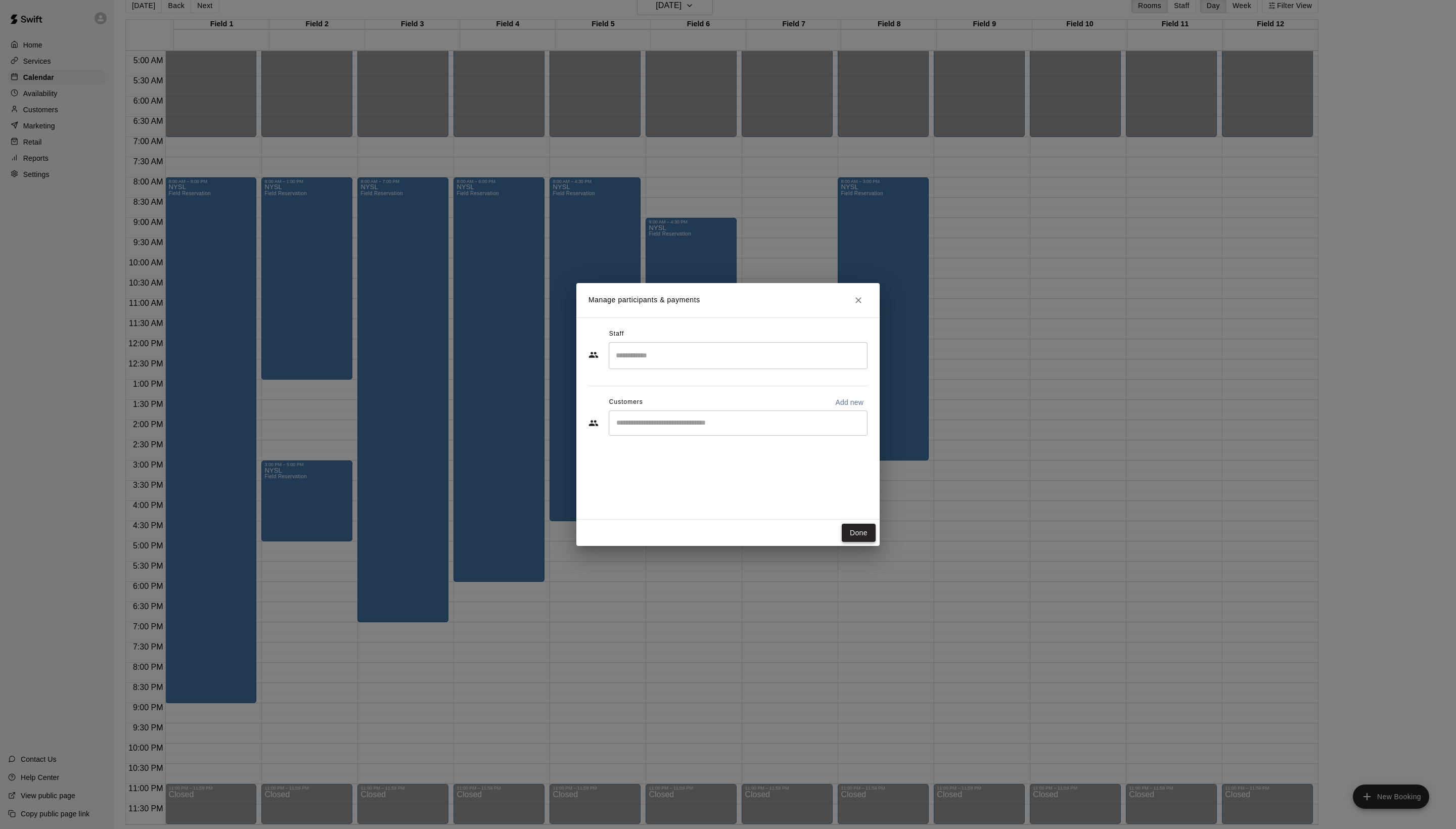
click at [856, 540] on button "Done" at bounding box center [858, 532] width 34 height 18
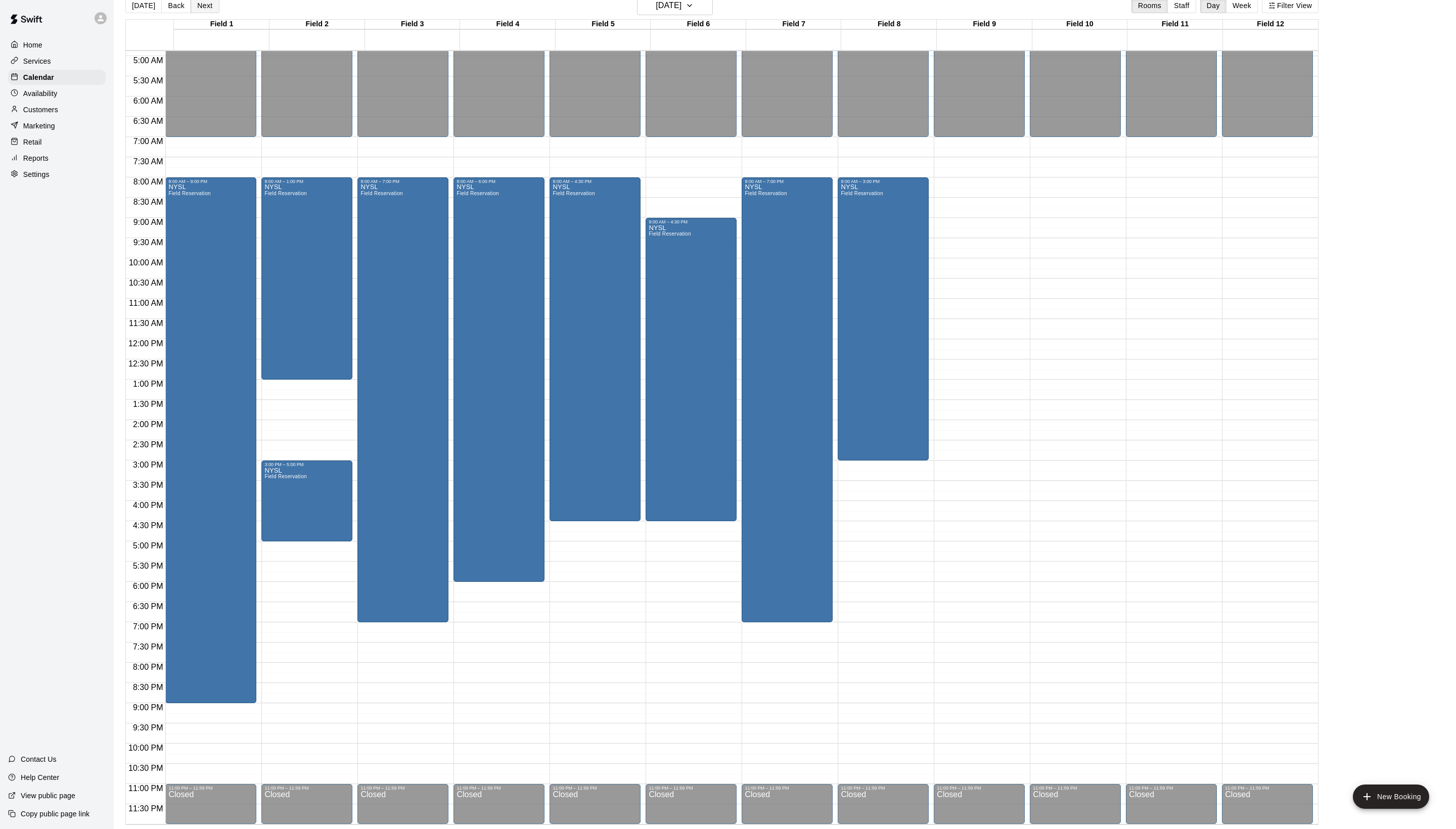
click at [218, 9] on button "Next" at bounding box center [204, 5] width 28 height 15
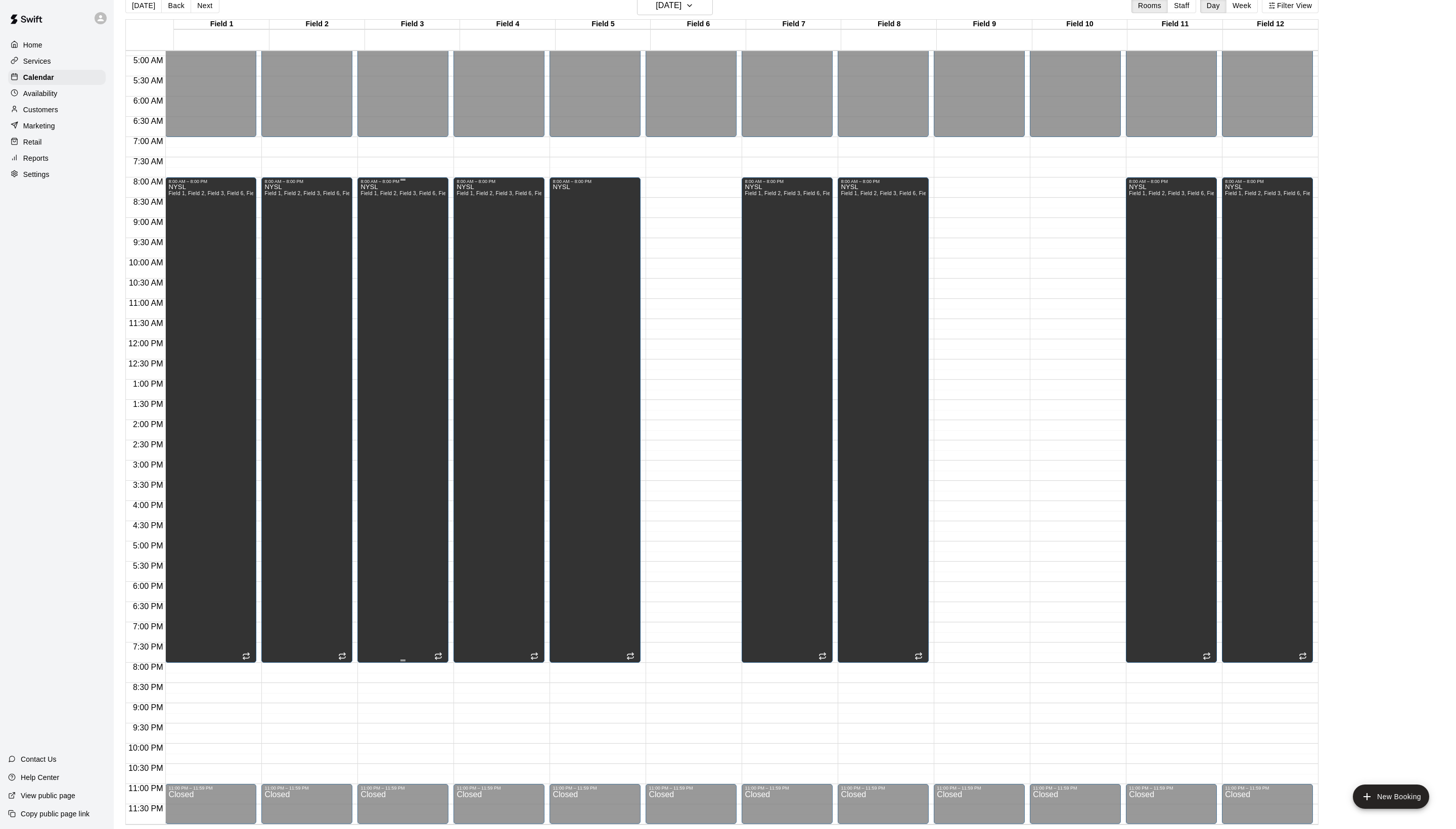
click at [404, 291] on div "[GEOGRAPHIC_DATA] 1, Field 2, Field 3, Field 6, Field 7, Field 8, Field 12, Fie…" at bounding box center [403, 598] width 85 height 829
click at [382, 229] on icon "delete" at bounding box center [378, 224] width 7 height 9
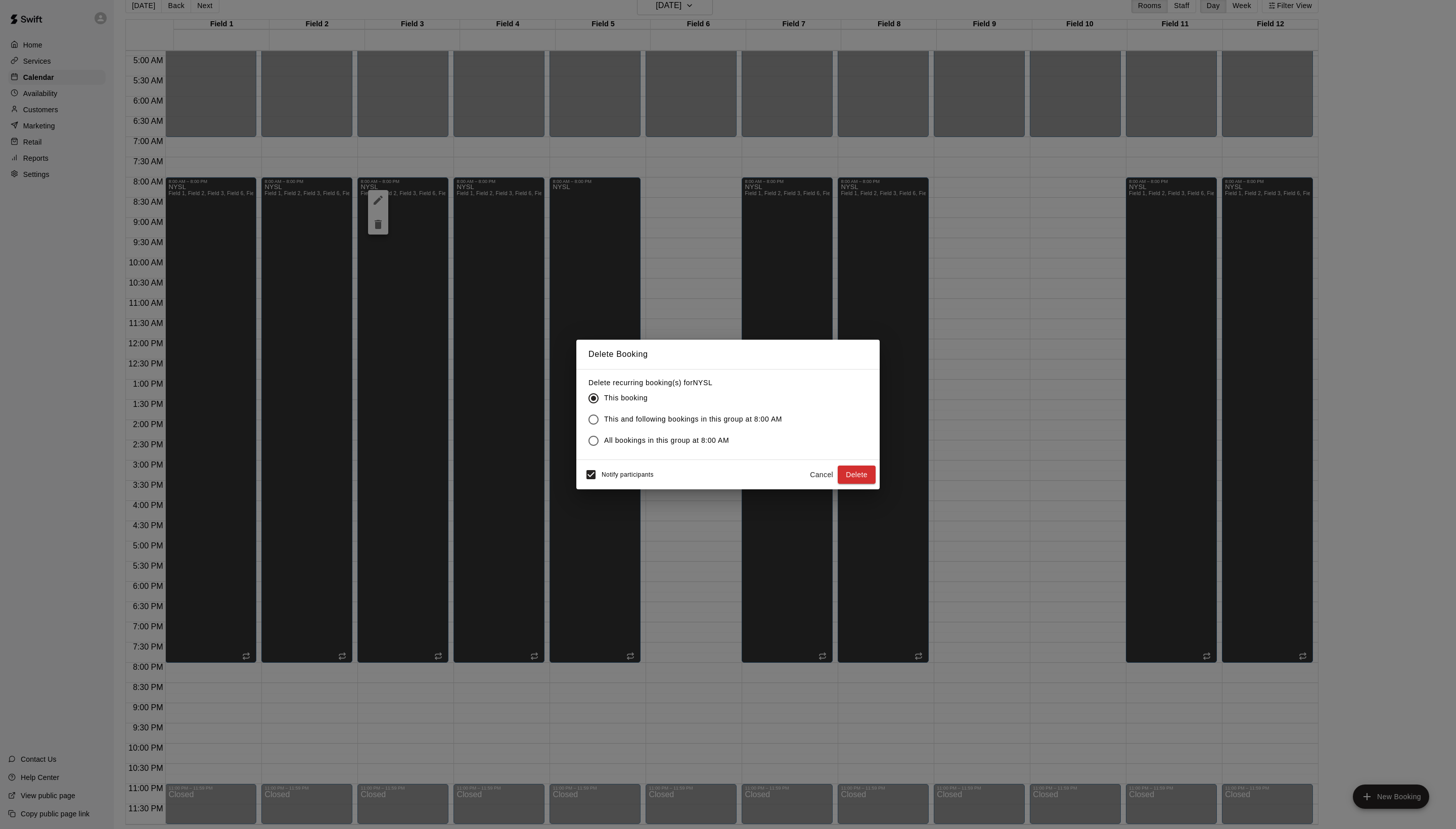
click at [880, 488] on div "Delete Booking Delete recurring booking(s) for NYSL This booking This and follo…" at bounding box center [728, 414] width 1456 height 829
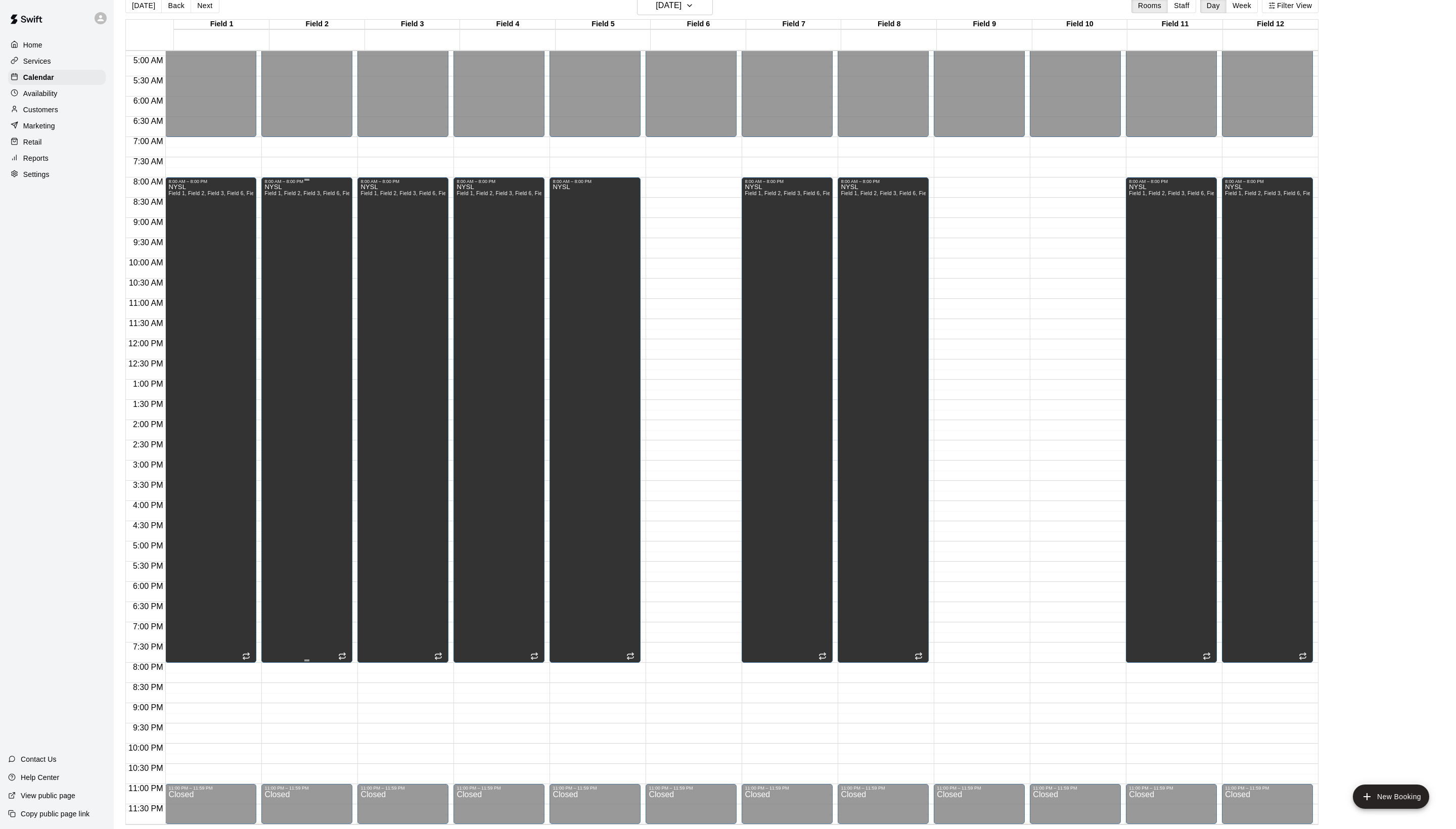
click at [320, 277] on div "[GEOGRAPHIC_DATA] 1, Field 2, Field 3, Field 6, Field 7, Field 8, Field 12, Fie…" at bounding box center [307, 598] width 85 height 829
click at [283, 230] on icon "delete" at bounding box center [283, 224] width 12 height 12
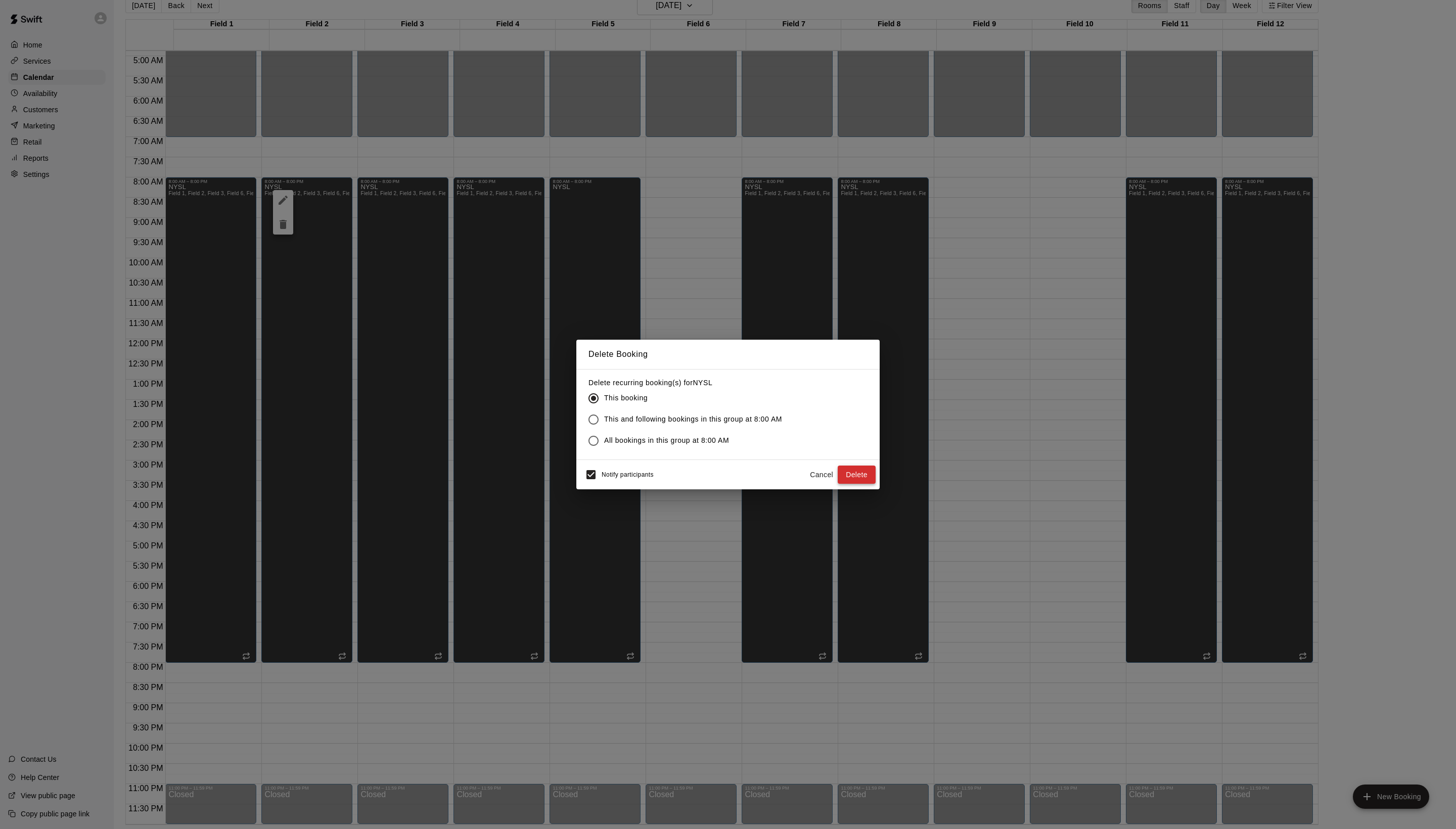
click at [848, 484] on button "Delete" at bounding box center [856, 475] width 38 height 18
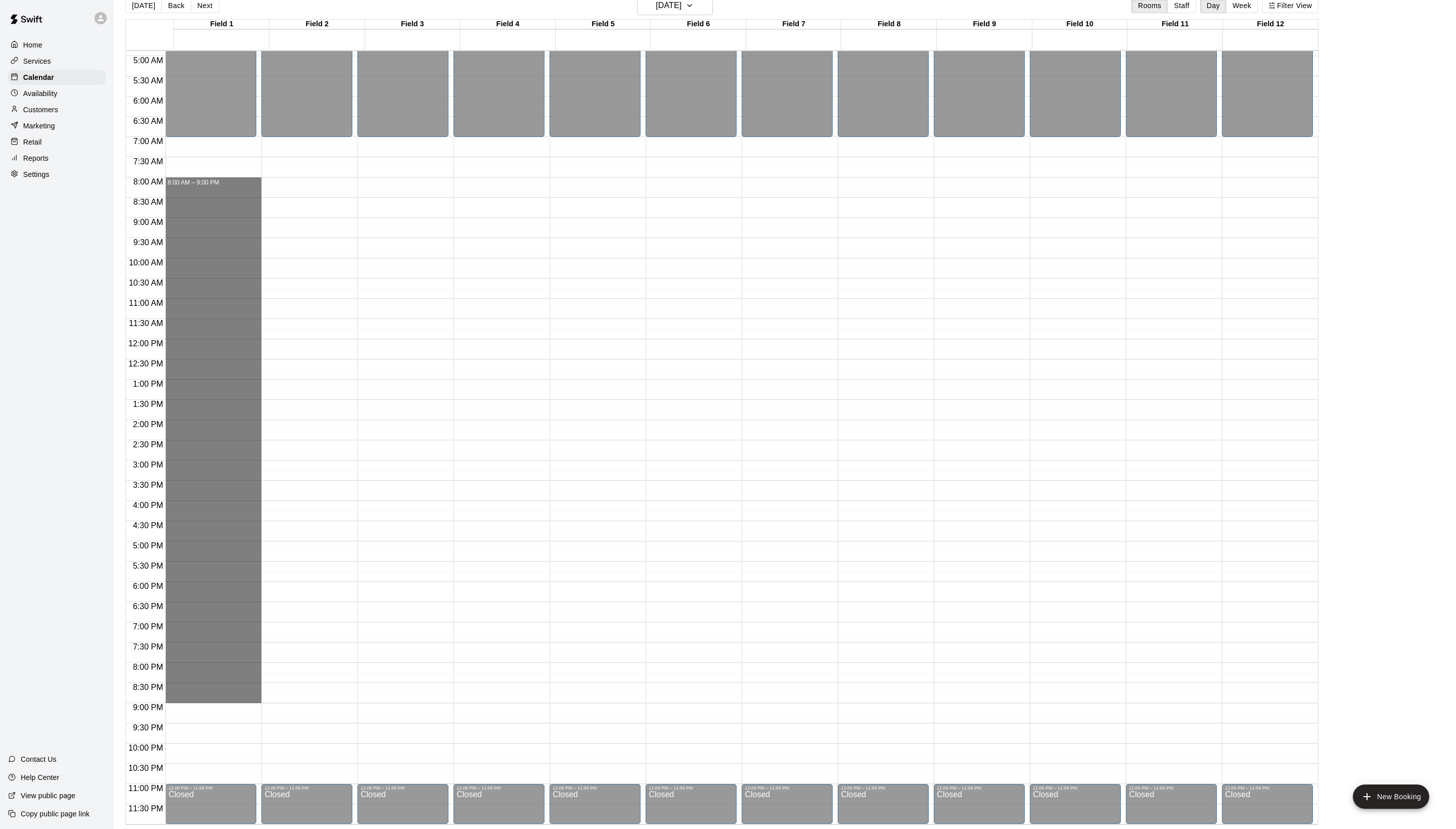
drag, startPoint x: 211, startPoint y: 184, endPoint x: 213, endPoint y: 695, distance: 511.0
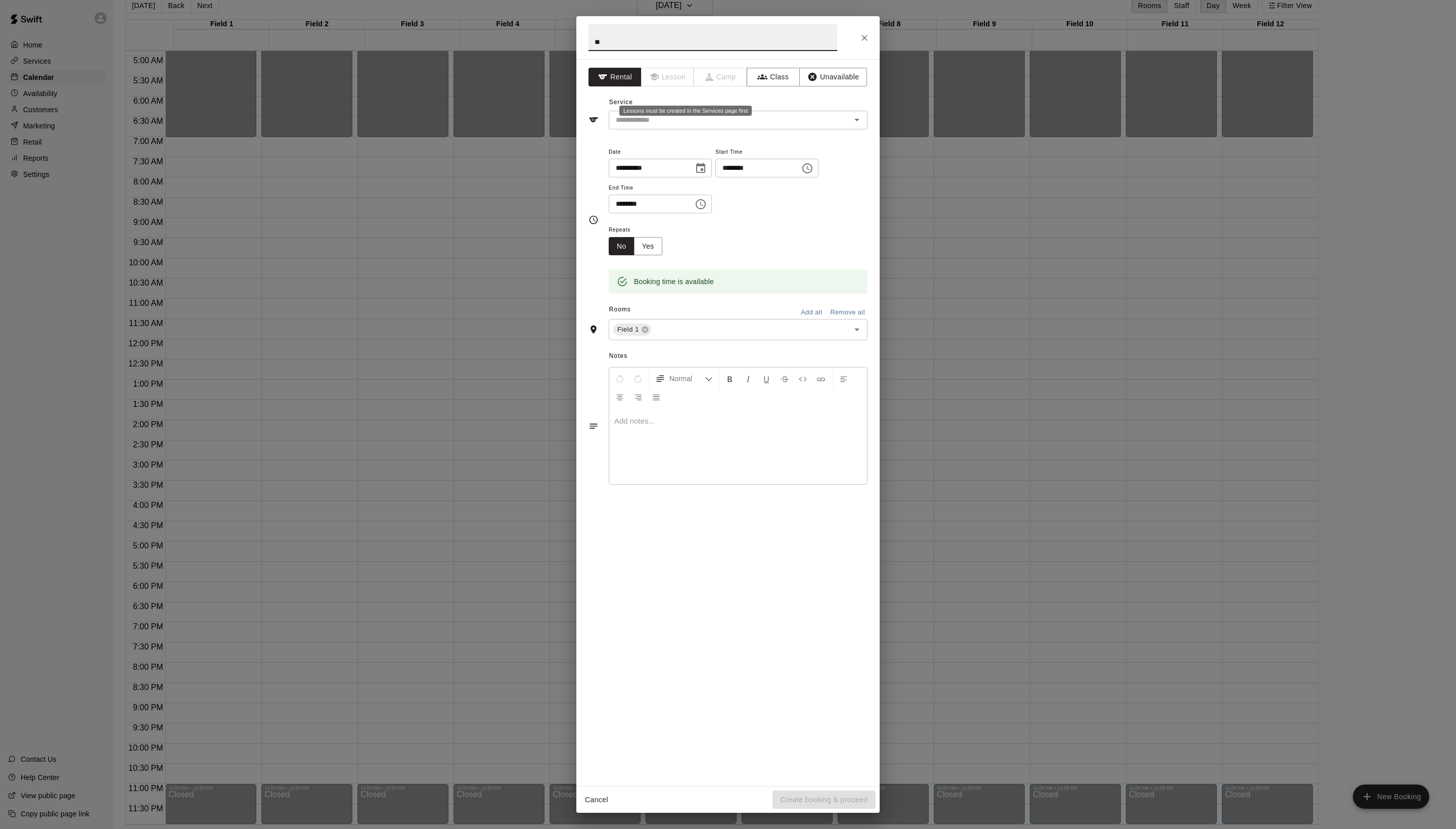
type input "*"
click at [663, 43] on input "****" at bounding box center [712, 38] width 249 height 27
type input "****"
click at [817, 82] on icon "button" at bounding box center [812, 77] width 9 height 9
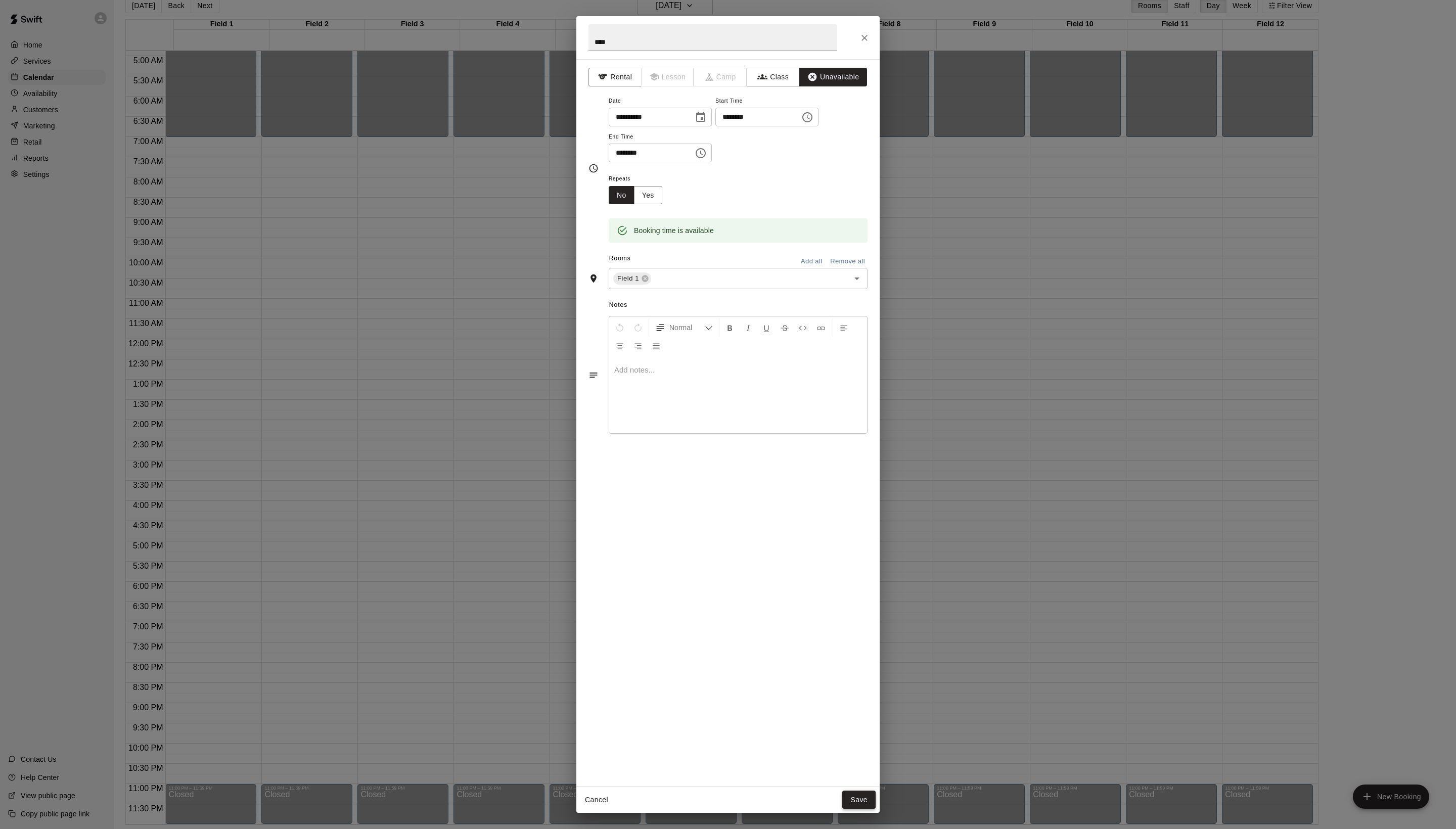
click at [858, 796] on button "Save" at bounding box center [859, 799] width 34 height 18
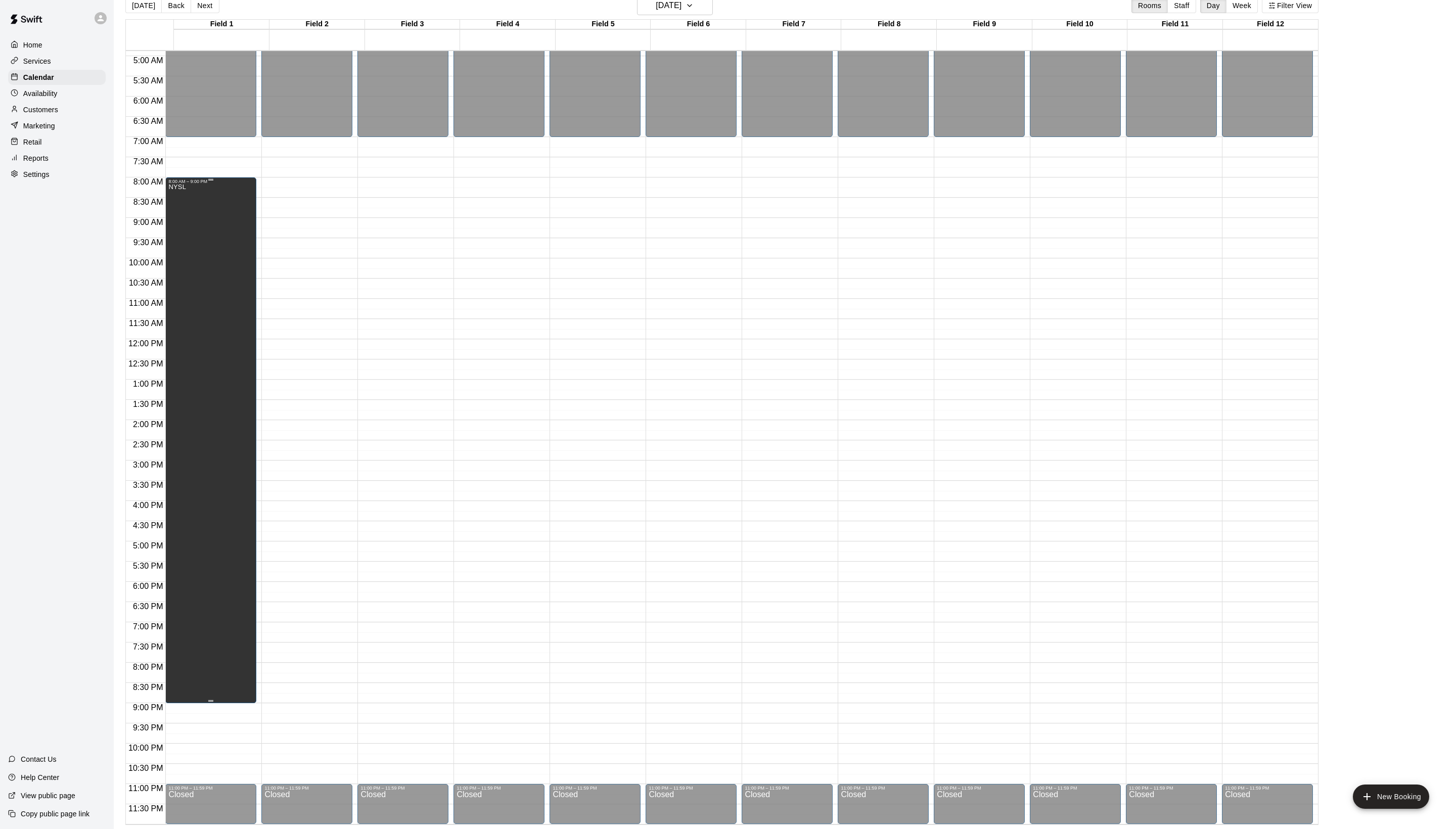
click at [248, 317] on div "NYSL" at bounding box center [211, 598] width 85 height 829
click at [193, 206] on icon "edit" at bounding box center [187, 200] width 12 height 12
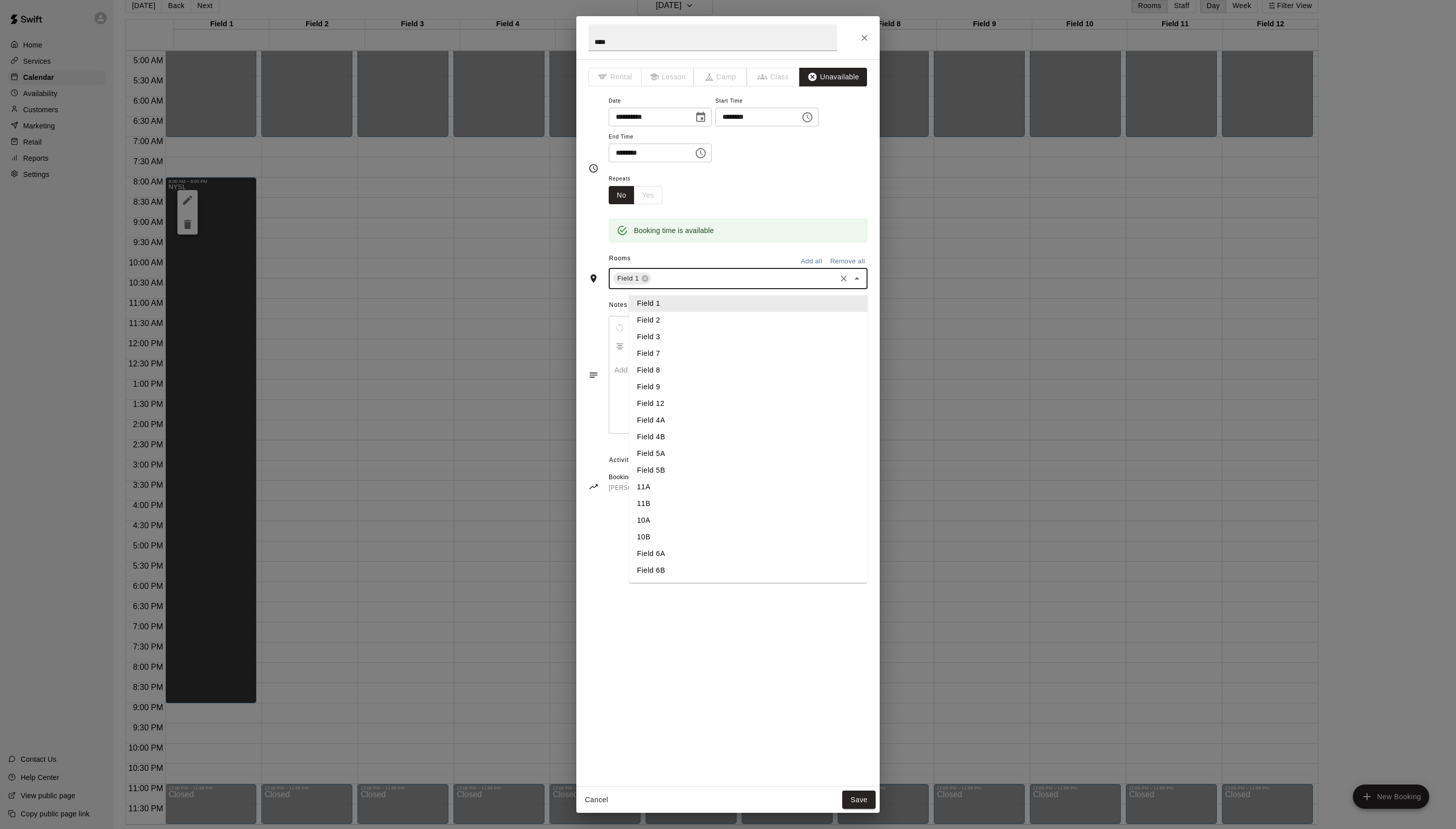
click at [714, 285] on input "text" at bounding box center [744, 279] width 182 height 13
click at [694, 329] on li "Field 2" at bounding box center [748, 320] width 239 height 17
click at [852, 791] on button "Save" at bounding box center [859, 799] width 34 height 18
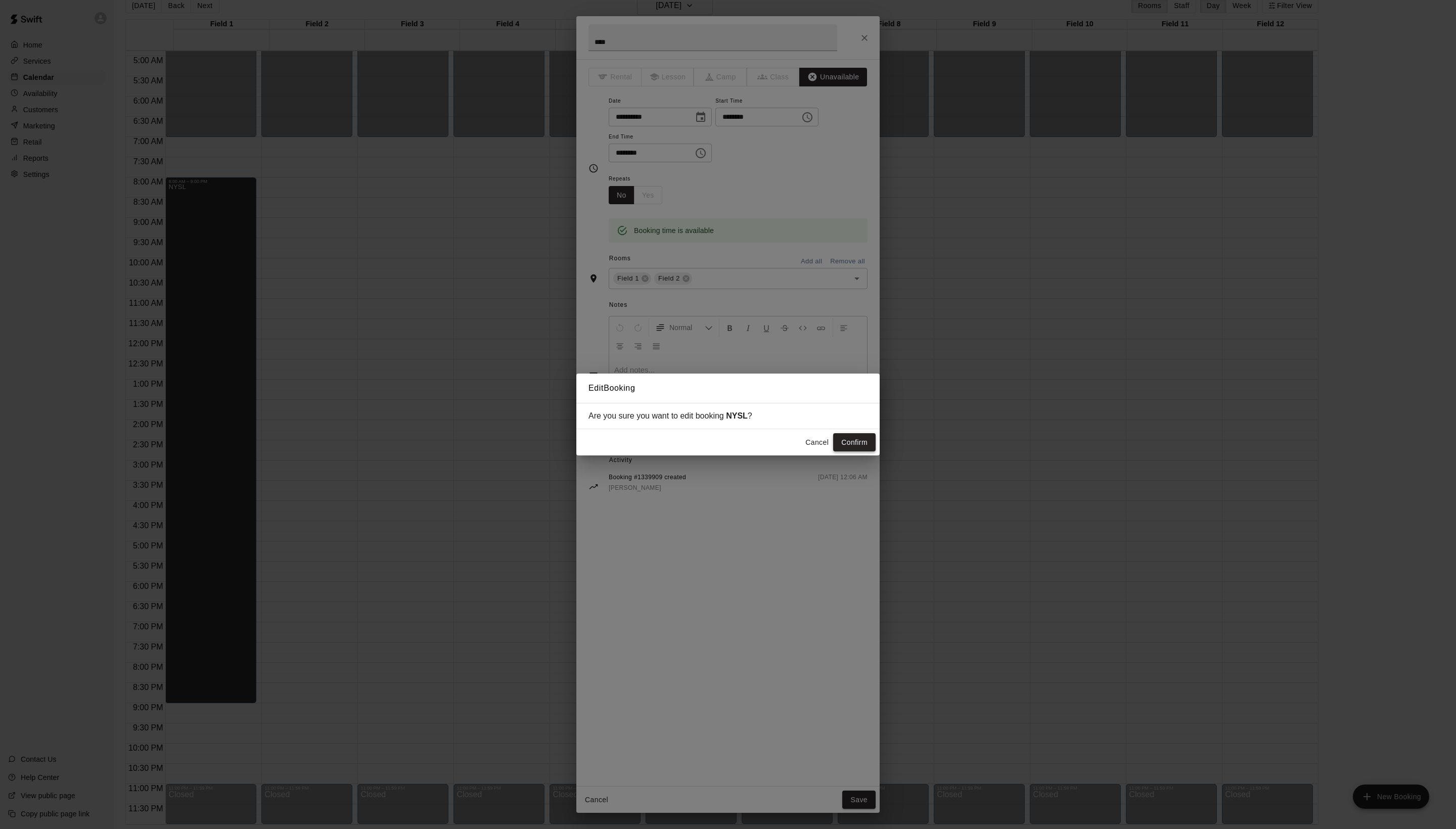
click at [861, 440] on button "Confirm" at bounding box center [853, 442] width 42 height 18
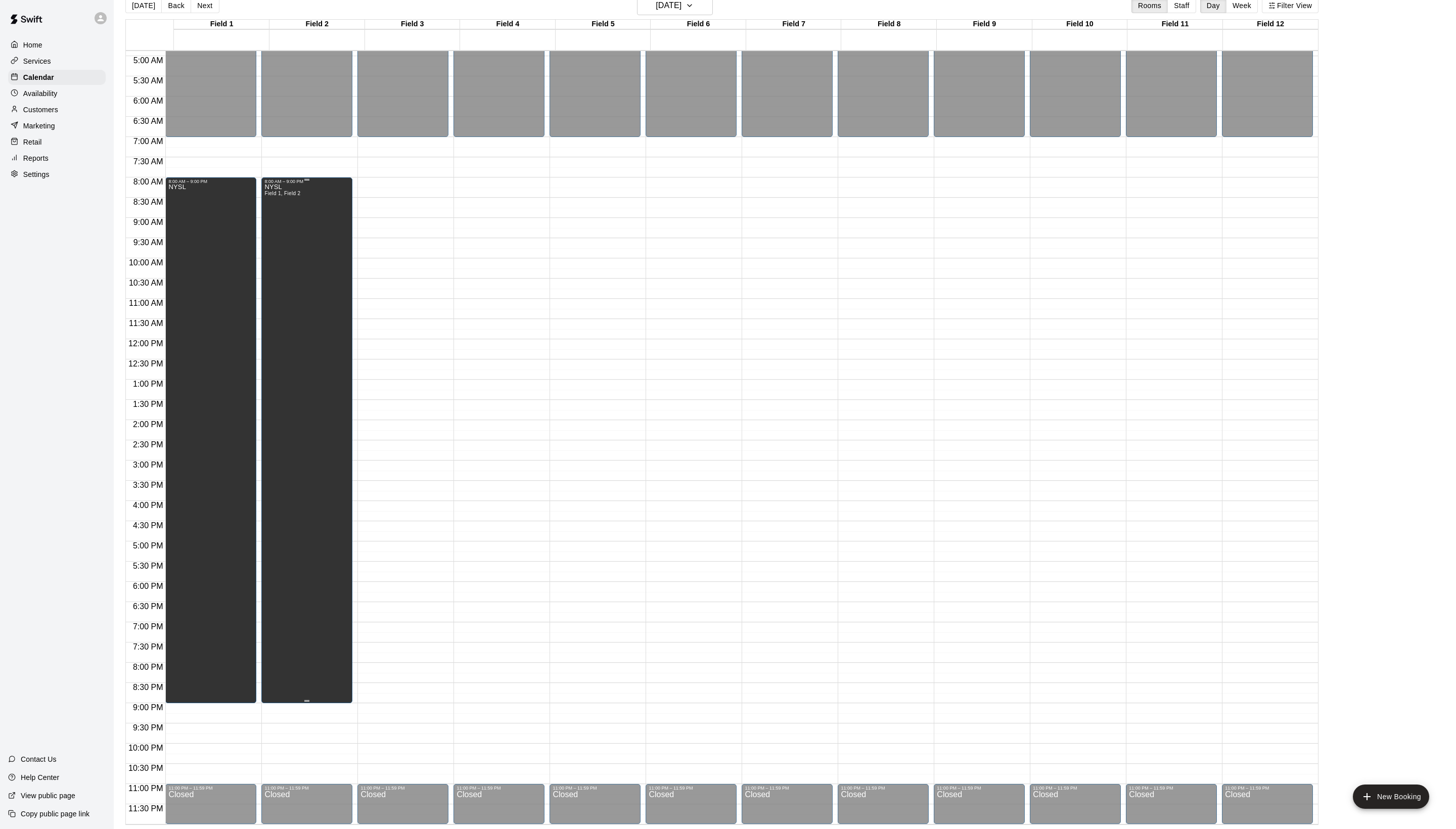
click at [300, 272] on div "NYSL Field 1, Field 2" at bounding box center [282, 598] width 36 height 829
click at [289, 202] on icon "edit" at bounding box center [283, 200] width 12 height 12
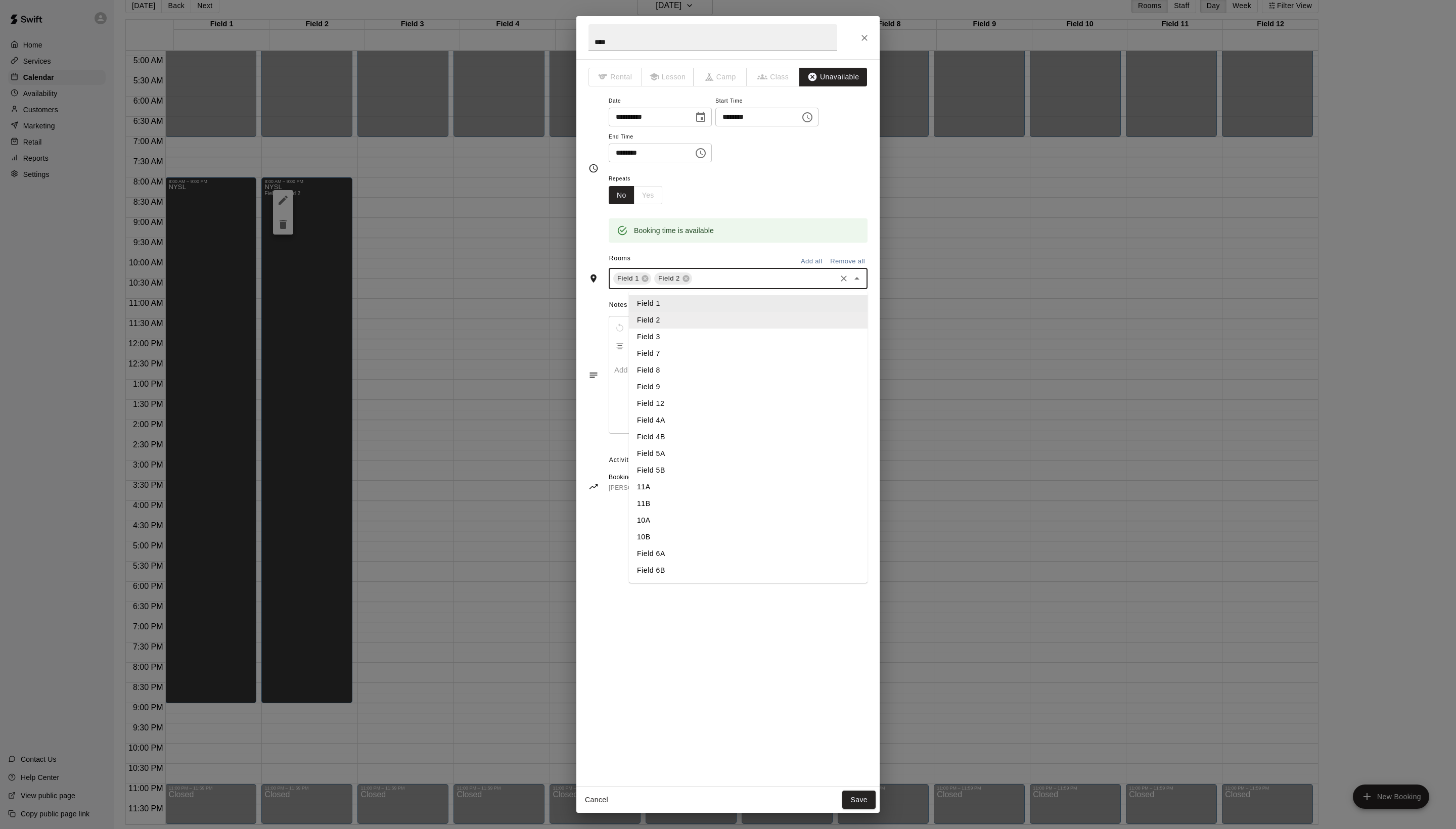
click at [796, 285] on input "text" at bounding box center [764, 279] width 141 height 13
click at [714, 345] on li "Field 3" at bounding box center [748, 337] width 239 height 17
click at [867, 801] on button "Save" at bounding box center [859, 799] width 34 height 18
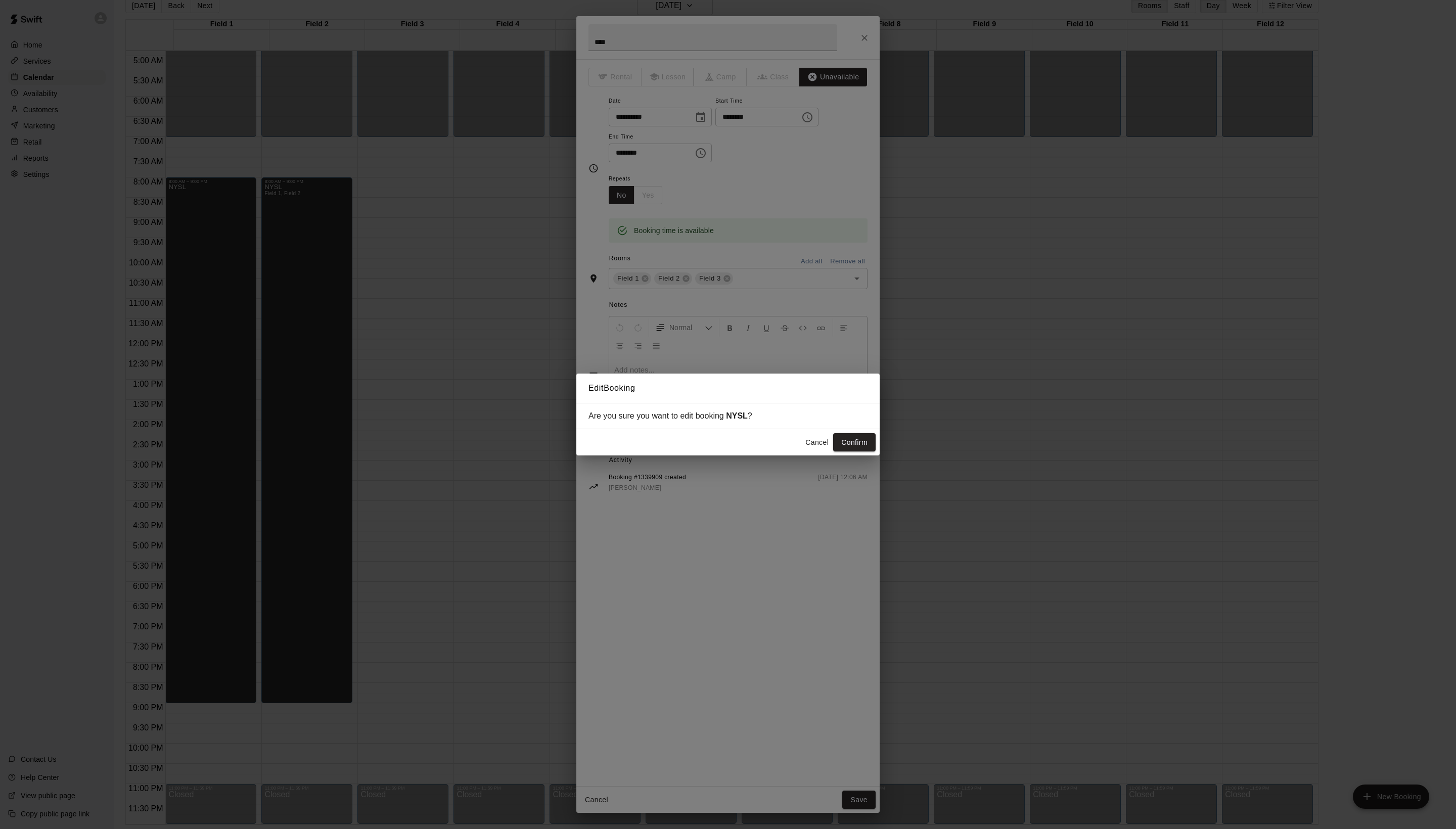
click at [846, 420] on div "Are you sure you want to edit booking NYSL ?" at bounding box center [728, 416] width 304 height 26
click at [848, 440] on button "Confirm" at bounding box center [853, 442] width 42 height 18
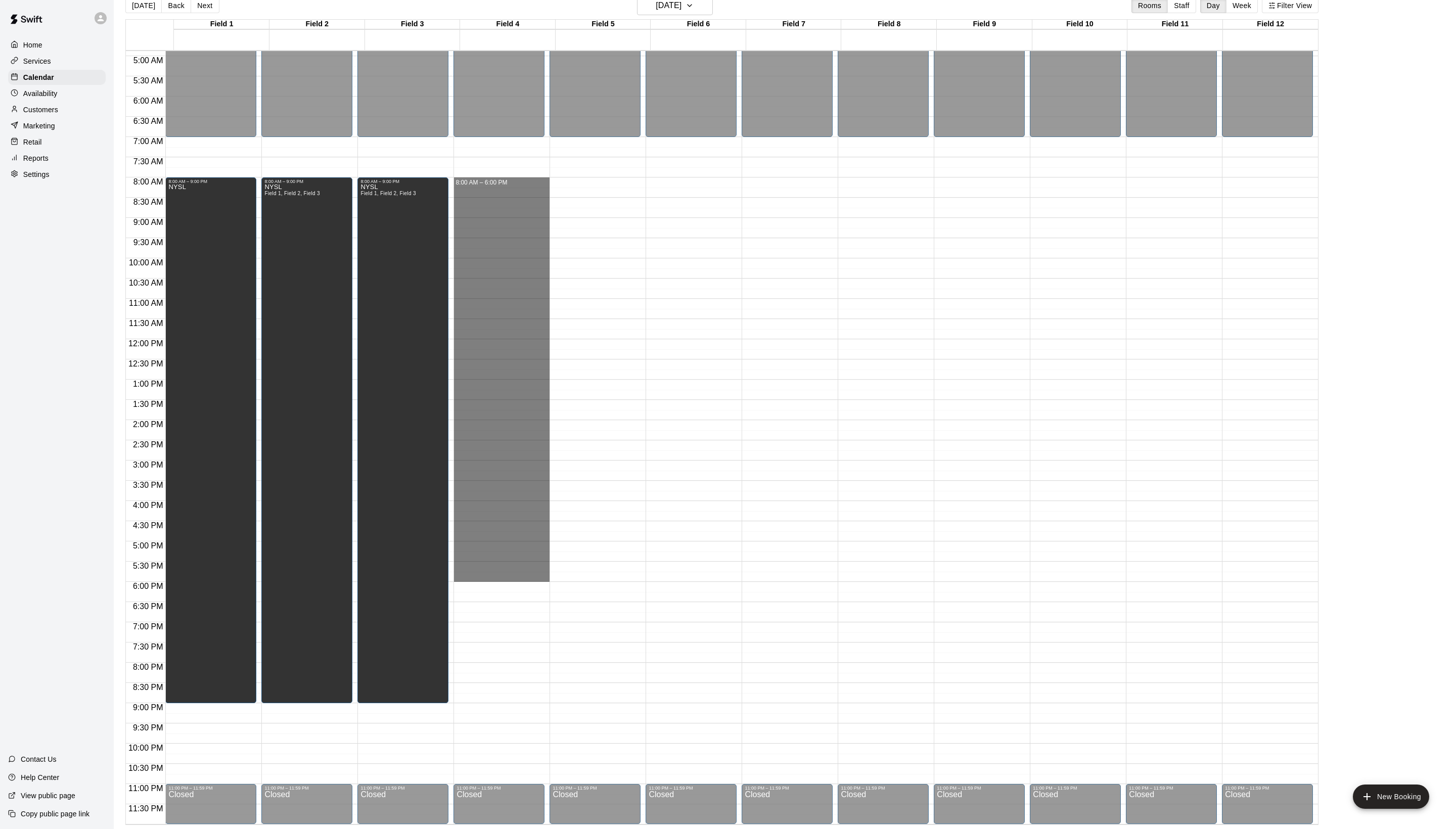
drag, startPoint x: 483, startPoint y: 182, endPoint x: 543, endPoint y: 579, distance: 401.5
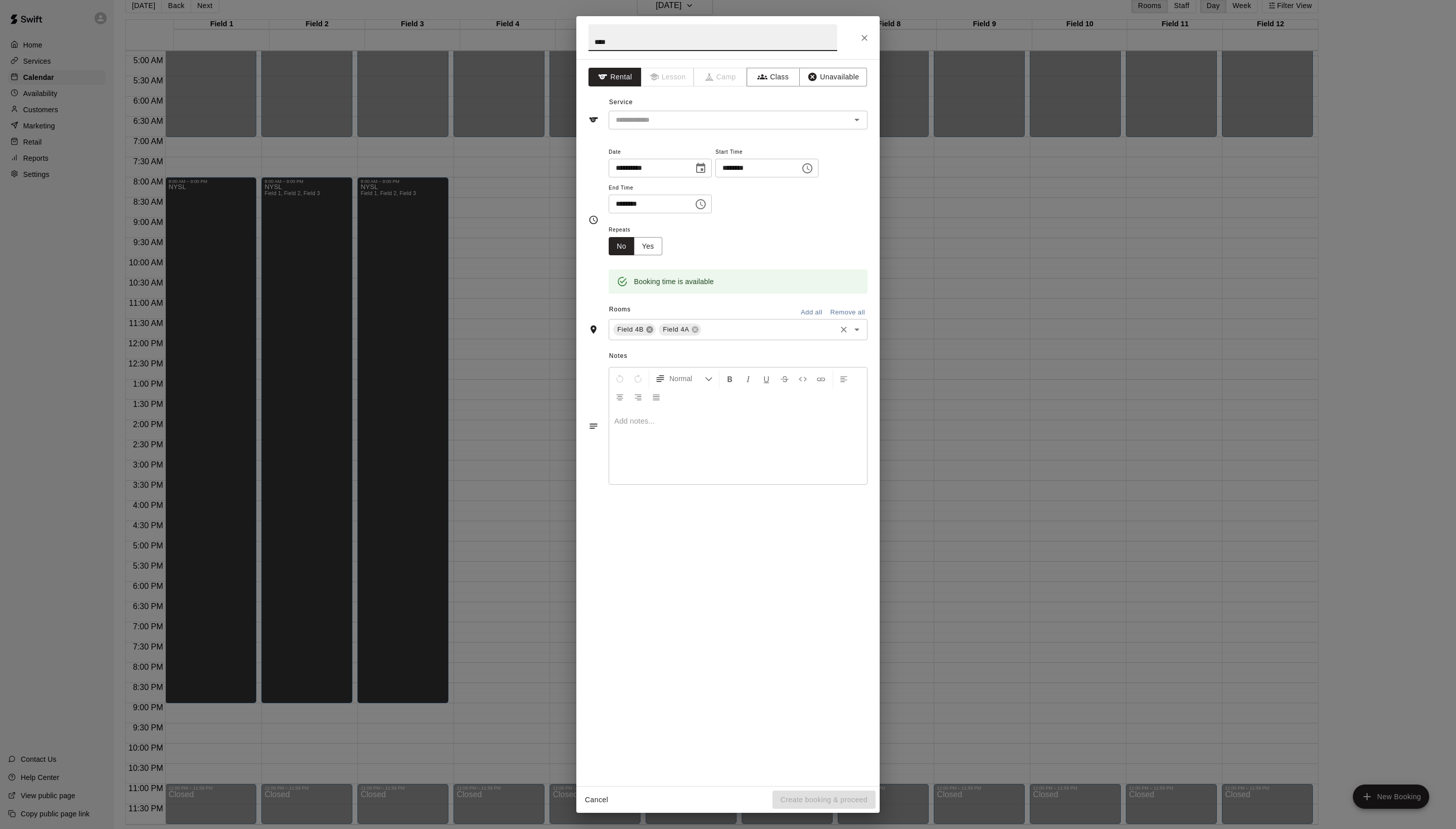
click at [654, 333] on icon at bounding box center [650, 329] width 8 height 8
type input "****"
click at [817, 82] on icon "button" at bounding box center [812, 77] width 9 height 9
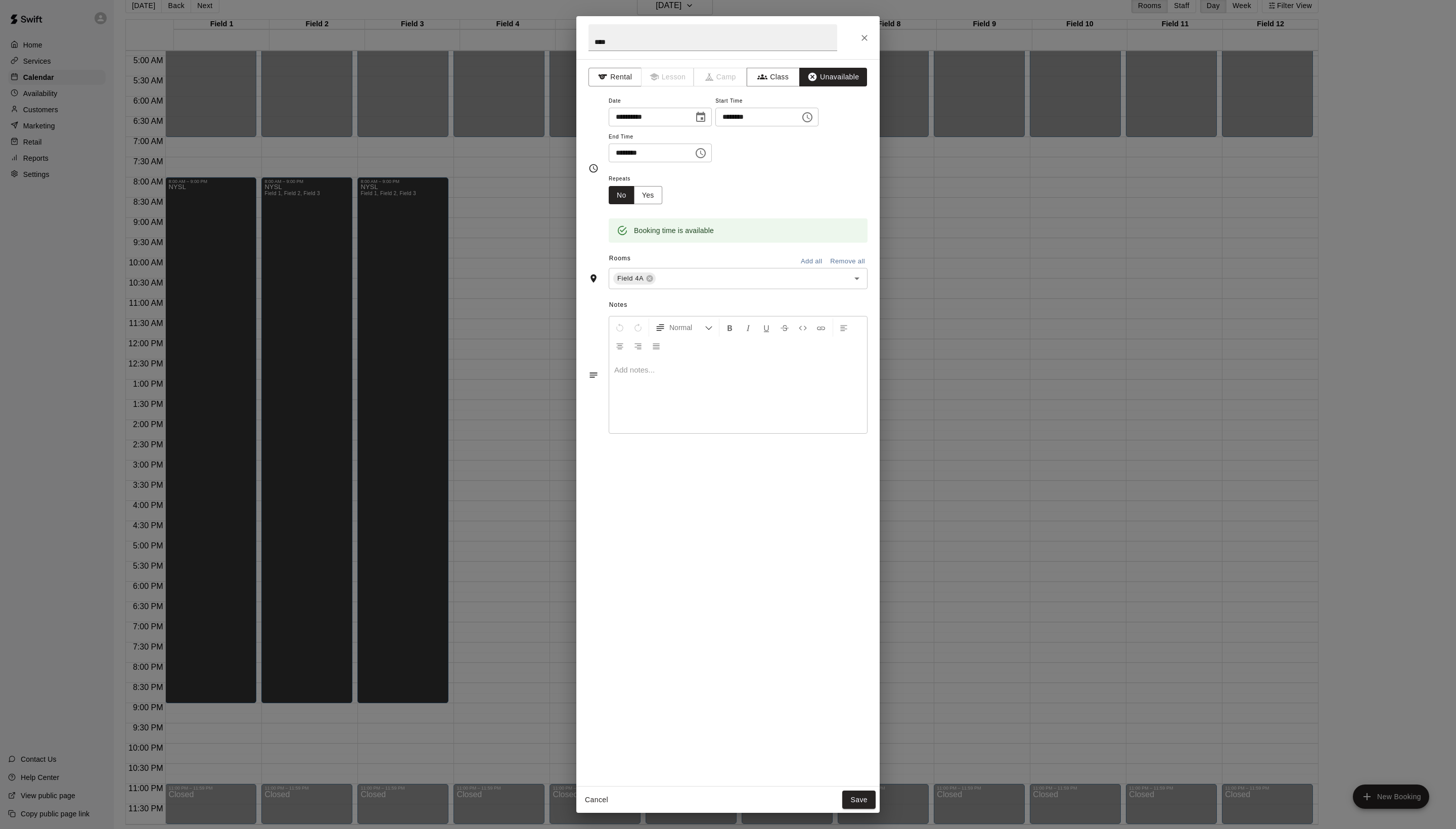
click at [833, 798] on div "Cancel Save" at bounding box center [728, 800] width 304 height 27
click at [861, 801] on button "Save" at bounding box center [859, 799] width 34 height 18
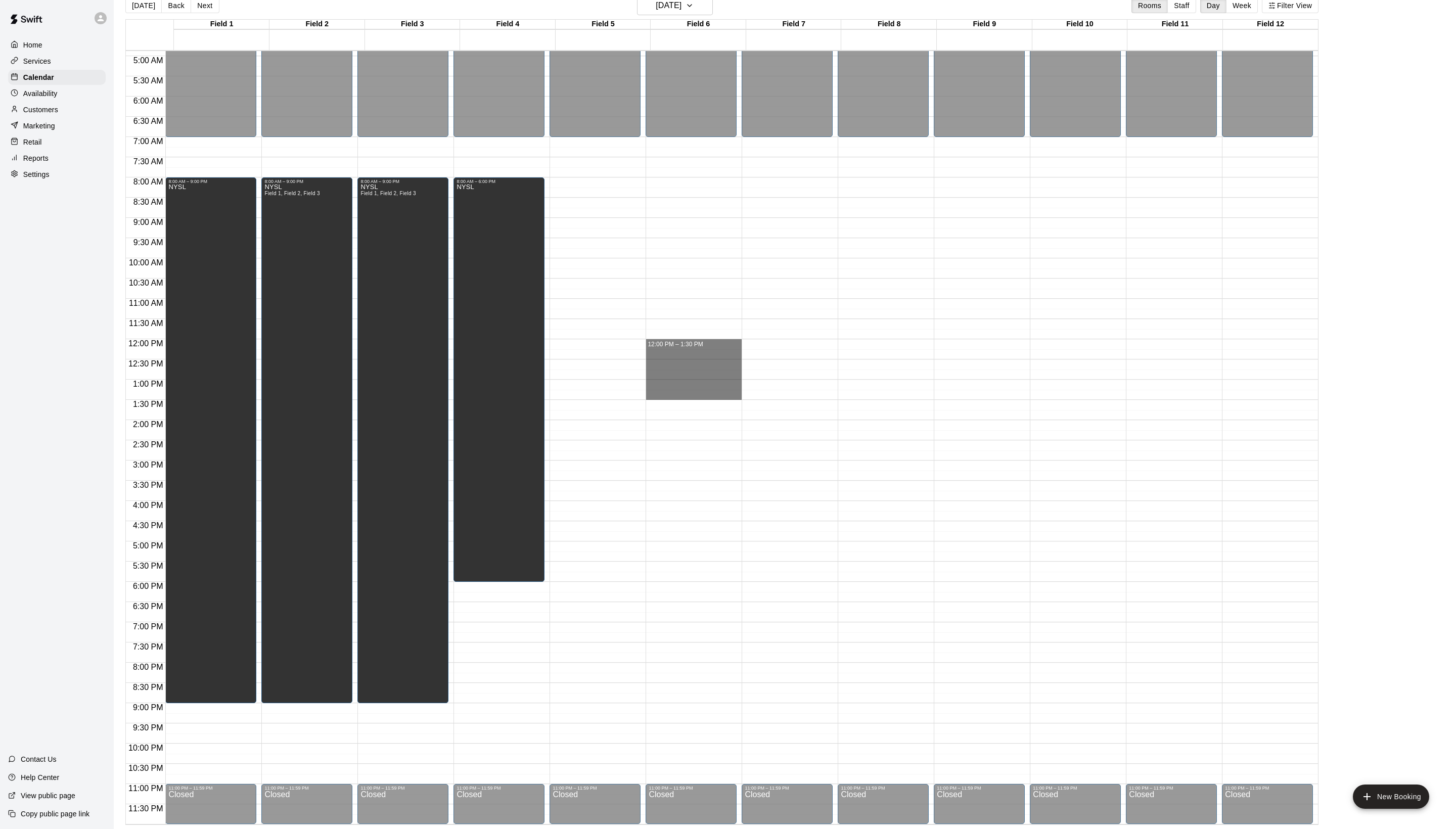
drag, startPoint x: 664, startPoint y: 340, endPoint x: 666, endPoint y: 397, distance: 57.0
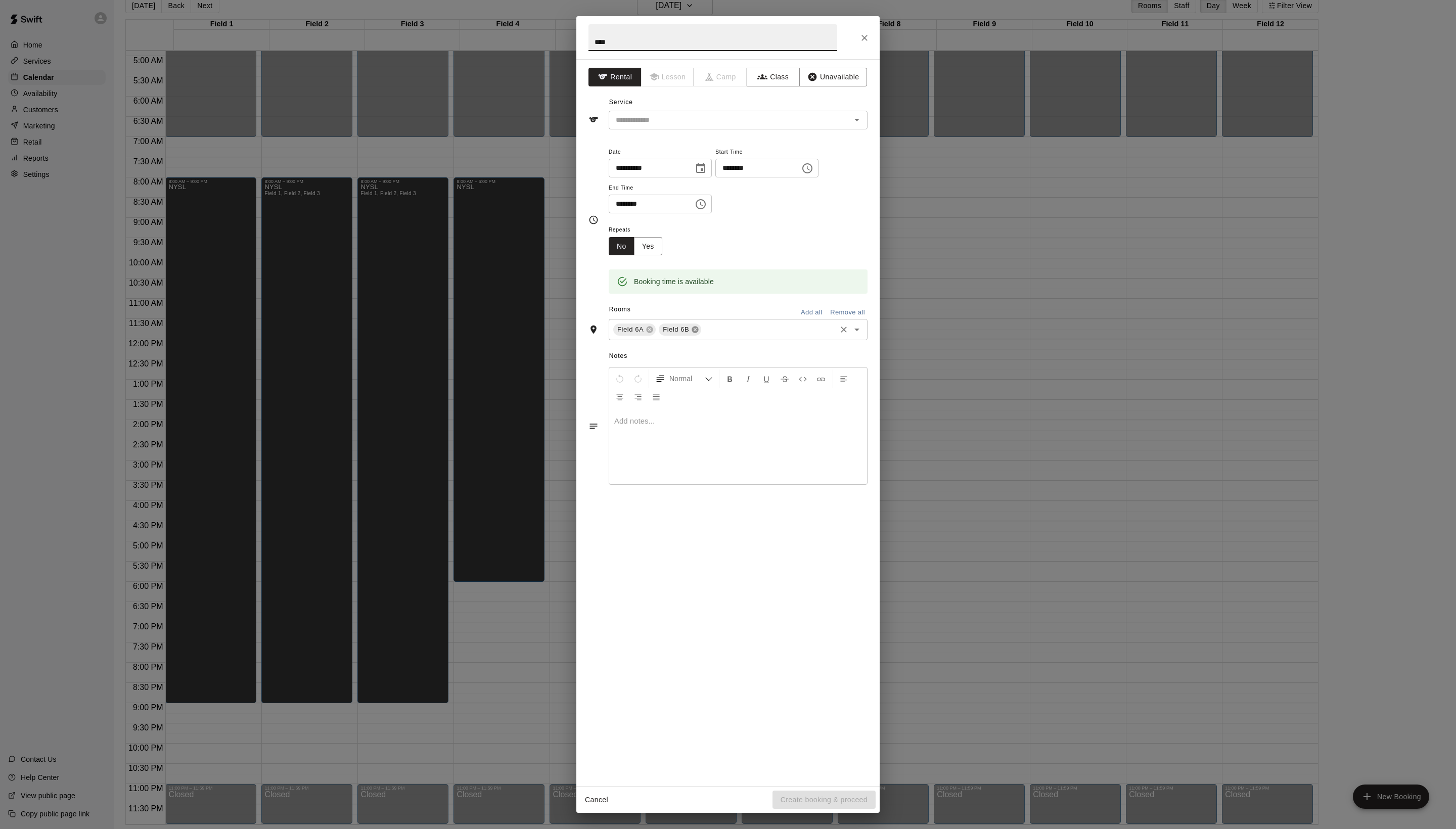
click at [699, 333] on icon at bounding box center [695, 329] width 8 height 8
type input "****"
click at [817, 82] on icon "button" at bounding box center [812, 77] width 9 height 9
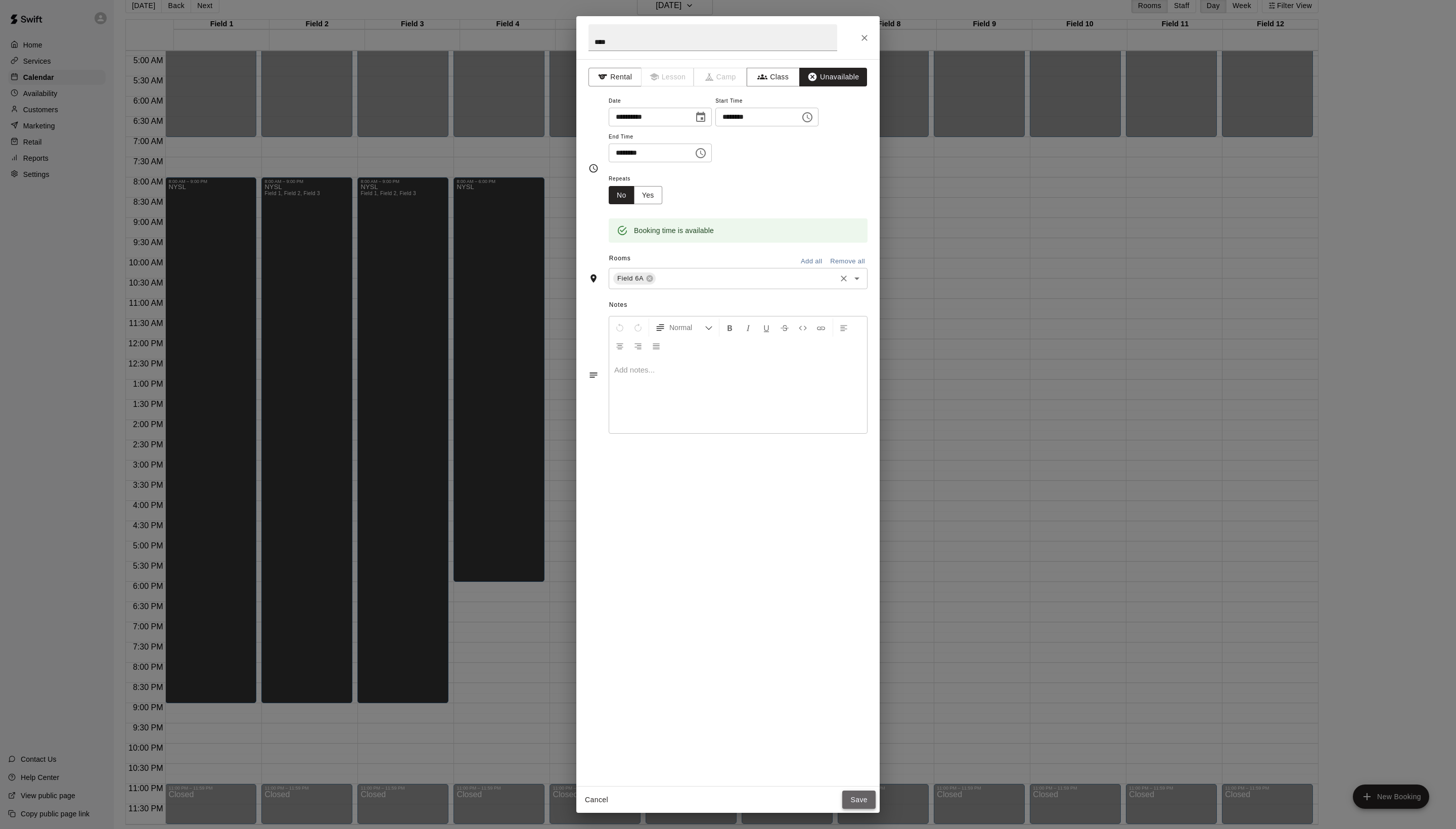
click at [852, 797] on button "Save" at bounding box center [859, 799] width 34 height 18
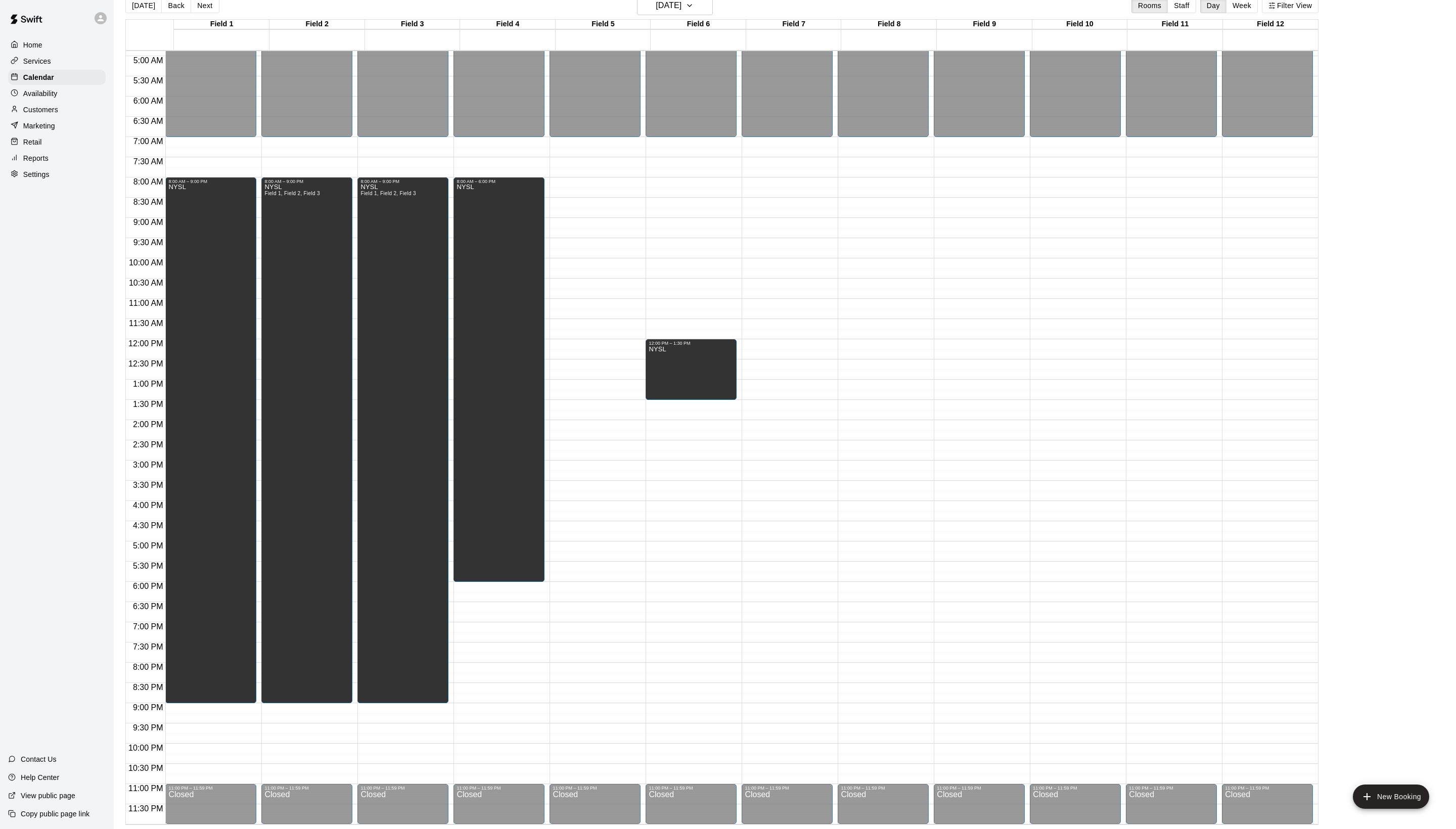
click at [671, 484] on div "12:00 AM – 7:00 AM Closed 12:00 PM – 1:30 PM NYSL 11:00 PM – 11:59 PM Closed" at bounding box center [691, 339] width 91 height 970
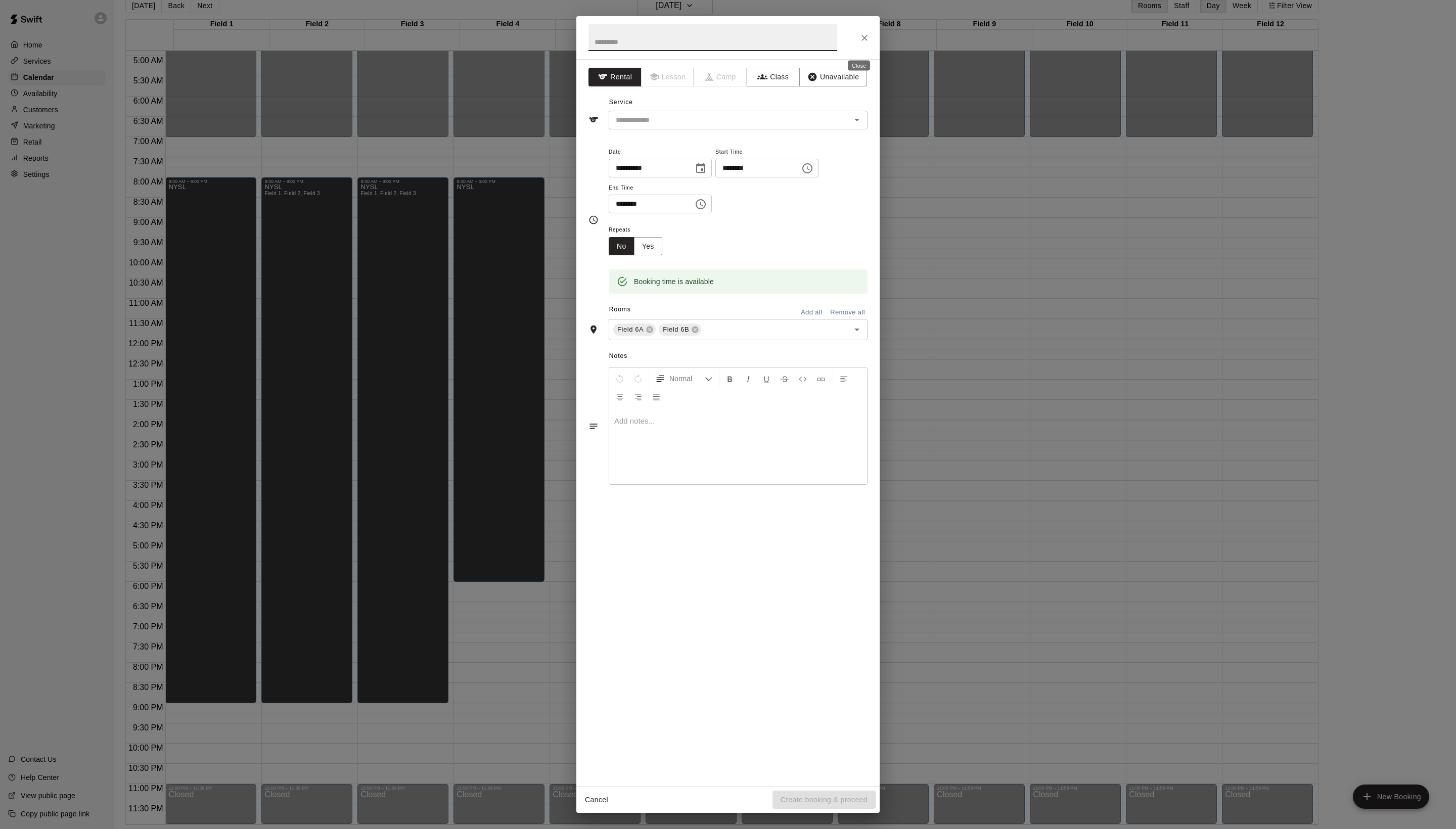
click at [862, 41] on icon "Close" at bounding box center [865, 38] width 6 height 6
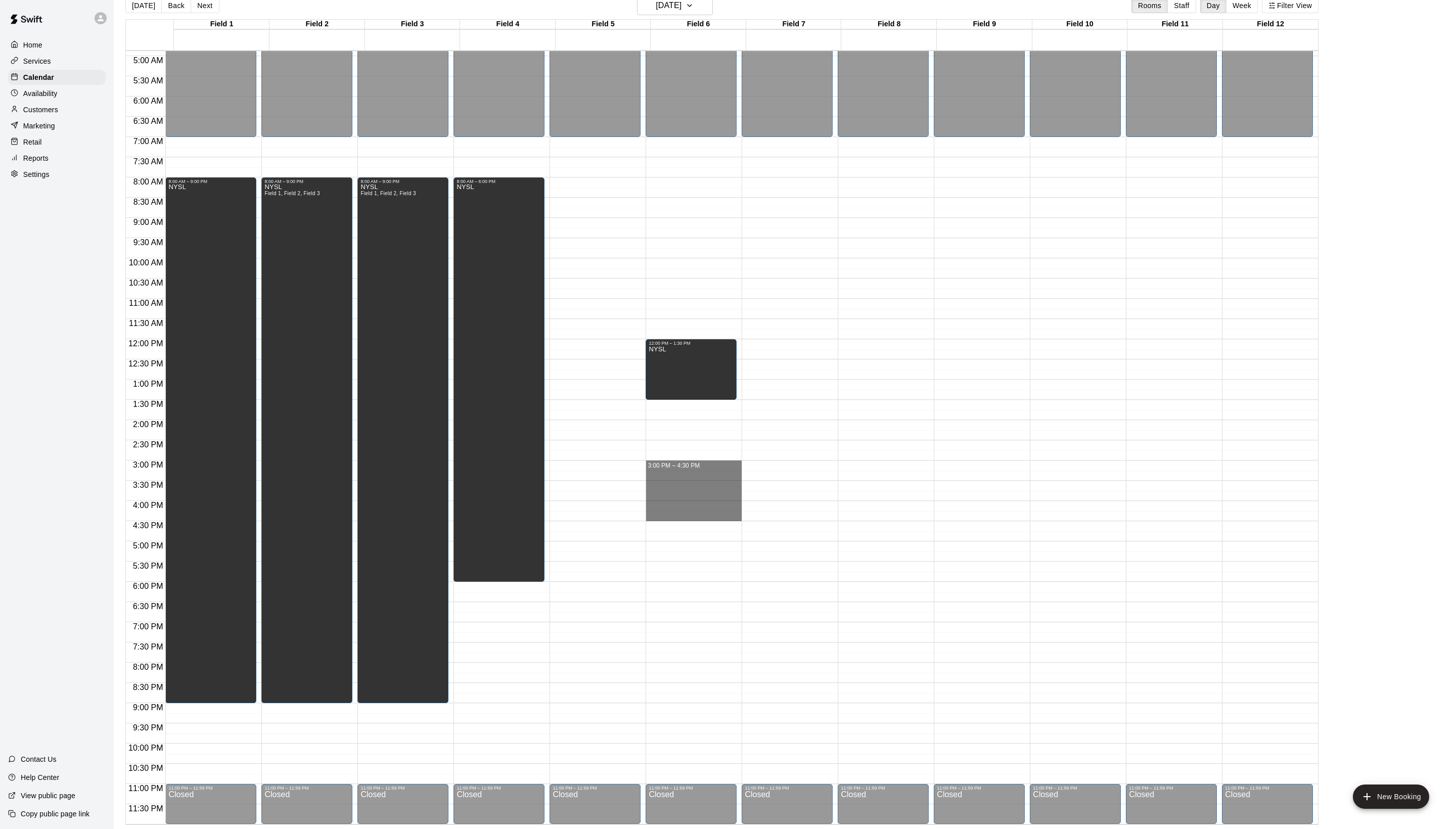
drag, startPoint x: 667, startPoint y: 462, endPoint x: 667, endPoint y: 515, distance: 53.0
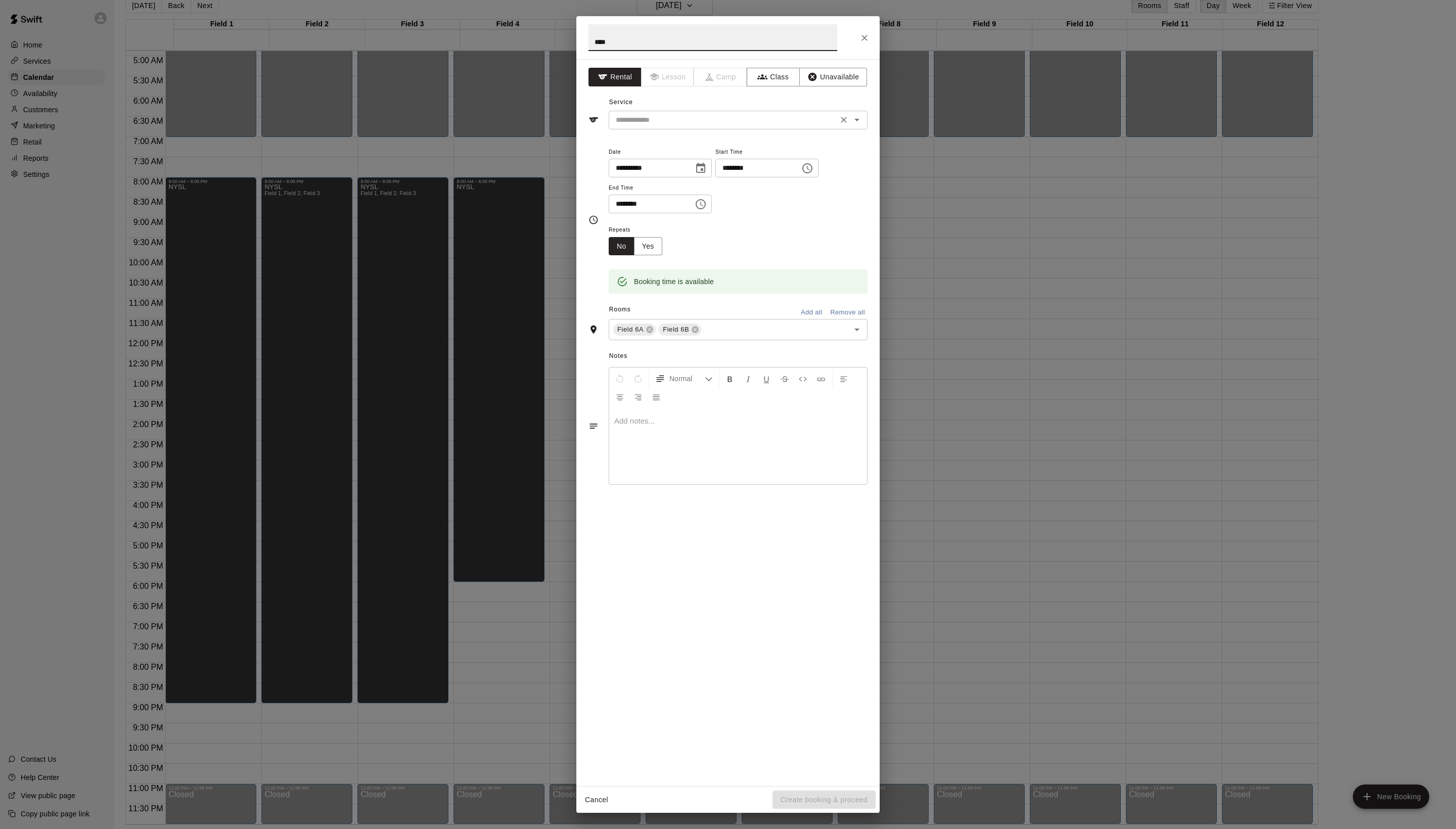
click at [737, 130] on div "​" at bounding box center [738, 120] width 259 height 18
type input "****"
click at [817, 82] on icon "button" at bounding box center [812, 77] width 9 height 9
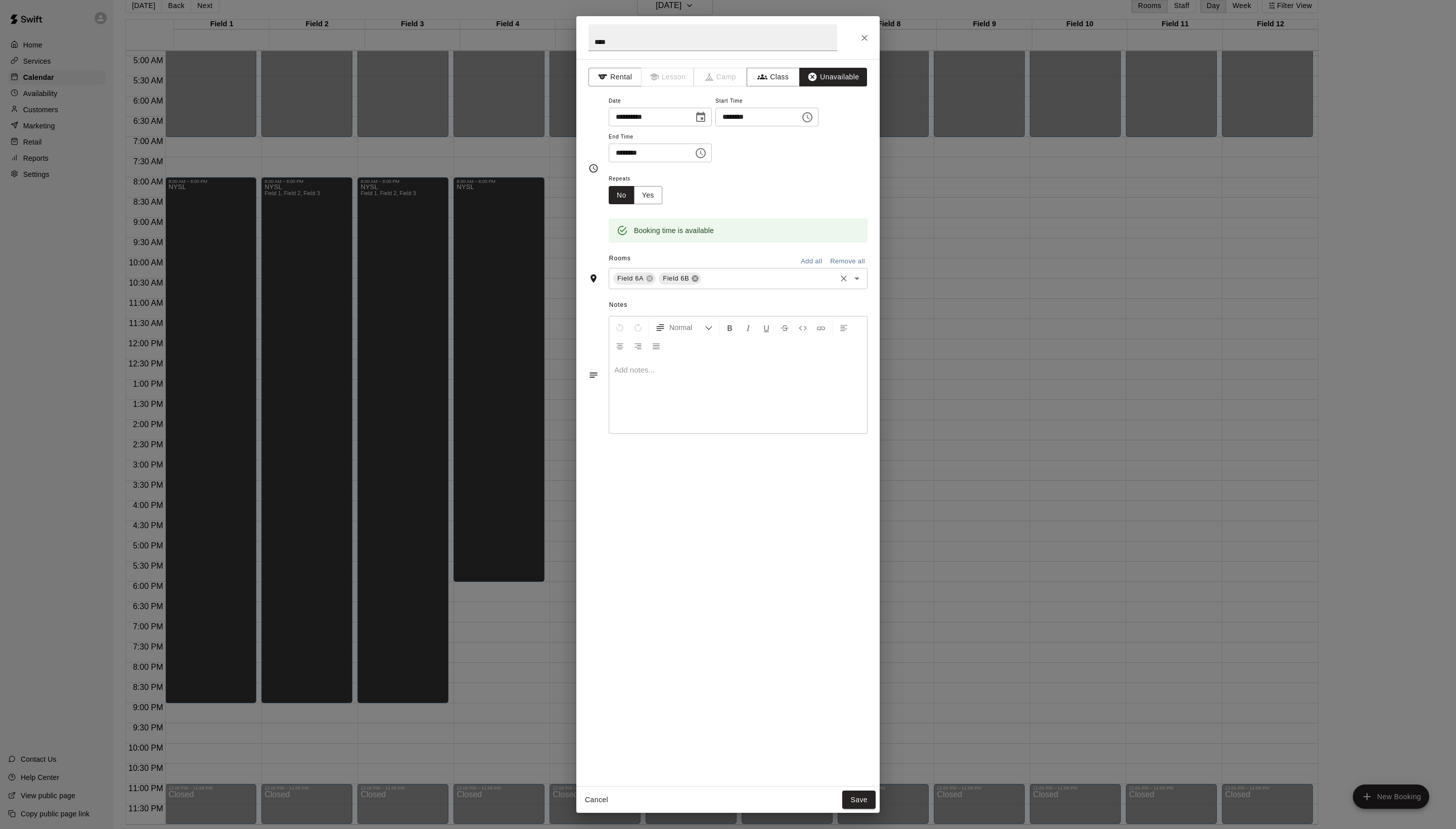
click at [698, 282] on icon at bounding box center [695, 279] width 6 height 6
click at [858, 792] on button "Save" at bounding box center [859, 799] width 34 height 18
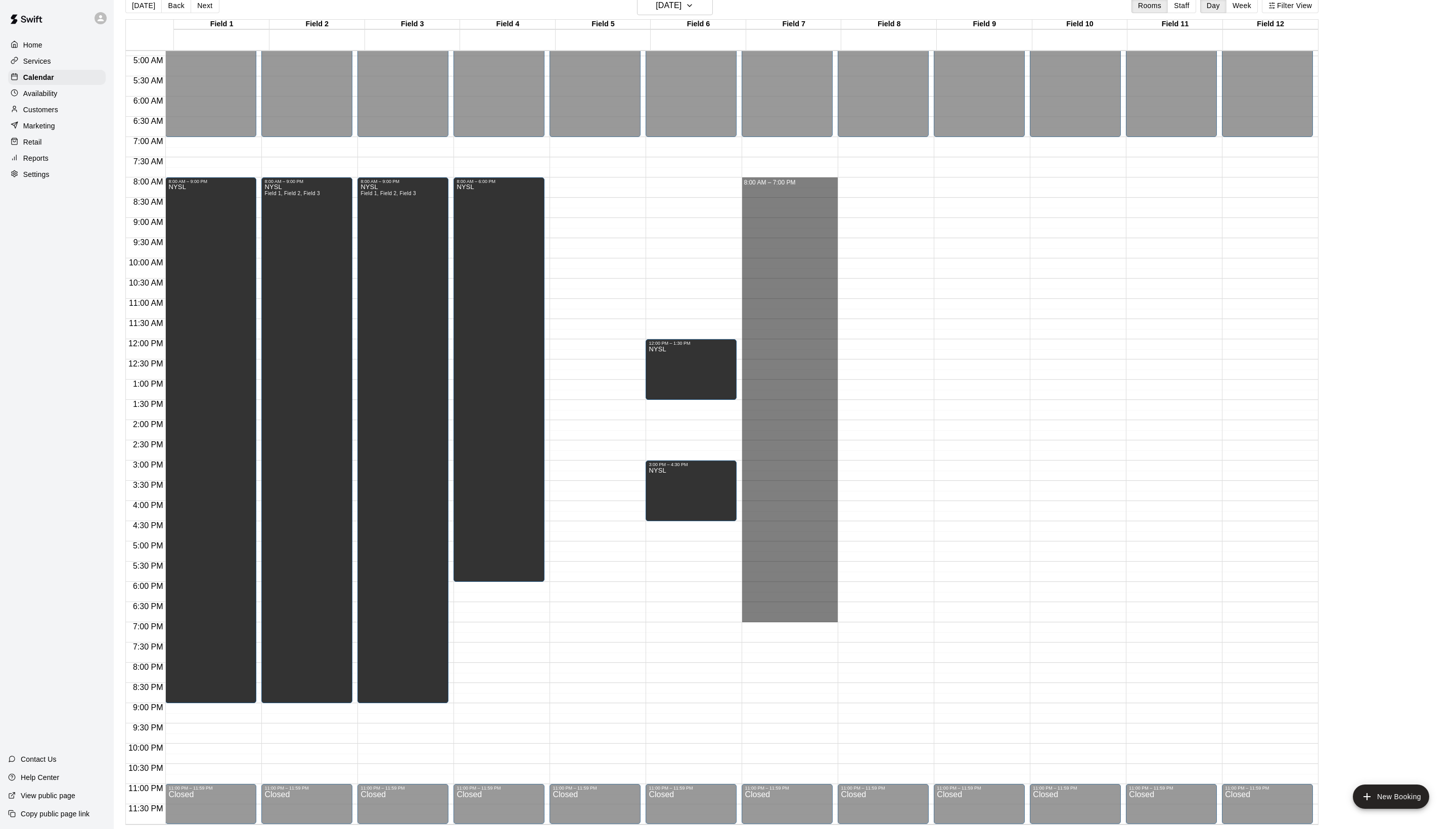
drag, startPoint x: 764, startPoint y: 179, endPoint x: 774, endPoint y: 617, distance: 438.1
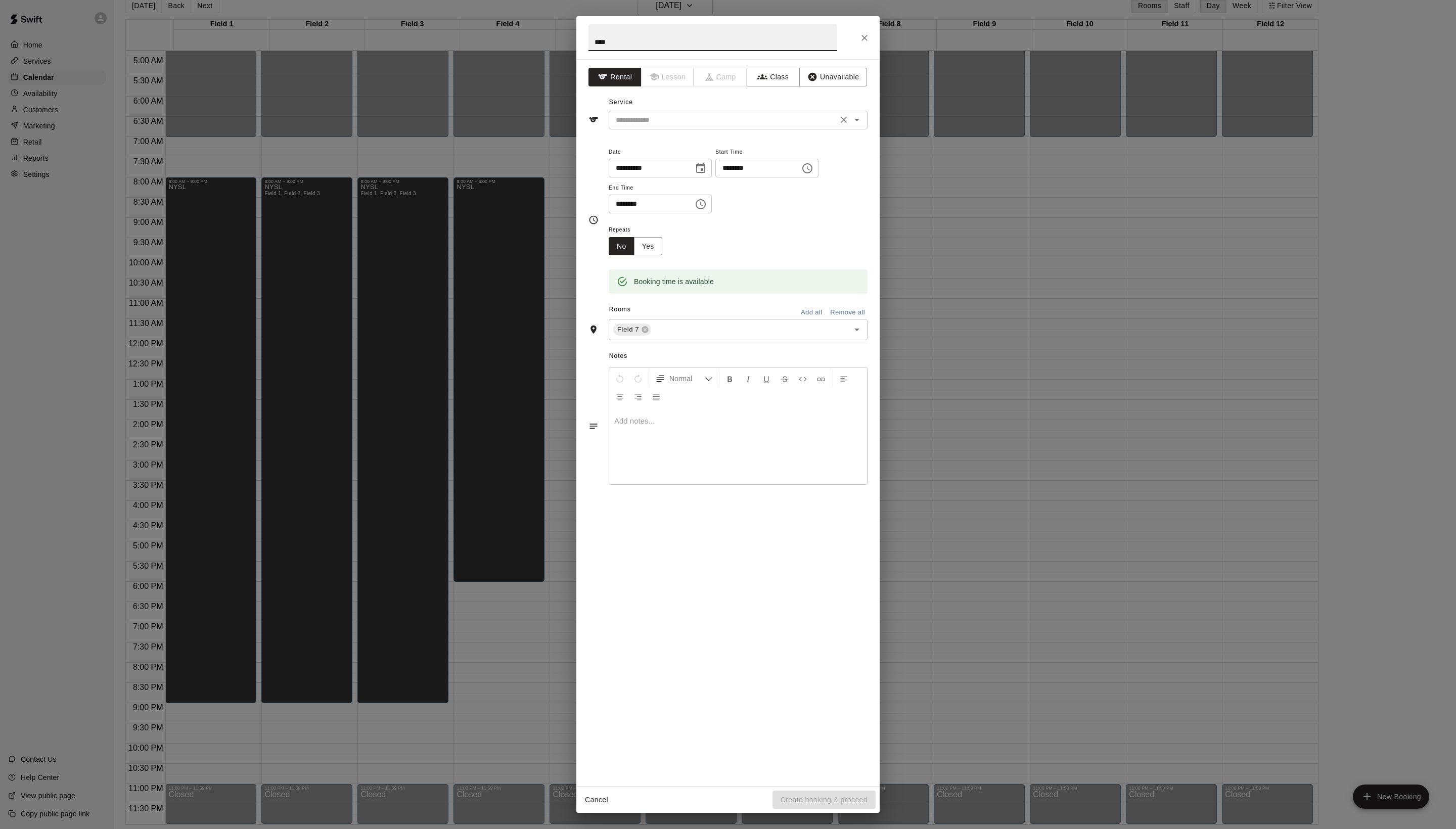
type input "****"
click at [705, 126] on input "text" at bounding box center [722, 120] width 223 height 13
click at [844, 207] on div "**********" at bounding box center [738, 179] width 259 height 68
click at [817, 81] on icon "button" at bounding box center [812, 77] width 9 height 9
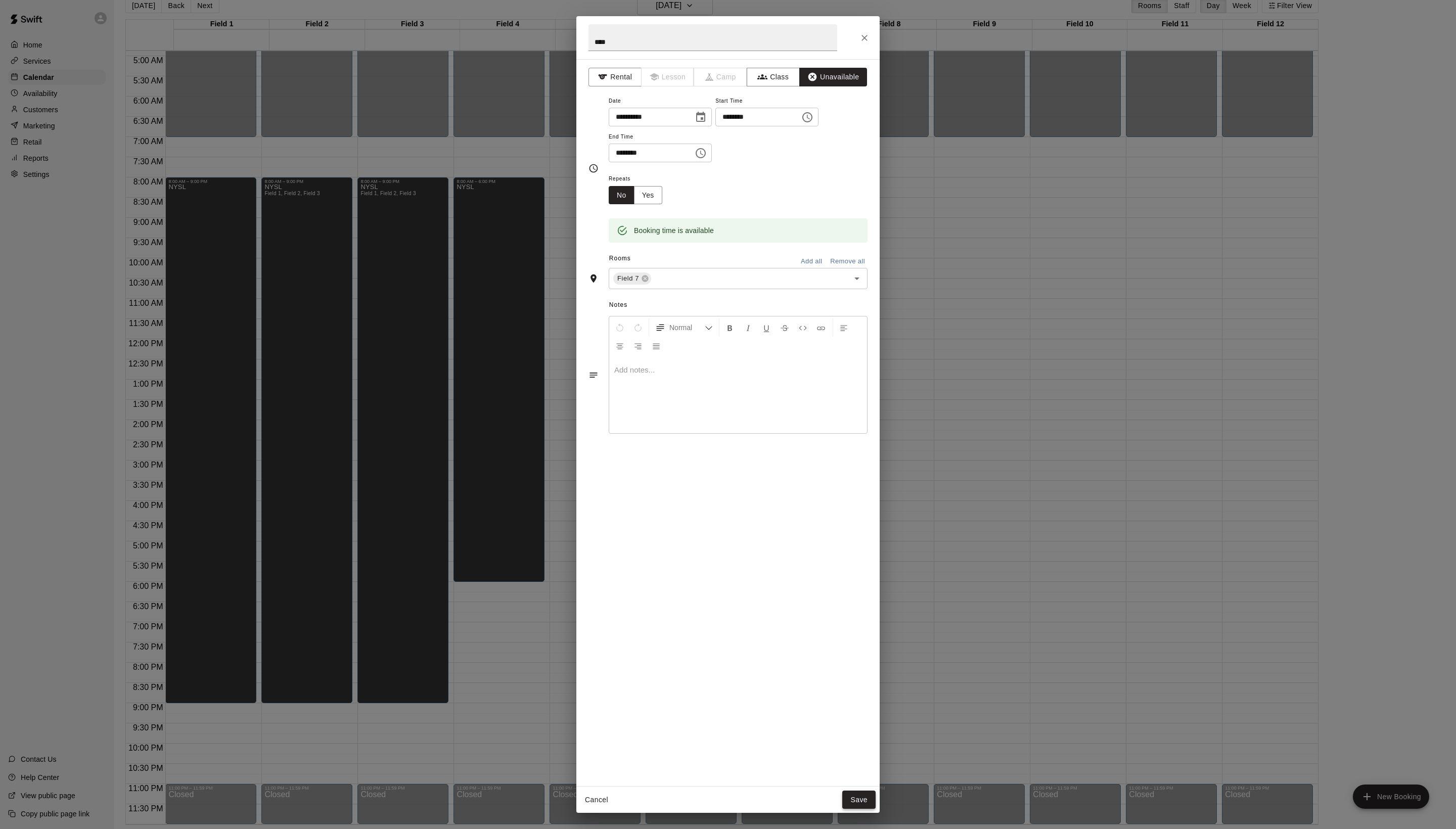
click at [858, 798] on button "Save" at bounding box center [859, 799] width 34 height 18
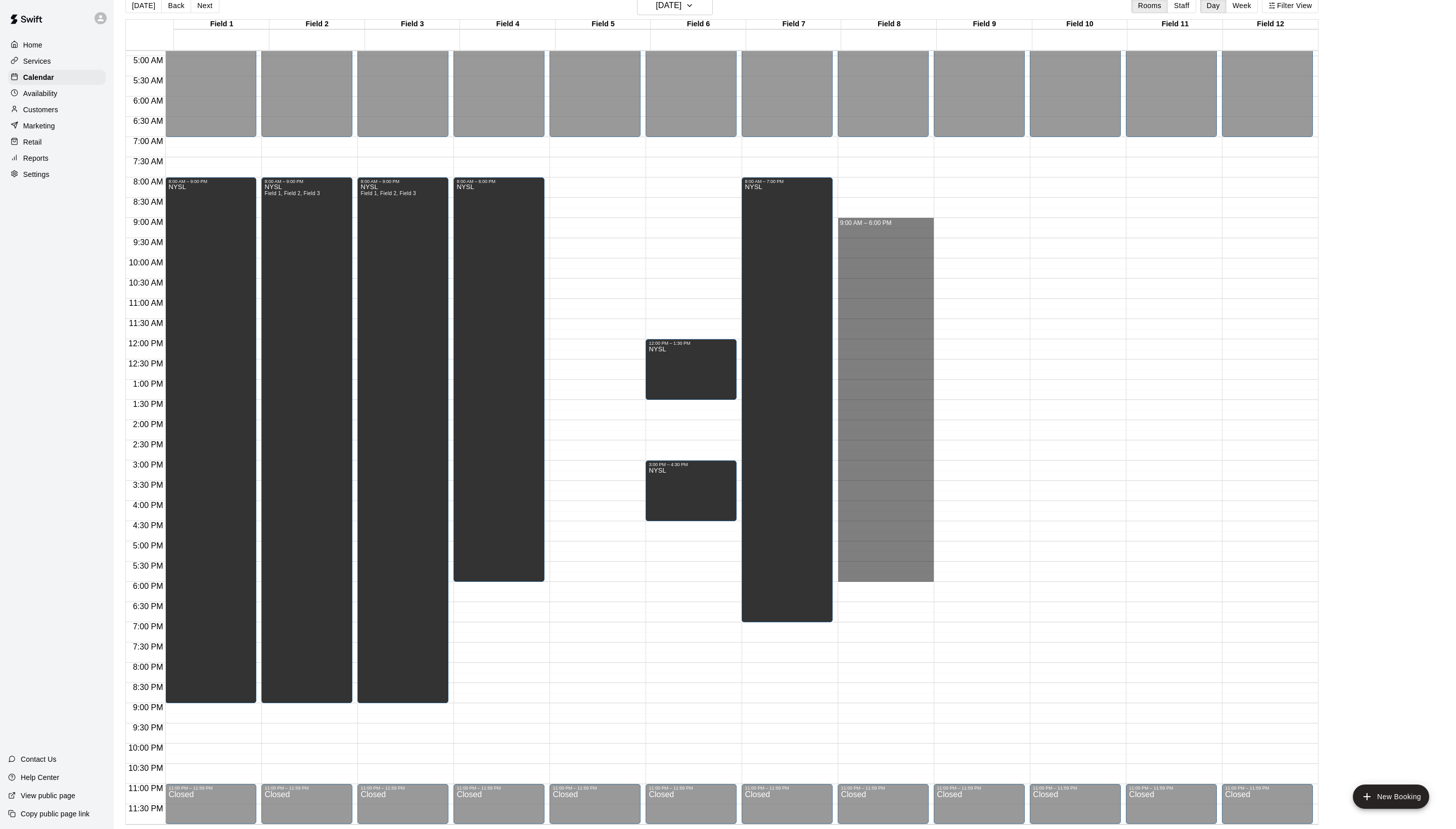
drag, startPoint x: 869, startPoint y: 222, endPoint x: 881, endPoint y: 577, distance: 355.2
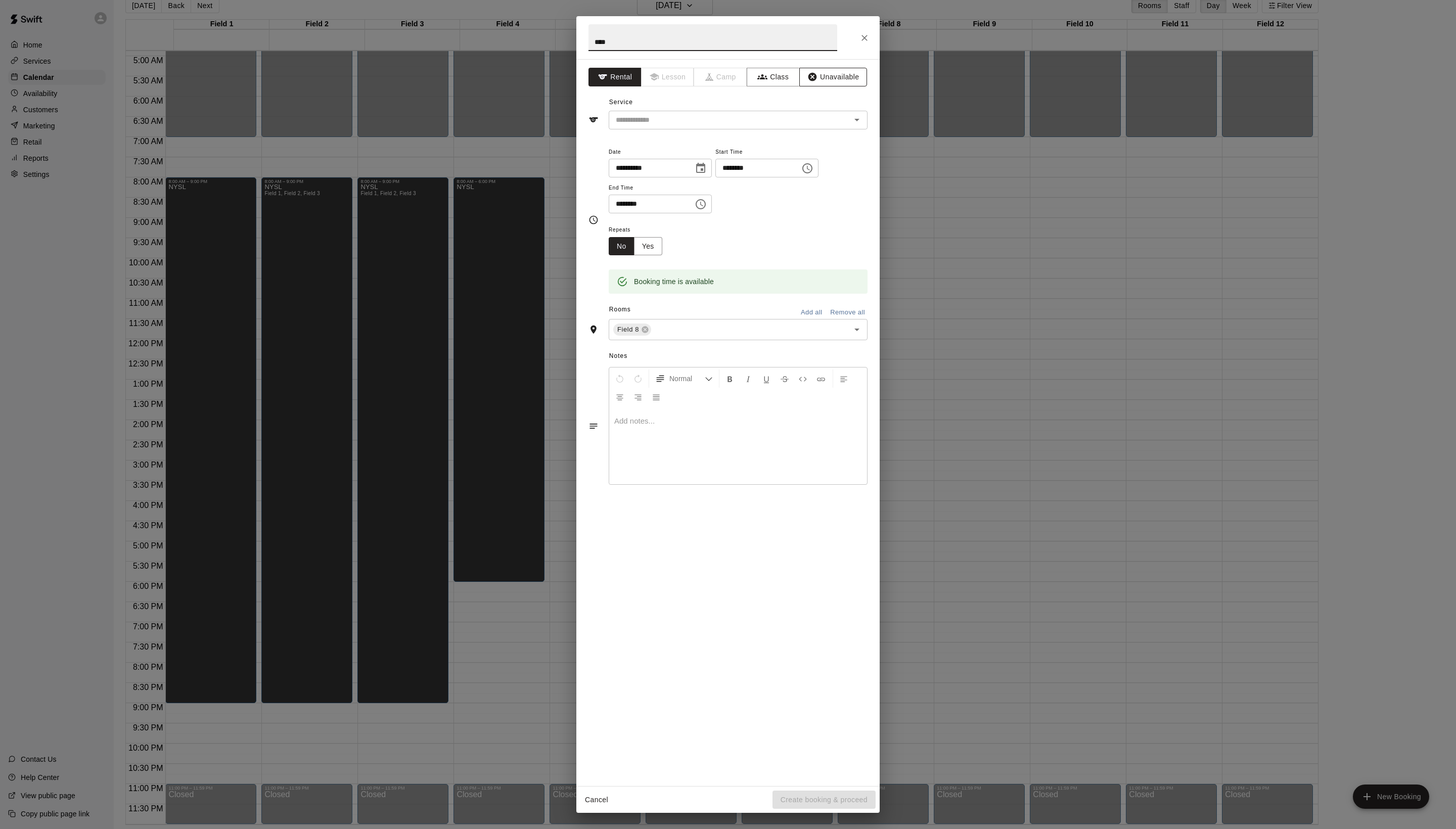
type input "****"
click at [818, 82] on icon "button" at bounding box center [812, 77] width 10 height 10
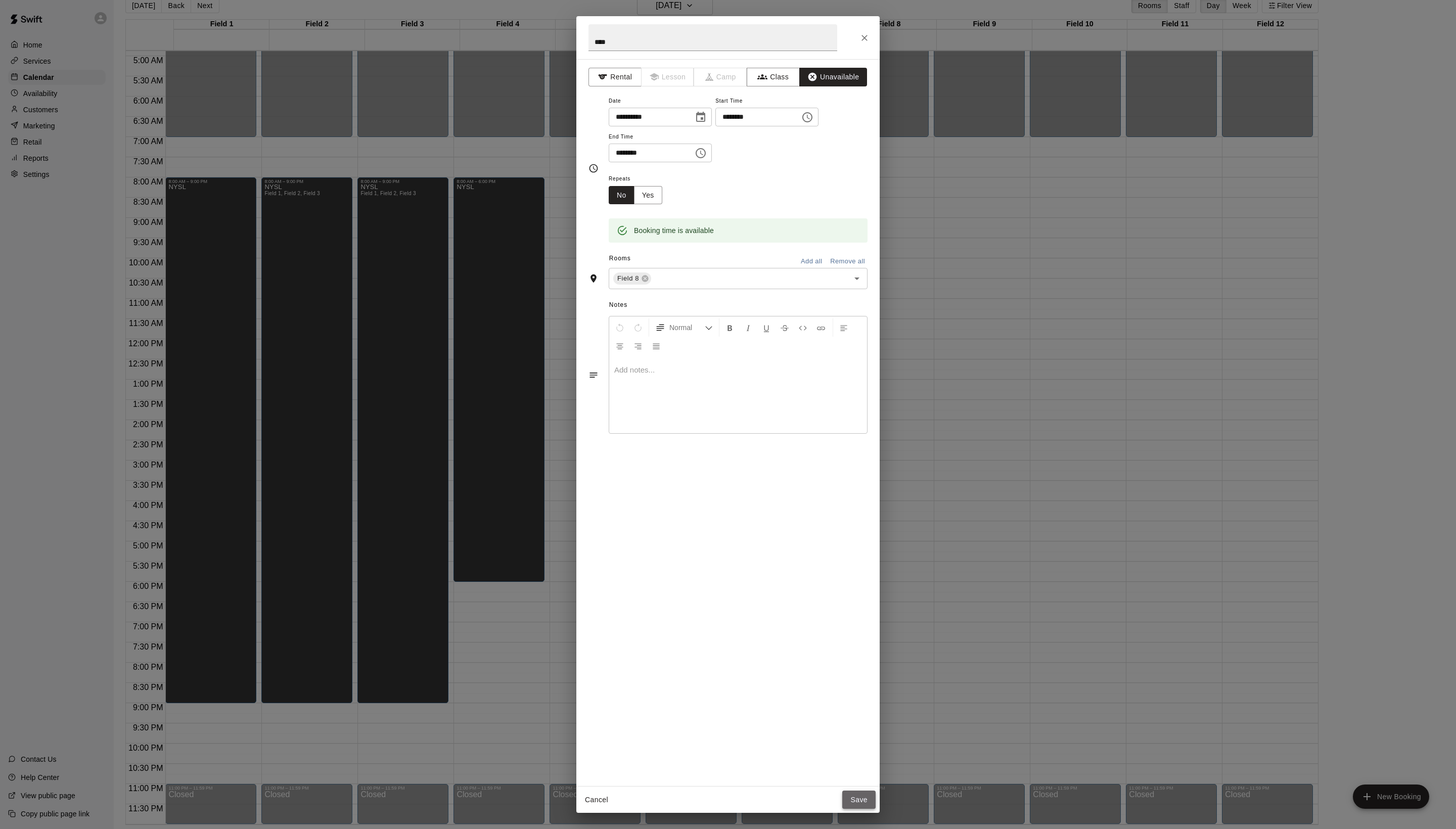
click at [848, 808] on button "Save" at bounding box center [859, 799] width 34 height 18
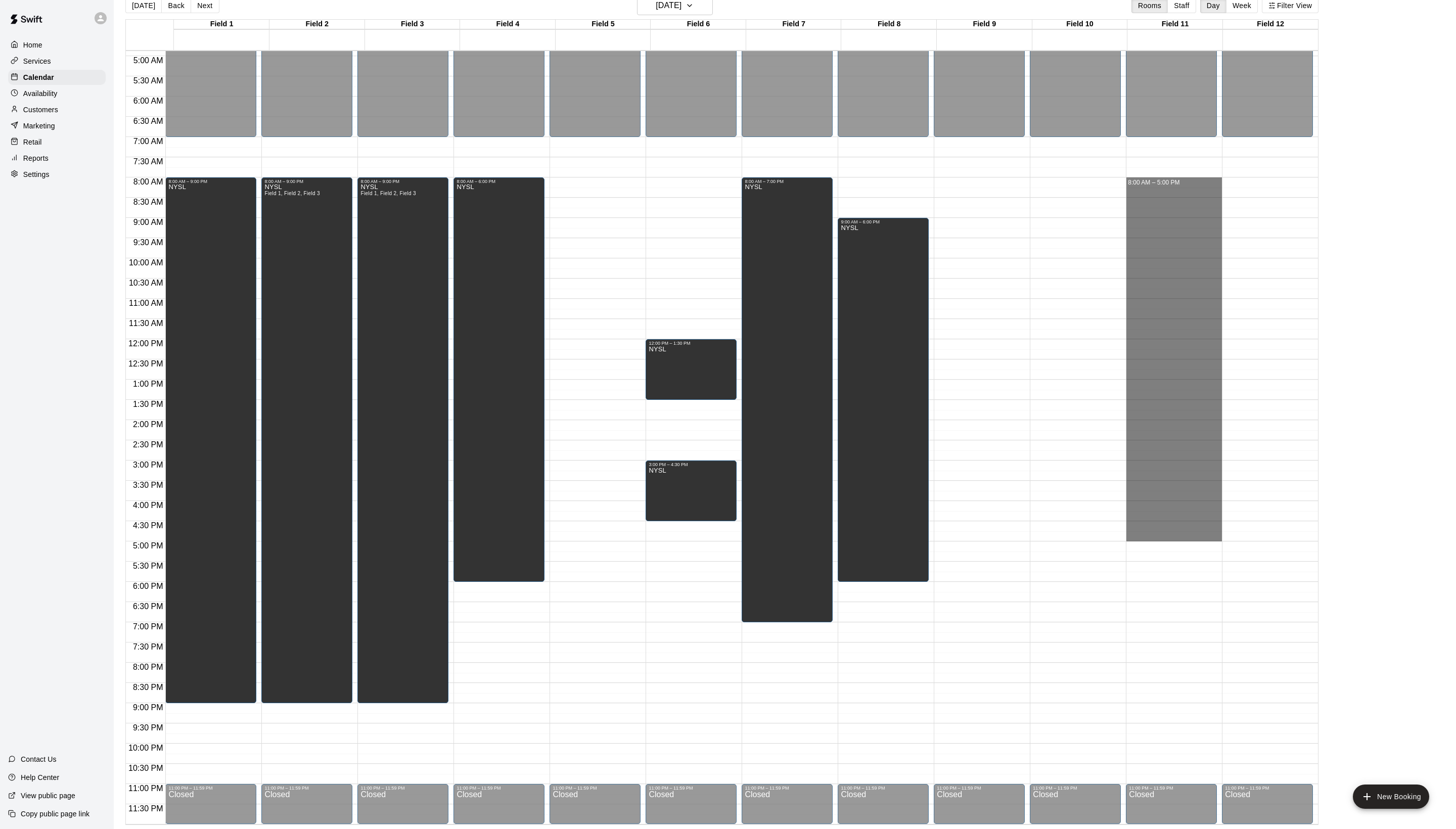
drag, startPoint x: 1172, startPoint y: 180, endPoint x: 1144, endPoint y: 540, distance: 361.1
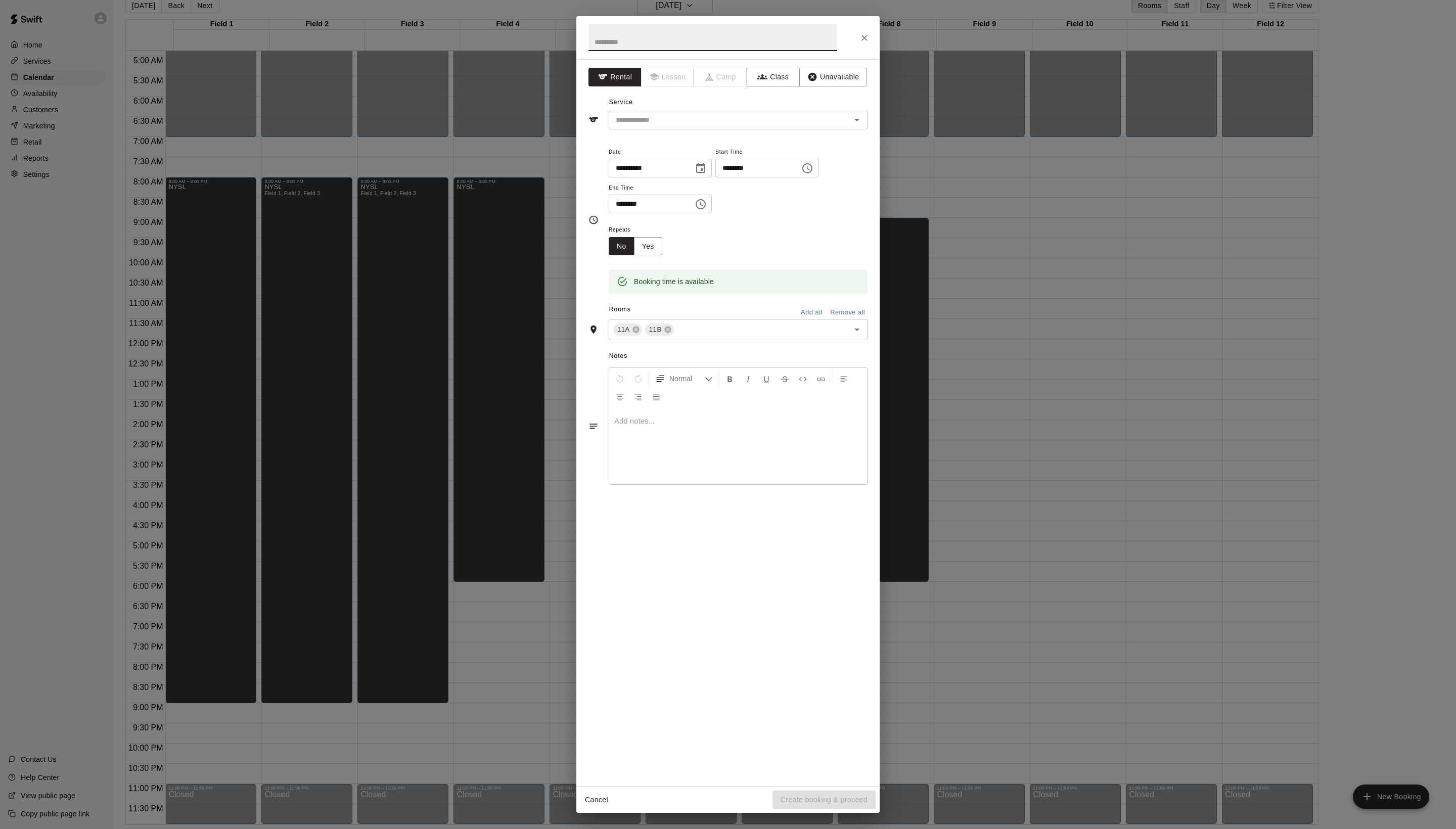
paste input "****"
type input "****"
click at [817, 82] on icon "button" at bounding box center [812, 77] width 9 height 9
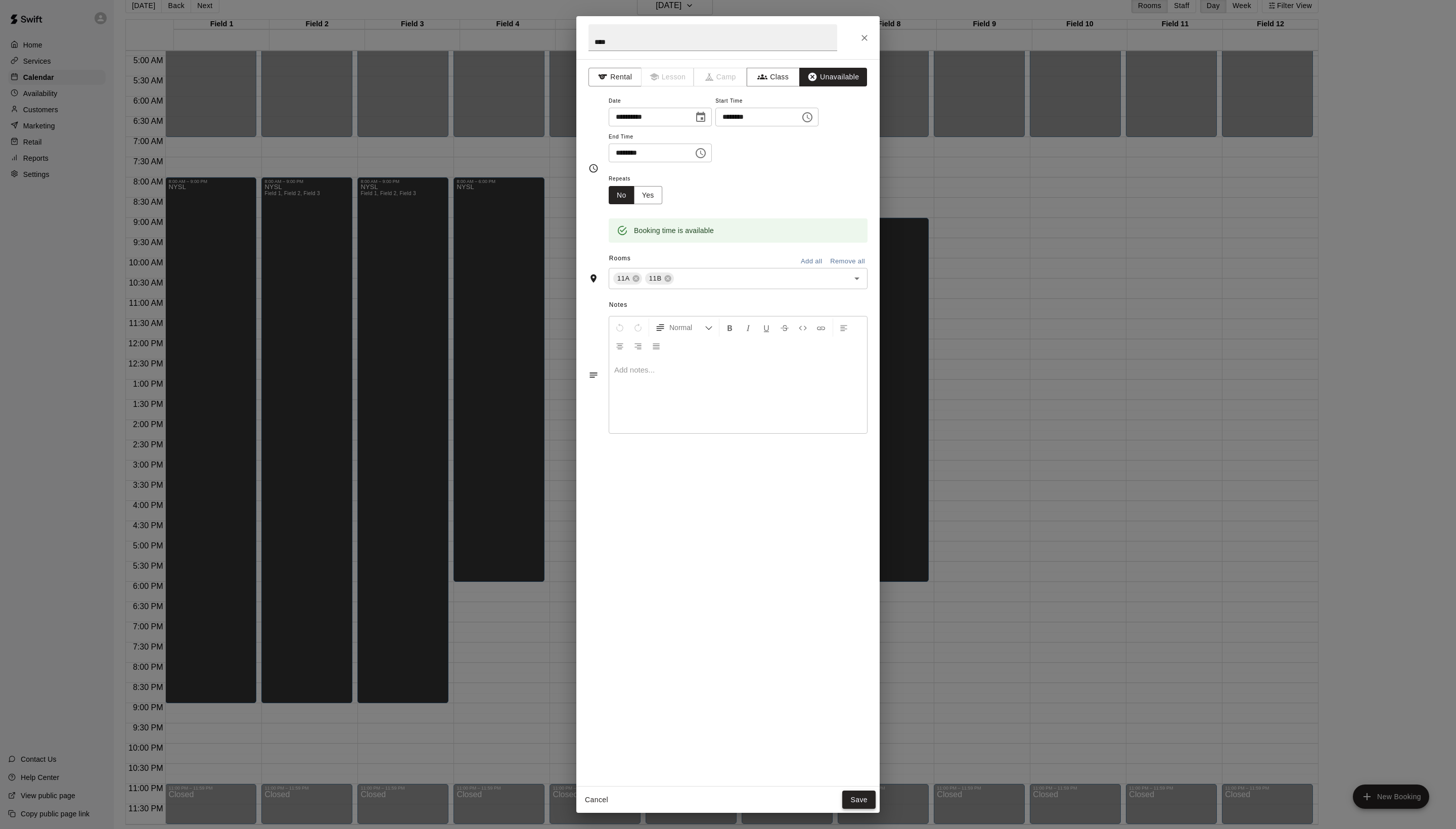
click at [869, 803] on button "Save" at bounding box center [859, 799] width 34 height 18
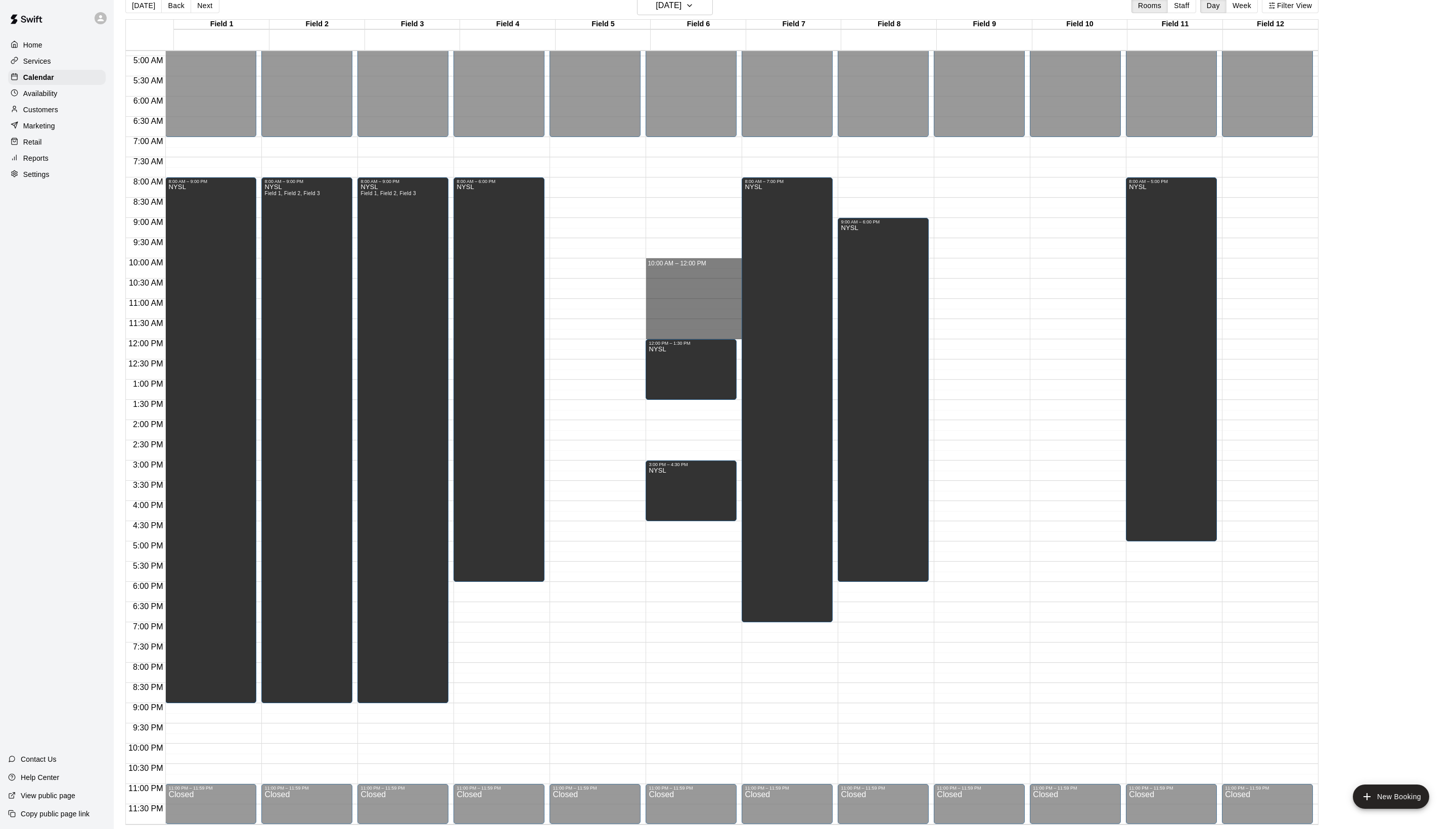
drag, startPoint x: 675, startPoint y: 260, endPoint x: 675, endPoint y: 333, distance: 73.0
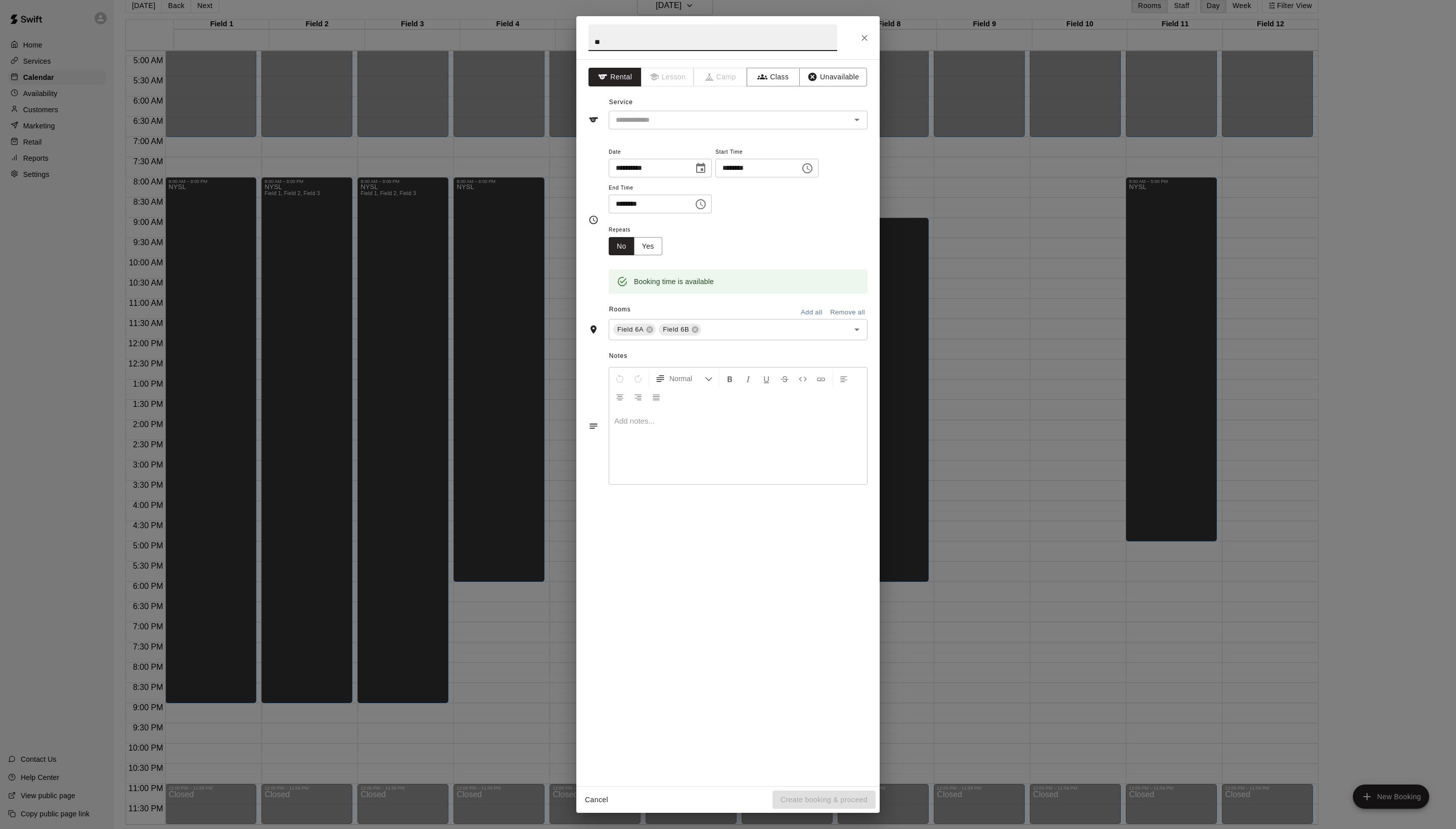
type input "*"
click at [861, 38] on icon "Close" at bounding box center [864, 38] width 10 height 10
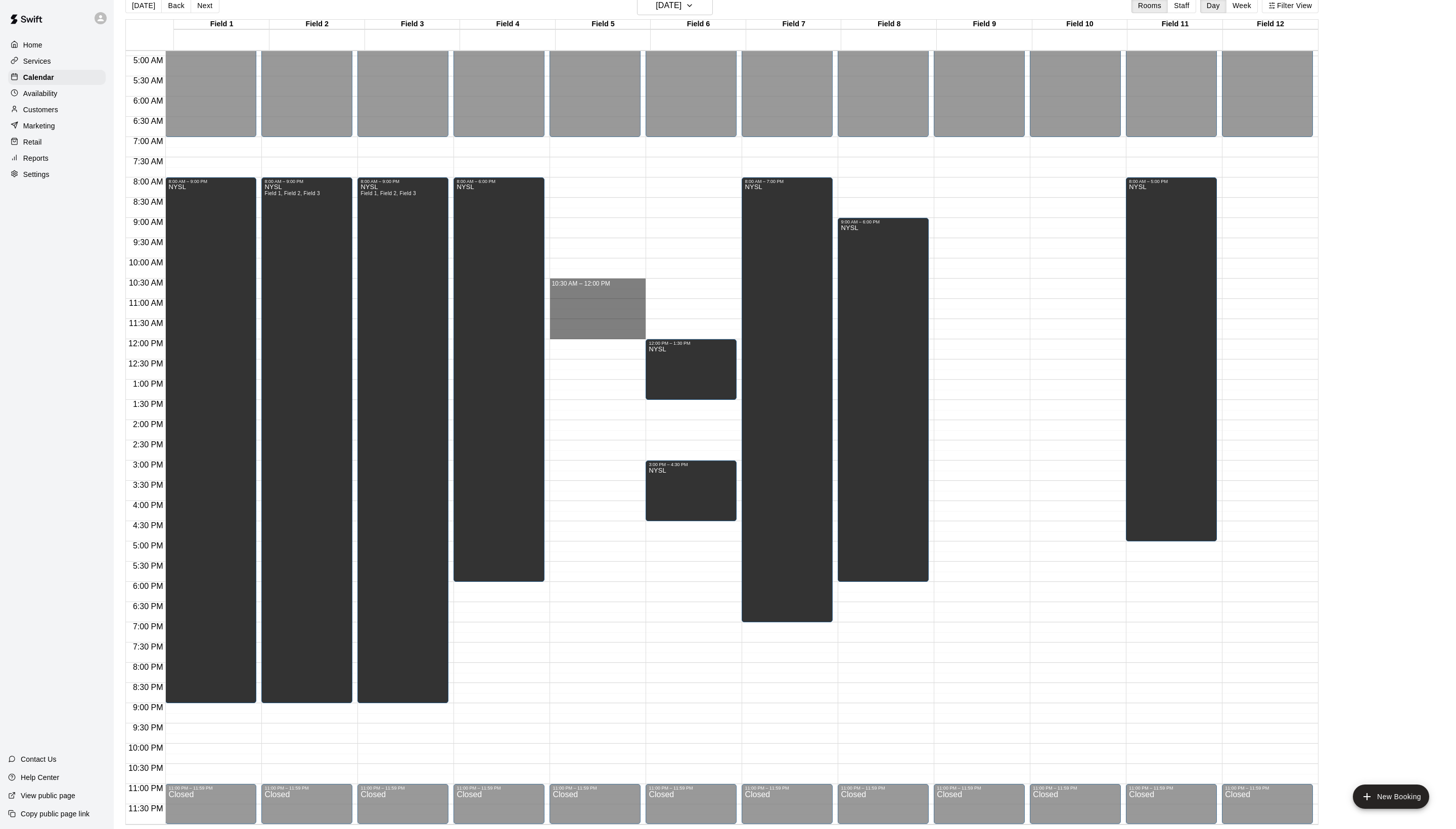
drag, startPoint x: 576, startPoint y: 281, endPoint x: 573, endPoint y: 329, distance: 48.1
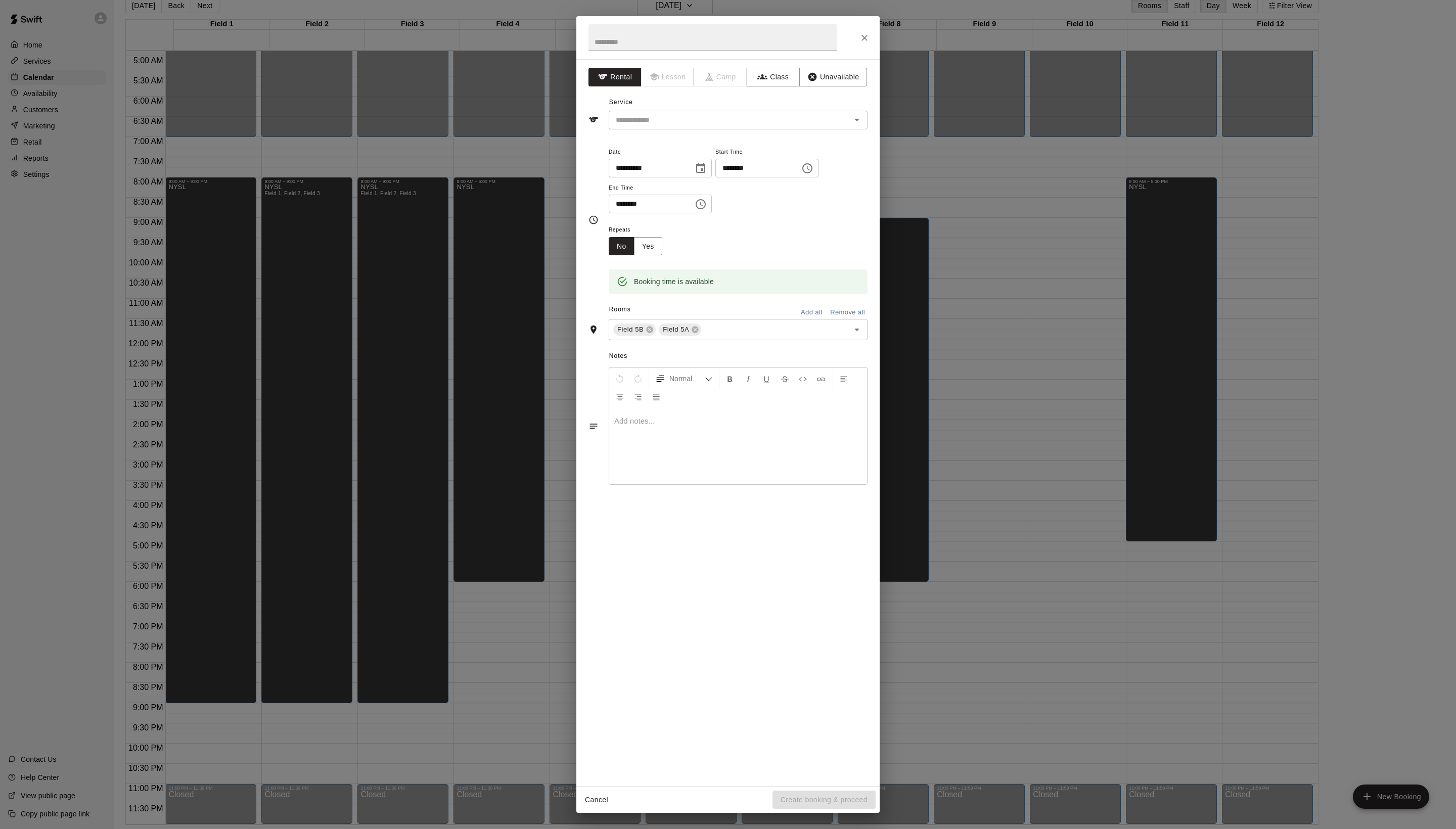
click at [851, 24] on div at bounding box center [728, 38] width 304 height 43
click at [861, 38] on icon "Close" at bounding box center [865, 38] width 6 height 6
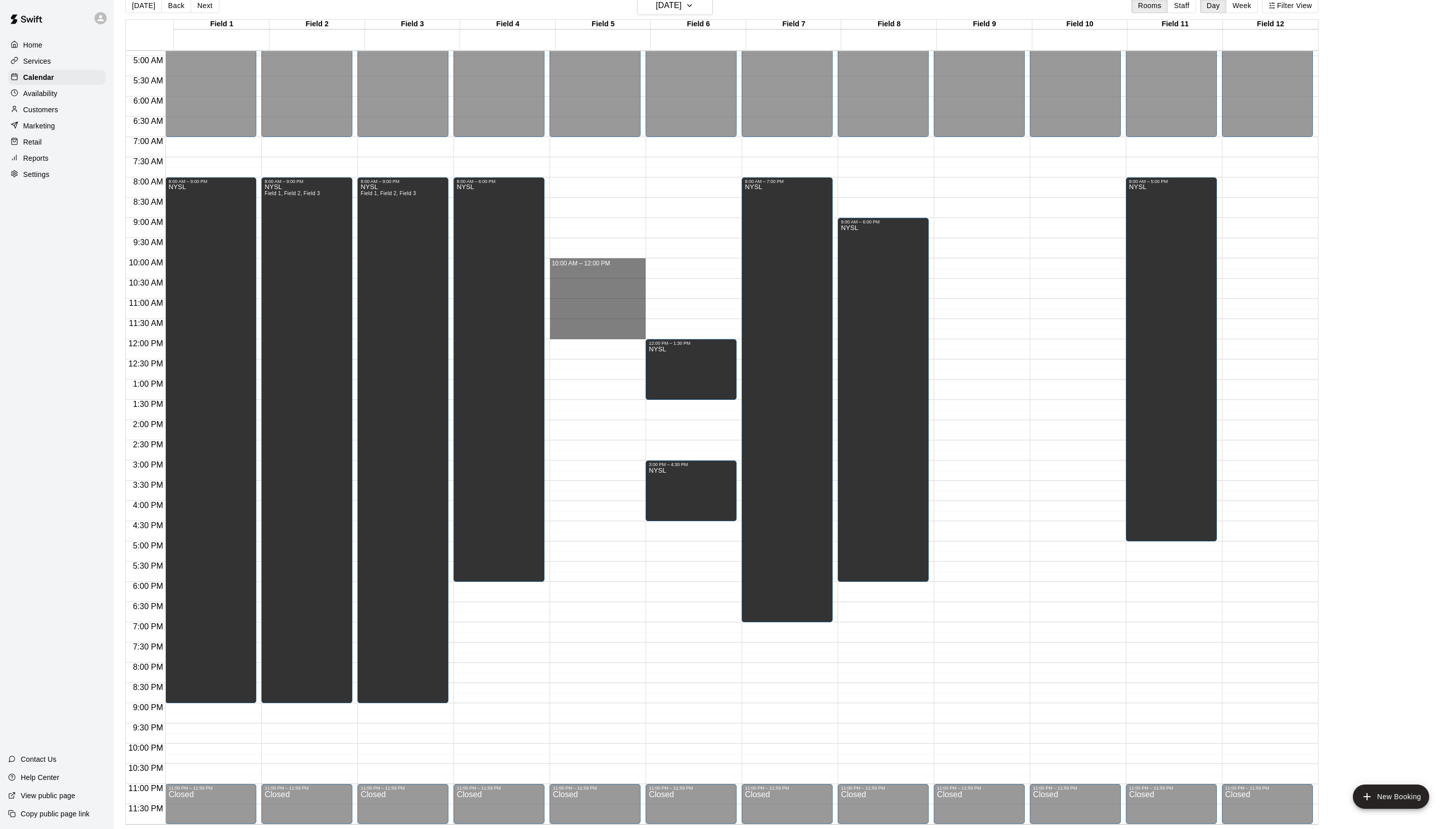
drag, startPoint x: 568, startPoint y: 262, endPoint x: 569, endPoint y: 337, distance: 75.0
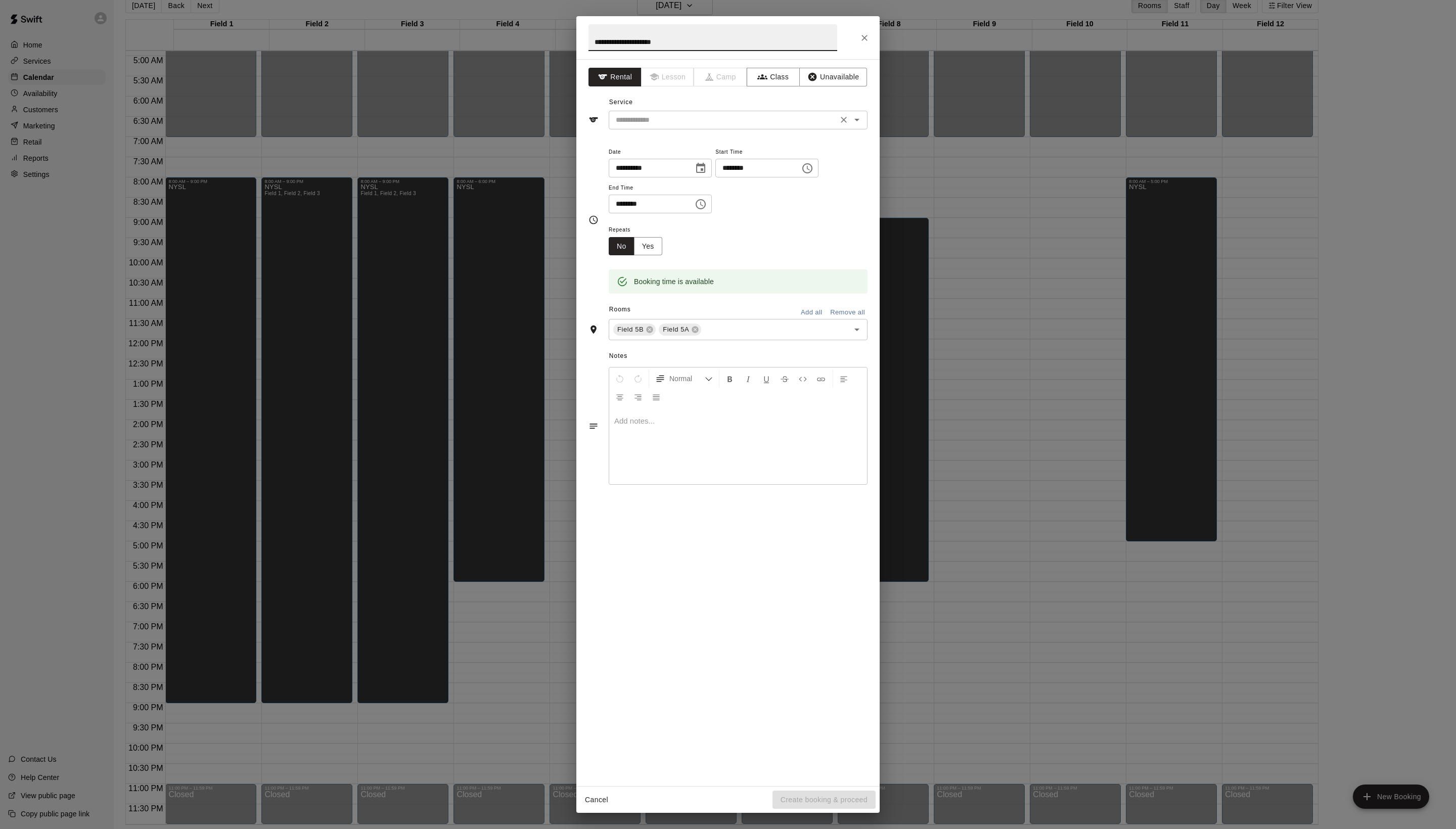
type input "**********"
click at [674, 126] on input "text" at bounding box center [722, 120] width 223 height 13
click at [674, 155] on ul "Field Reservation" at bounding box center [748, 165] width 239 height 25
click at [674, 163] on li "Field Reservation" at bounding box center [748, 165] width 239 height 17
type input "**********"
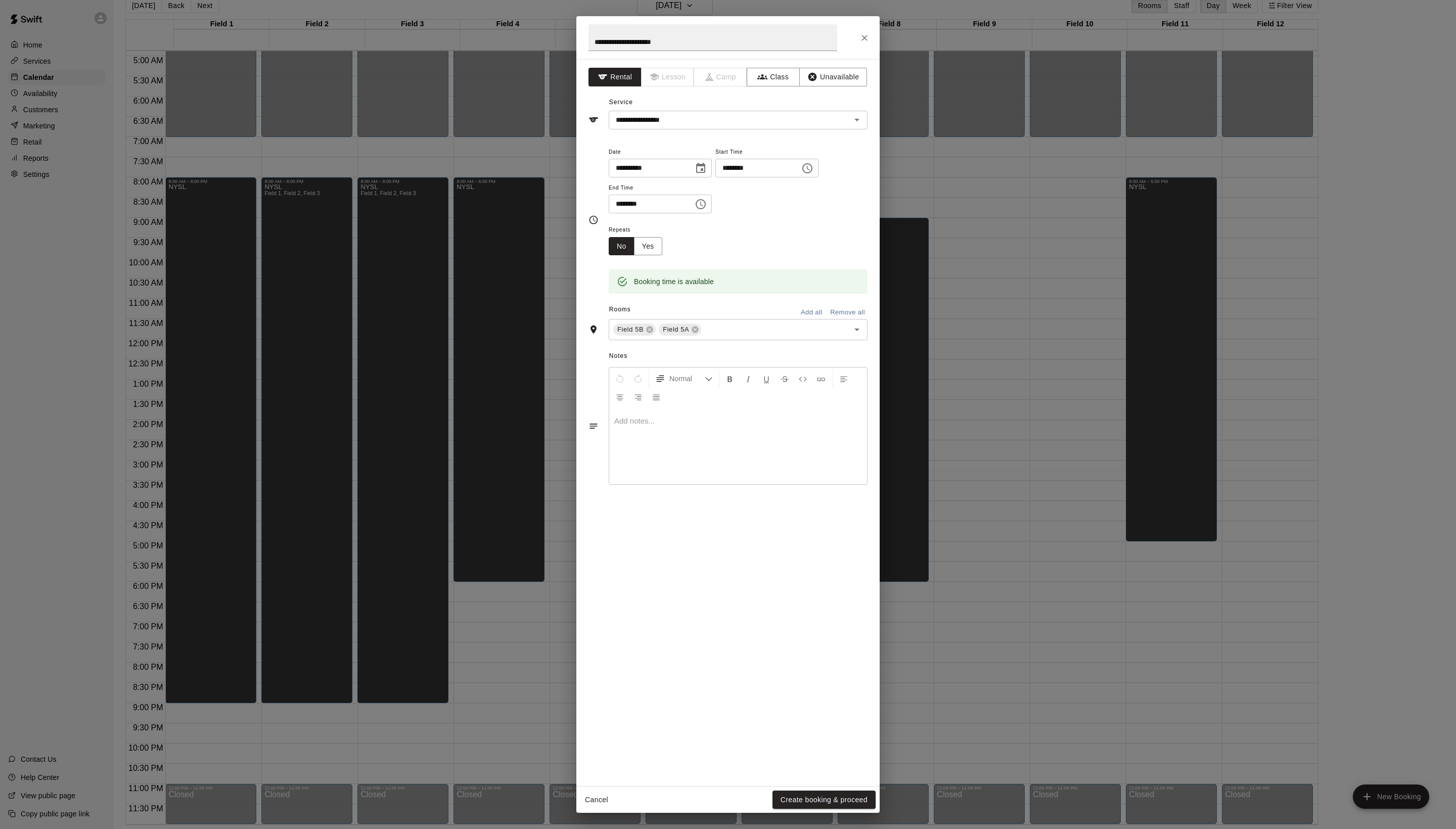
click at [801, 814] on div "**********" at bounding box center [728, 414] width 1456 height 829
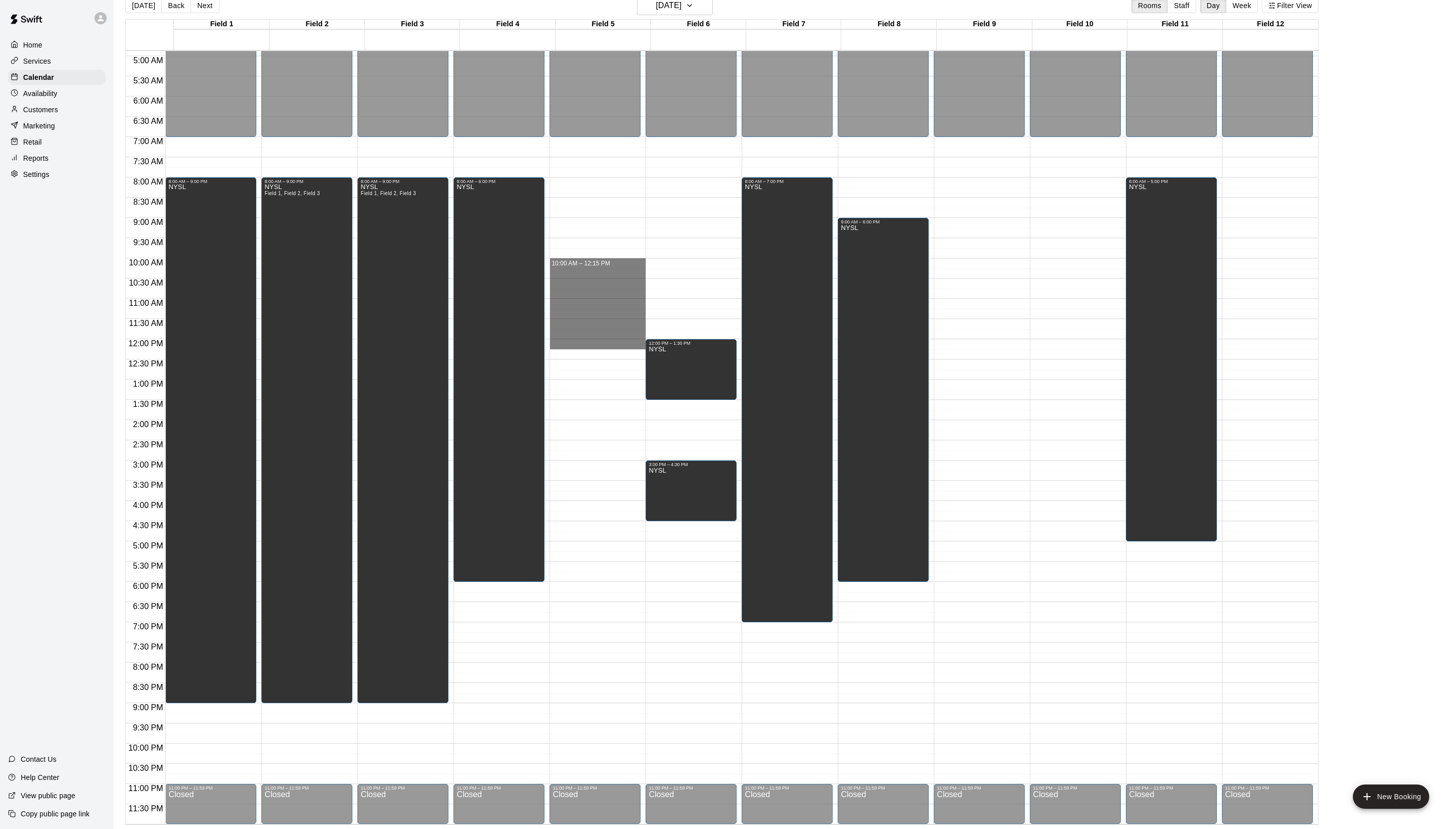
drag, startPoint x: 575, startPoint y: 261, endPoint x: 581, endPoint y: 343, distance: 82.2
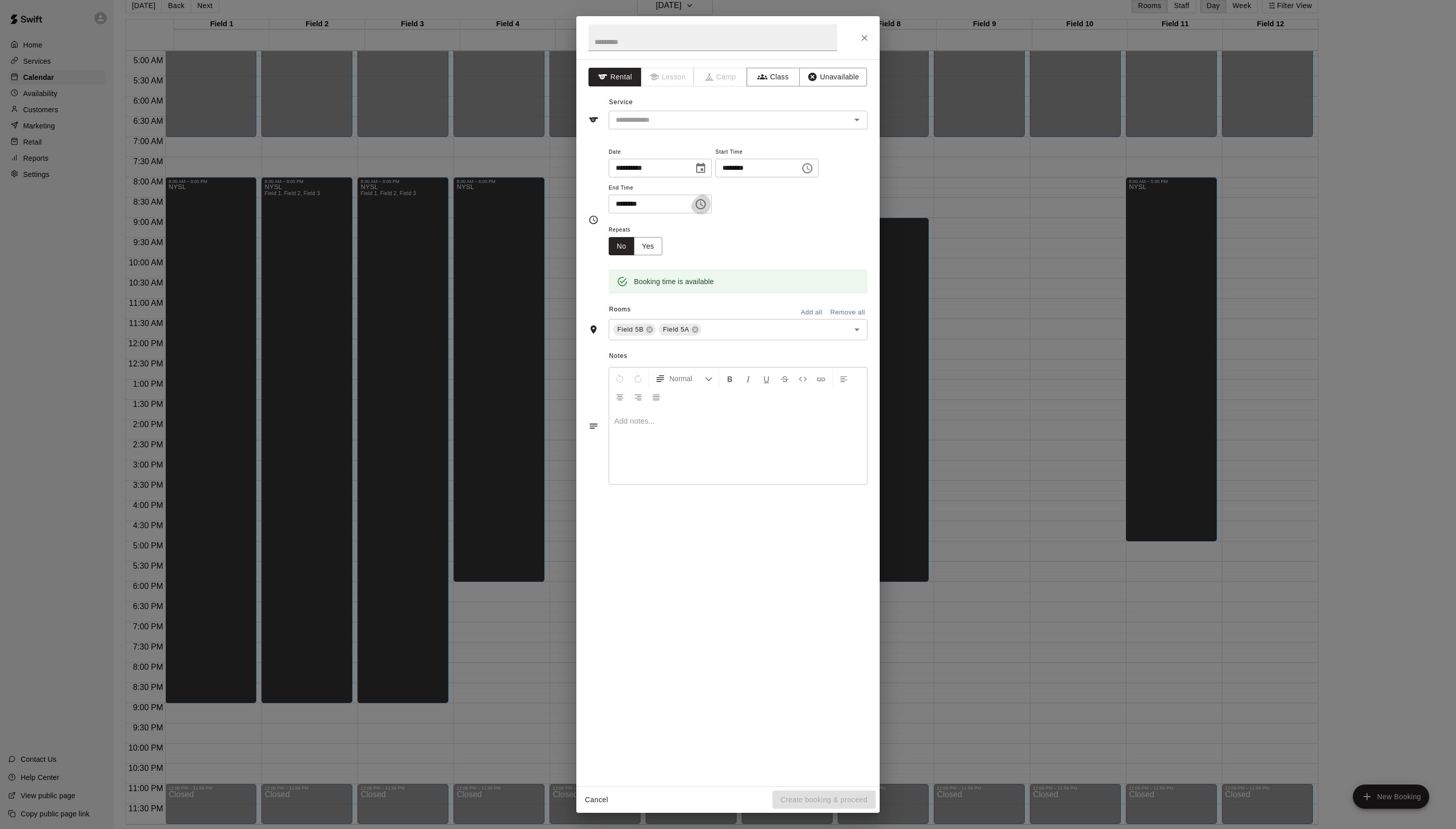
click at [706, 210] on icon "Choose time, selected time is 12:15 PM" at bounding box center [700, 204] width 12 height 12
click at [664, 325] on li "00" at bounding box center [671, 324] width 24 height 18
type input "********"
click at [786, 255] on div "Repeats No Yes" at bounding box center [738, 240] width 259 height 32
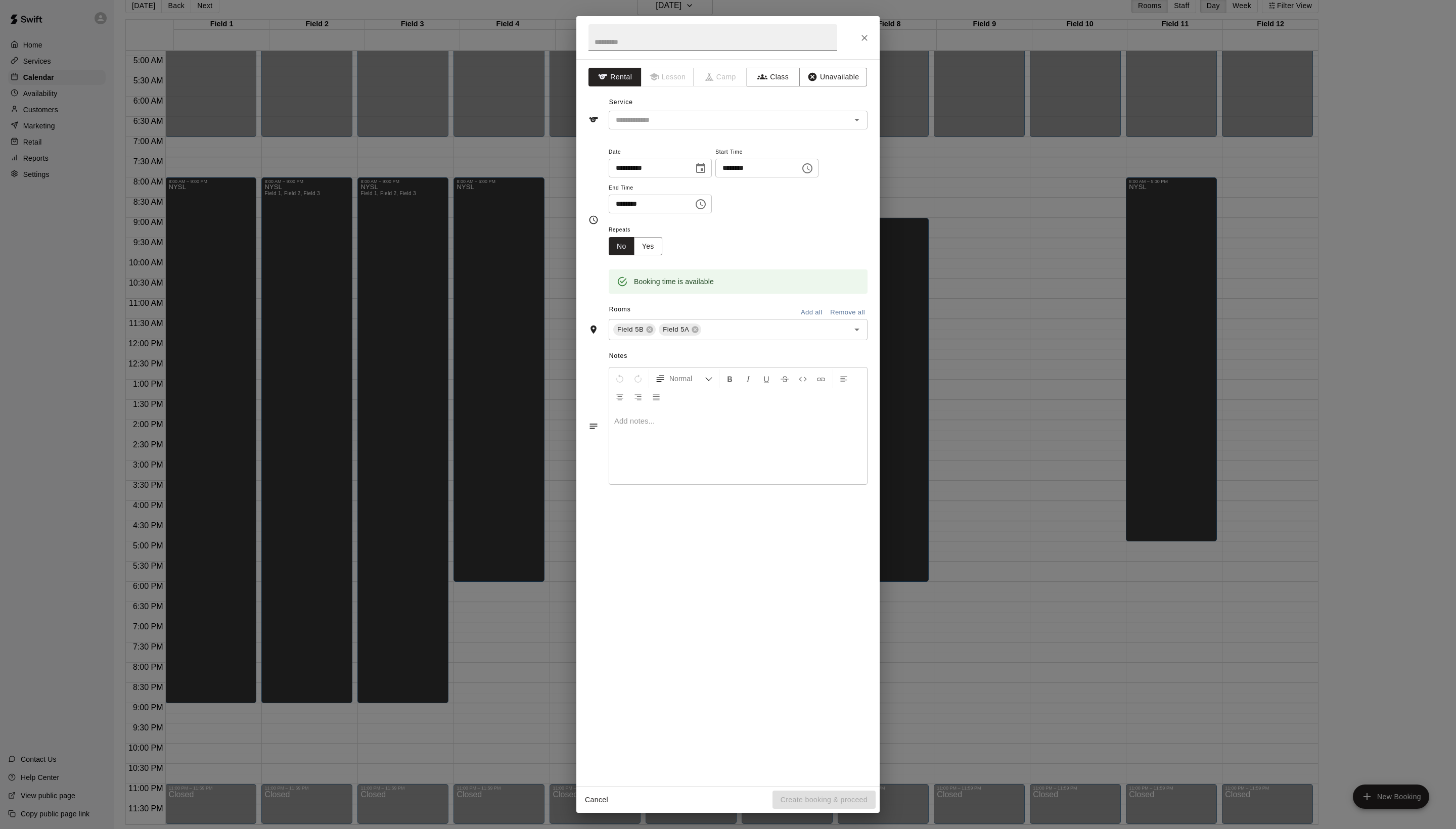
click at [619, 37] on input "text" at bounding box center [712, 38] width 249 height 27
type input "**********"
click at [698, 126] on input "text" at bounding box center [722, 120] width 223 height 13
click at [694, 163] on li "Field Reservation" at bounding box center [748, 165] width 239 height 17
type input "**********"
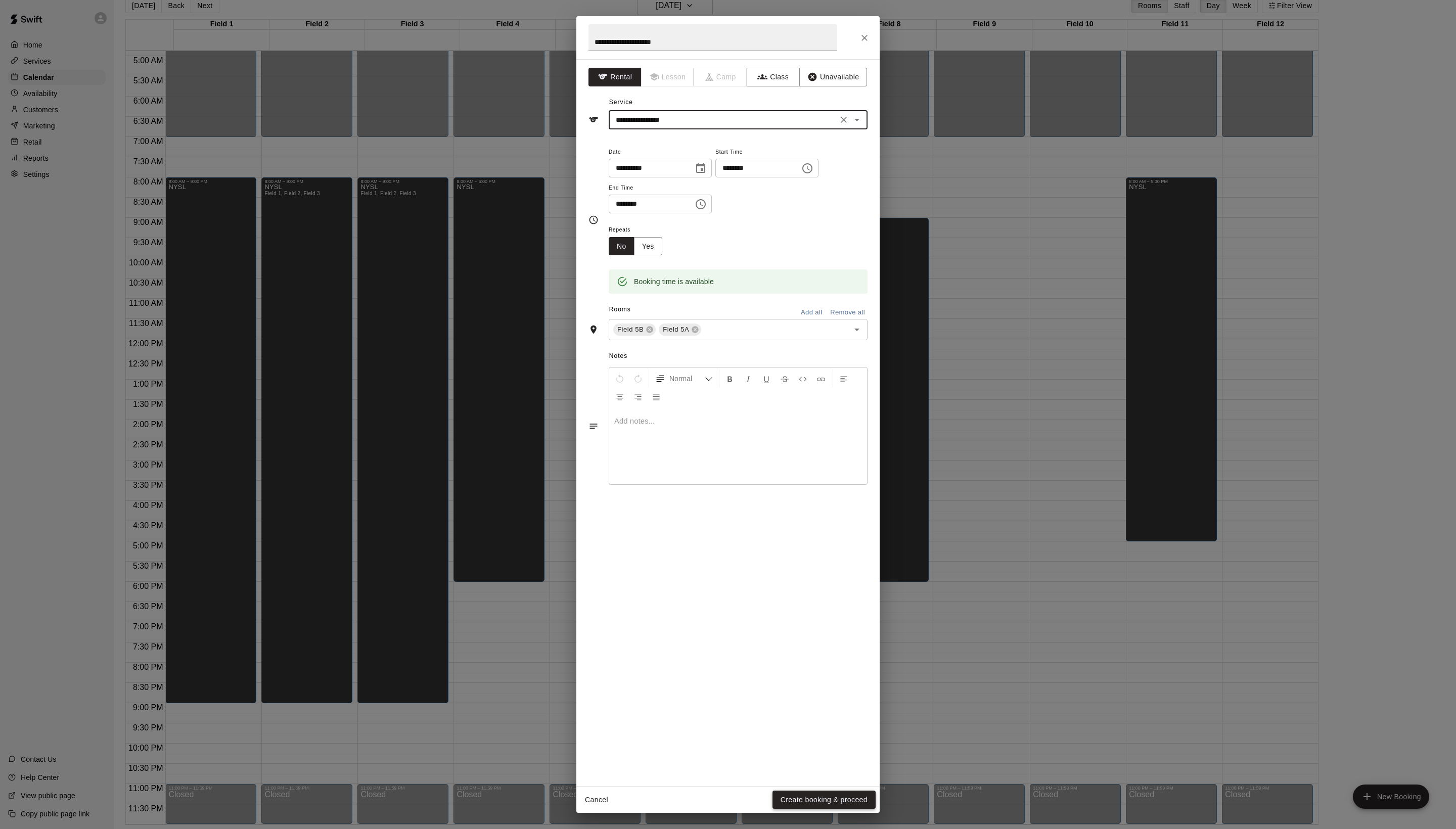
click at [806, 792] on button "Create booking & proceed" at bounding box center [823, 799] width 103 height 18
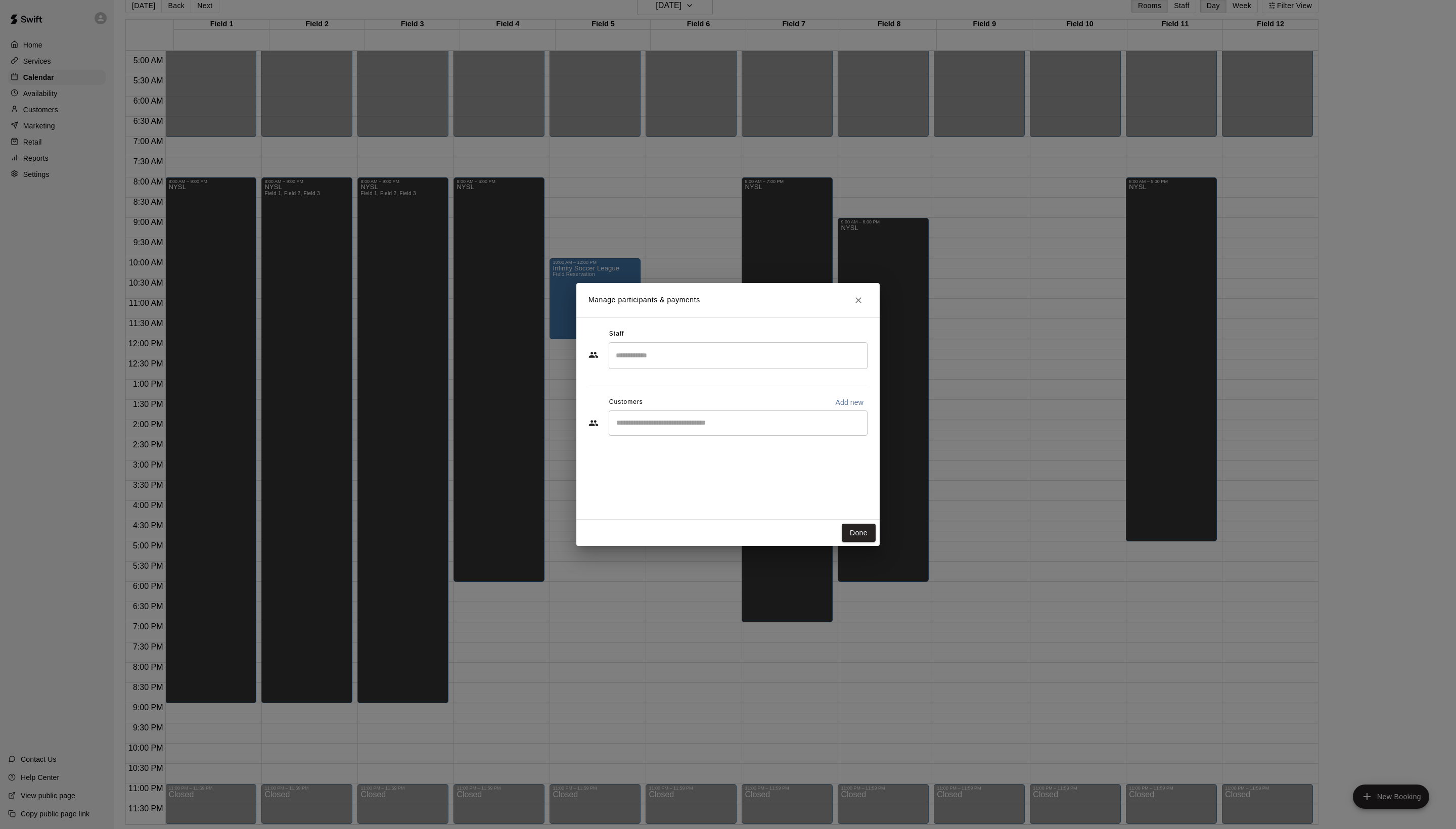
click at [683, 411] on div "Customers Add new" at bounding box center [727, 402] width 279 height 16
click at [680, 428] on input "Start typing to search customers..." at bounding box center [738, 423] width 249 height 10
type input "*****"
click at [724, 483] on span "[EMAIL_ADDRESS][DOMAIN_NAME]" at bounding box center [711, 479] width 109 height 7
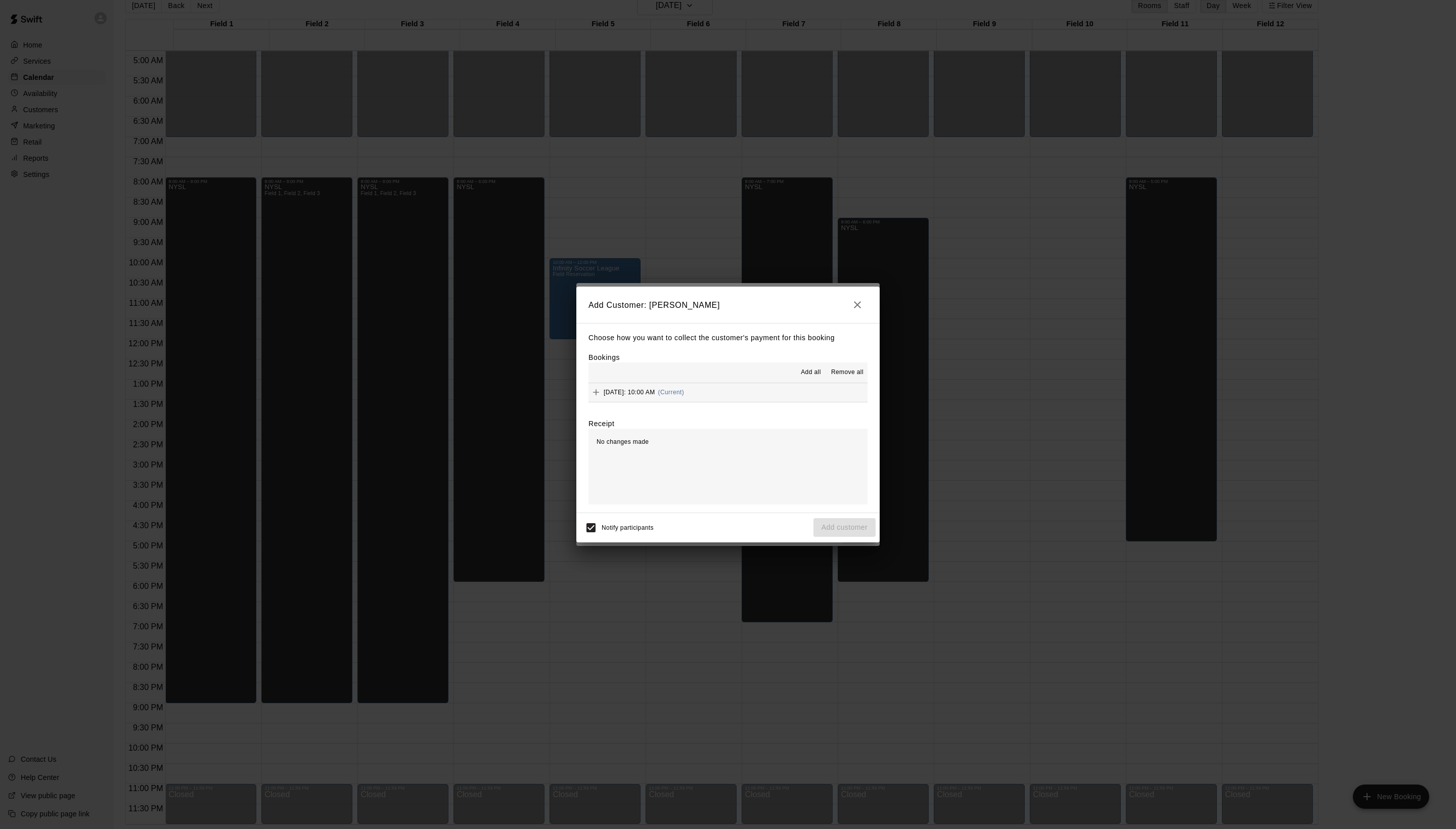
click at [801, 375] on span "Add all" at bounding box center [810, 373] width 20 height 10
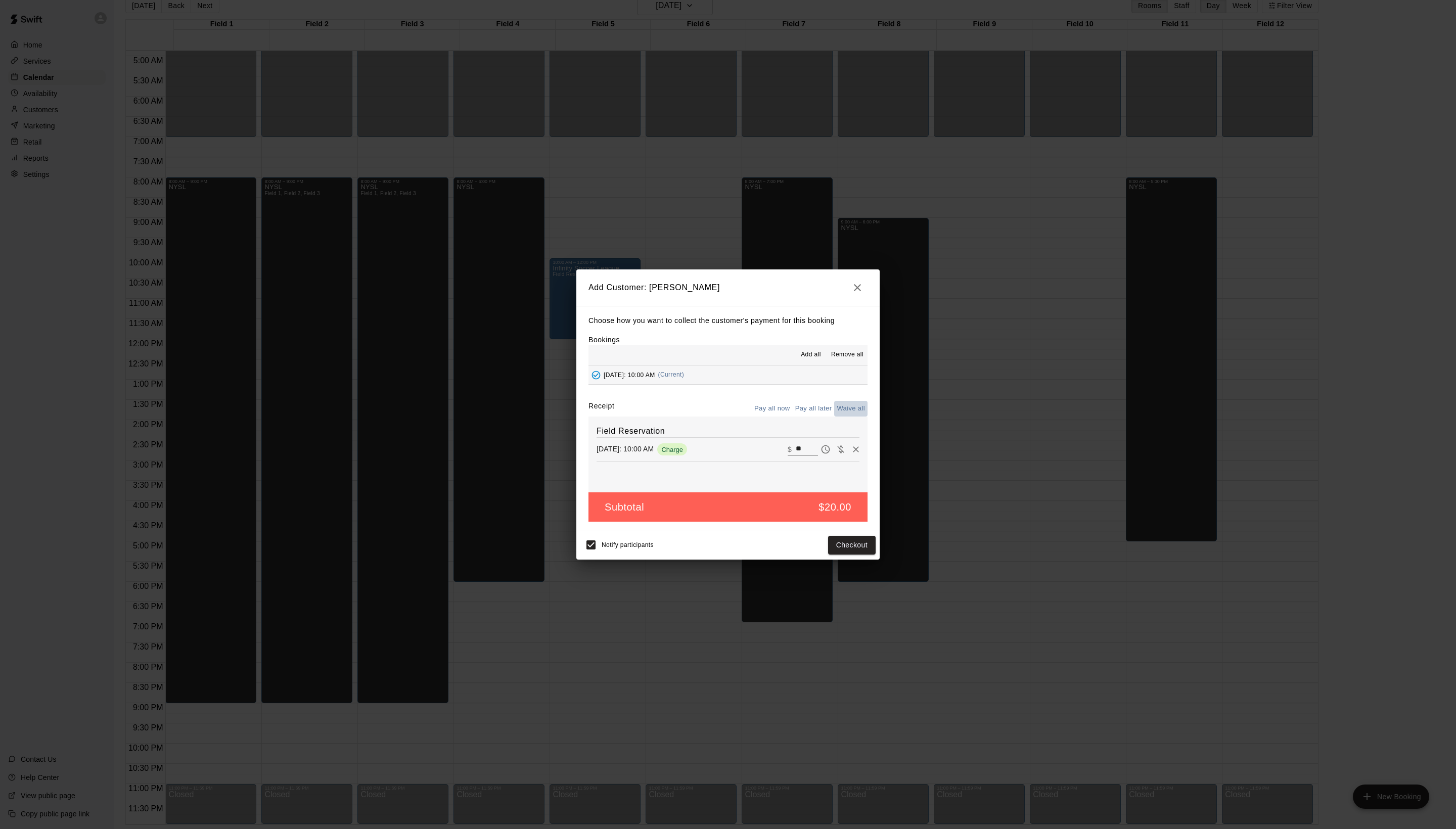
click at [851, 416] on button "Waive all" at bounding box center [851, 409] width 34 height 16
type input "*"
click at [842, 555] on button "Add customer" at bounding box center [845, 544] width 62 height 18
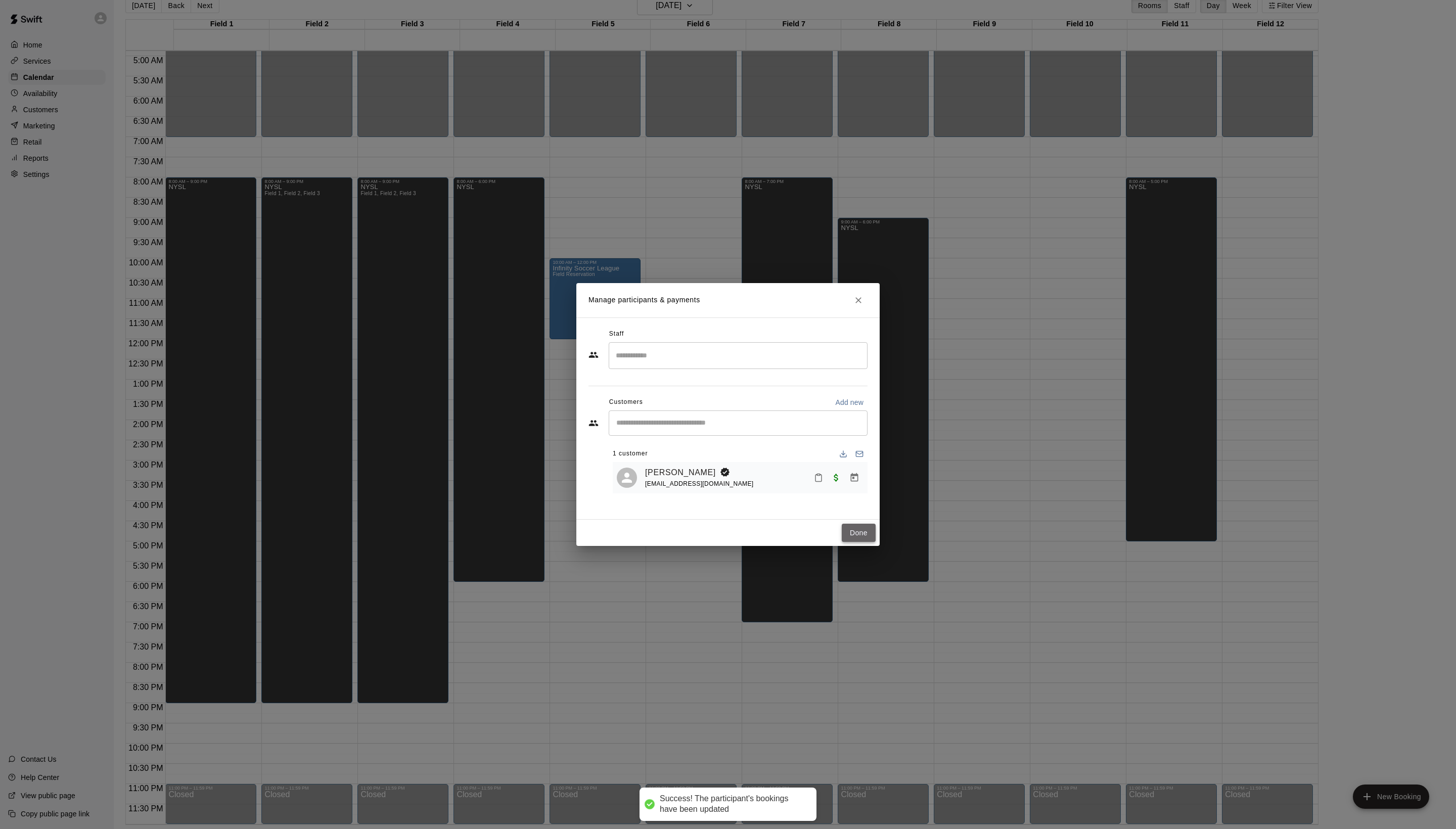
click at [857, 543] on button "Done" at bounding box center [858, 532] width 34 height 18
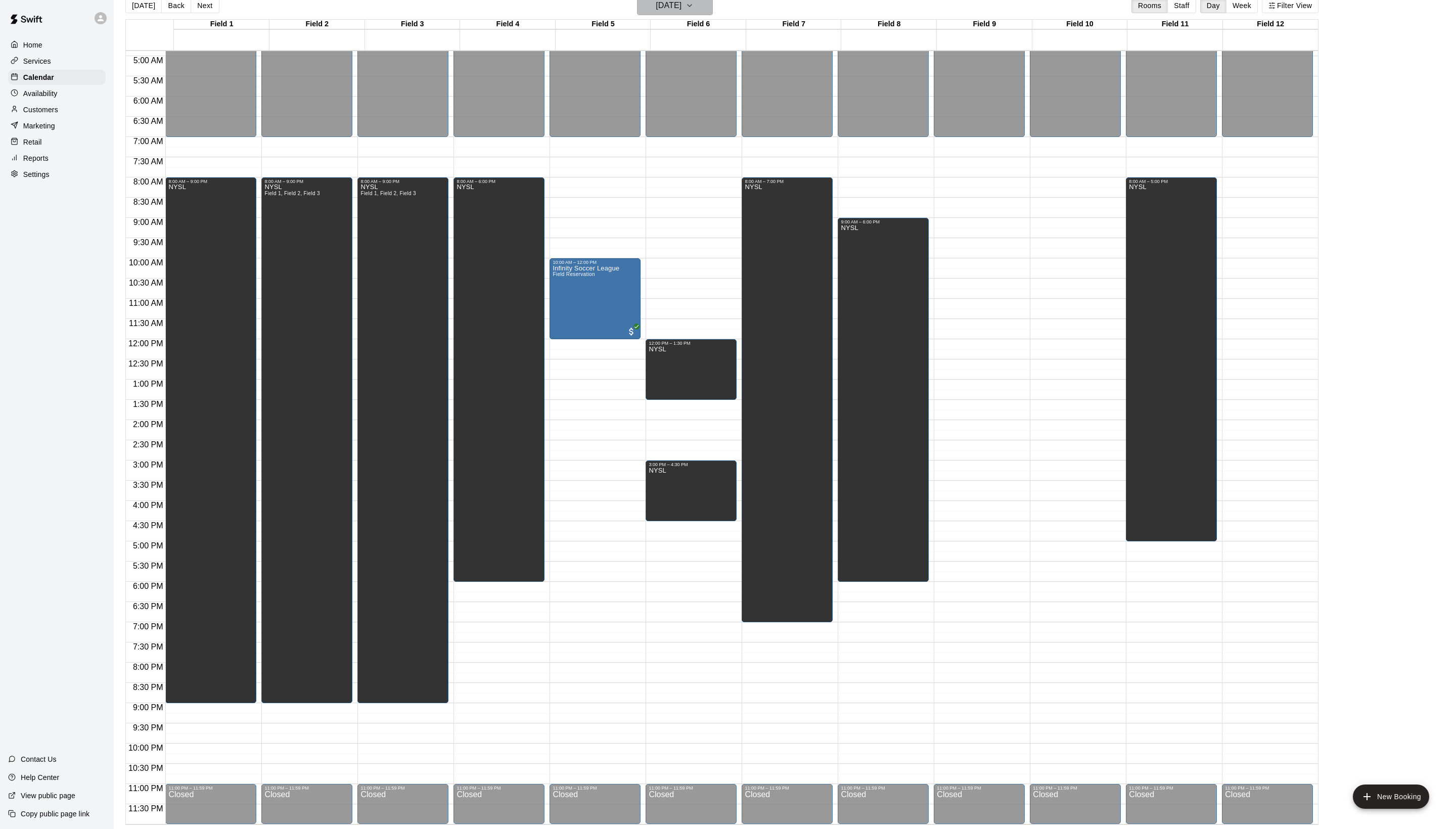
click at [670, 4] on h6 "[DATE]" at bounding box center [668, 6] width 26 height 14
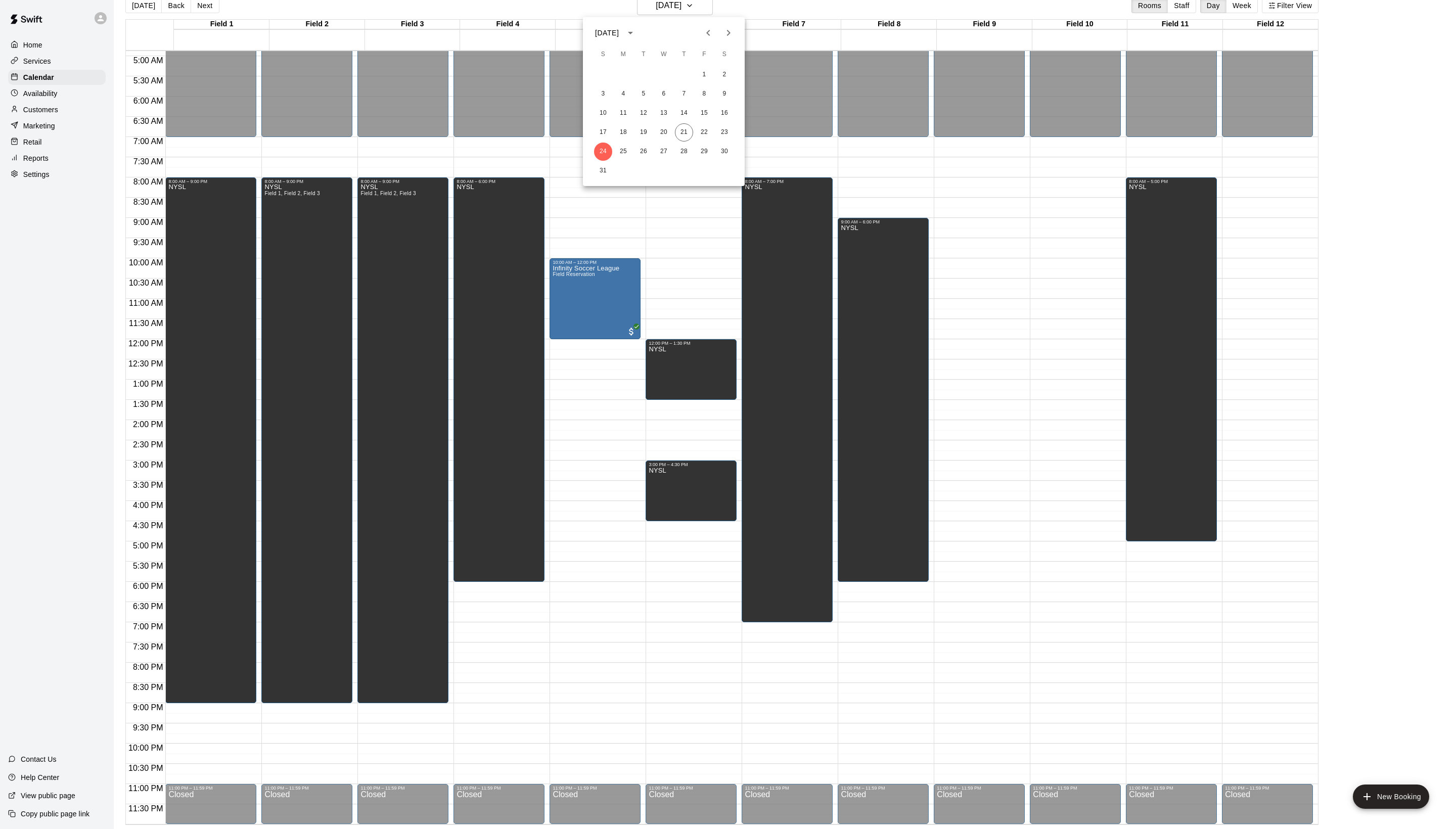
click at [727, 27] on icon "Next month" at bounding box center [728, 33] width 12 height 12
click at [725, 81] on button "6" at bounding box center [724, 74] width 18 height 18
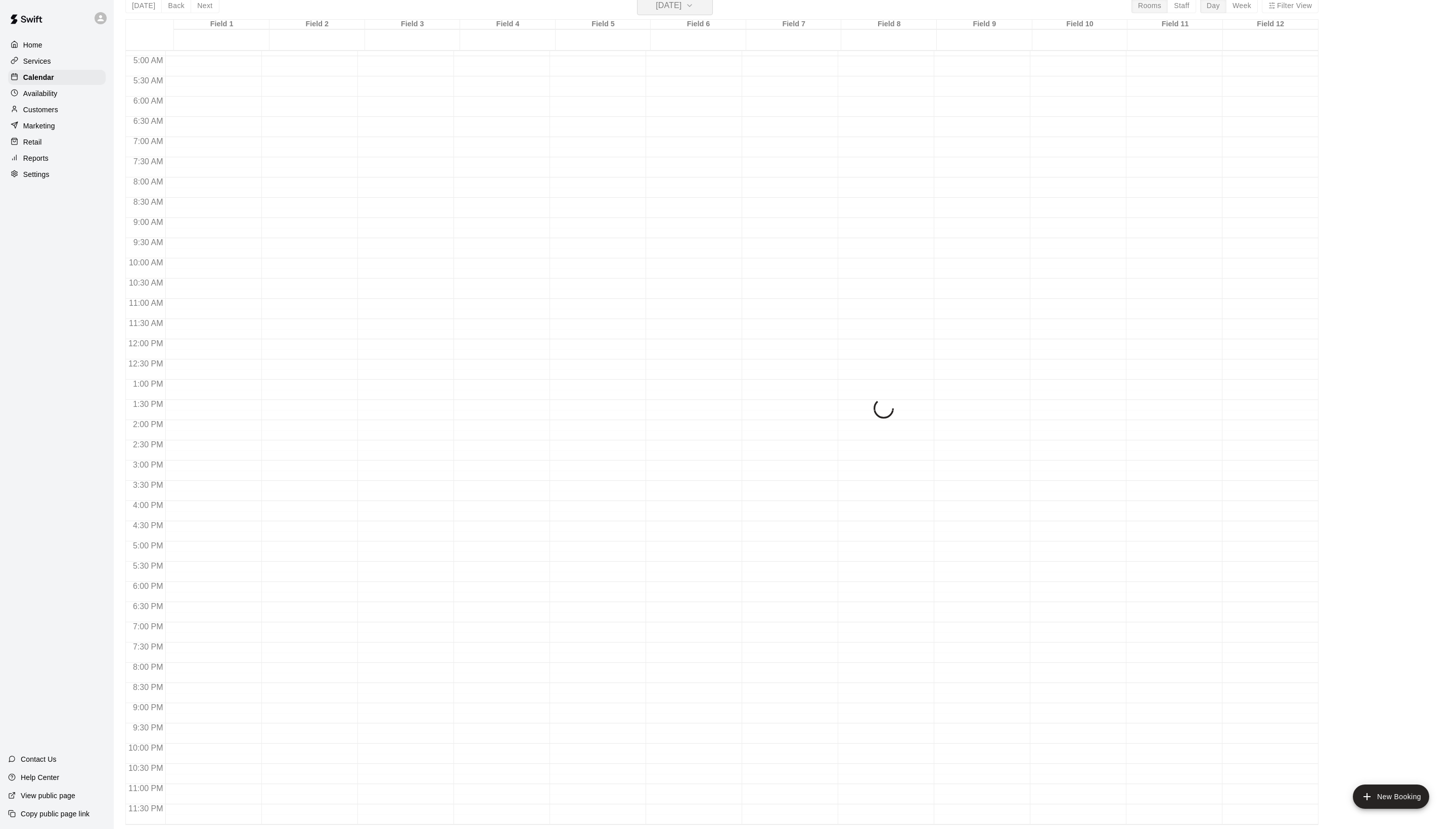
scroll to position [12, 0]
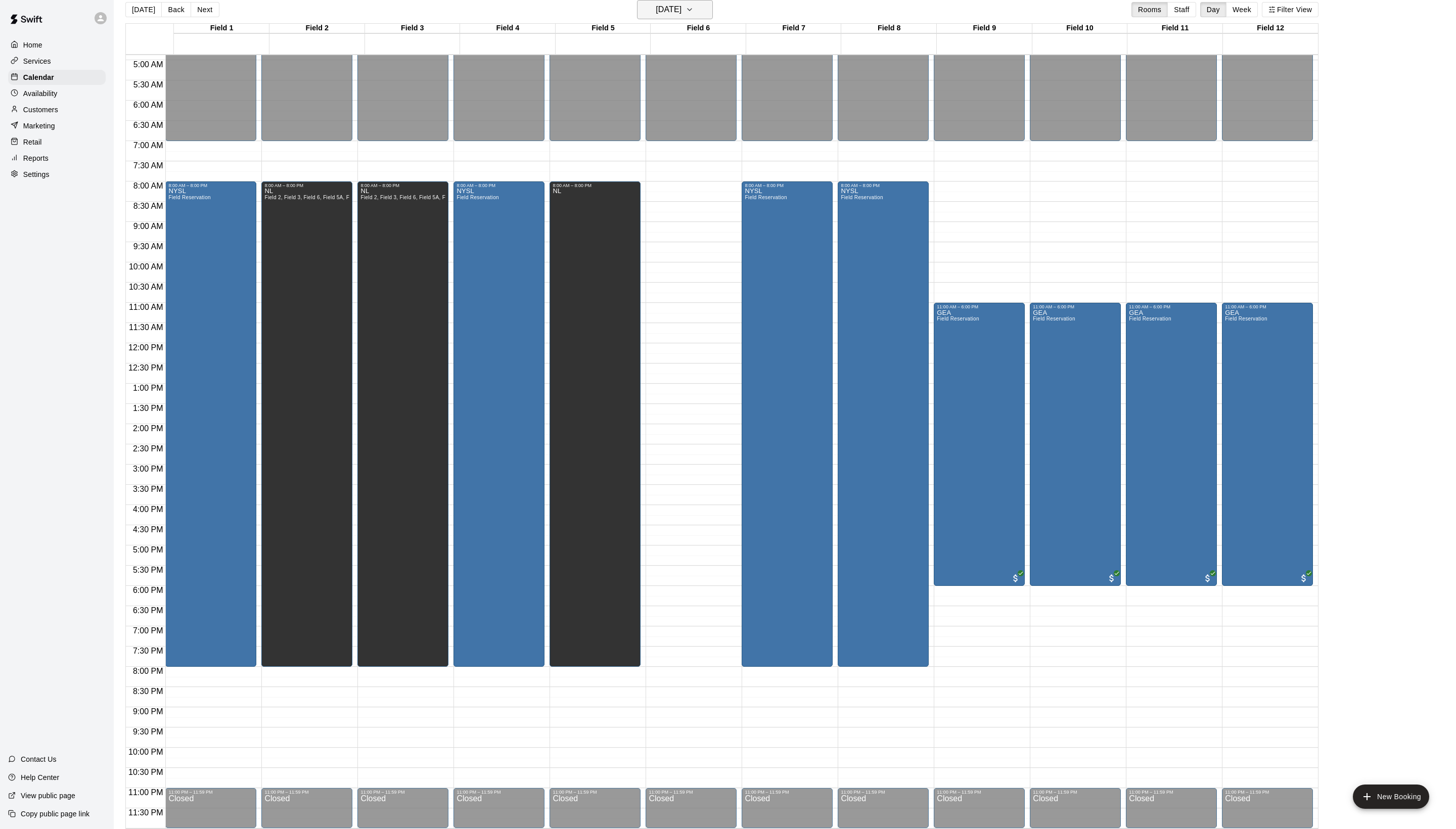
click at [682, 8] on h6 "[DATE]" at bounding box center [668, 10] width 26 height 14
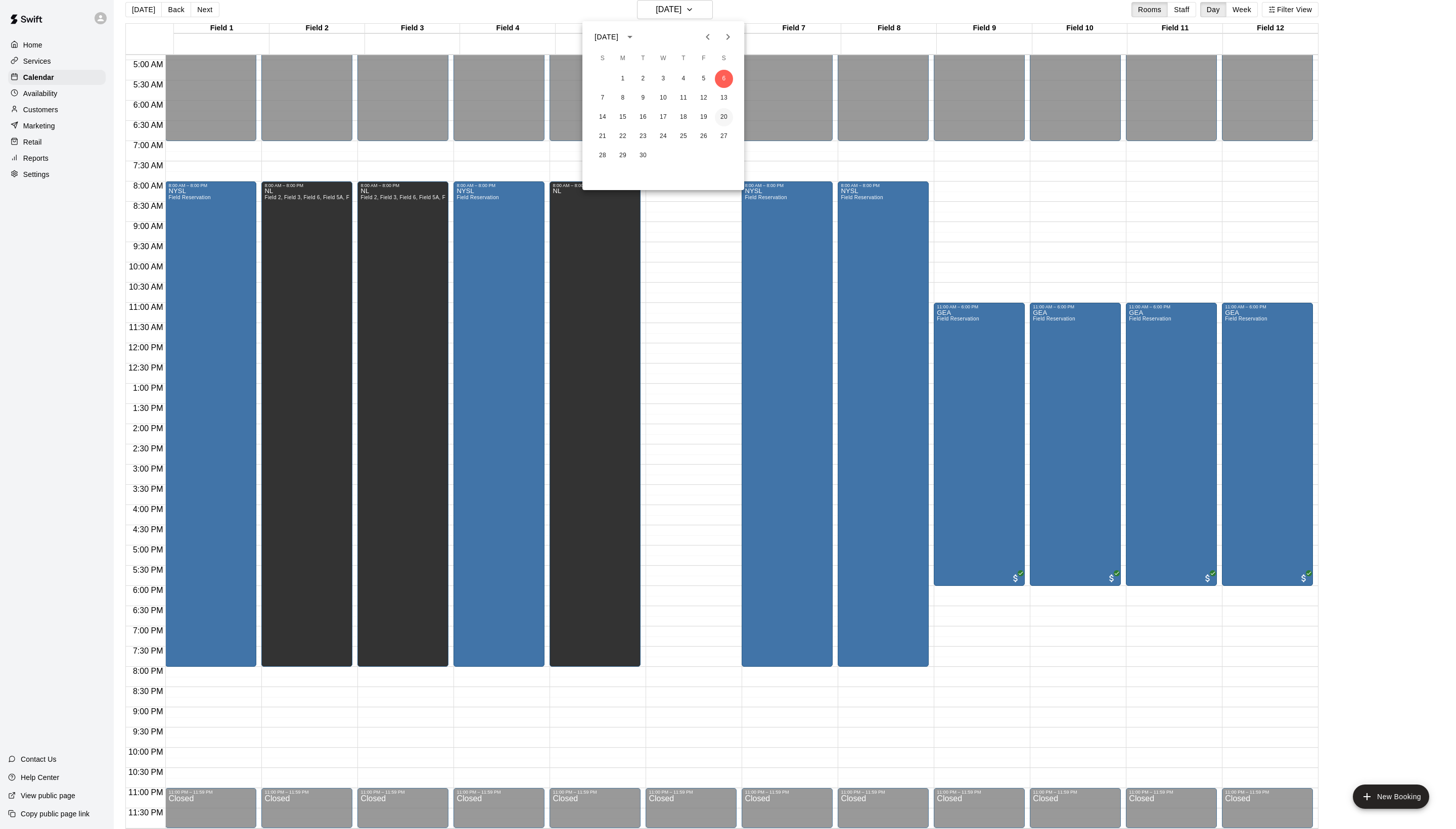
click at [723, 118] on button "20" at bounding box center [723, 117] width 18 height 18
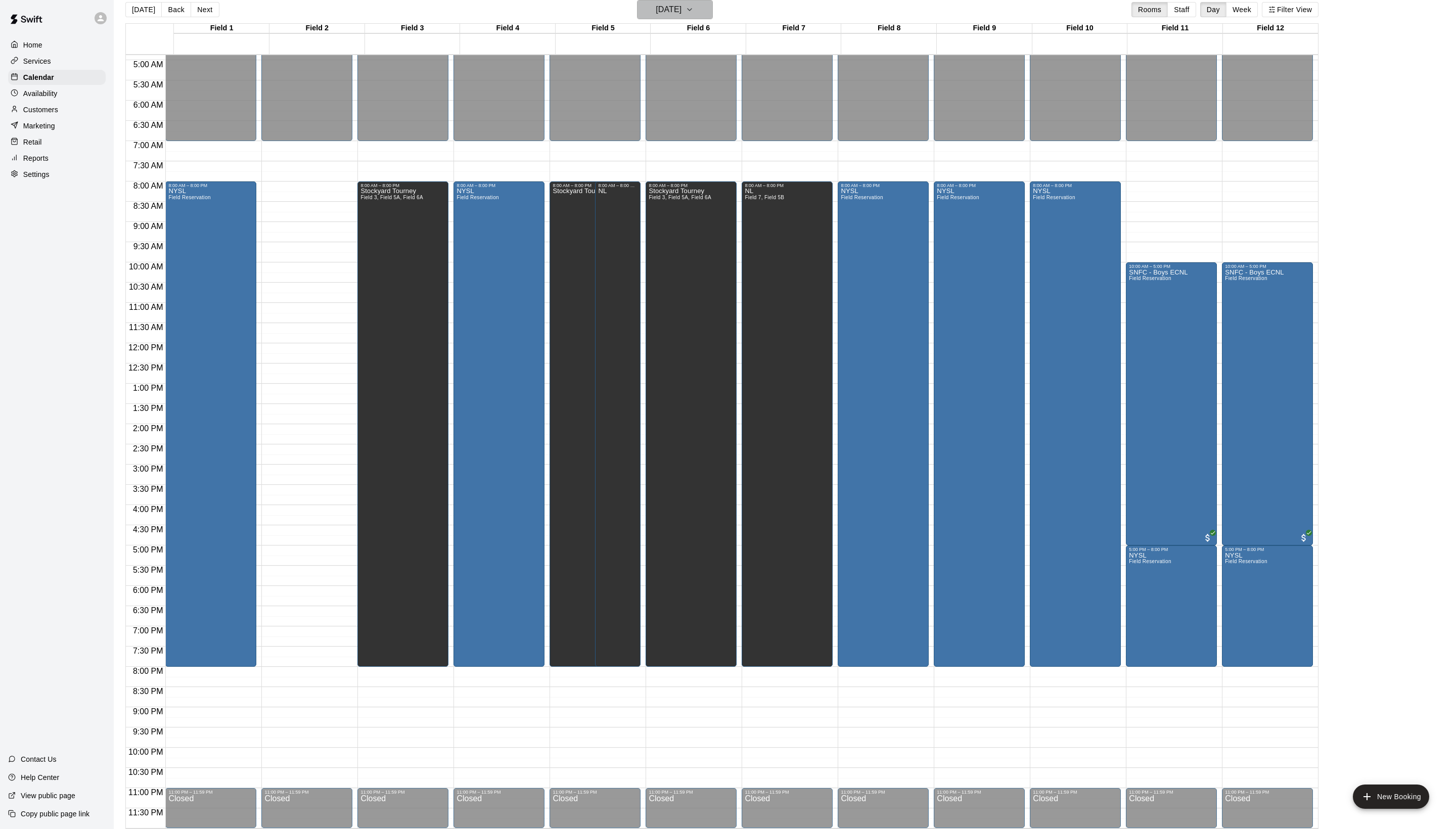
click at [658, 11] on h6 "[DATE]" at bounding box center [668, 10] width 26 height 14
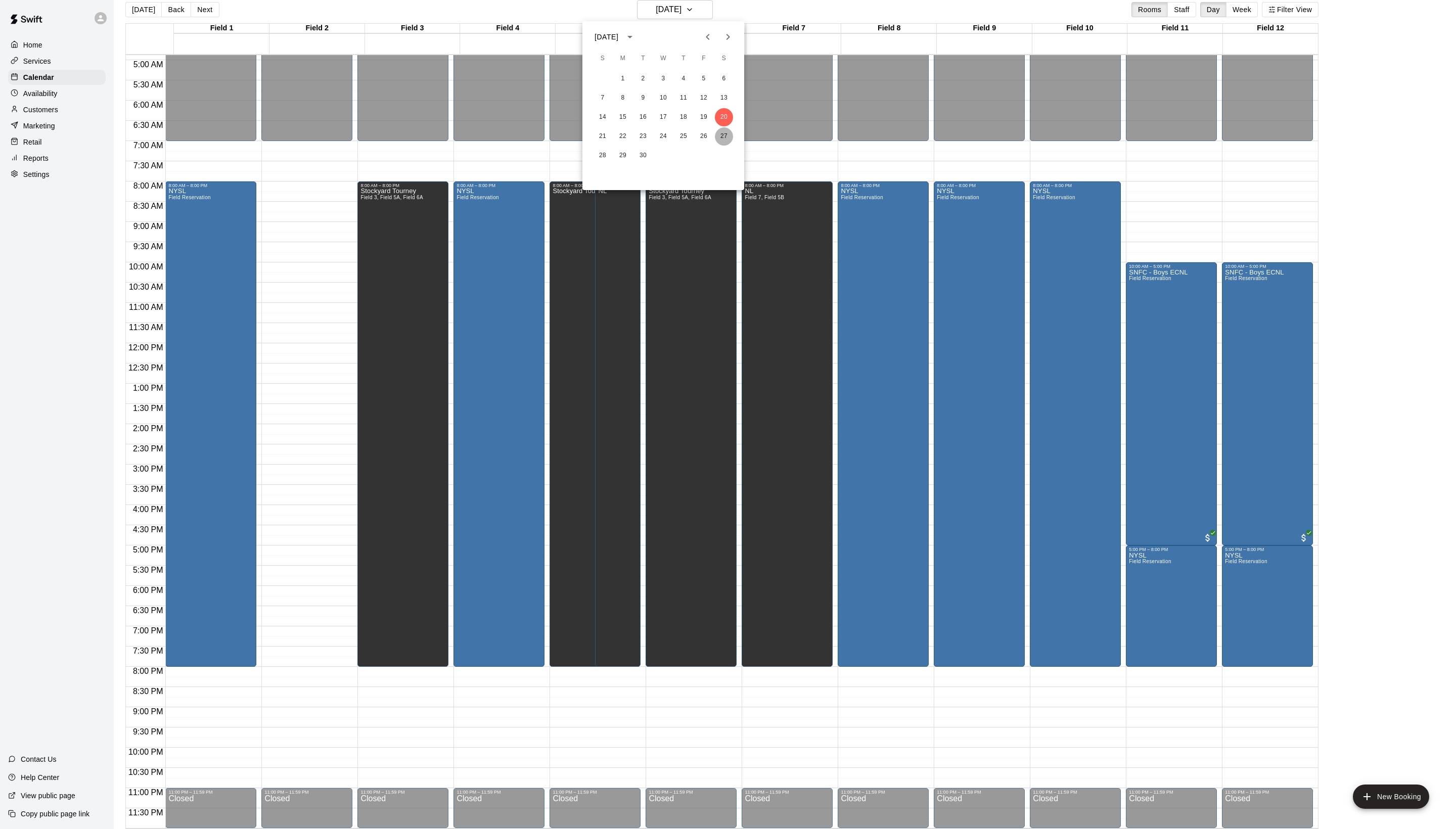
click at [729, 136] on button "27" at bounding box center [723, 136] width 18 height 18
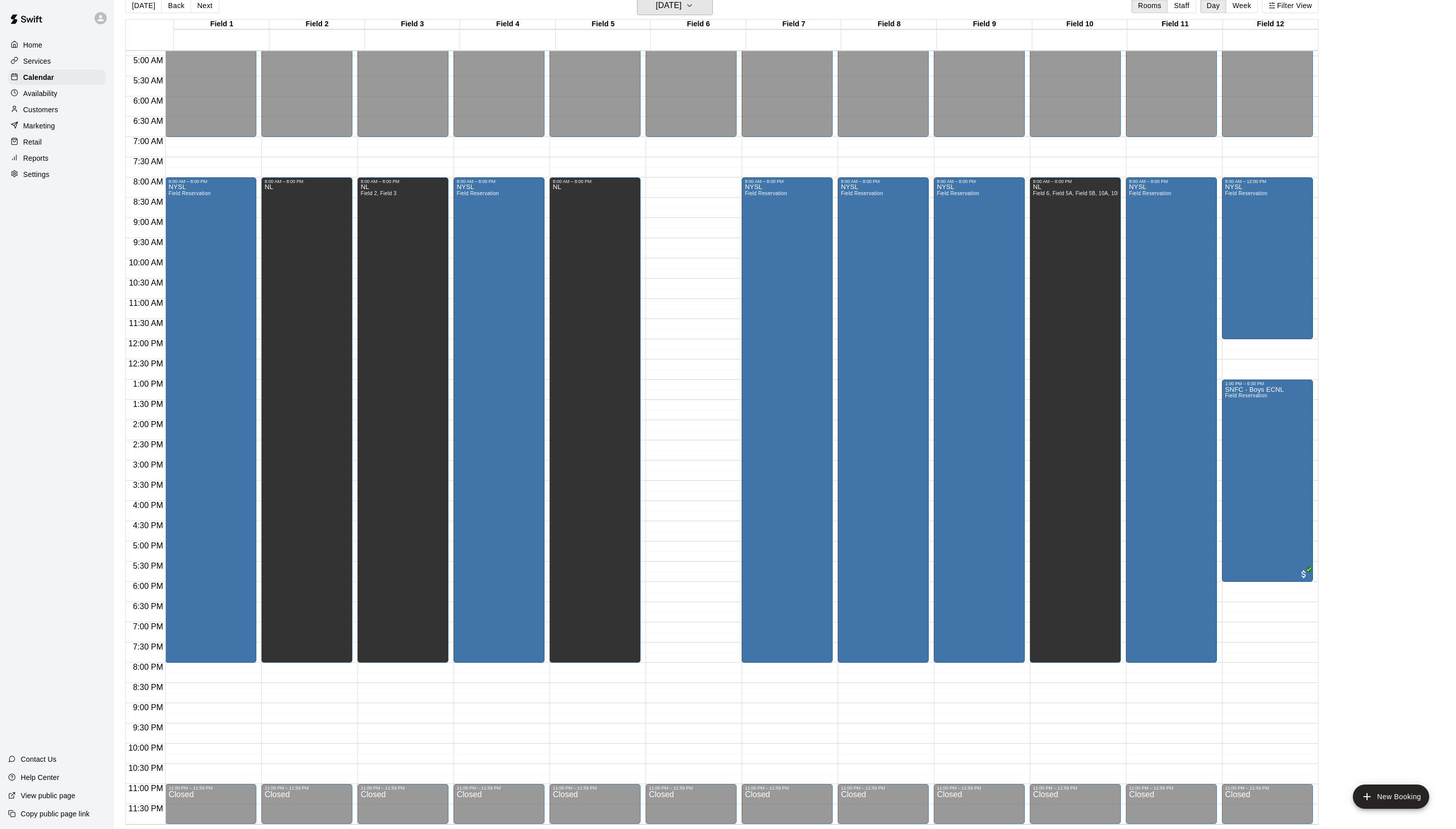
scroll to position [16, 0]
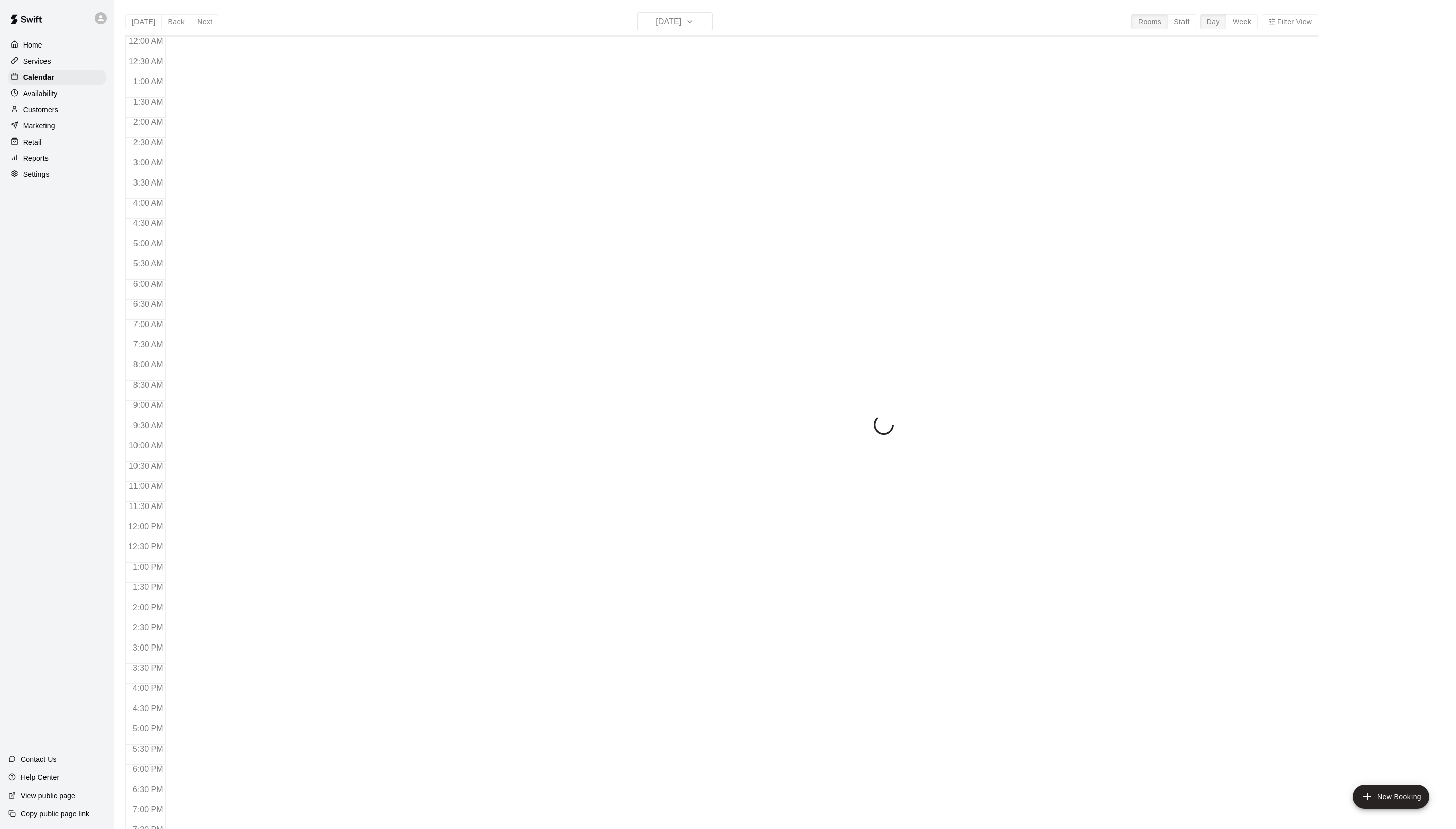
scroll to position [18, 0]
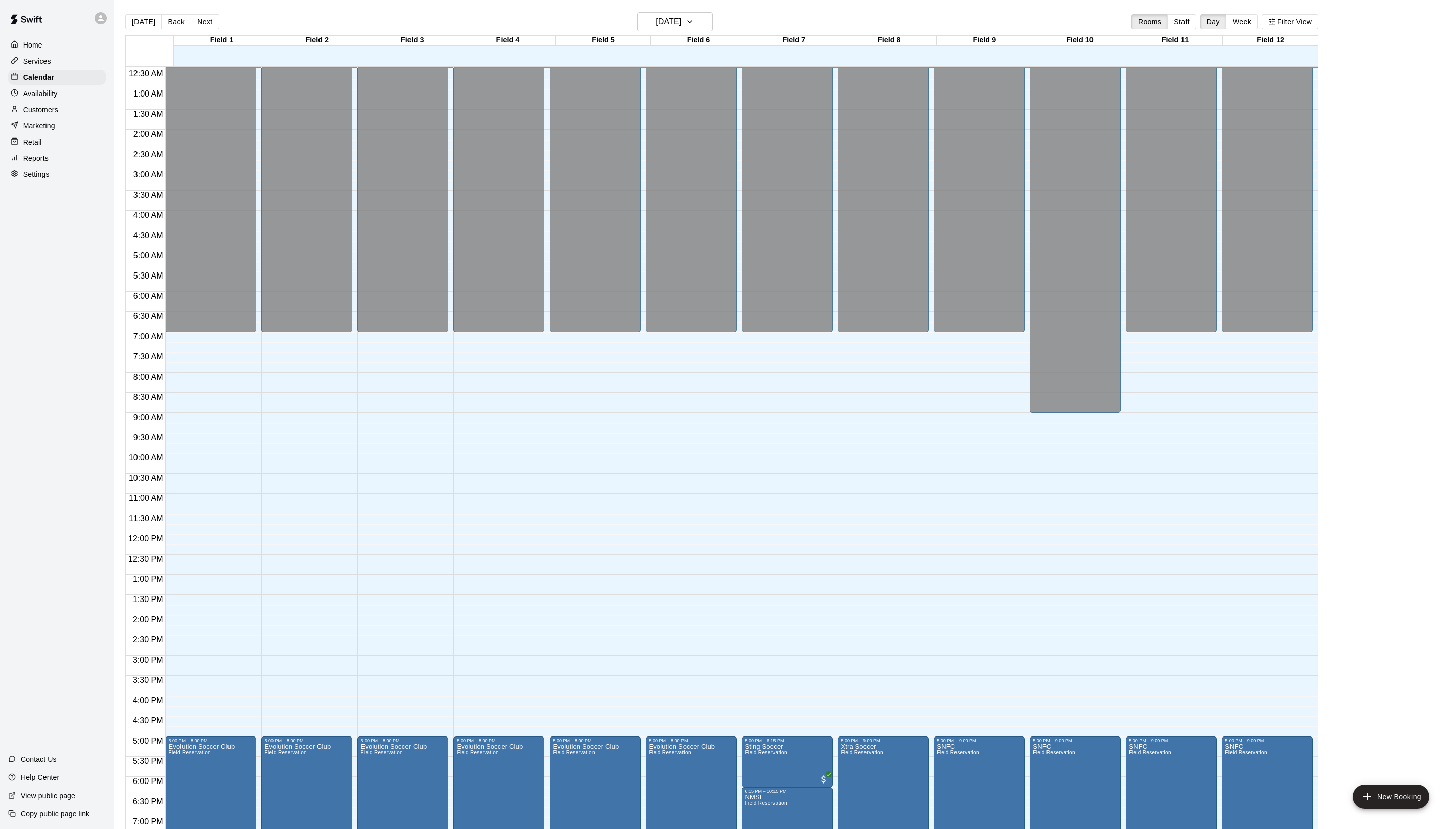
click at [691, 11] on main "Today Back Next Thursday Aug 21 Rooms Staff Day Week Filter View Field 1 21 Thu…" at bounding box center [784, 423] width 1342 height 846
click at [671, 15] on h6 "[DATE]" at bounding box center [668, 22] width 26 height 14
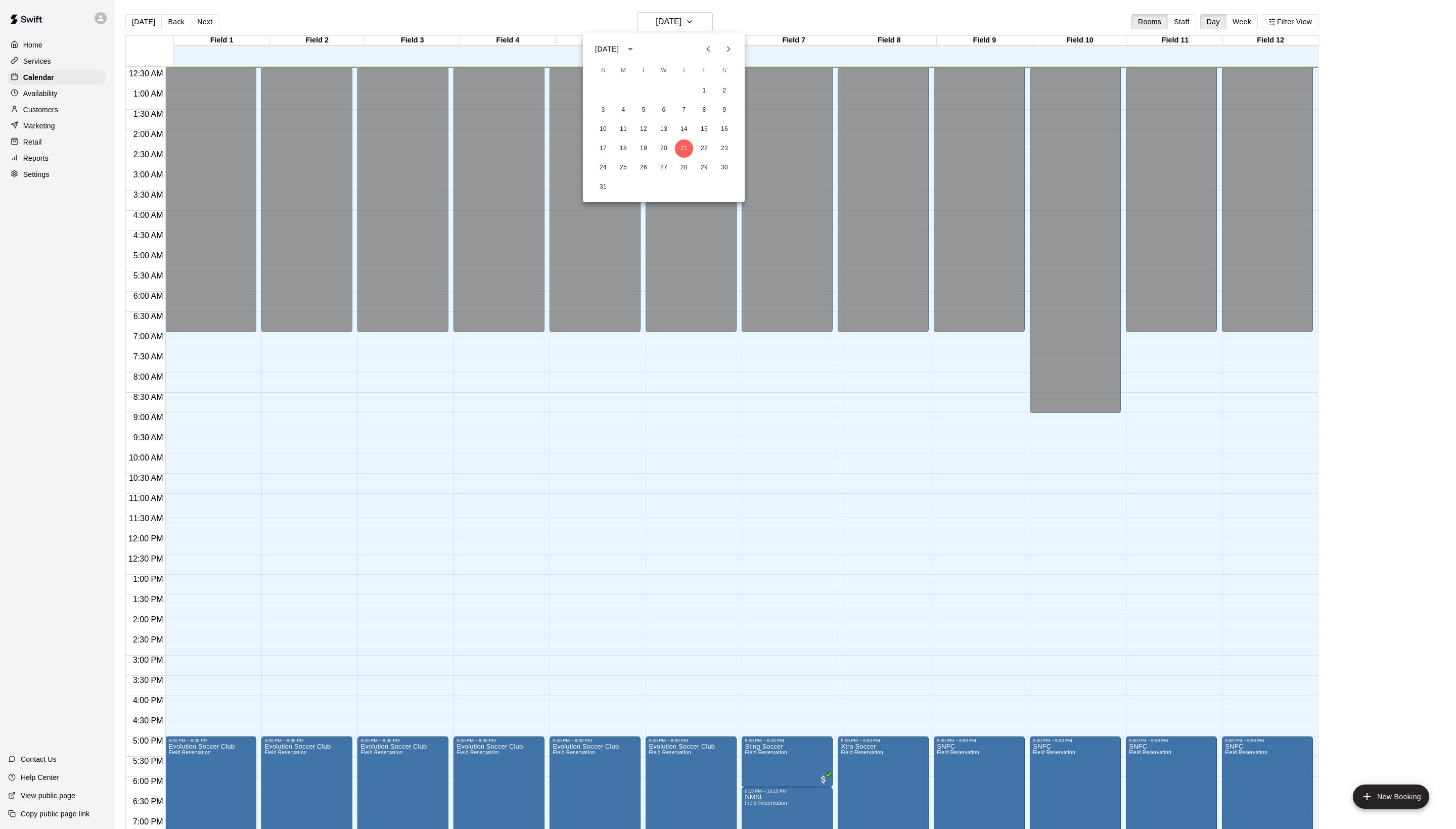
click at [702, 46] on icon "Previous month" at bounding box center [708, 49] width 12 height 12
click at [727, 54] on icon "Next month" at bounding box center [728, 49] width 12 height 12
click at [623, 92] on button "1" at bounding box center [623, 90] width 18 height 18
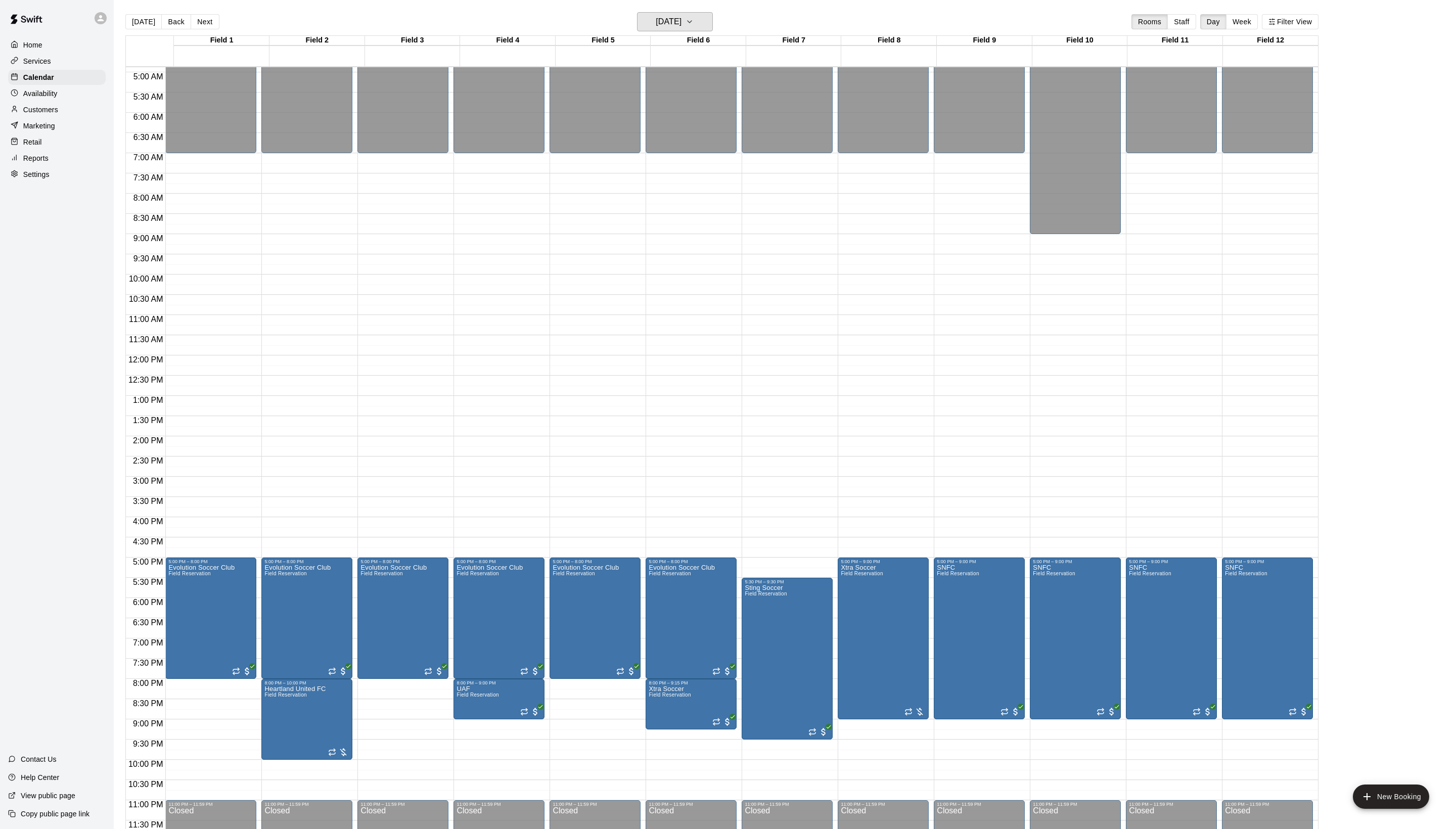
scroll to position [203, 0]
drag, startPoint x: 284, startPoint y: 317, endPoint x: 284, endPoint y: 377, distance: 60.0
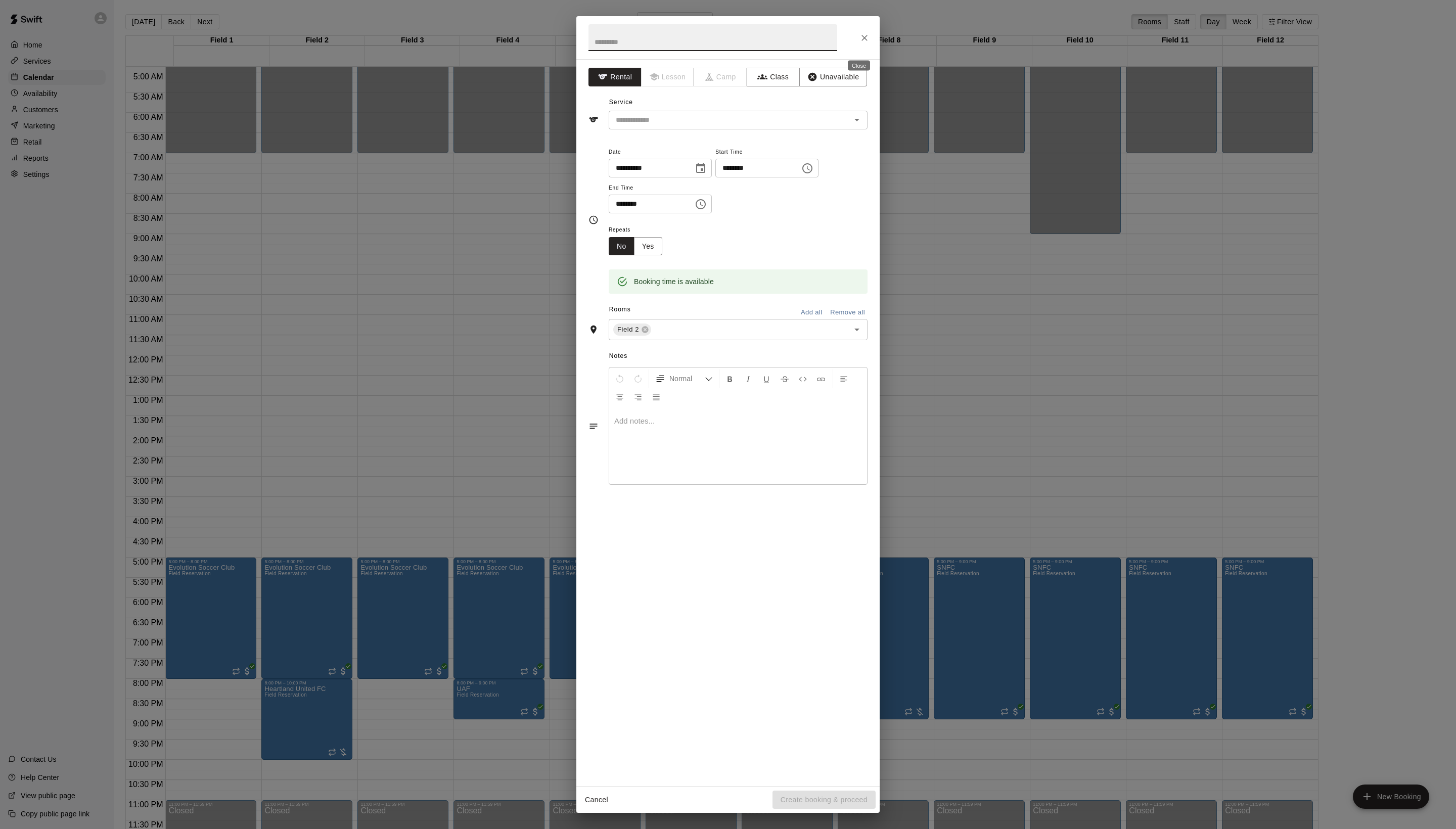
click at [859, 41] on icon "Close" at bounding box center [864, 38] width 10 height 10
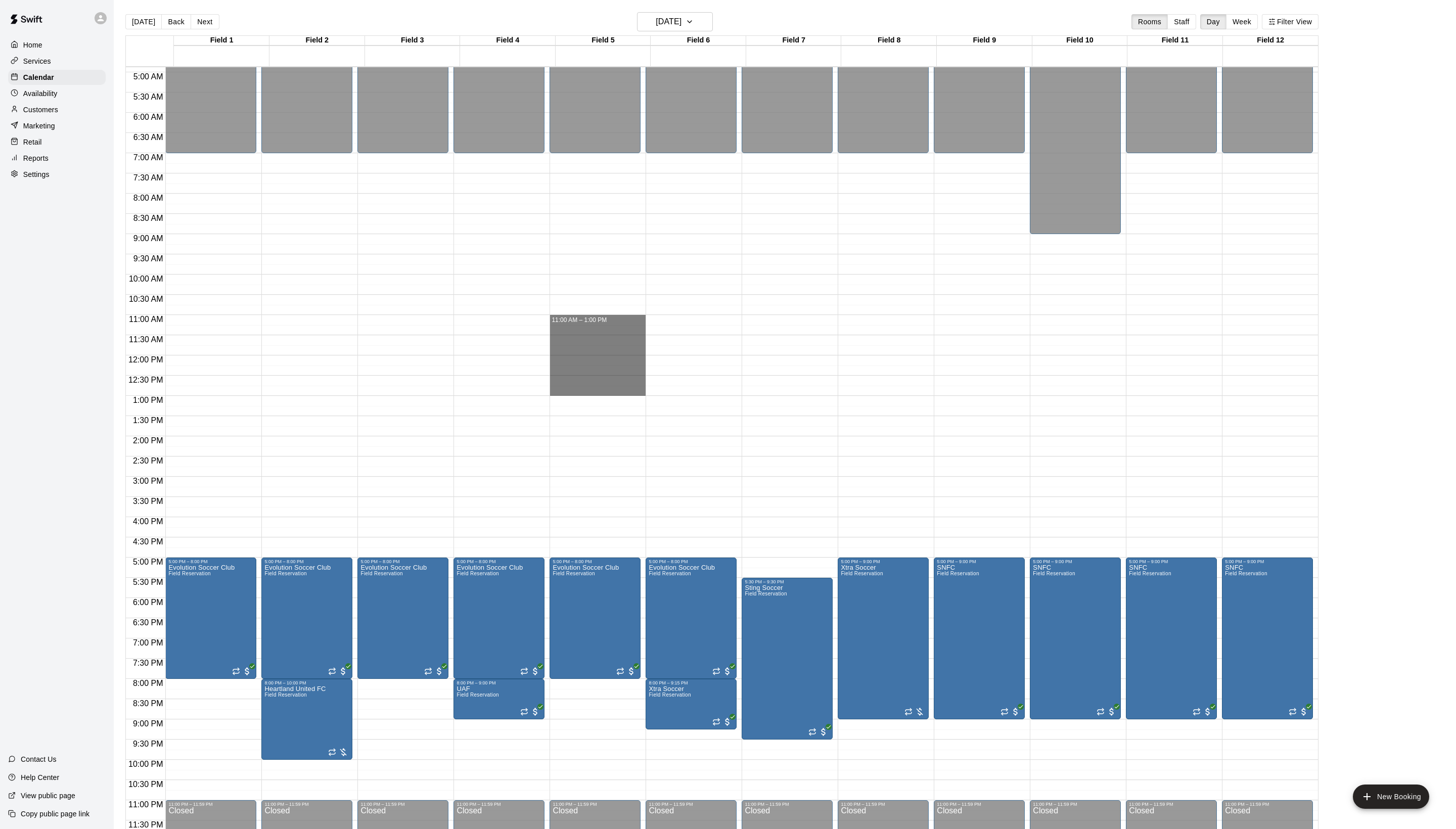
drag, startPoint x: 579, startPoint y: 317, endPoint x: 581, endPoint y: 392, distance: 75.0
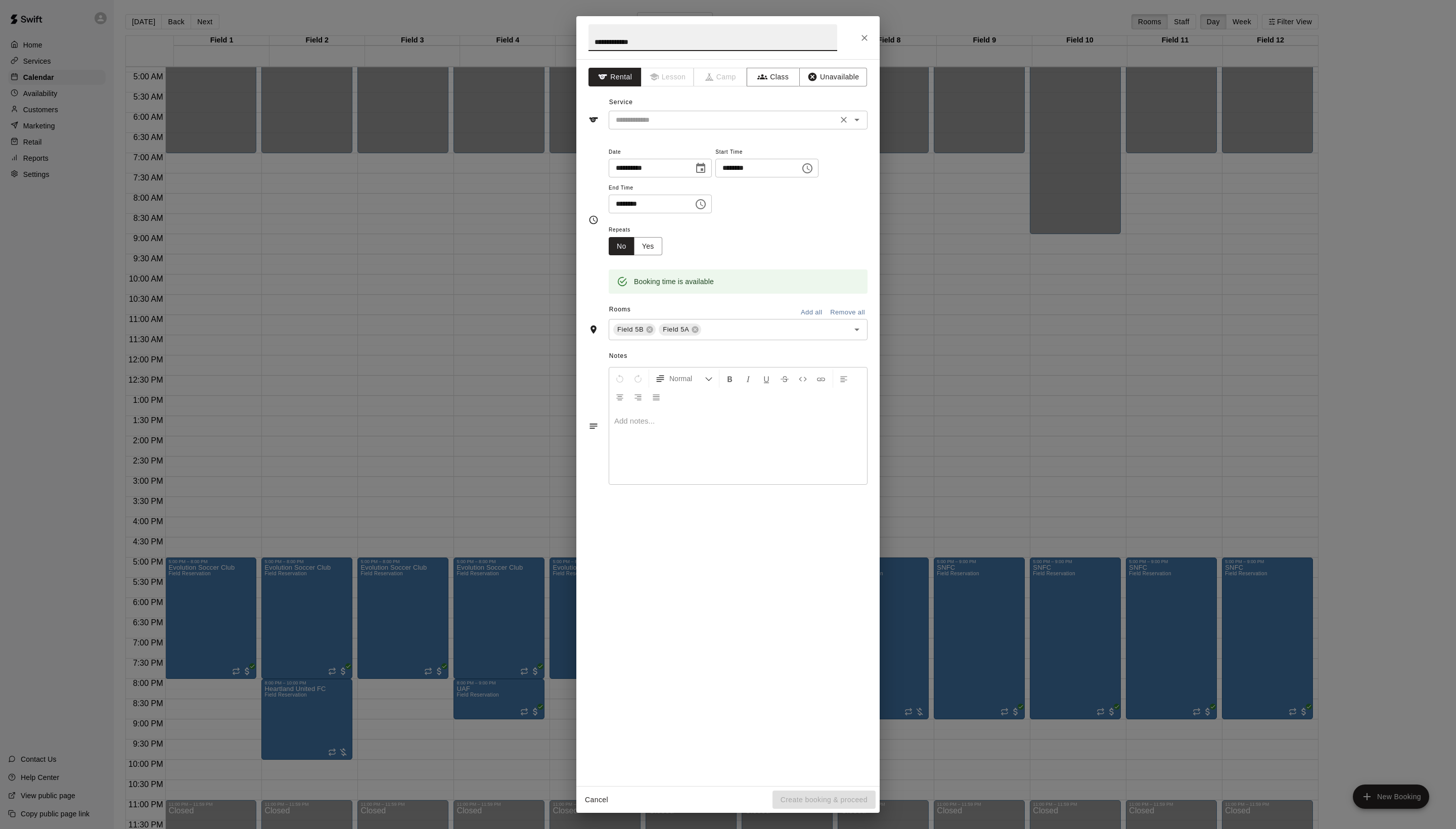
type input "**********"
click at [682, 126] on input "text" at bounding box center [722, 120] width 223 height 13
click at [678, 163] on li "Field Reservation" at bounding box center [748, 165] width 239 height 17
type input "**********"
click at [654, 333] on icon at bounding box center [650, 329] width 8 height 8
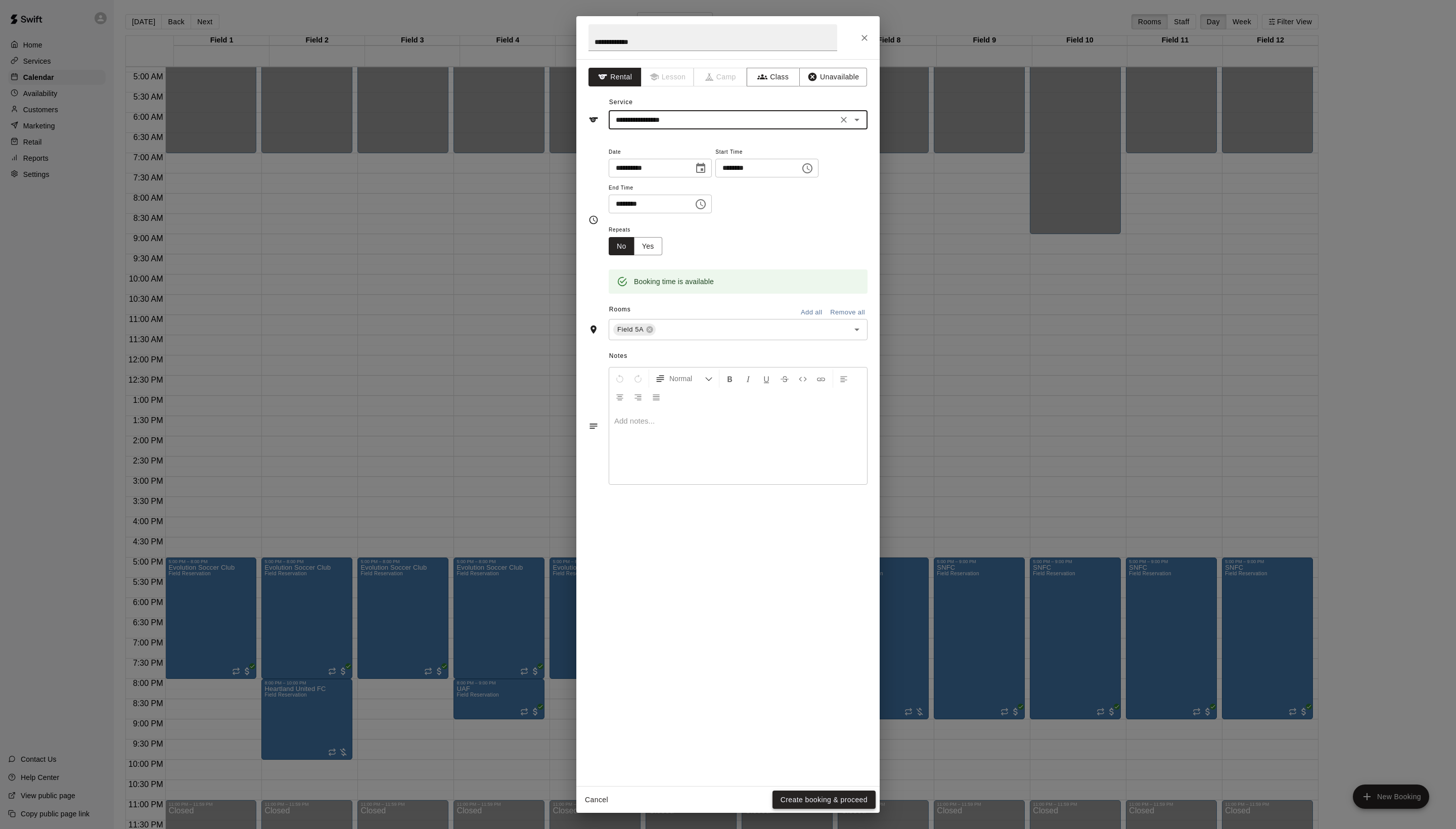
click at [821, 795] on button "Create booking & proceed" at bounding box center [823, 799] width 103 height 18
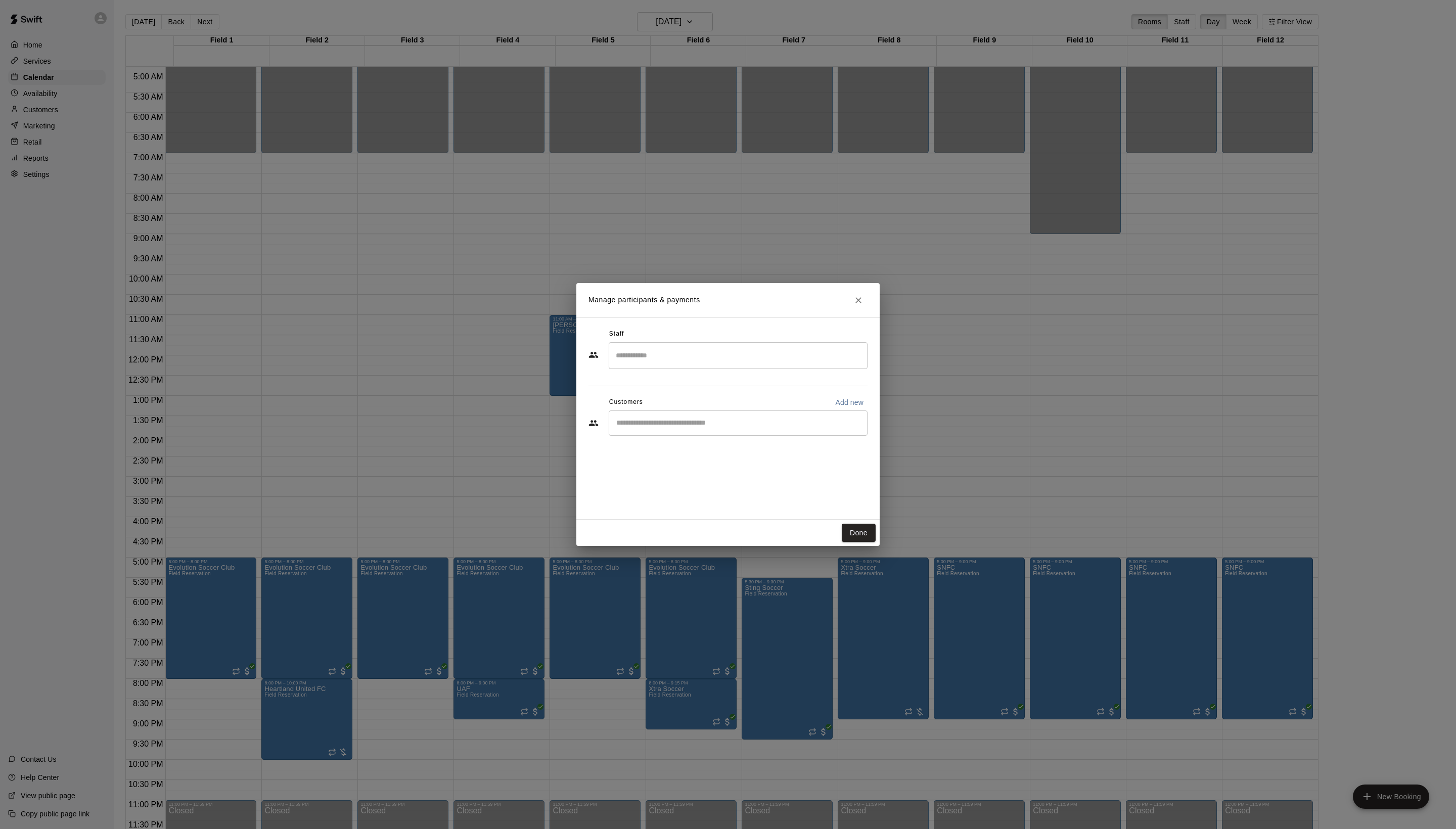
click at [832, 411] on button "Add new" at bounding box center [849, 402] width 37 height 16
select select "**"
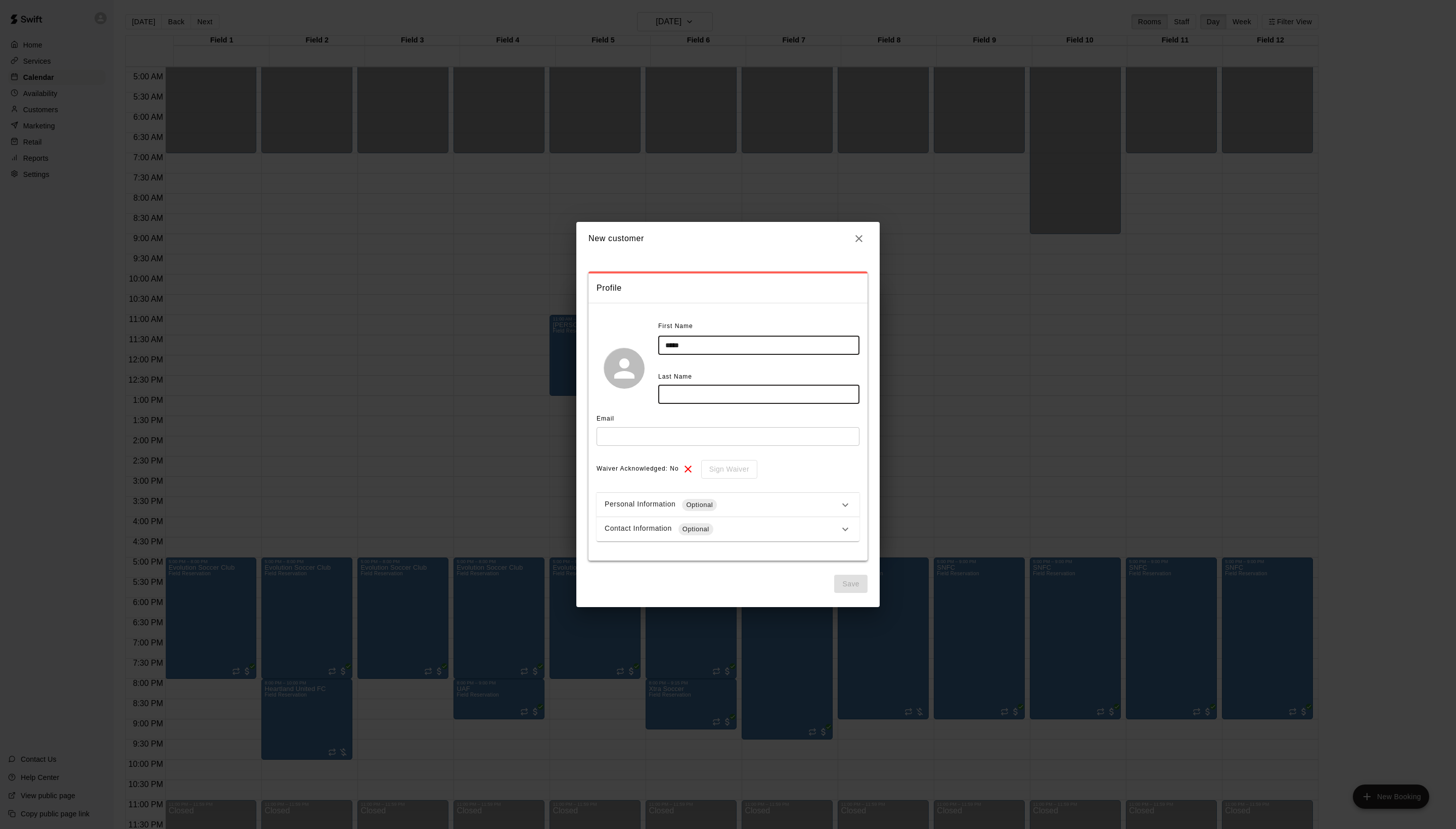
type input "*****"
type input "*******"
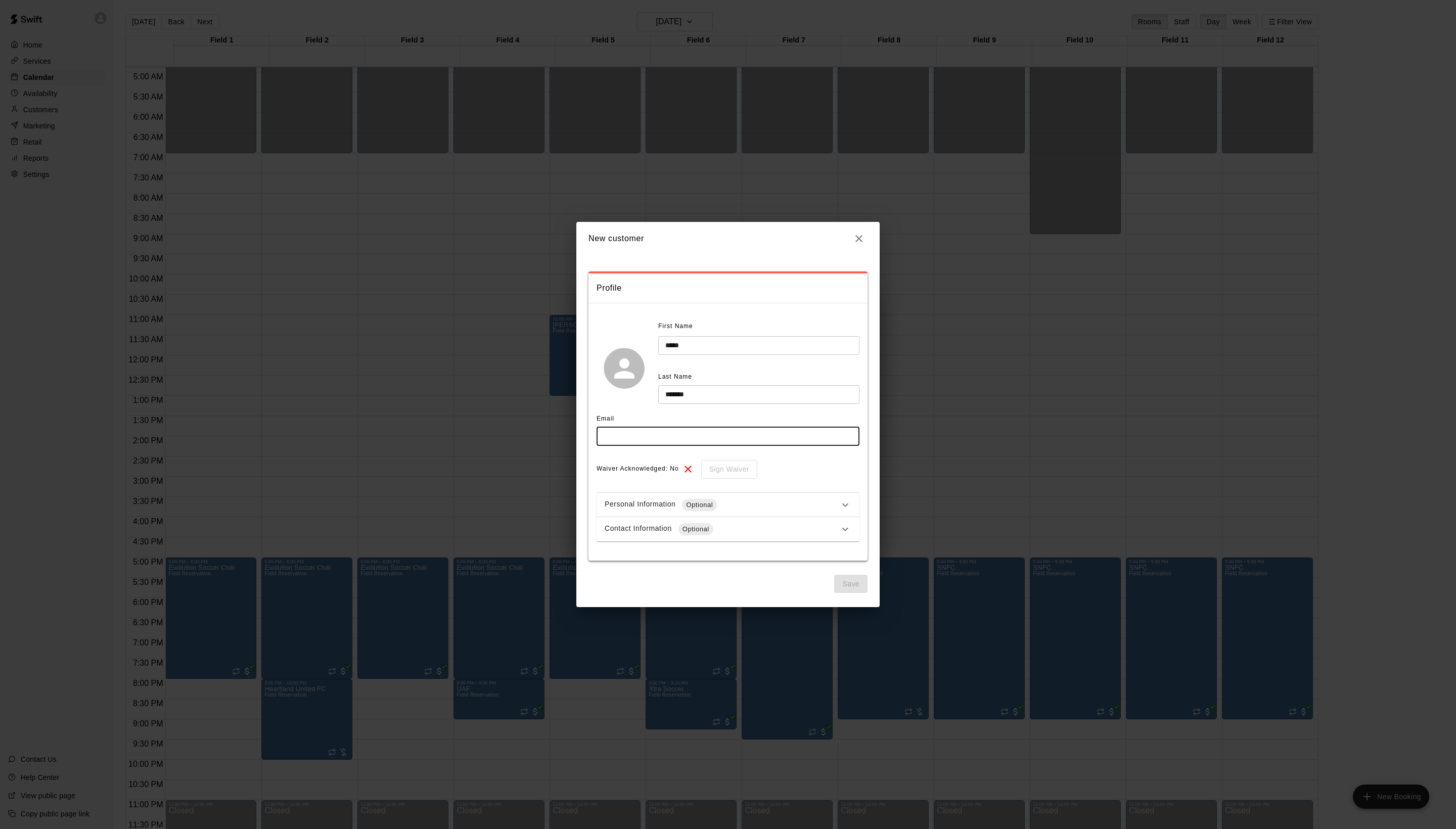
paste input "**********"
type input "**********"
click at [853, 594] on button "Save" at bounding box center [851, 584] width 34 height 18
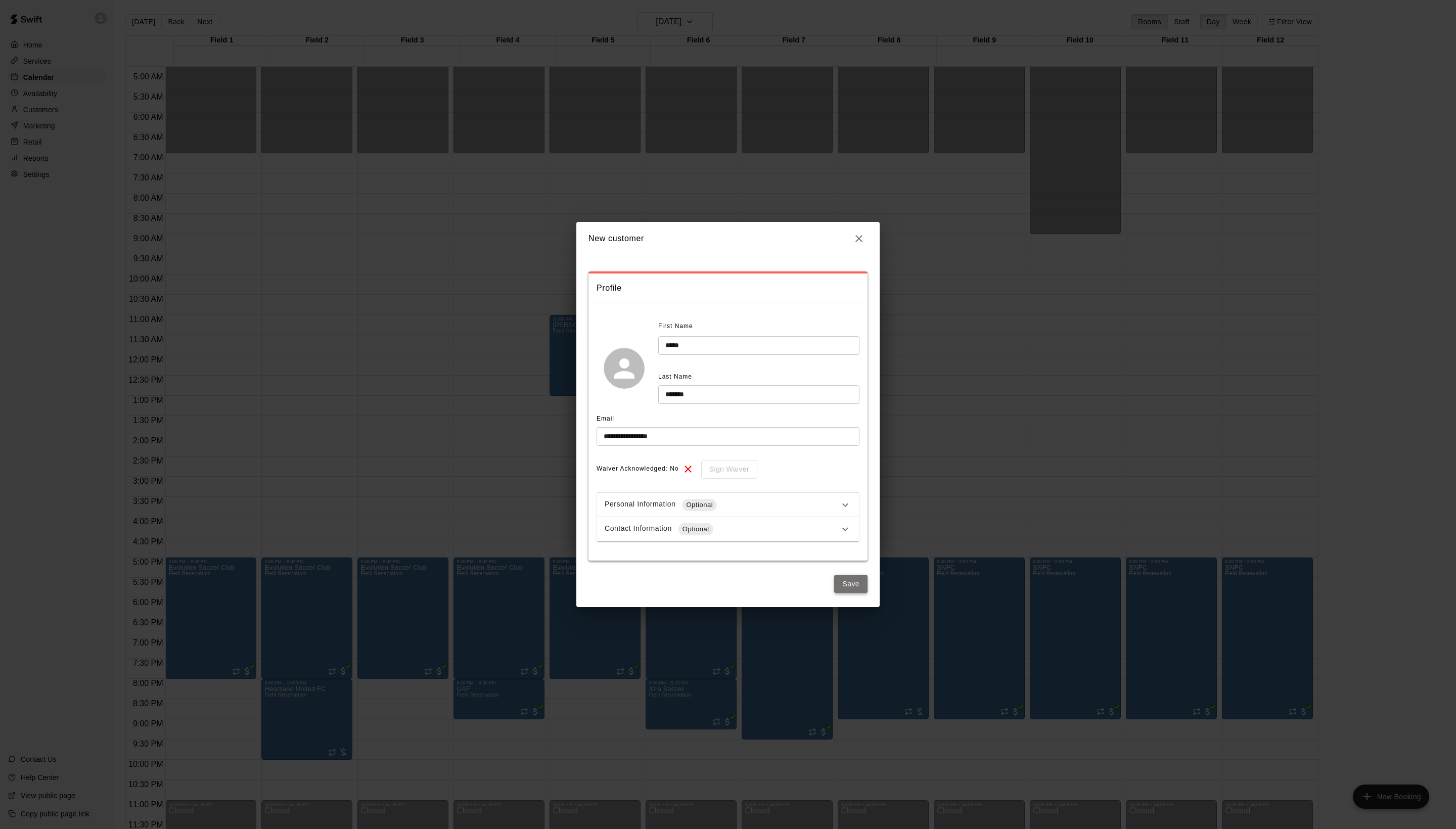
select select "**"
click at [858, 242] on icon "button" at bounding box center [858, 238] width 7 height 7
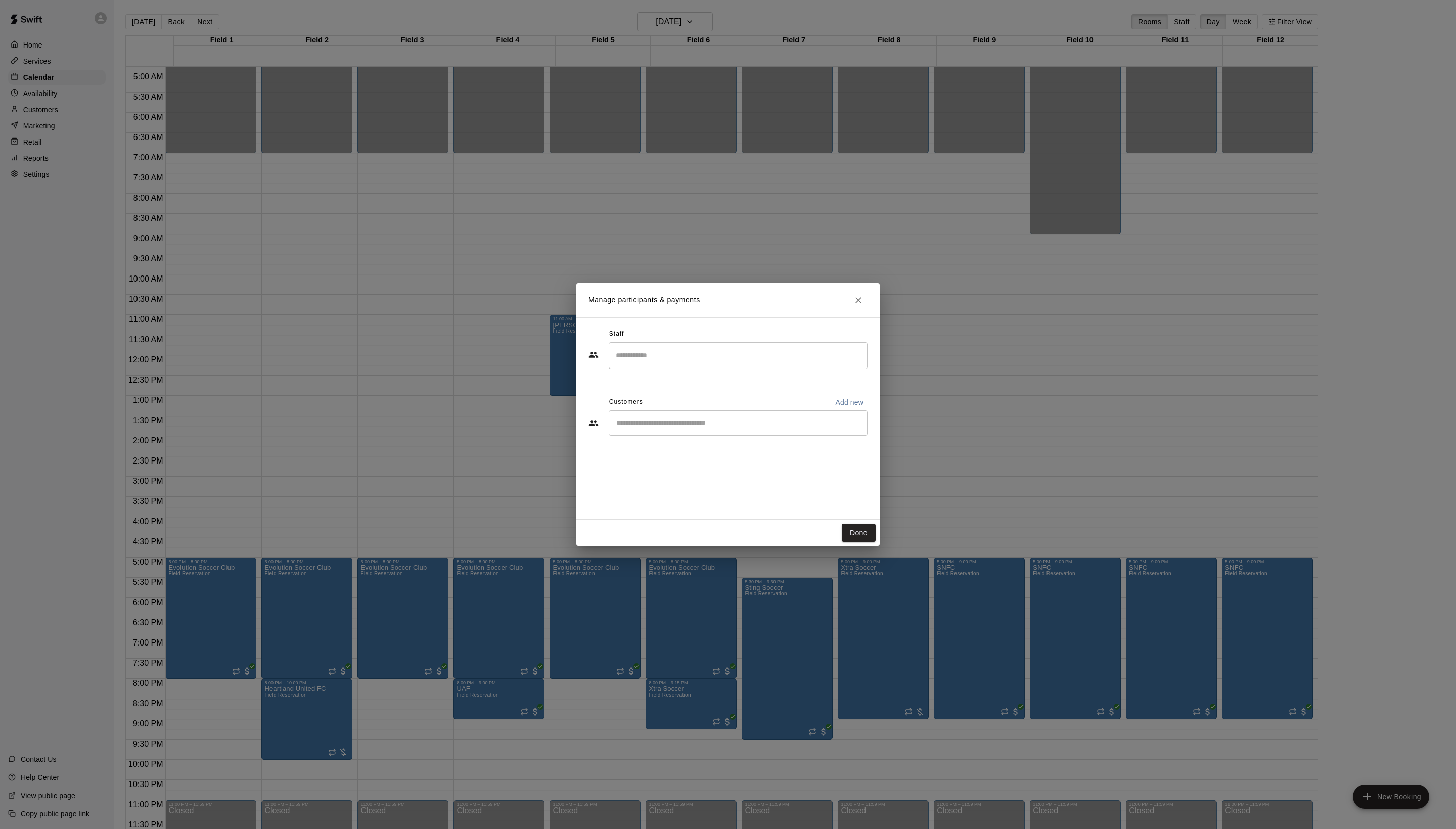
click at [723, 428] on input "Start typing to search customers..." at bounding box center [738, 423] width 249 height 10
type input "***"
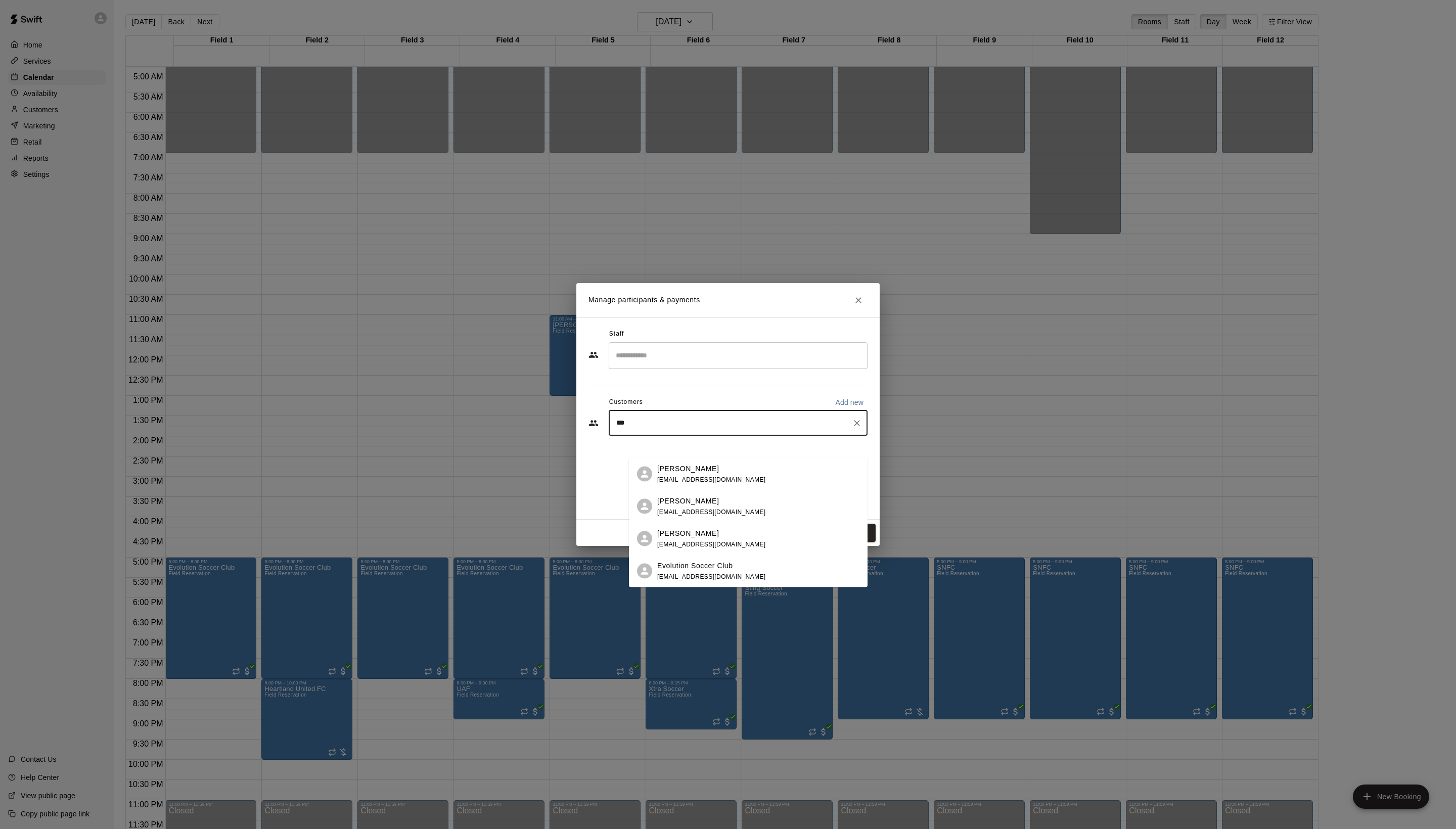
click at [758, 480] on div "Allan Juan-Diego ajd6936@gmail.com" at bounding box center [758, 473] width 202 height 22
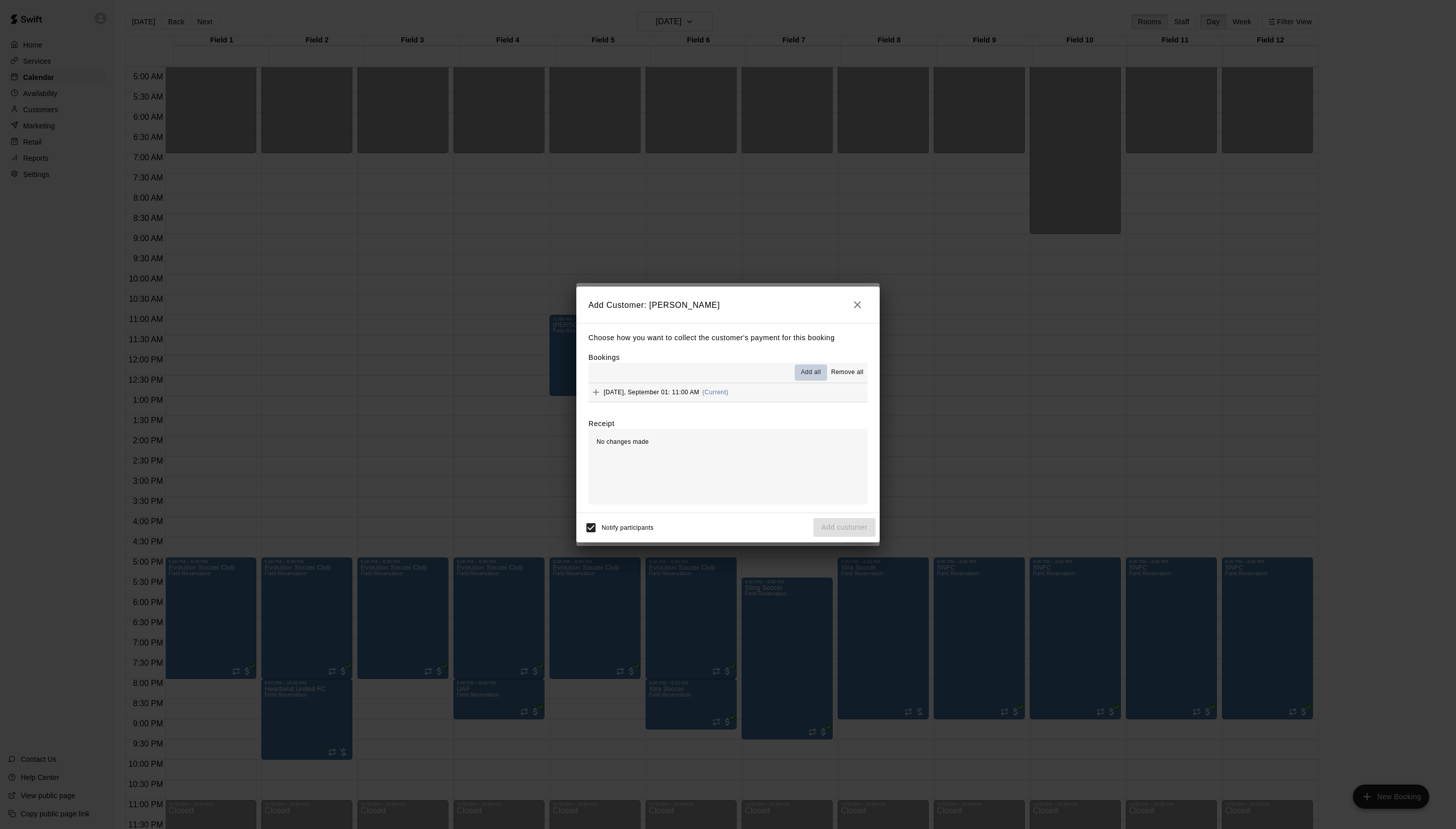
click at [801, 377] on span "Add all" at bounding box center [810, 373] width 20 height 10
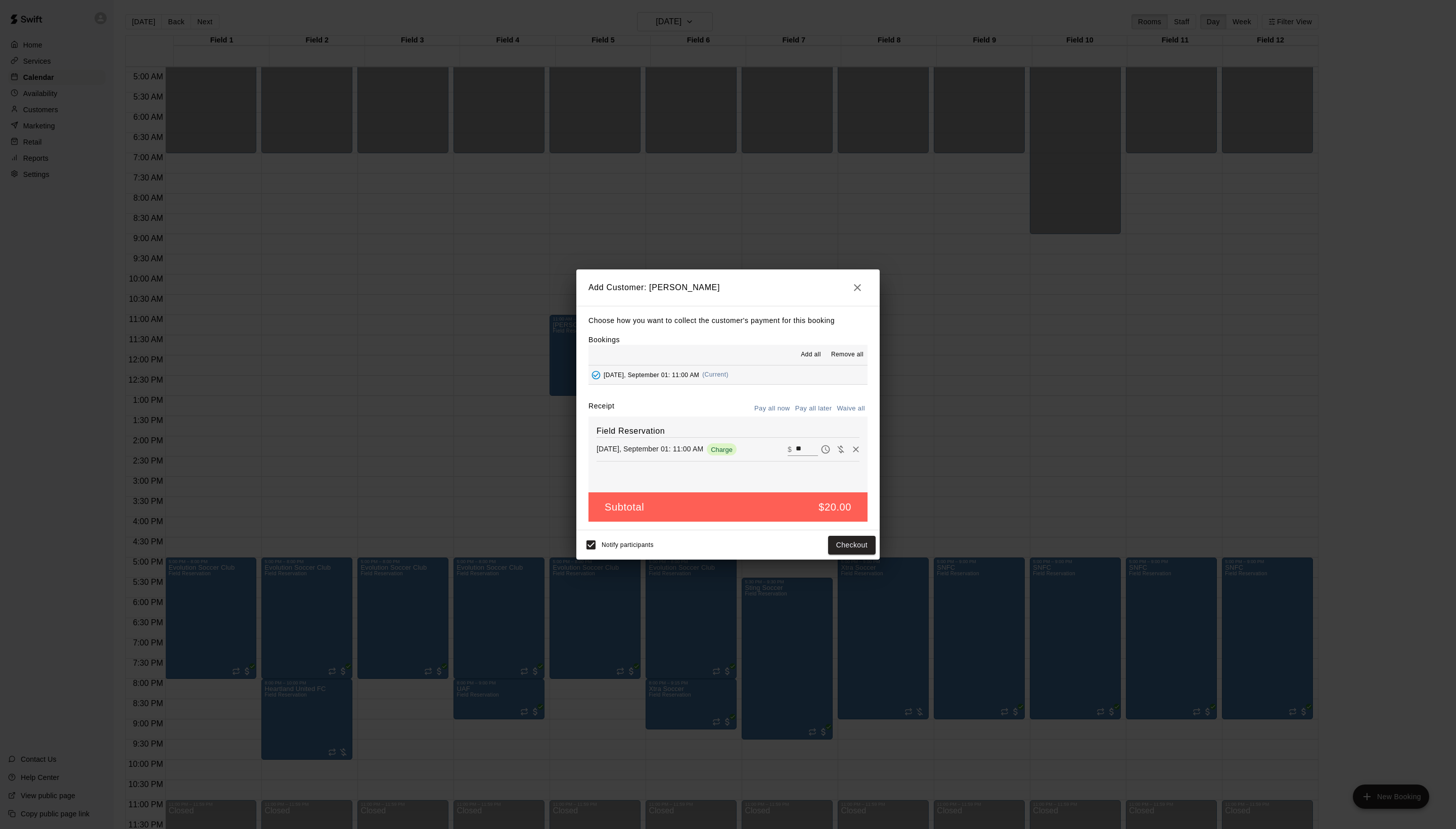
click at [833, 405] on div "Choose how you want to collect the customer's payment for this booking Bookings…" at bounding box center [728, 418] width 304 height 225
click at [835, 413] on button "Waive all" at bounding box center [851, 409] width 34 height 16
type input "*"
click at [827, 555] on button "Add customer" at bounding box center [845, 544] width 62 height 18
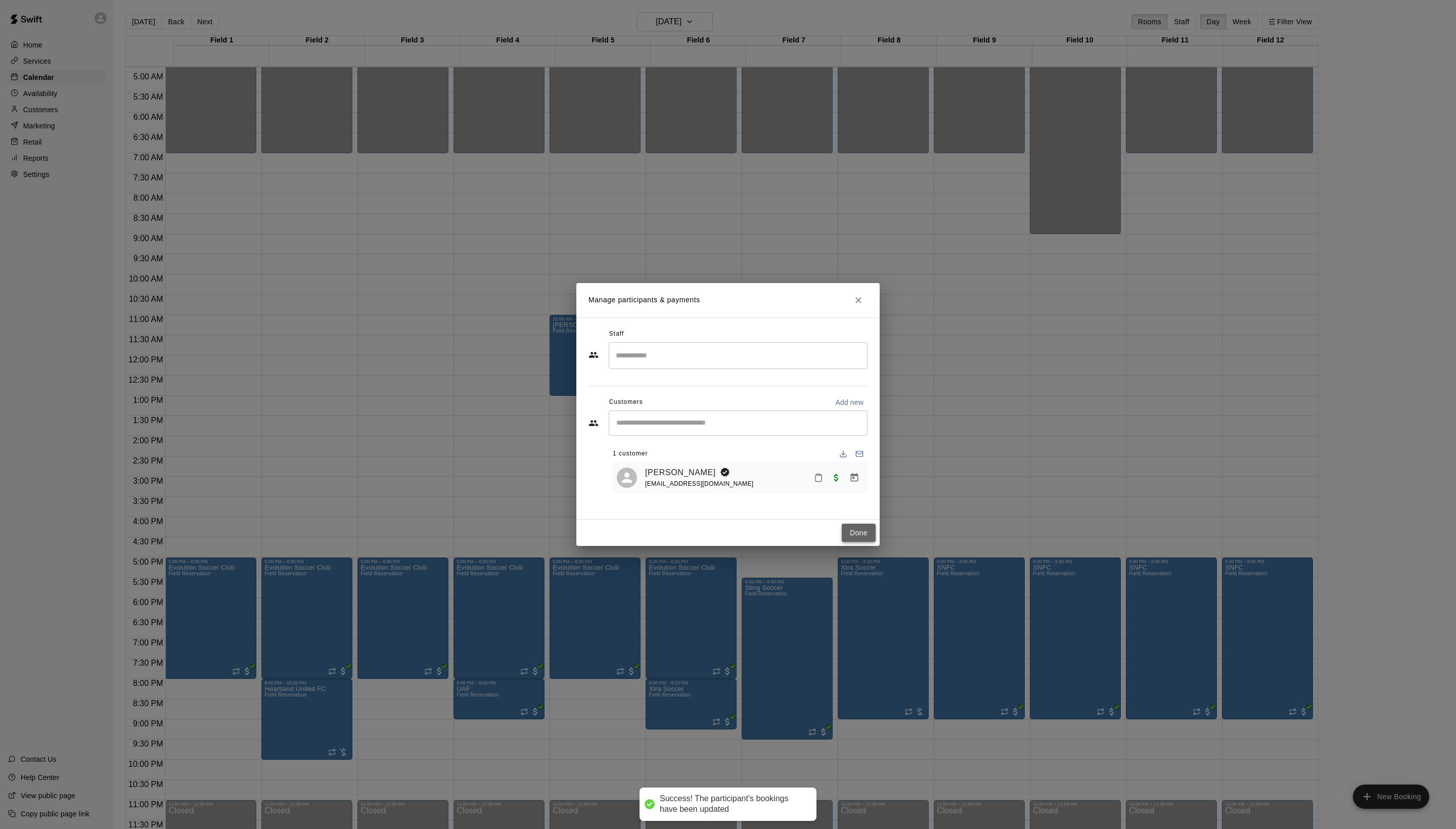
click at [858, 543] on button "Done" at bounding box center [858, 532] width 34 height 18
